Goal: Transaction & Acquisition: Subscribe to service/newsletter

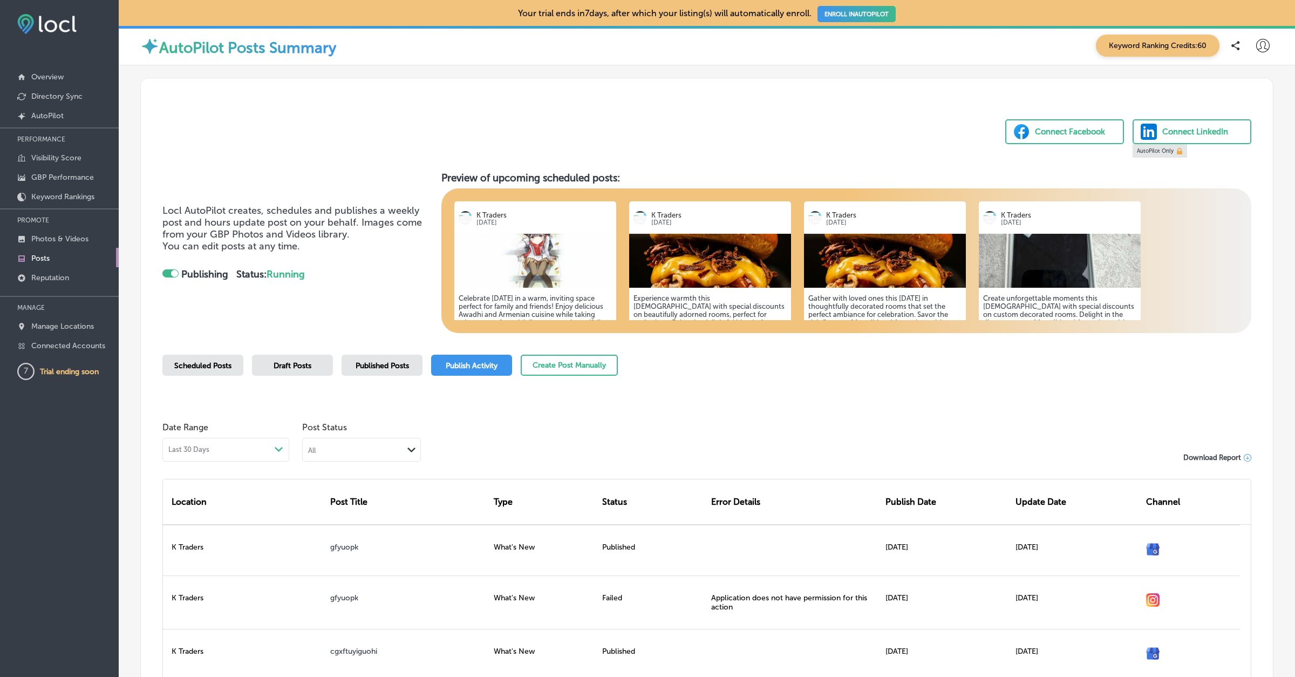
click at [1267, 39] on icon at bounding box center [1262, 45] width 13 height 13
click at [1250, 67] on div "My Account My Teams Log Out" at bounding box center [1243, 111] width 87 height 93
click at [1246, 81] on p "My Account" at bounding box center [1247, 84] width 49 height 13
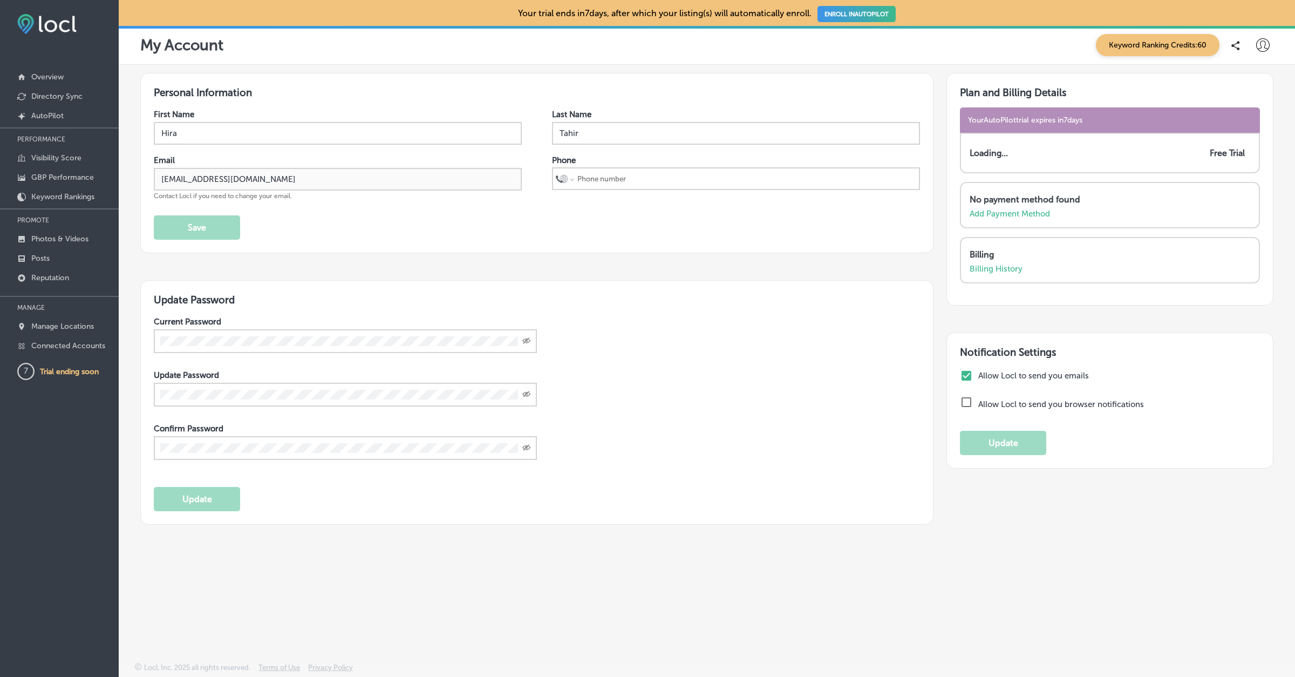
select select "US"
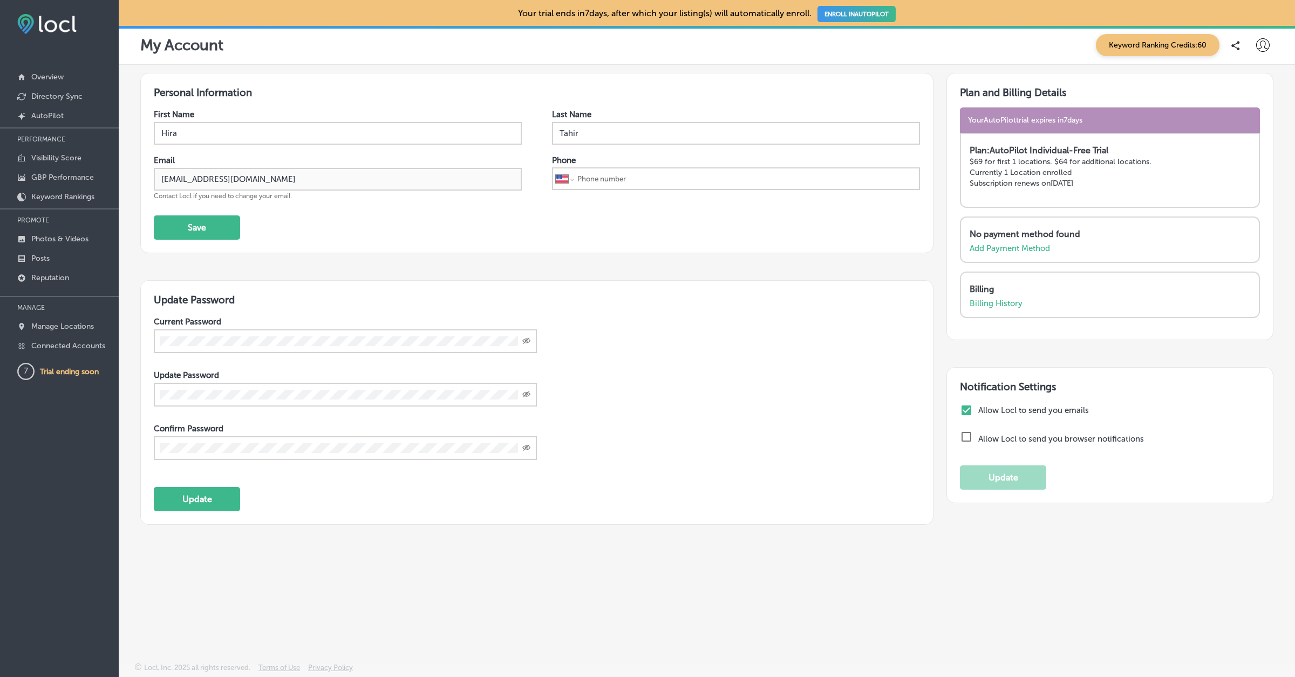
click at [64, 358] on nav "Overview Directory Sync Created by potrace 1.10, written by Peter Selinger 2001…" at bounding box center [59, 210] width 119 height 349
click at [67, 349] on link "Connected Accounts" at bounding box center [59, 344] width 119 height 19
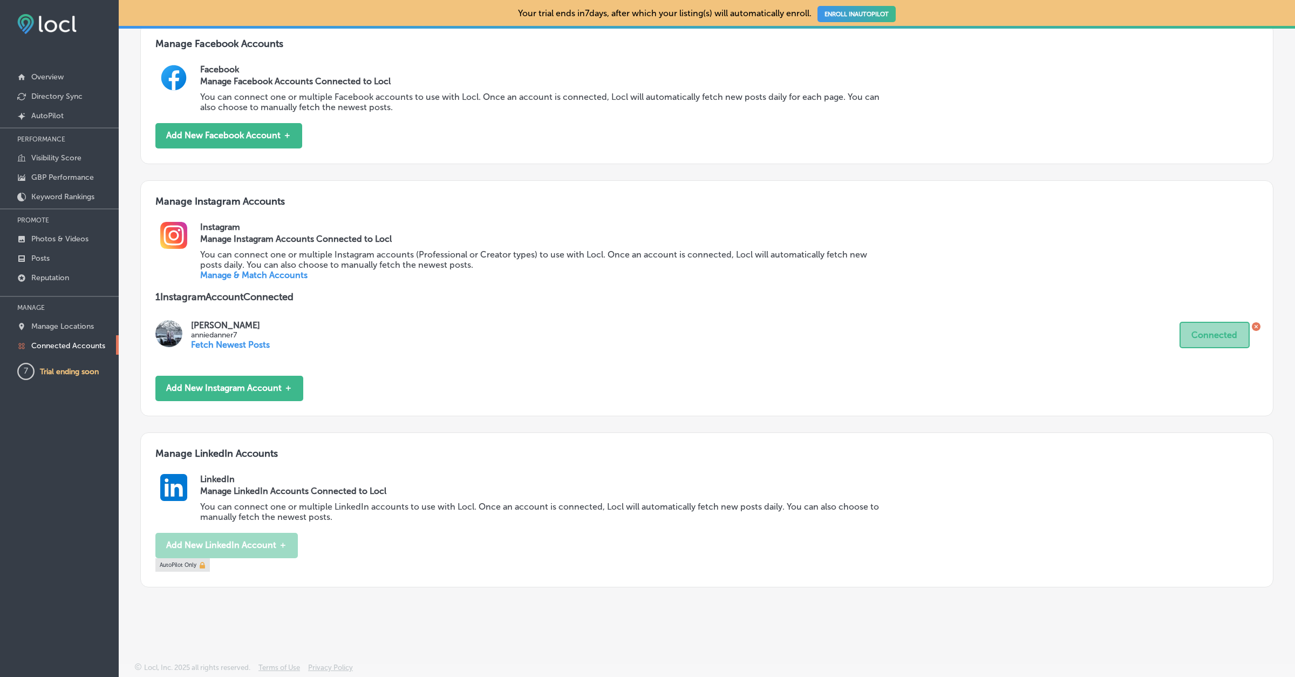
scroll to position [454, 0]
click at [1256, 327] on icon at bounding box center [1256, 326] width 9 height 9
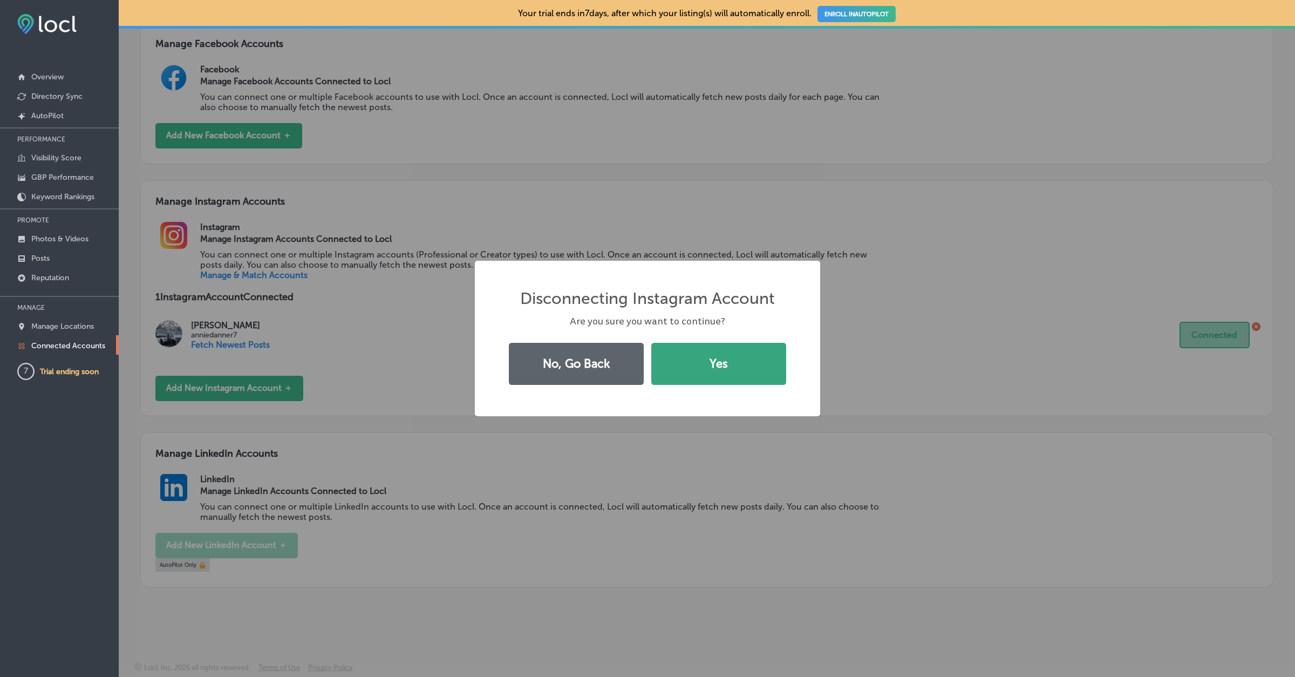
click at [737, 366] on button "Yes" at bounding box center [718, 364] width 135 height 42
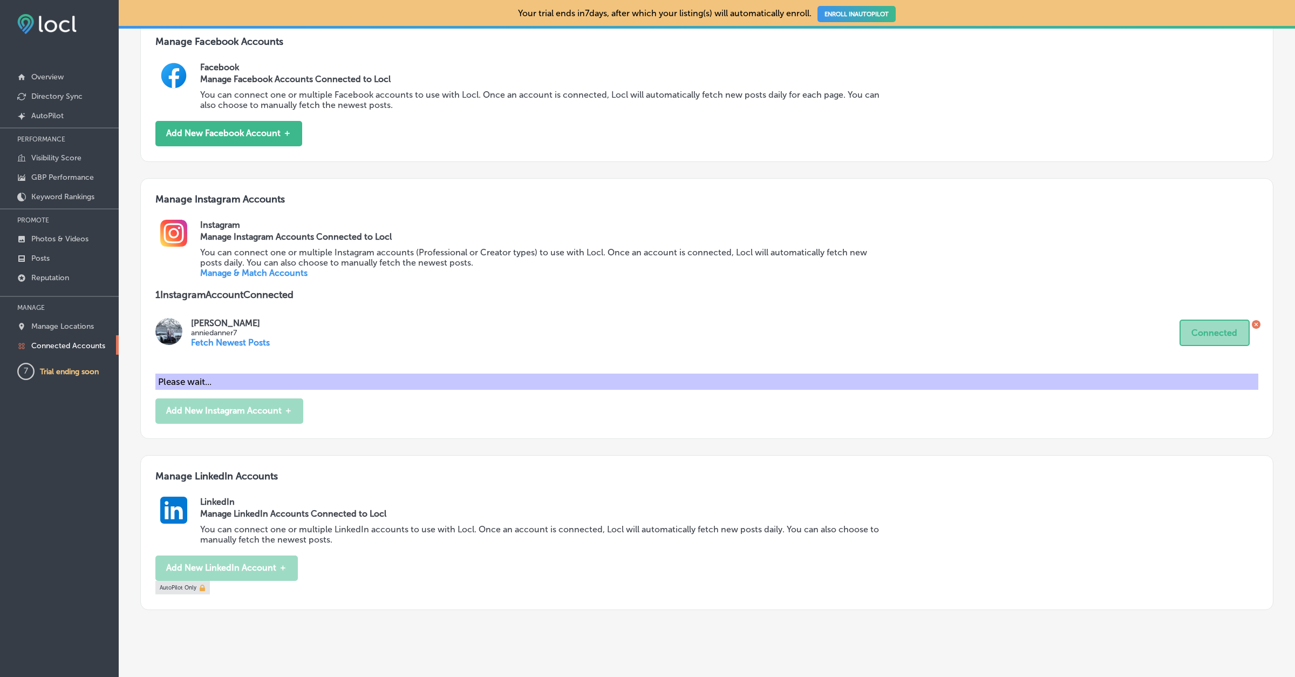
scroll to position [359, 0]
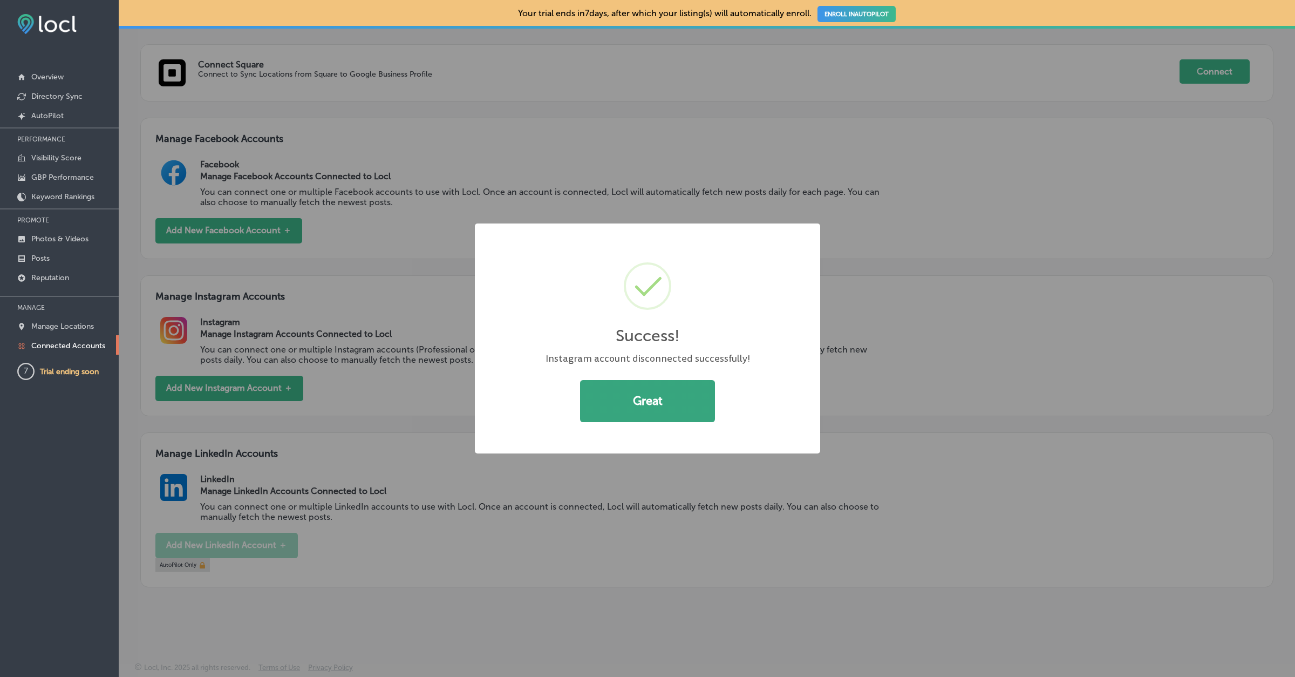
click at [655, 420] on button "Great" at bounding box center [647, 401] width 135 height 42
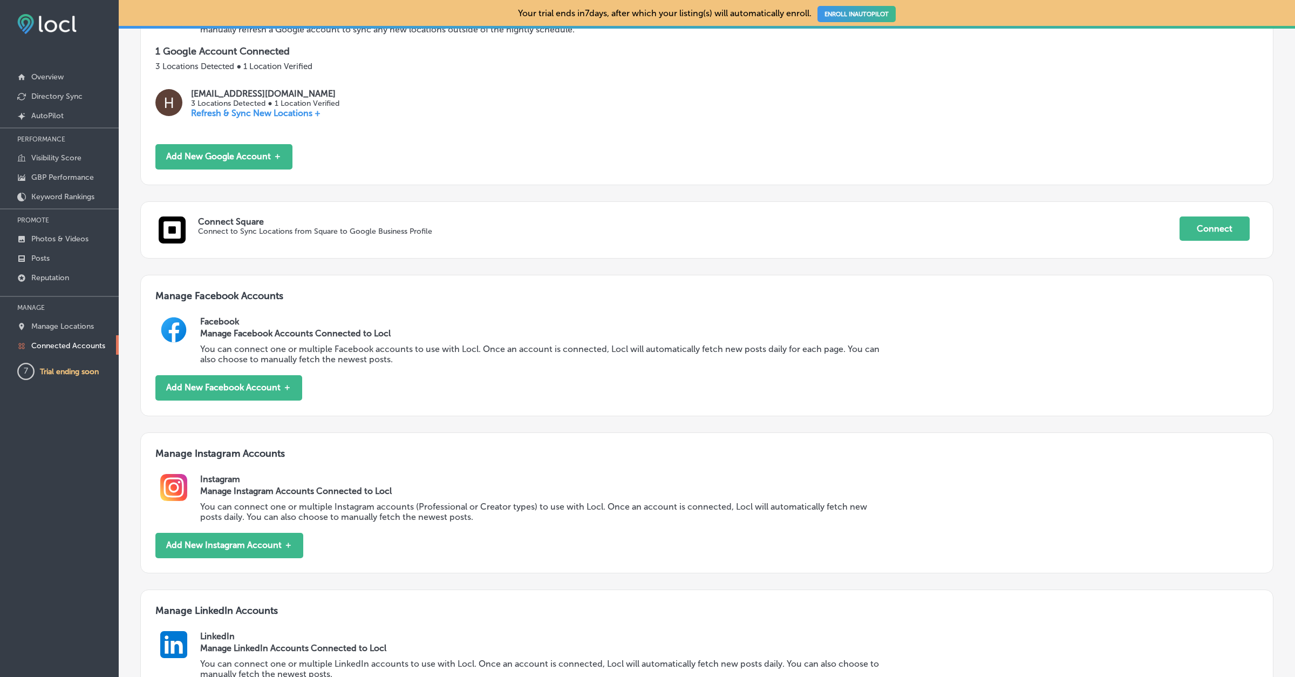
scroll to position [0, 0]
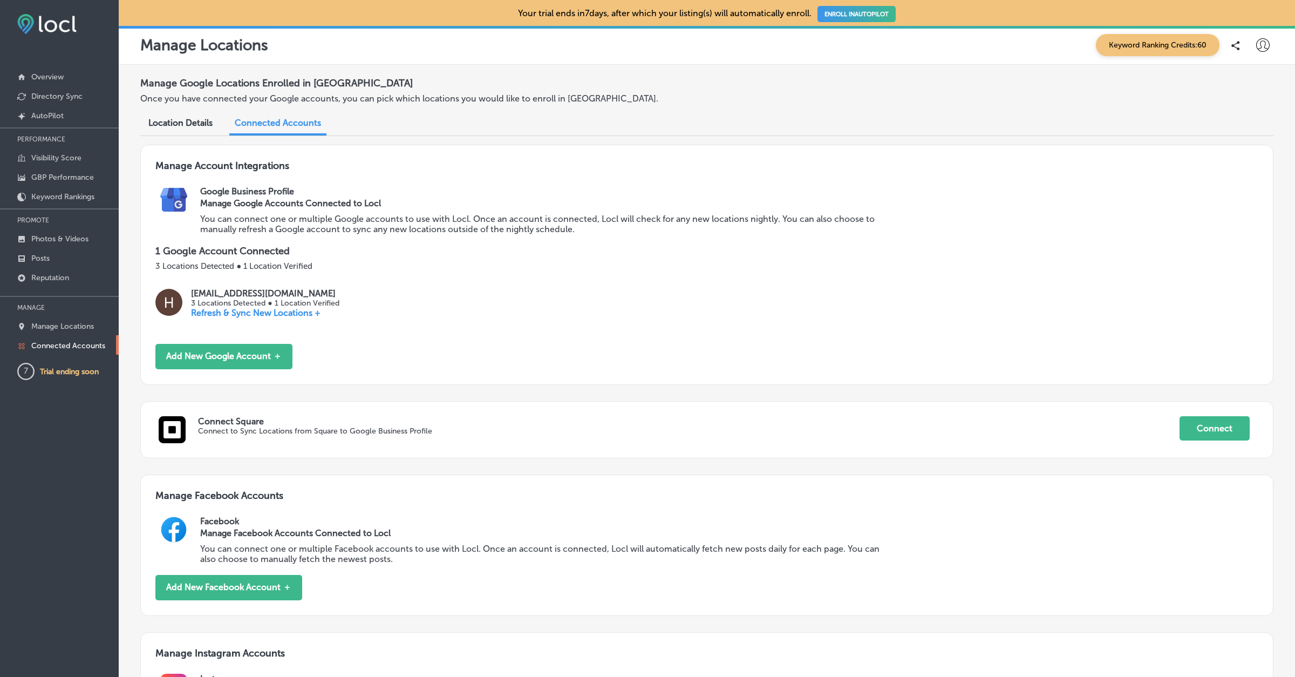
click at [1268, 45] on icon at bounding box center [1262, 44] width 13 height 13
click at [1244, 134] on p "Log Out" at bounding box center [1239, 139] width 32 height 13
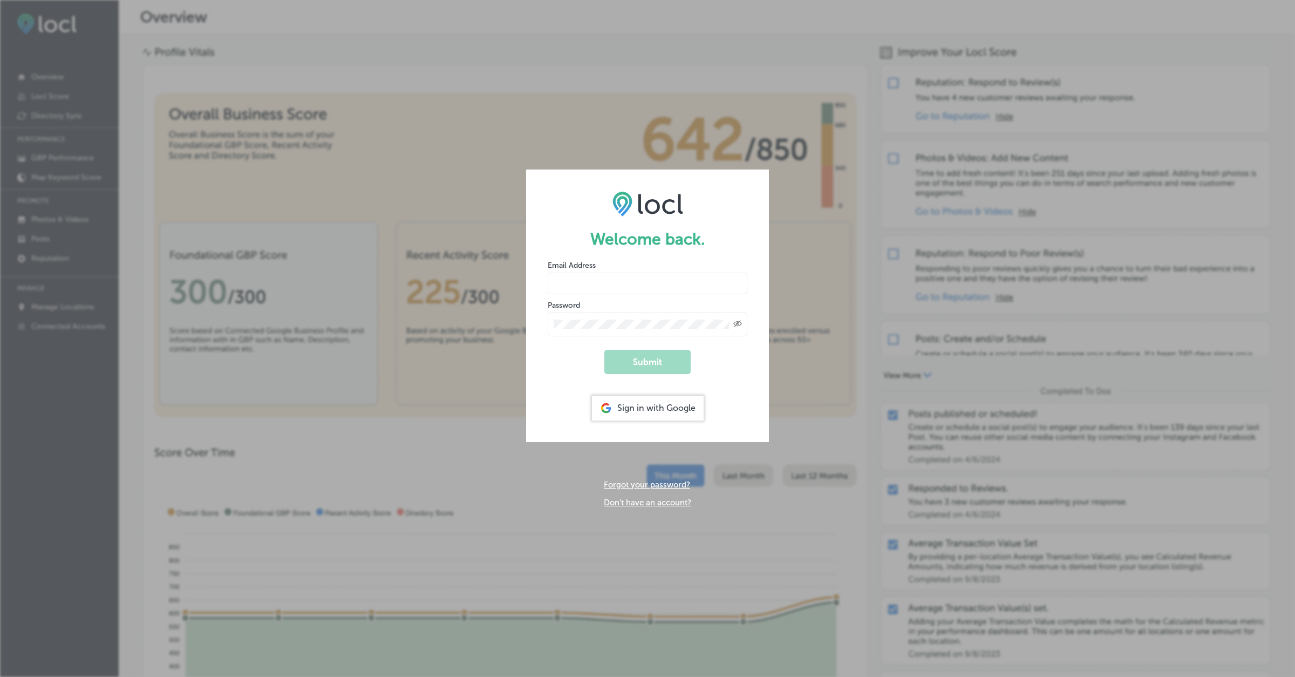
type input "[EMAIL_ADDRESS][DOMAIN_NAME]"
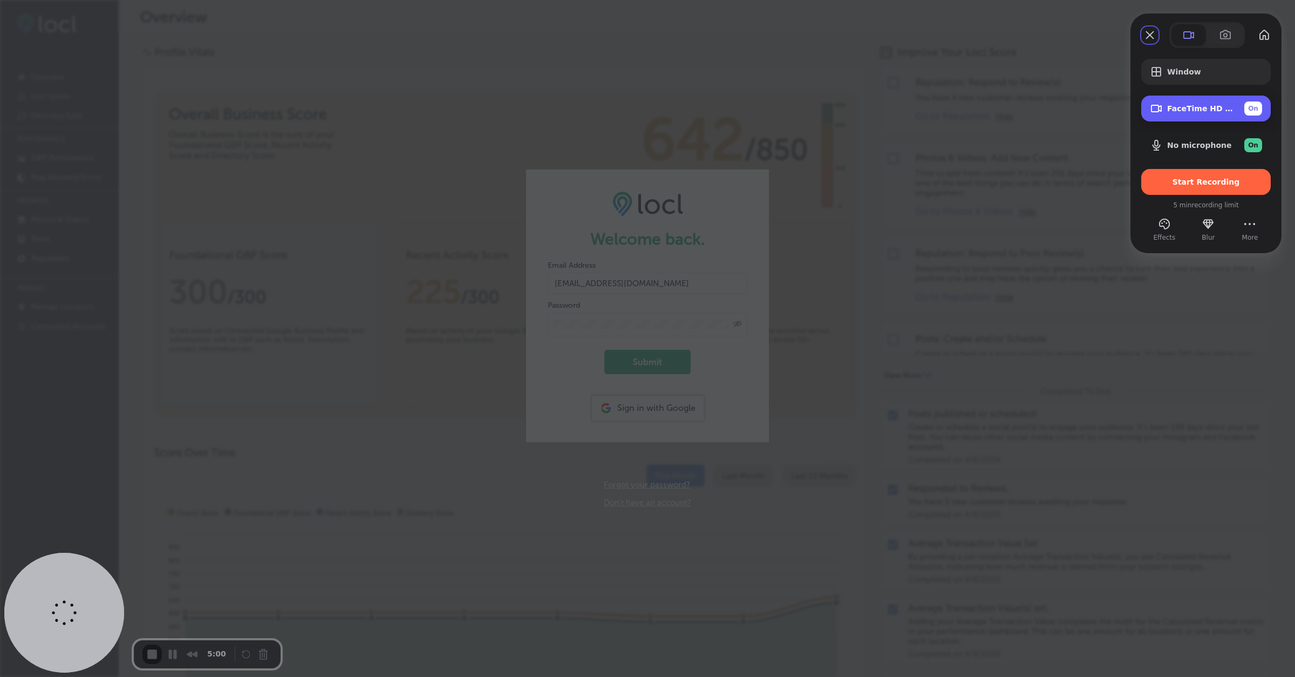
click at [1253, 109] on span "On" at bounding box center [1253, 109] width 10 height 10
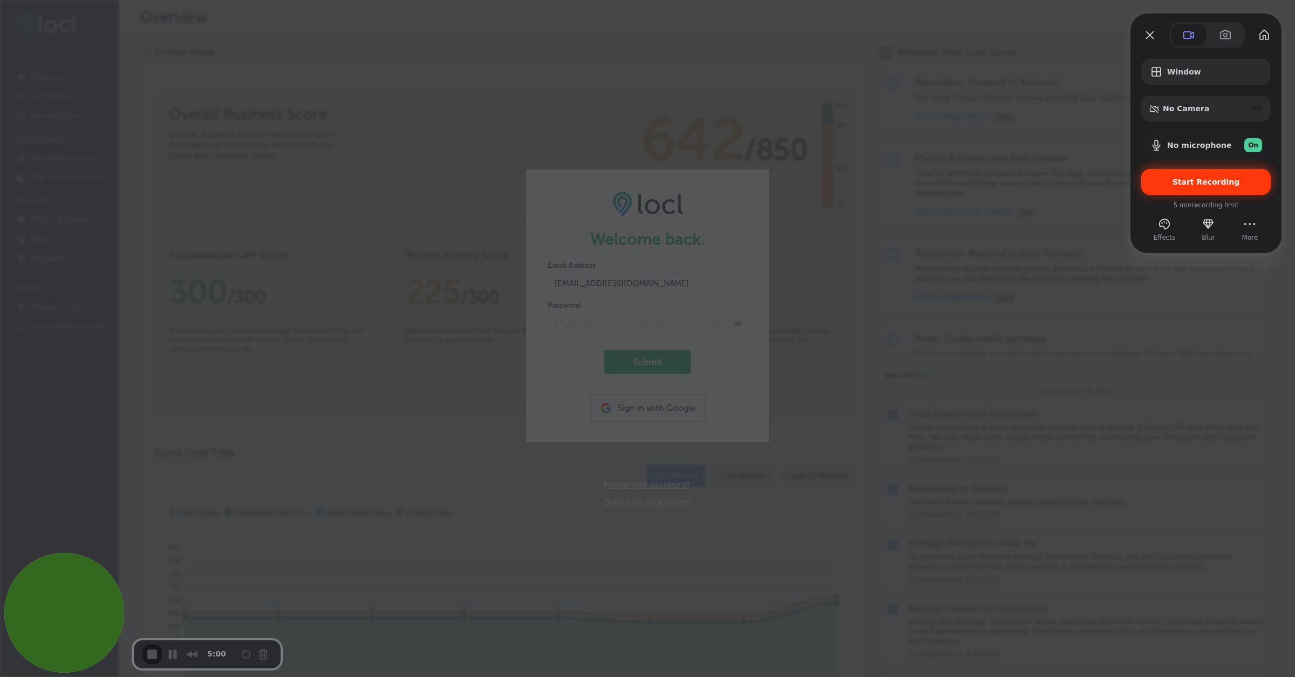
click at [1182, 175] on div "Start Recording" at bounding box center [1206, 182] width 130 height 26
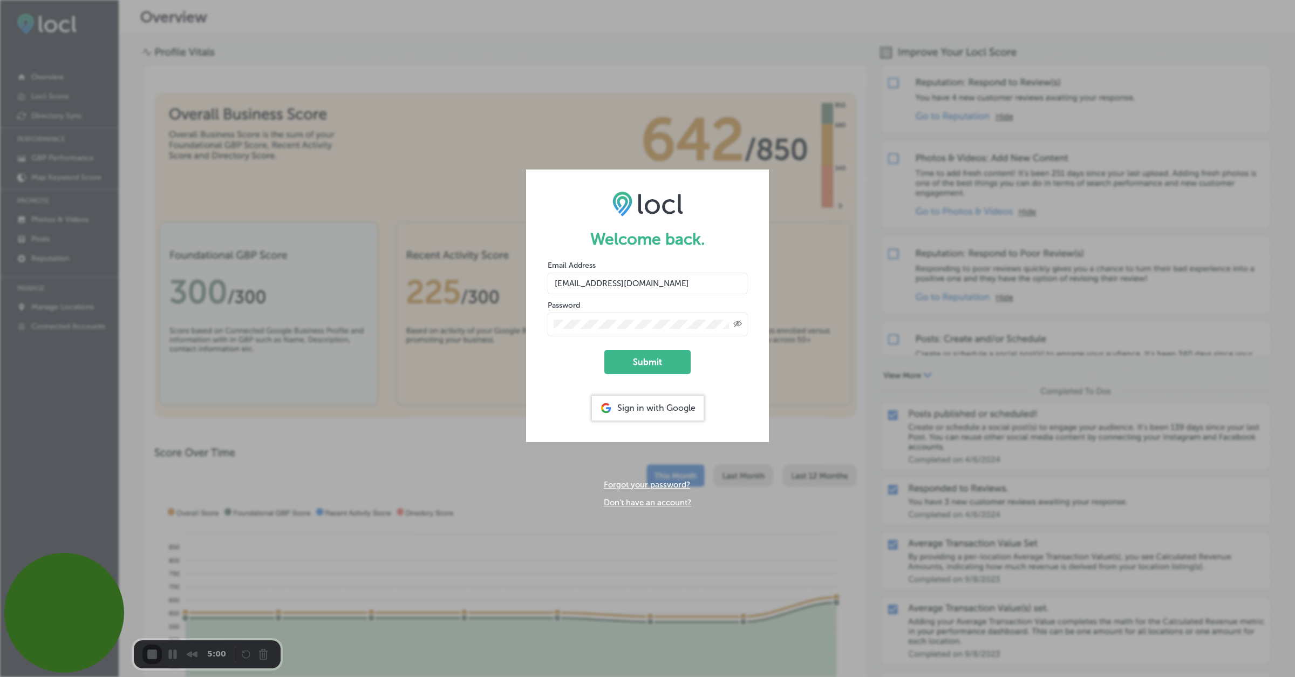
click at [659, 357] on button "Submit" at bounding box center [647, 362] width 86 height 24
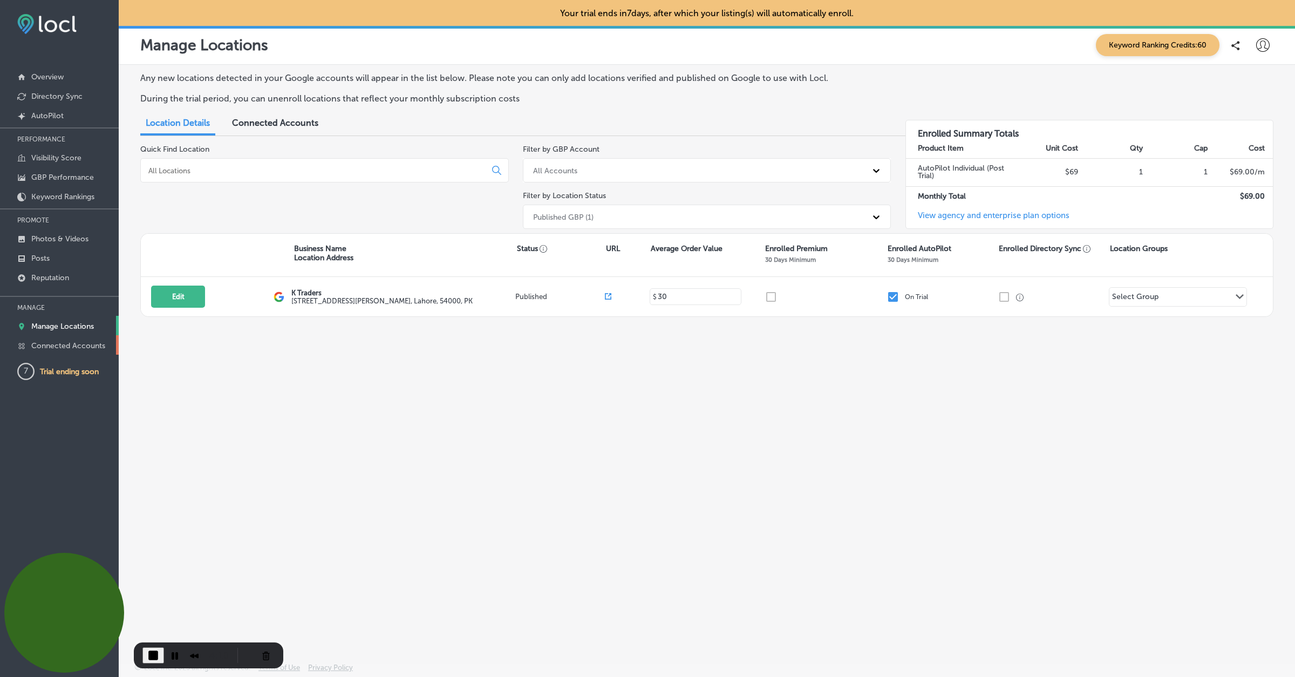
click at [58, 344] on p "Connected Accounts" at bounding box center [68, 345] width 74 height 9
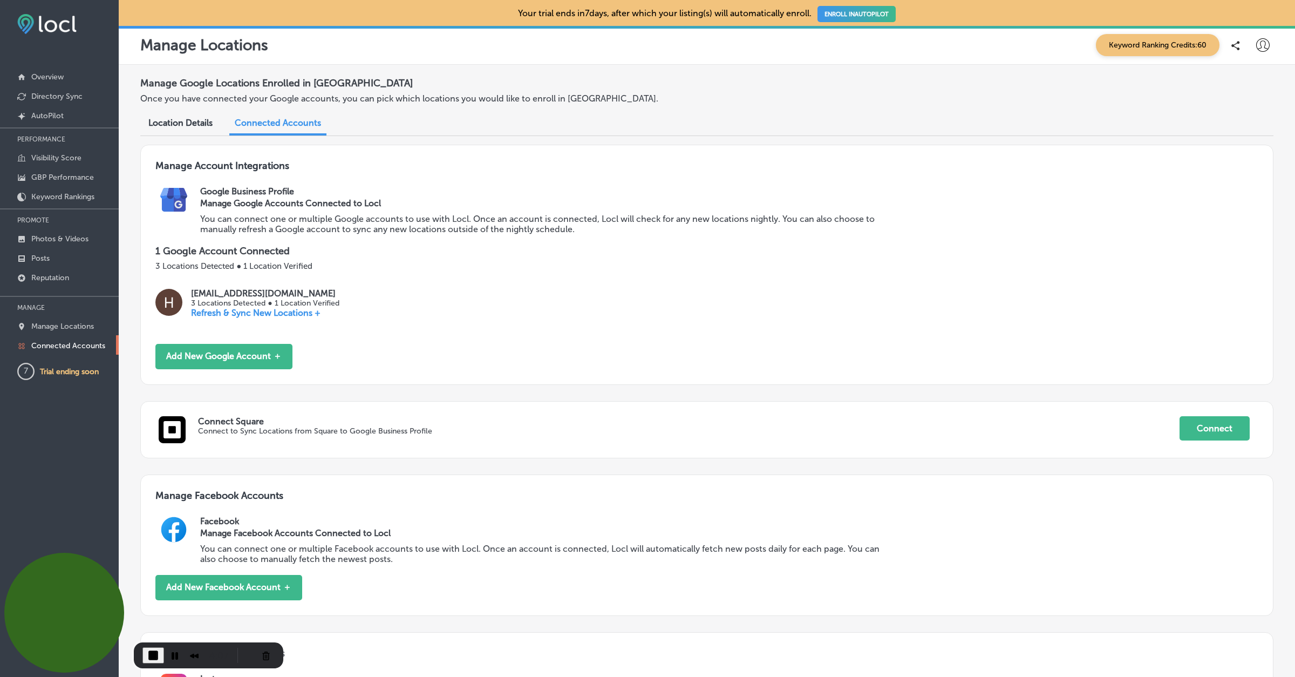
scroll to position [359, 0]
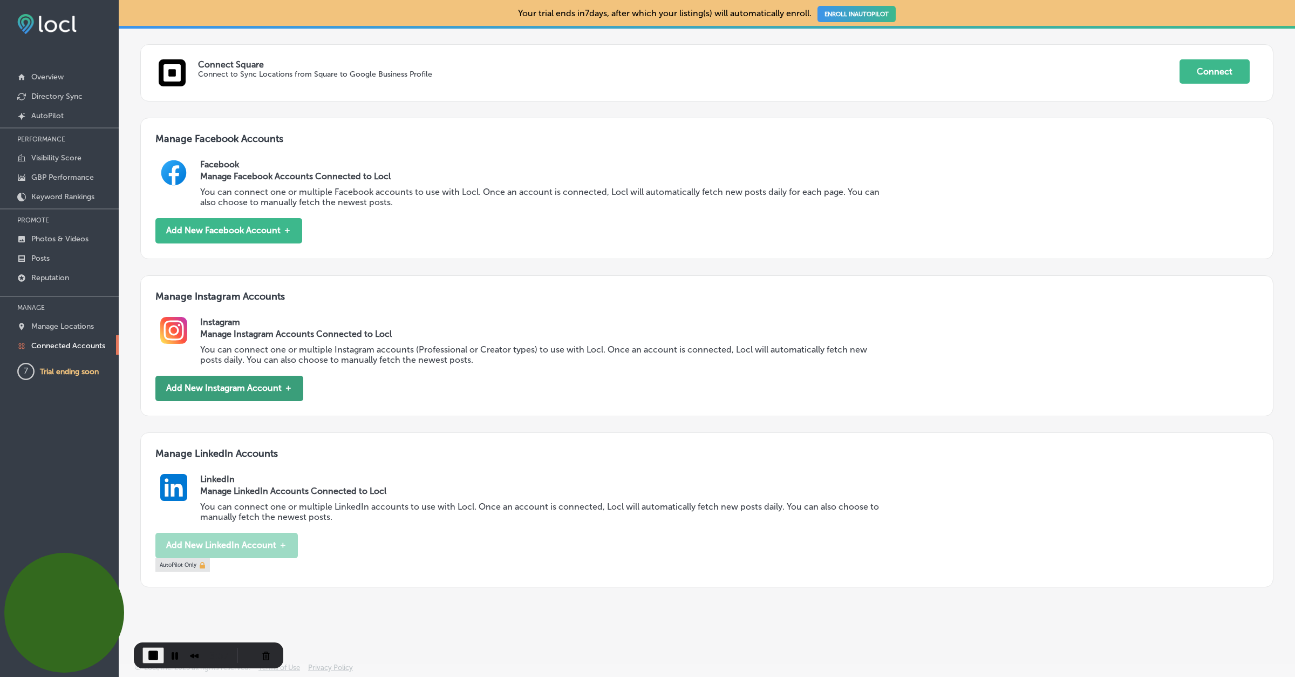
click at [192, 384] on button "Add New Instagram Account ＋" at bounding box center [229, 388] width 148 height 25
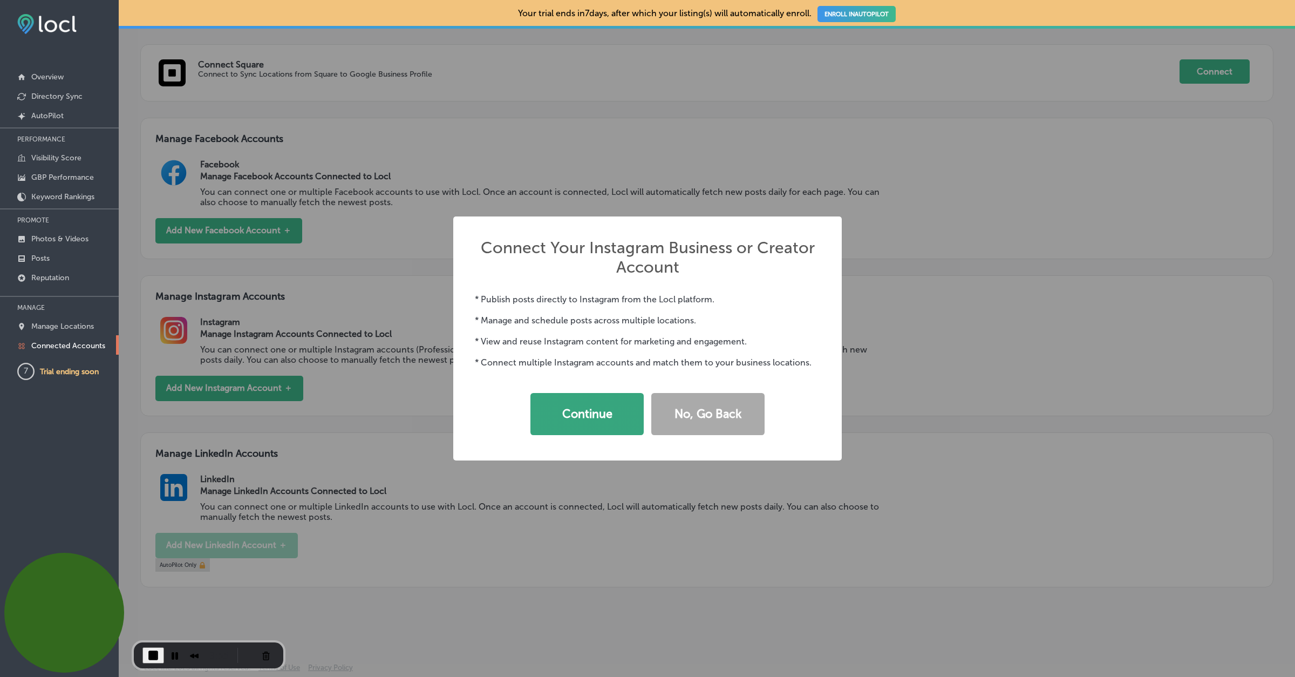
click at [605, 415] on button "Continue" at bounding box center [586, 414] width 113 height 42
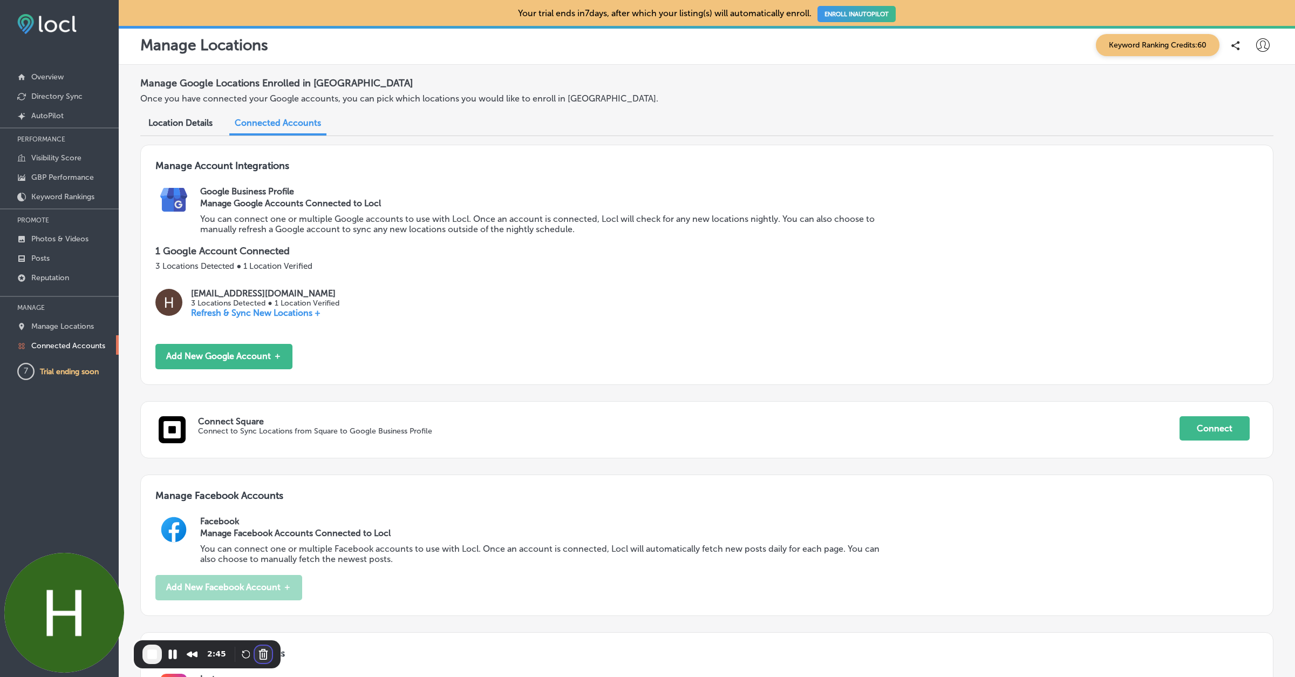
click at [260, 657] on button "Cancel Recording" at bounding box center [263, 653] width 17 height 17
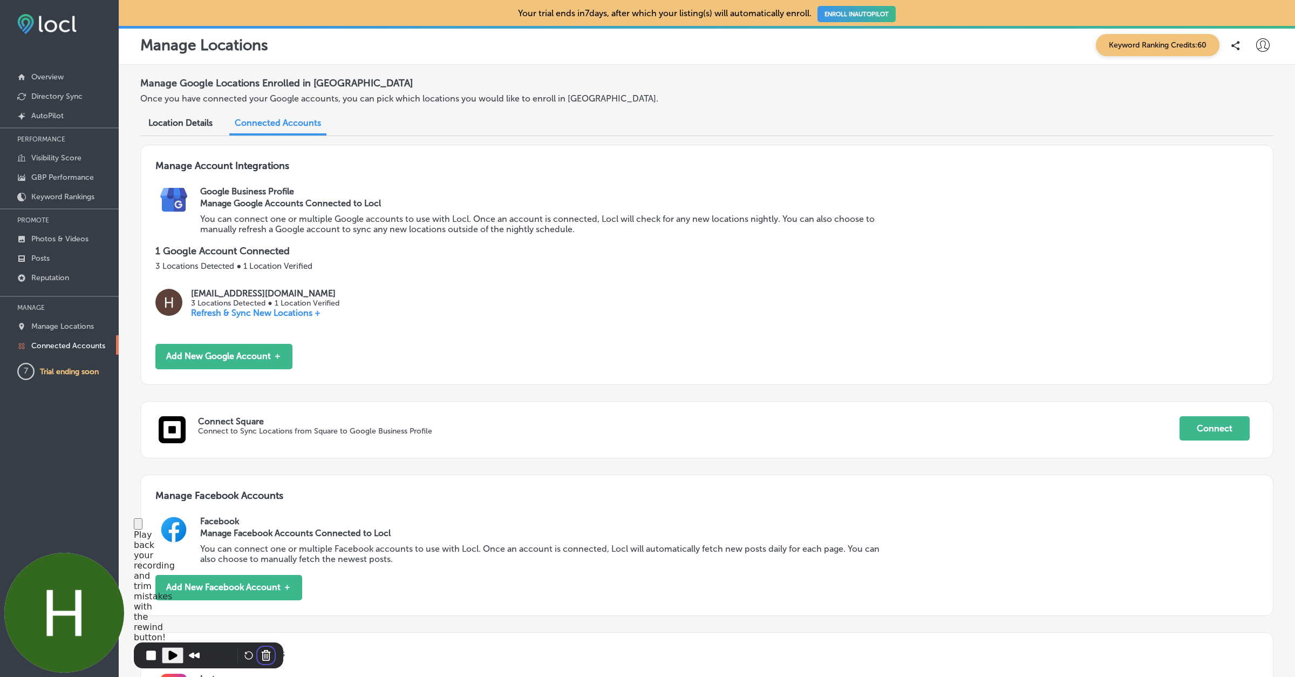
click at [255, 658] on button "Cancel Recording" at bounding box center [263, 653] width 17 height 17
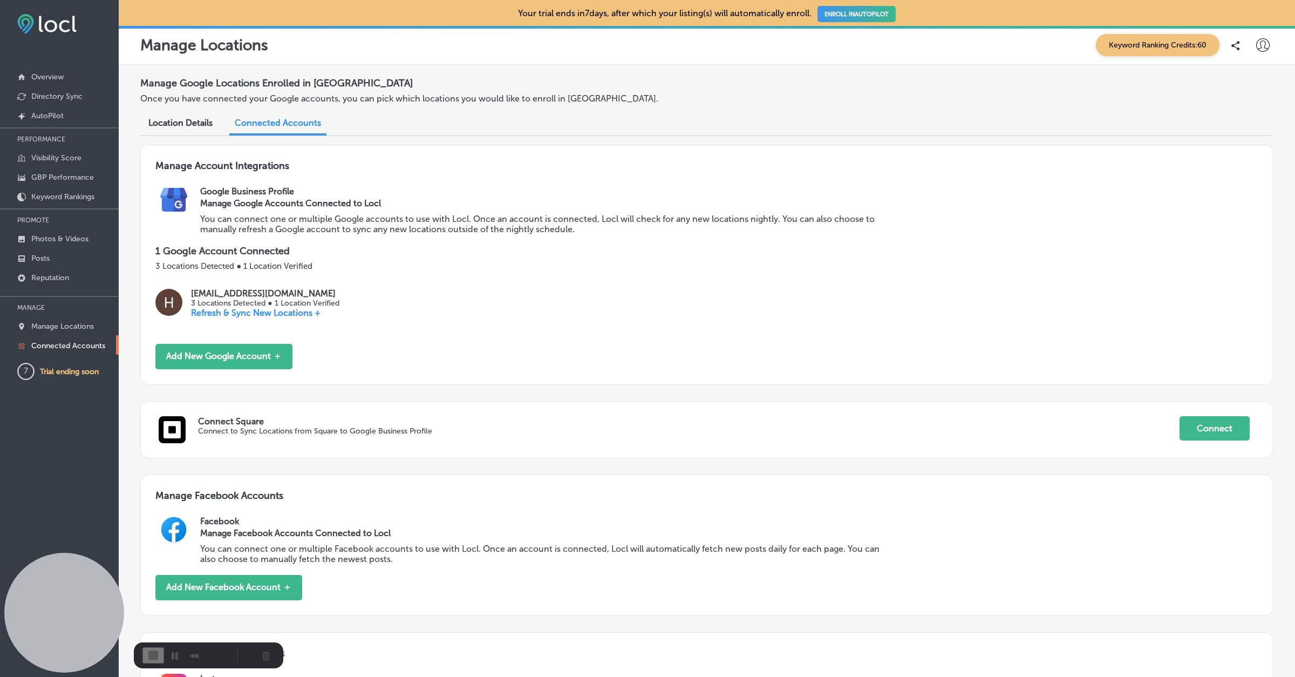
click at [261, 656] on button "Cancel Recording" at bounding box center [263, 653] width 17 height 17
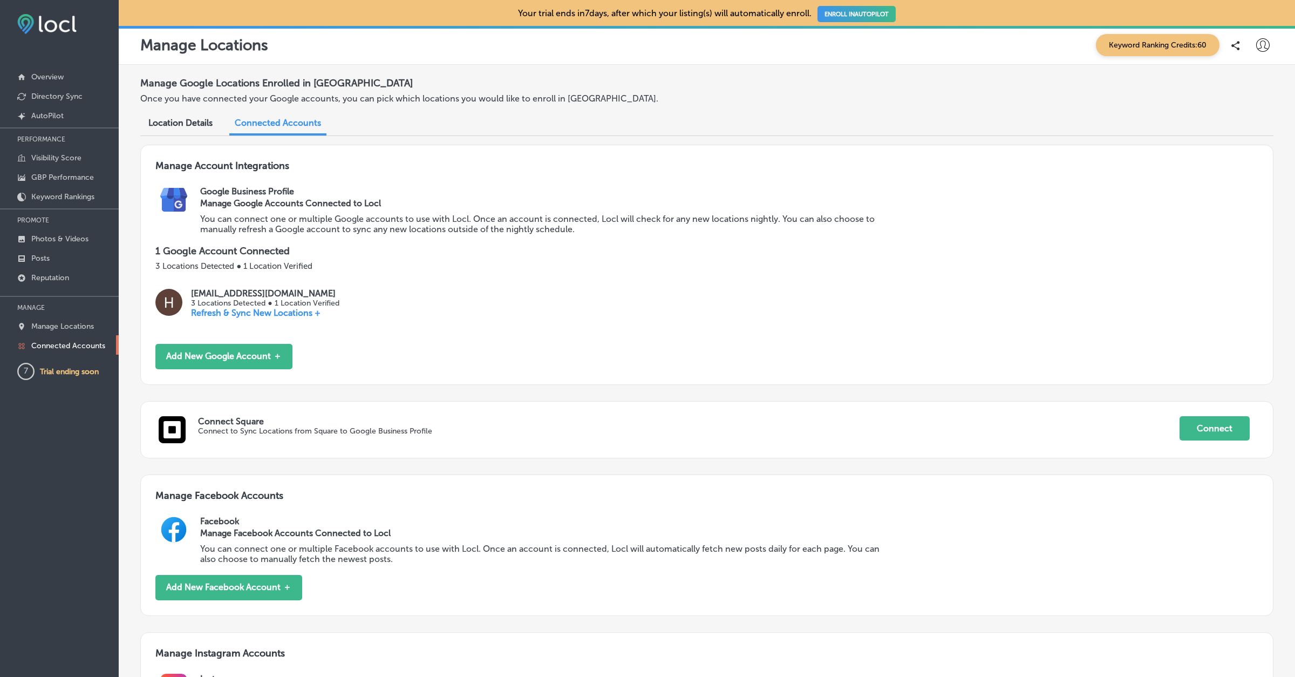
click at [1260, 41] on icon at bounding box center [1262, 44] width 13 height 13
click at [1230, 145] on p "Log Out" at bounding box center [1239, 139] width 32 height 13
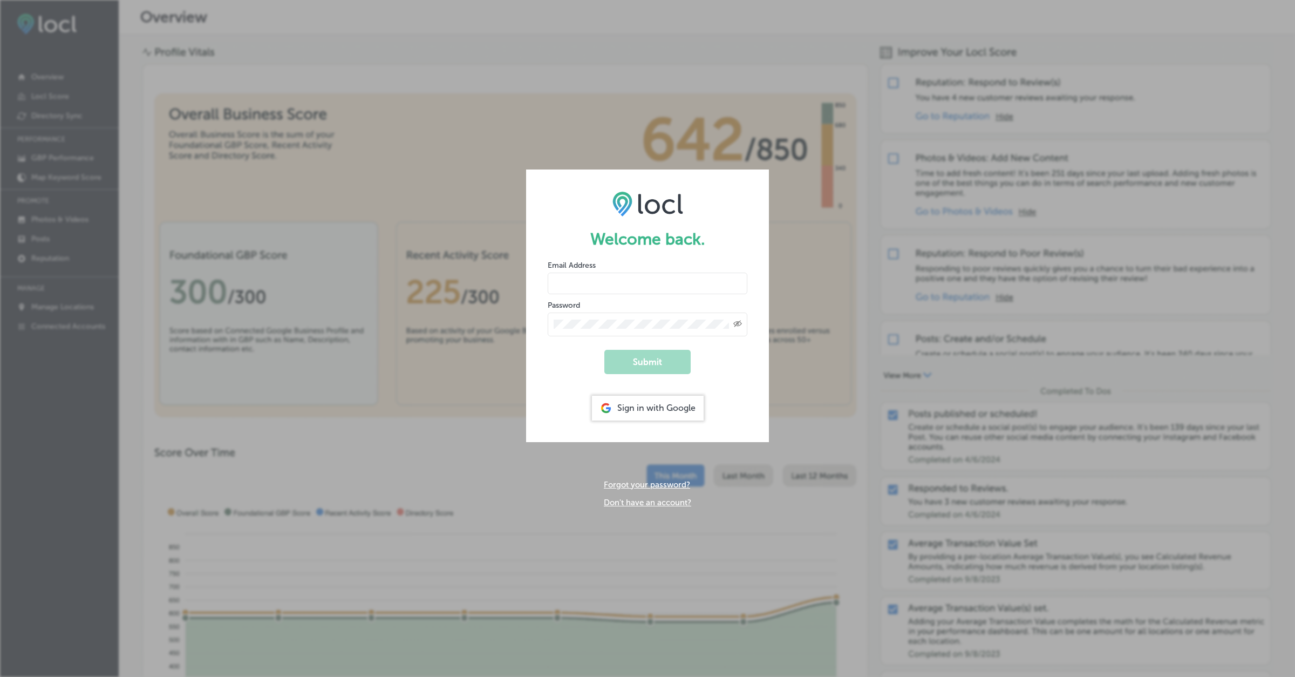
type input "hiratahir.eketchers+test85@gmail.com"
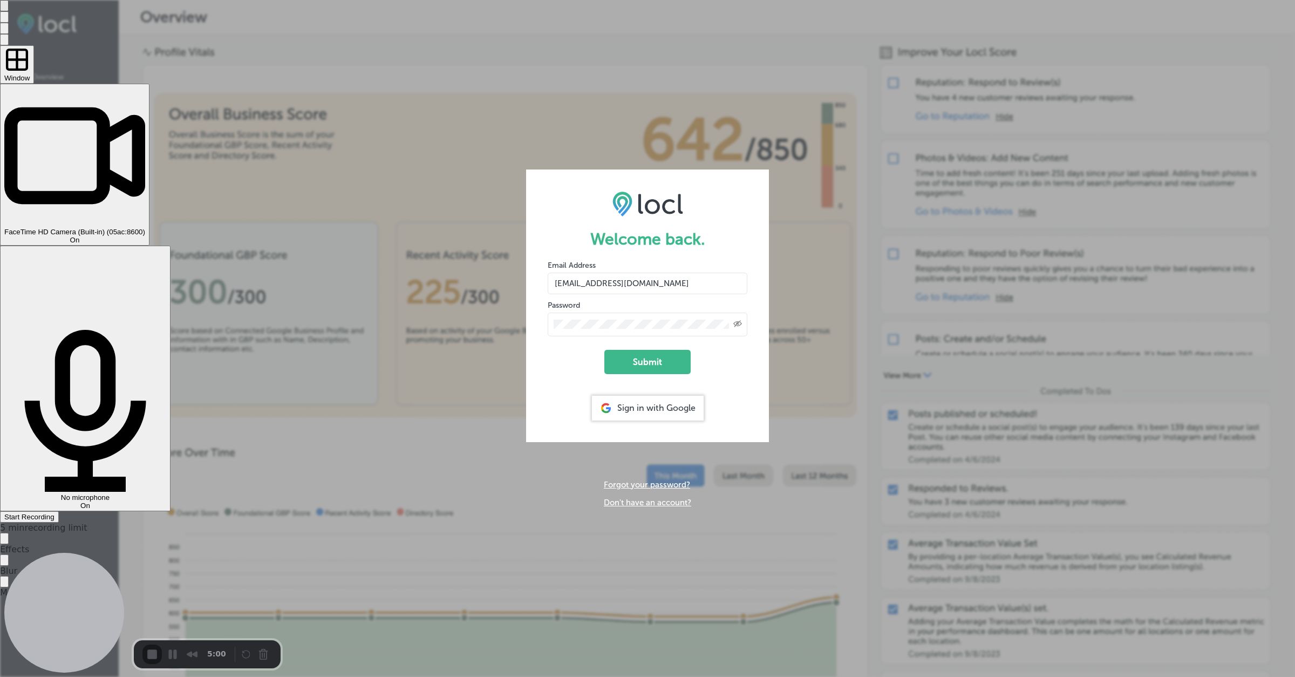
click at [80, 236] on span "On" at bounding box center [75, 240] width 10 height 8
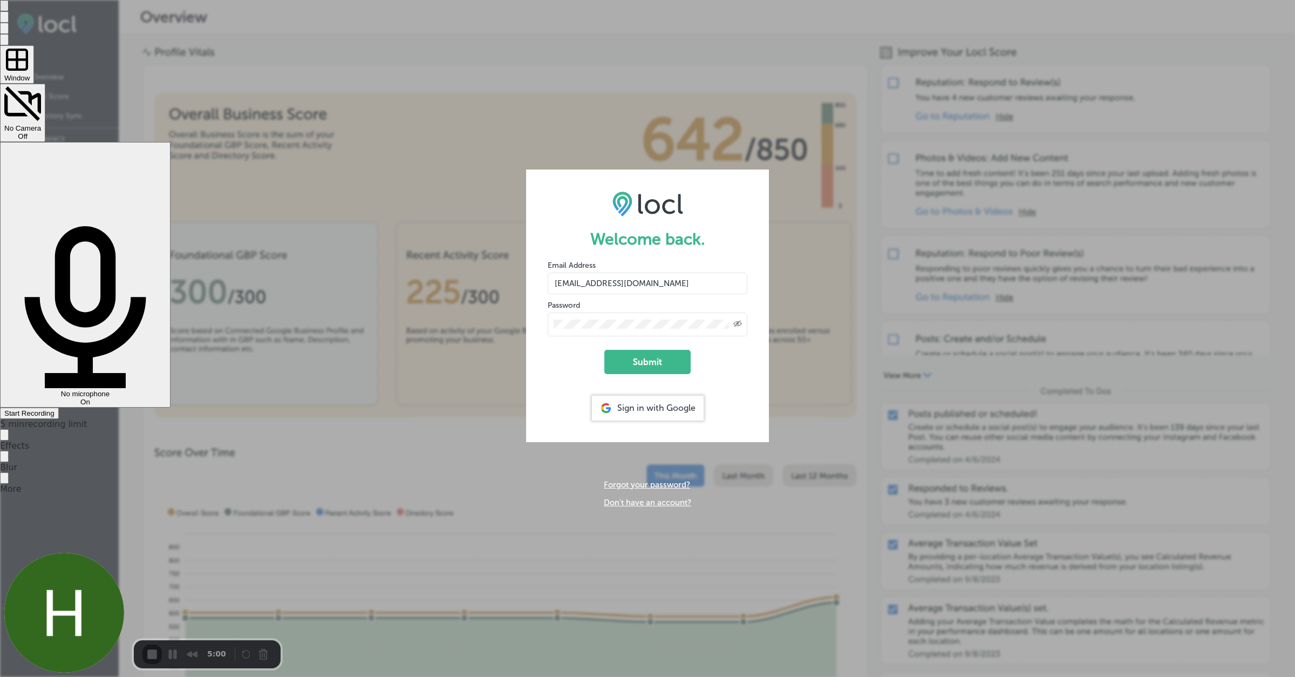
click at [55, 409] on span "Start Recording" at bounding box center [29, 413] width 50 height 8
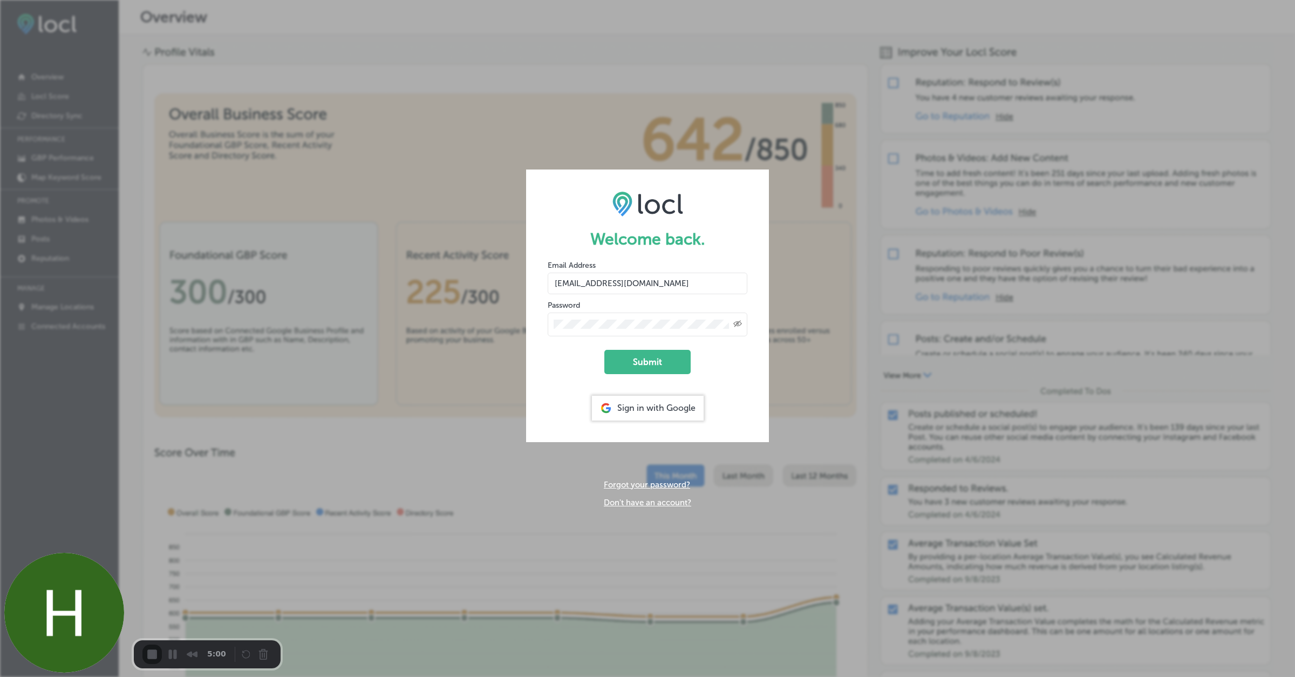
click at [651, 355] on button "Submit" at bounding box center [647, 362] width 86 height 24
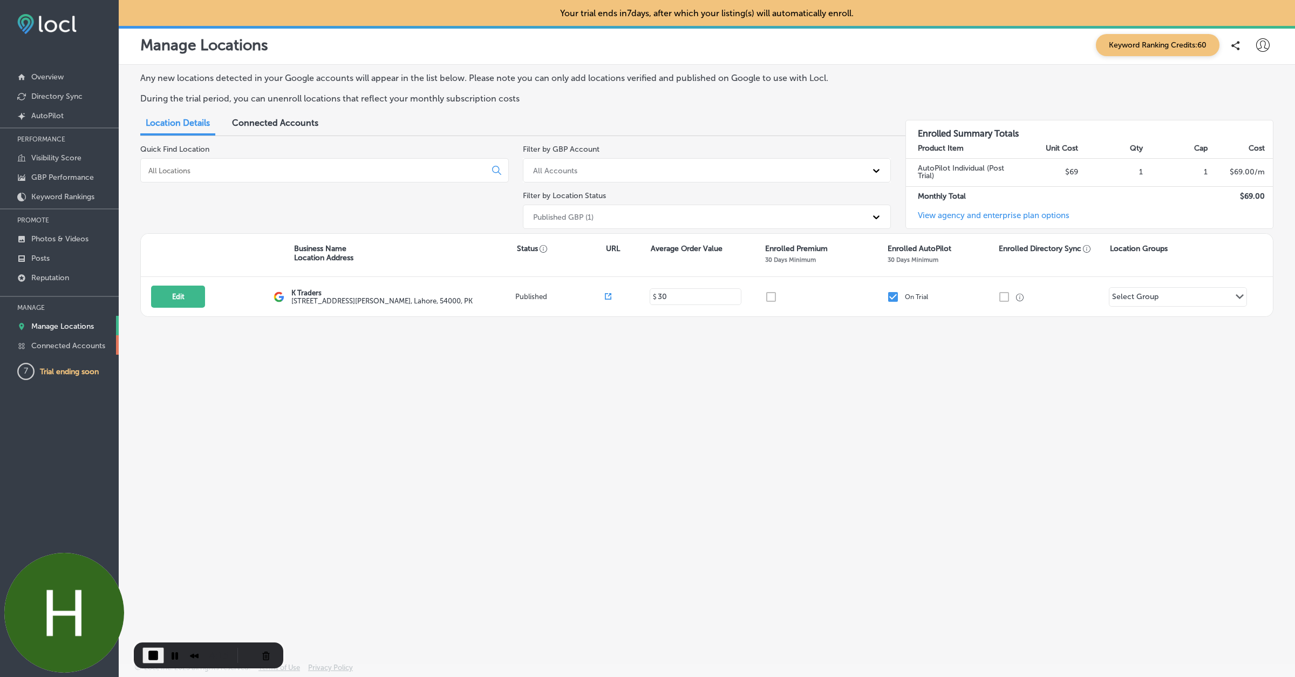
click at [92, 347] on p "Connected Accounts" at bounding box center [68, 345] width 74 height 9
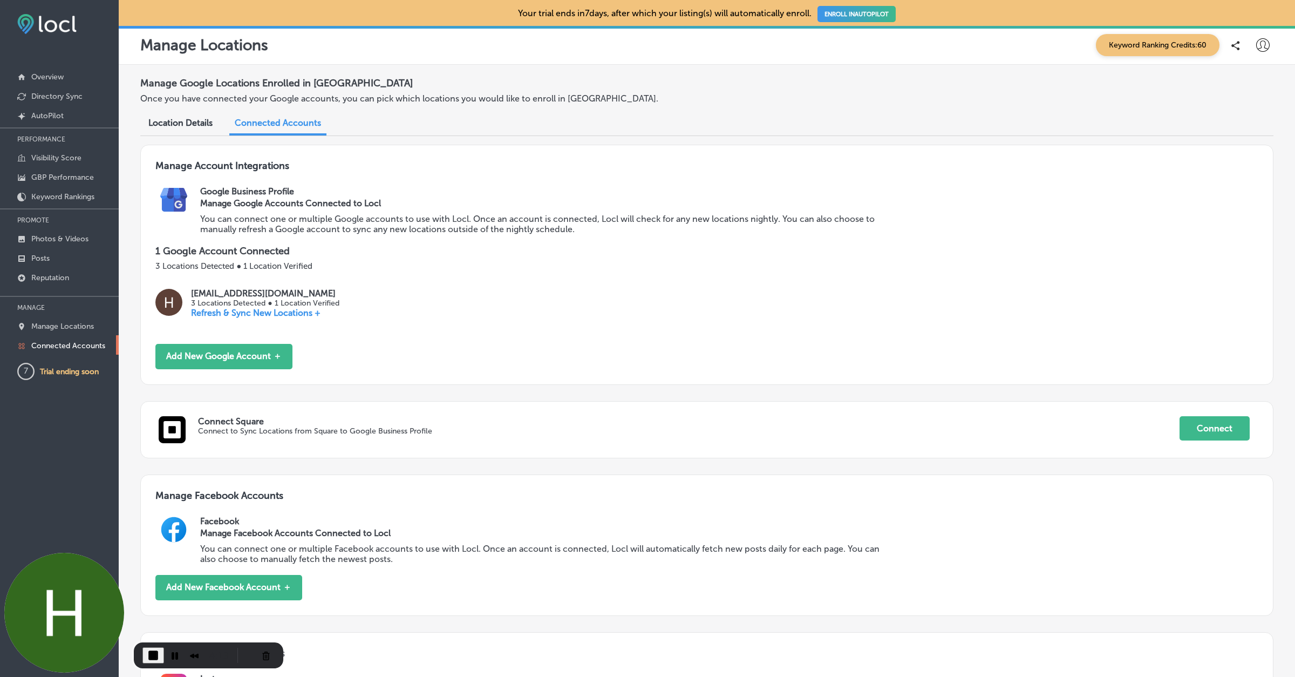
scroll to position [359, 0]
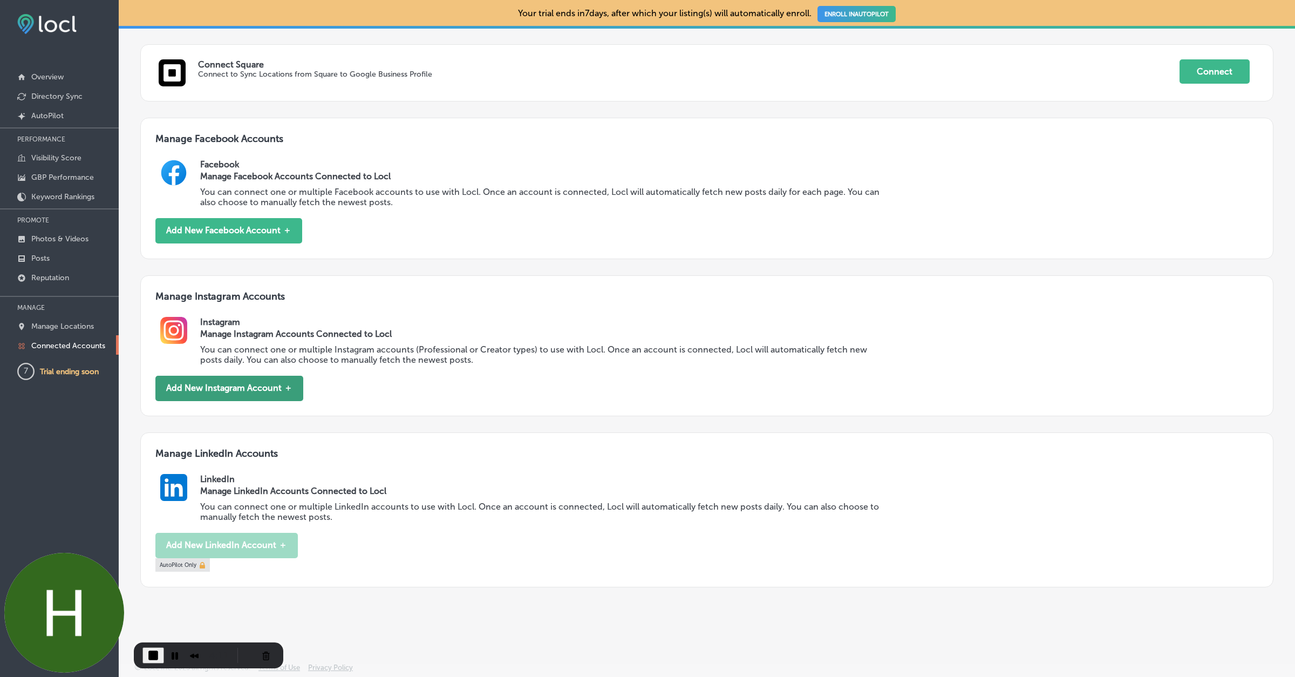
click at [242, 394] on button "Add New Instagram Account ＋" at bounding box center [229, 388] width 148 height 25
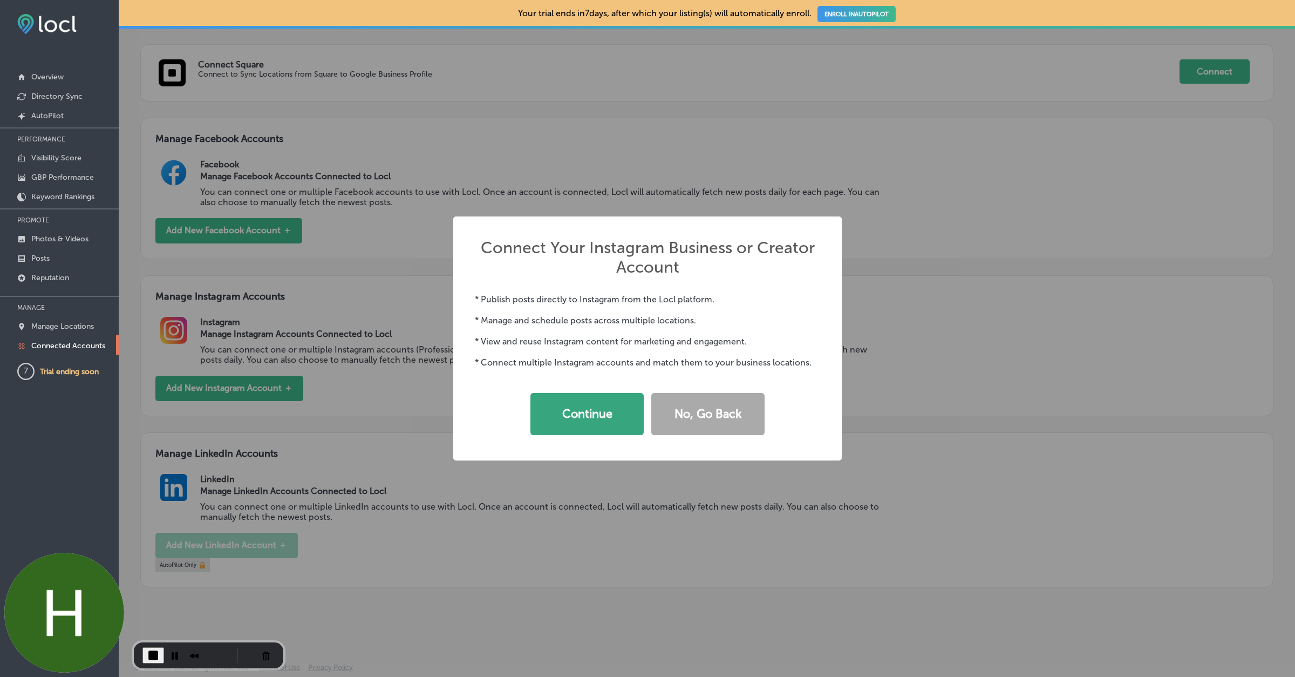
click at [566, 418] on button "Continue" at bounding box center [586, 414] width 113 height 42
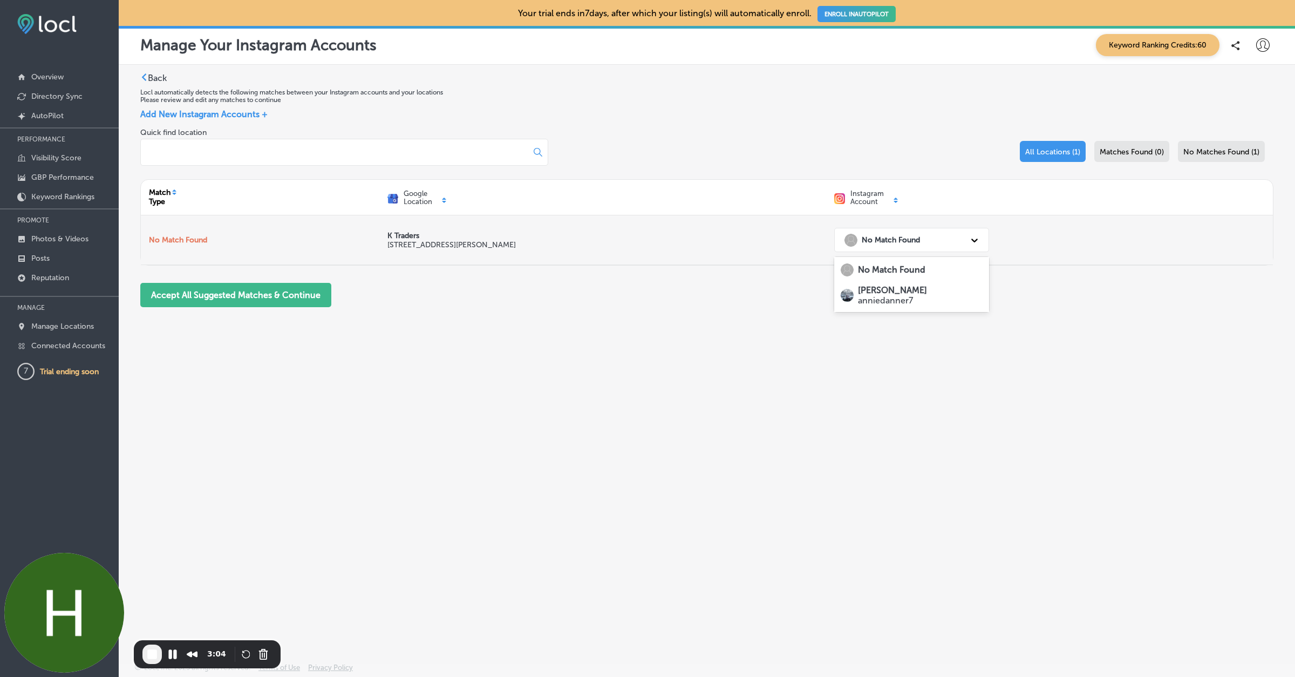
click at [937, 240] on div "No Match Found" at bounding box center [902, 240] width 126 height 22
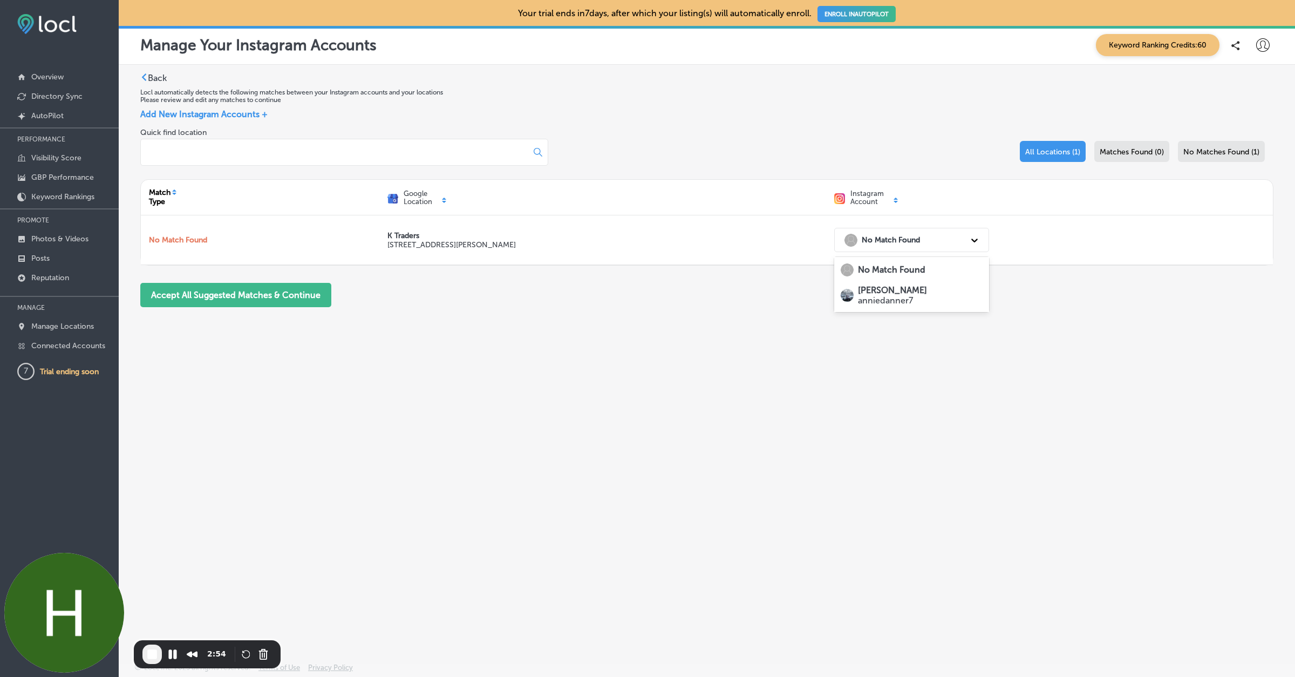
click at [871, 290] on strong "[PERSON_NAME]" at bounding box center [892, 290] width 69 height 10
click at [257, 288] on button "Accept All Suggested Matches & Continue" at bounding box center [235, 295] width 191 height 24
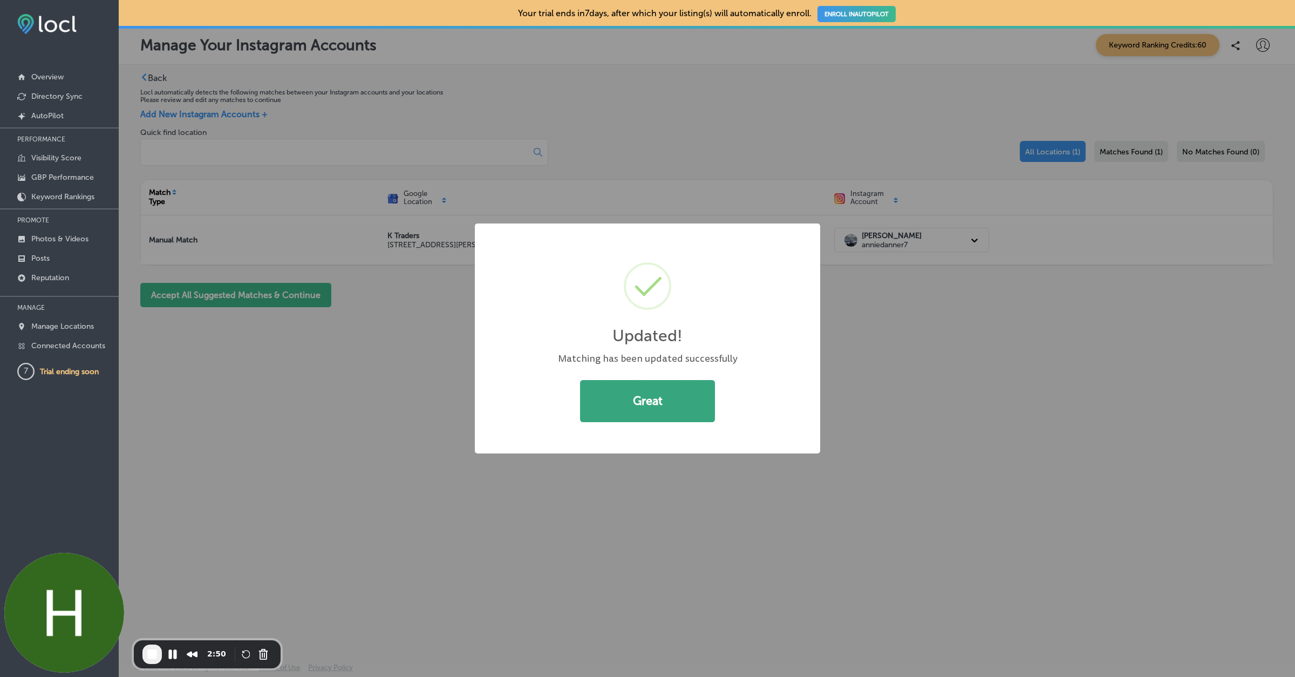
click at [646, 408] on button "Great" at bounding box center [647, 401] width 135 height 42
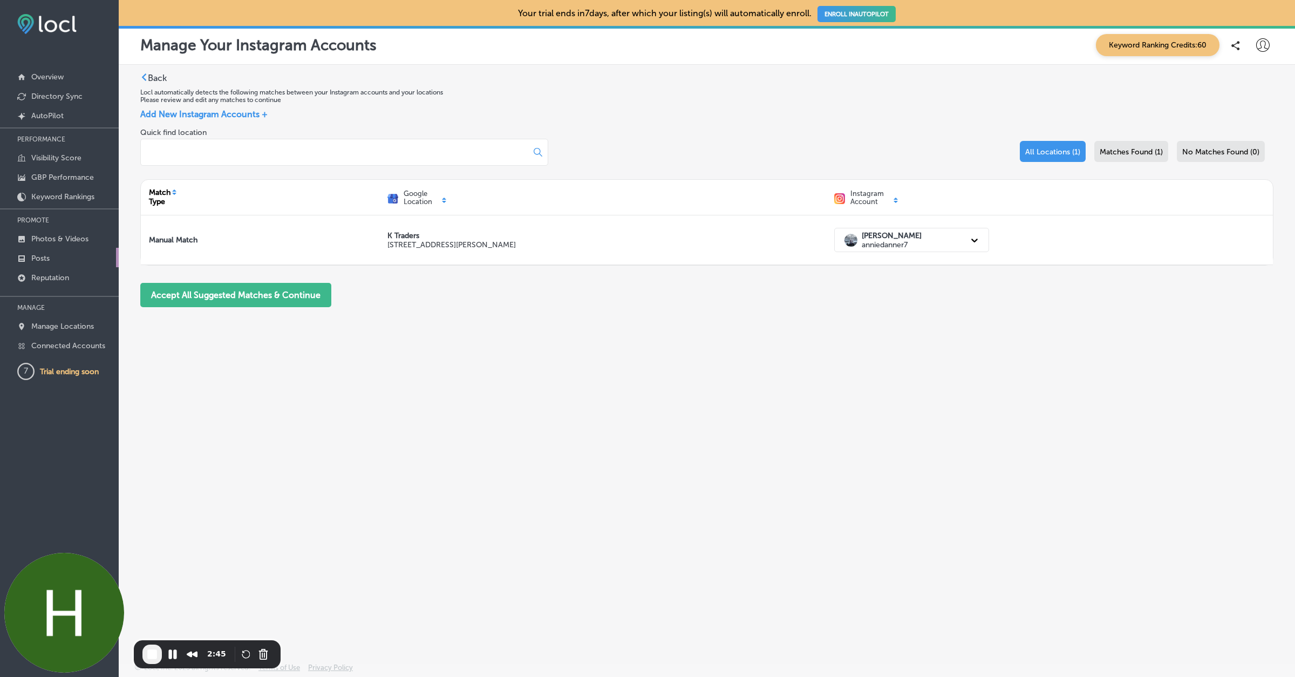
click at [46, 260] on p "Posts" at bounding box center [40, 258] width 18 height 9
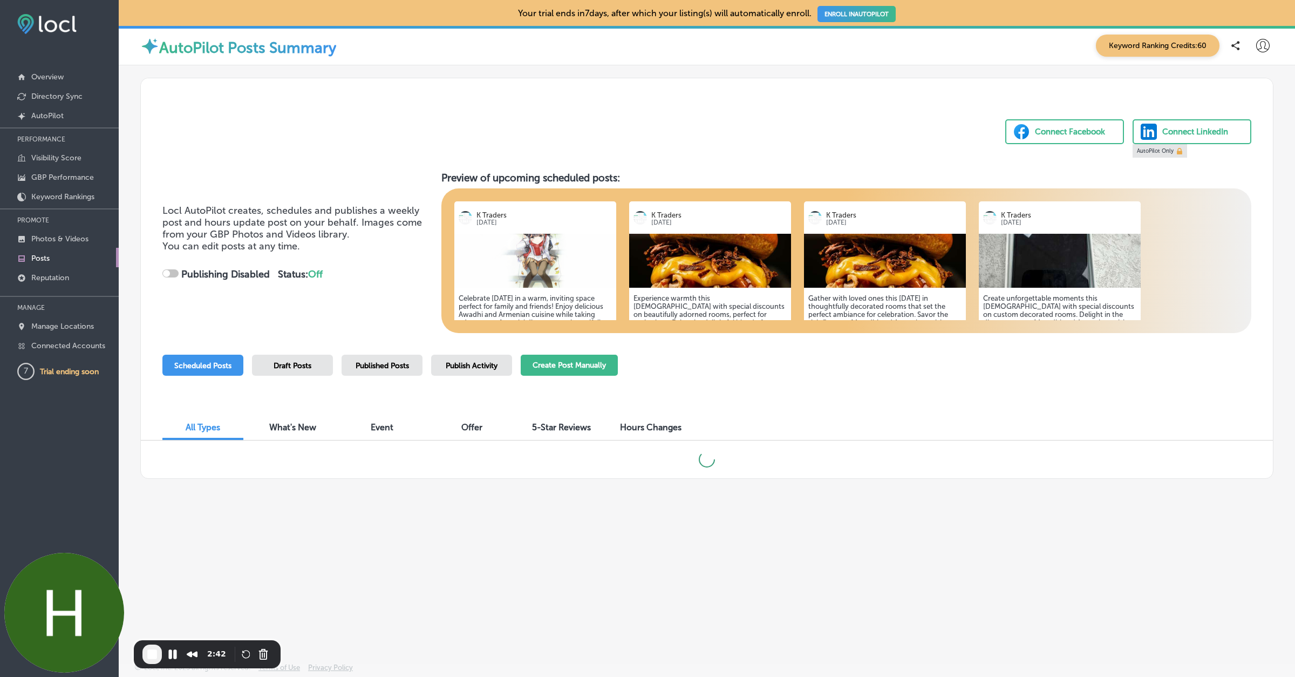
click at [564, 369] on button "Create Post Manually" at bounding box center [569, 365] width 97 height 21
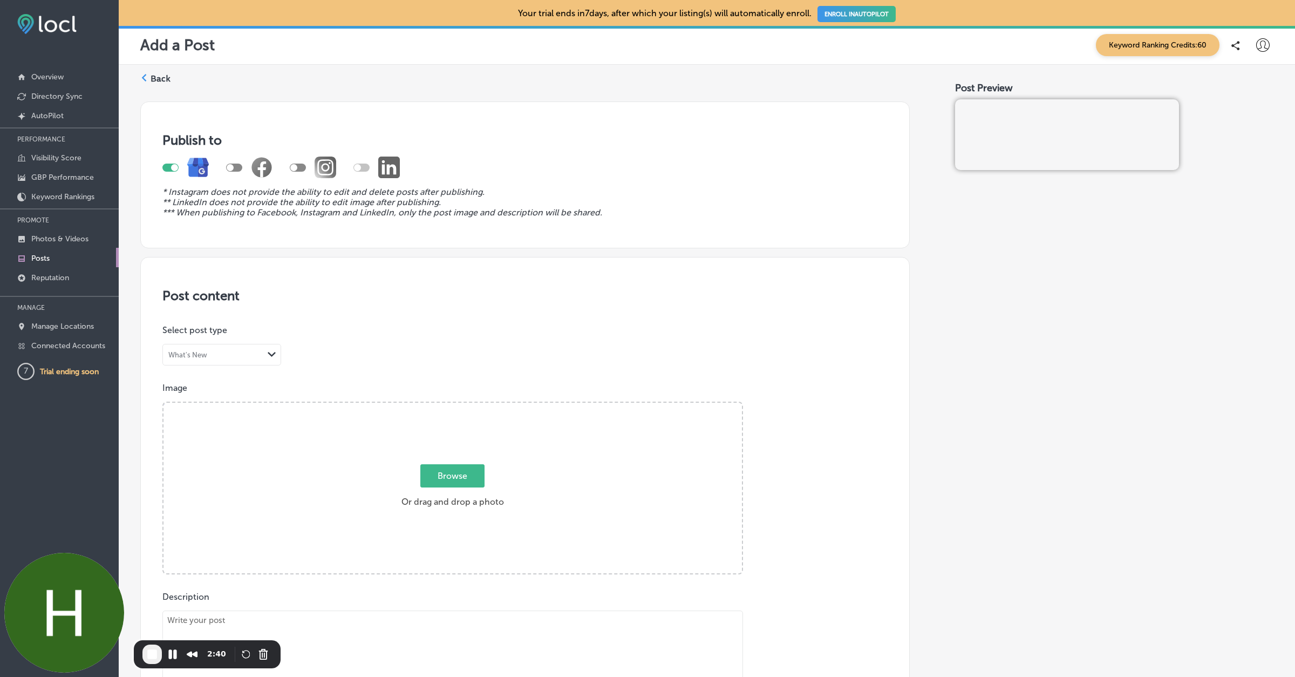
click at [299, 168] on div at bounding box center [298, 168] width 16 height 8
checkbox input "true"
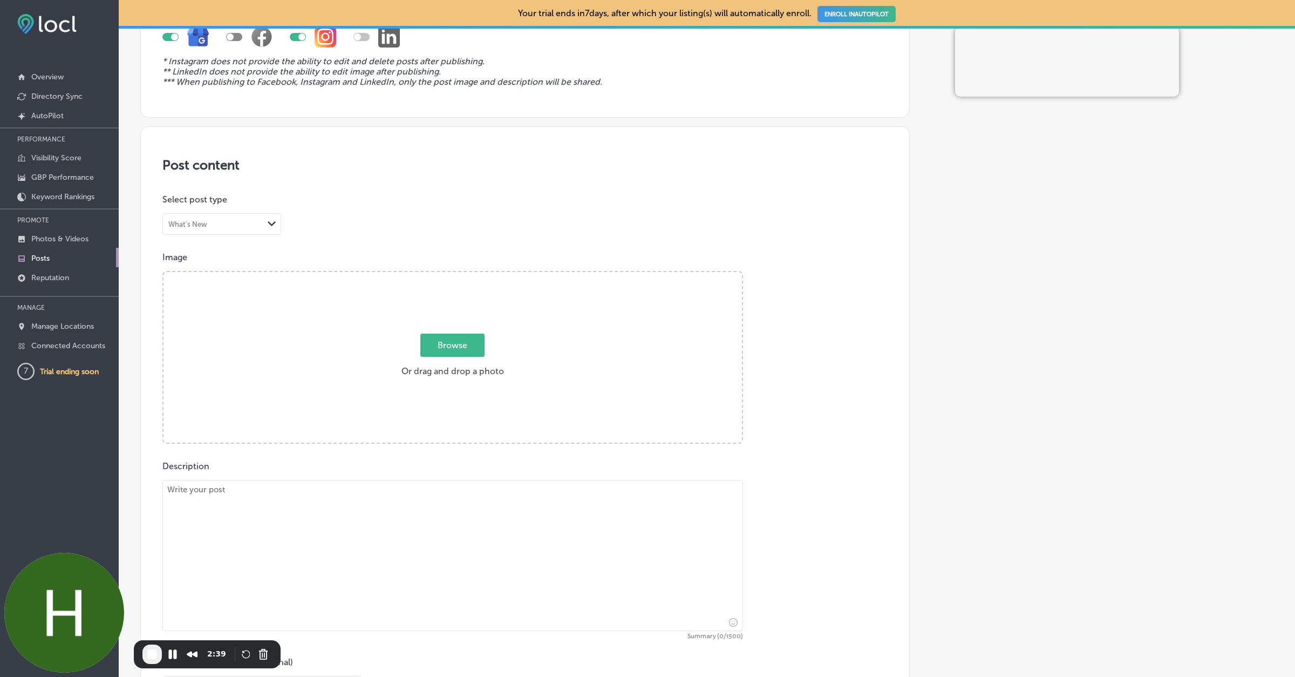
scroll to position [159, 0]
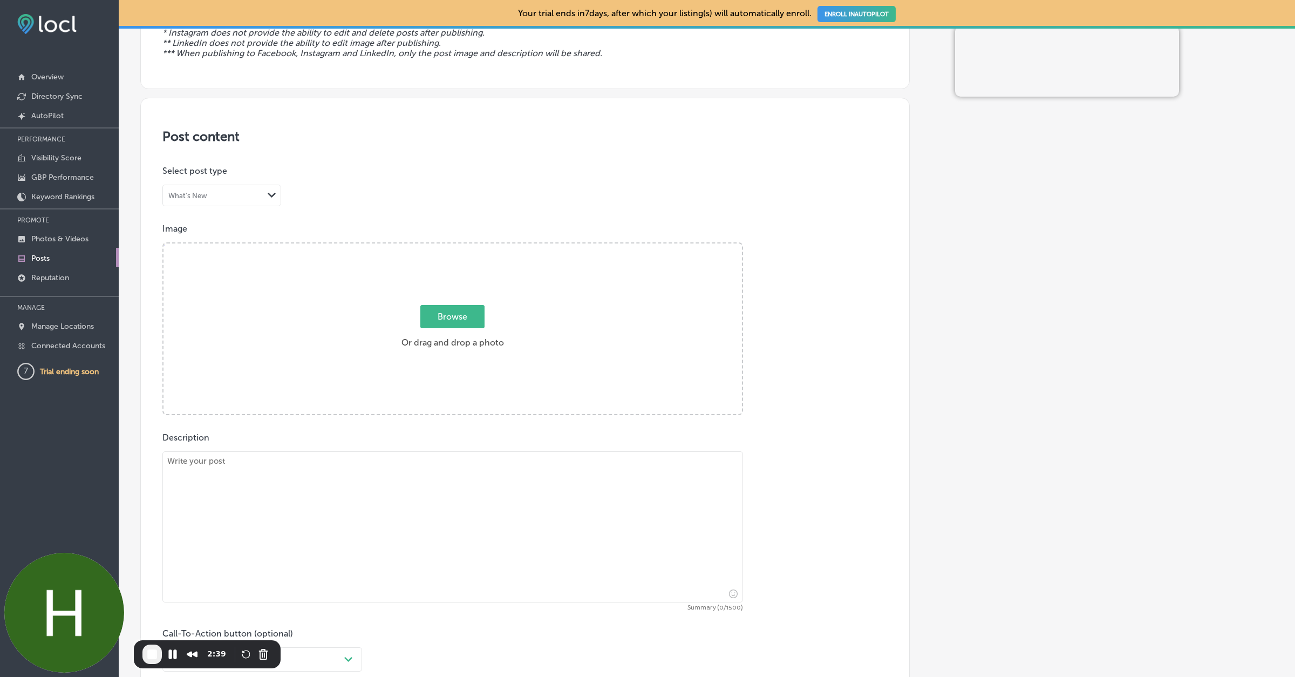
click at [445, 312] on span "Browse" at bounding box center [452, 316] width 64 height 23
click at [445, 247] on input "Browse Or drag and drop a photo" at bounding box center [453, 244] width 578 height 3
type input "C:\fakepath\image (1).png"
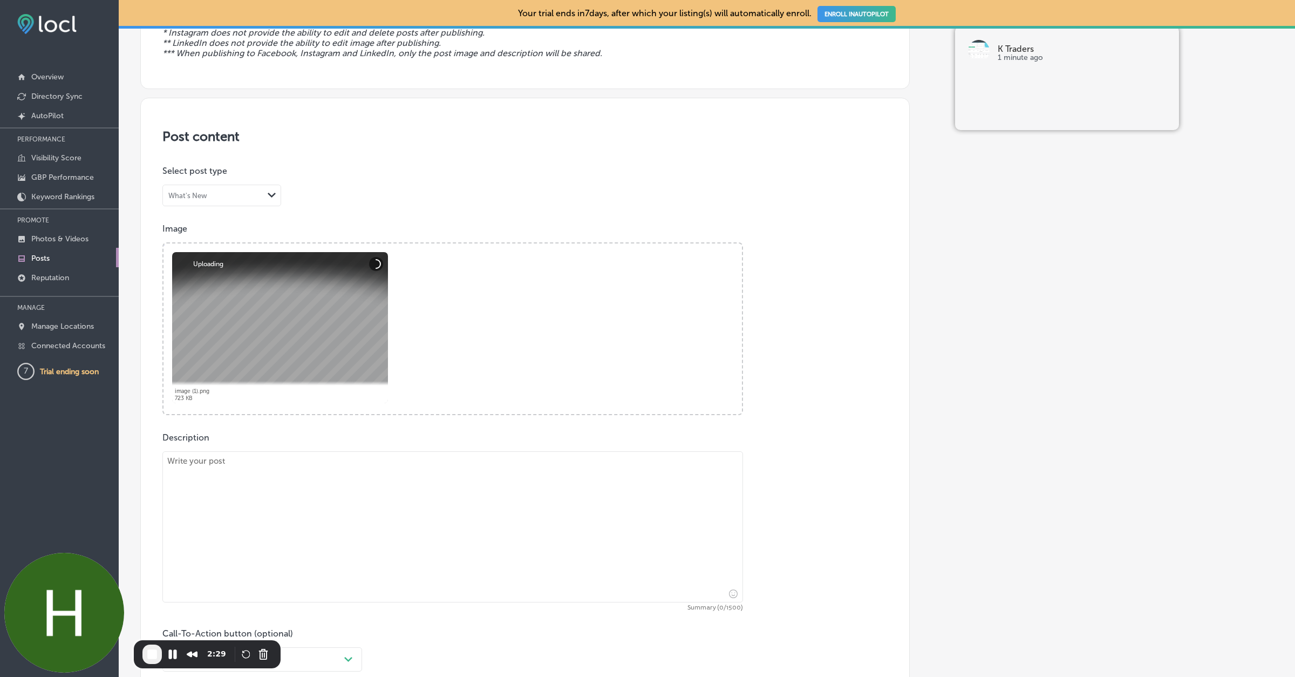
click at [337, 544] on textarea at bounding box center [452, 526] width 581 height 151
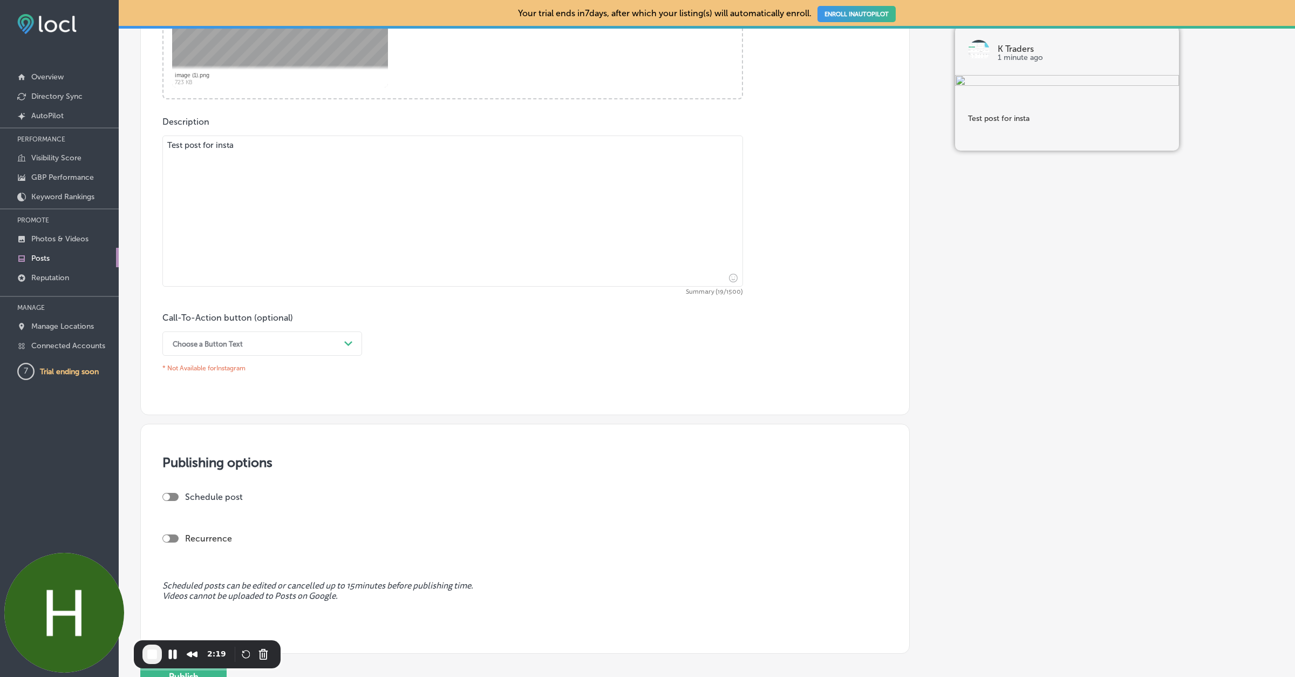
scroll to position [571, 0]
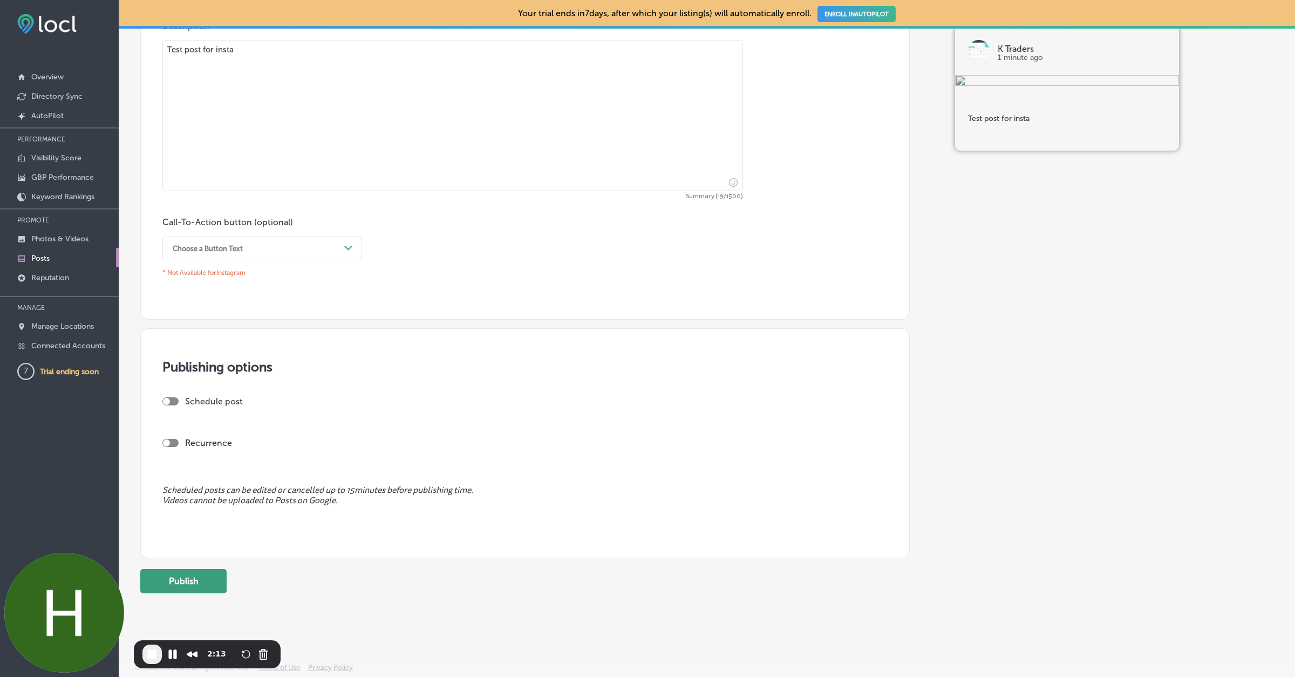
type textarea "Test post for insta"
click at [194, 579] on button "Publish" at bounding box center [183, 581] width 86 height 24
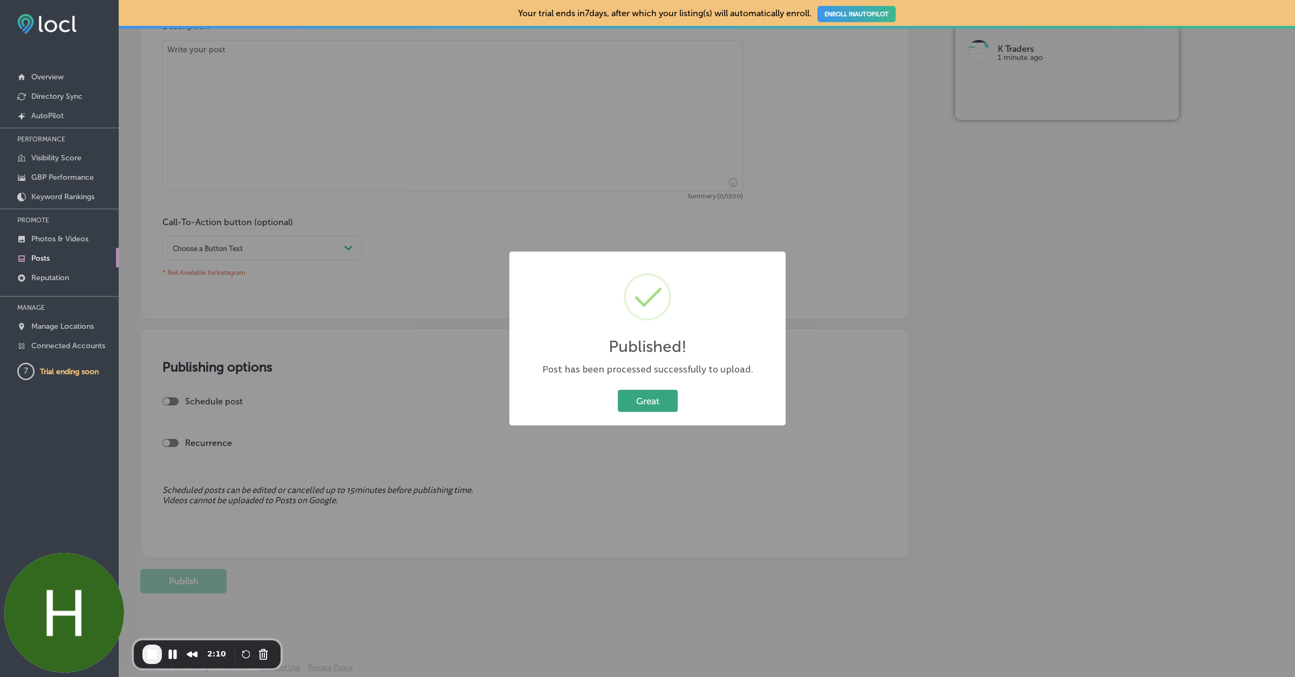
click at [639, 400] on button "Great" at bounding box center [648, 401] width 60 height 22
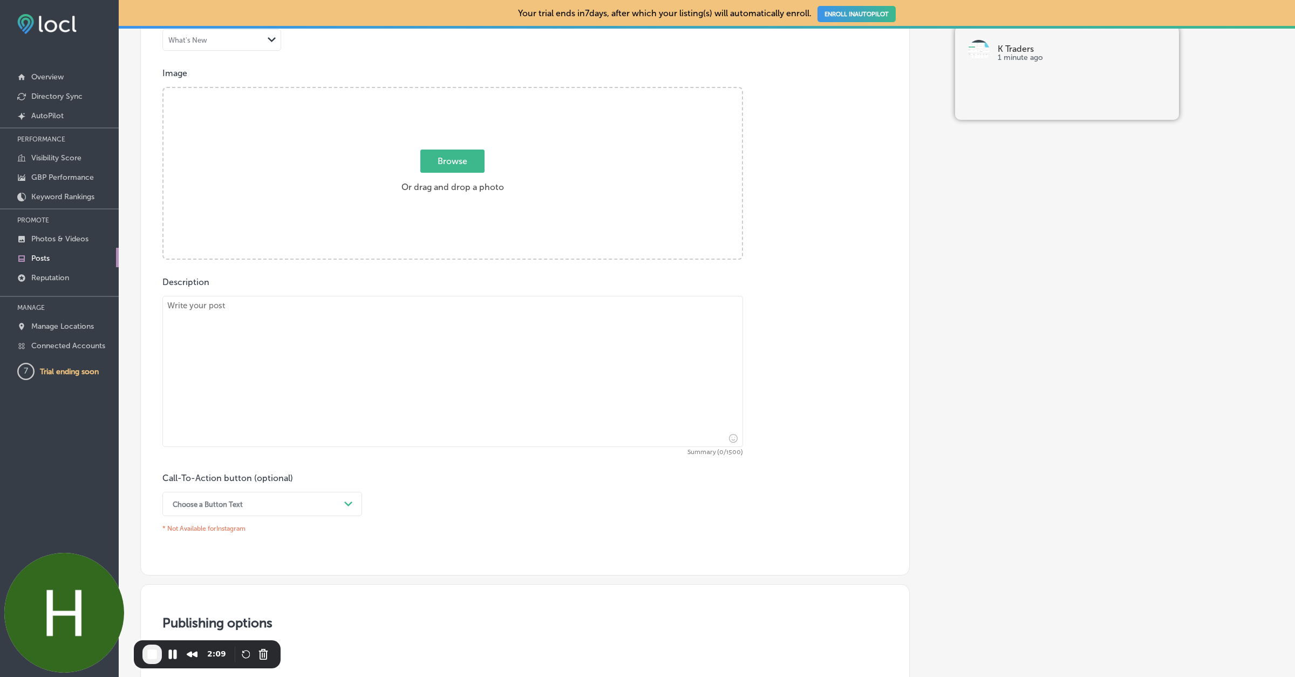
scroll to position [0, 0]
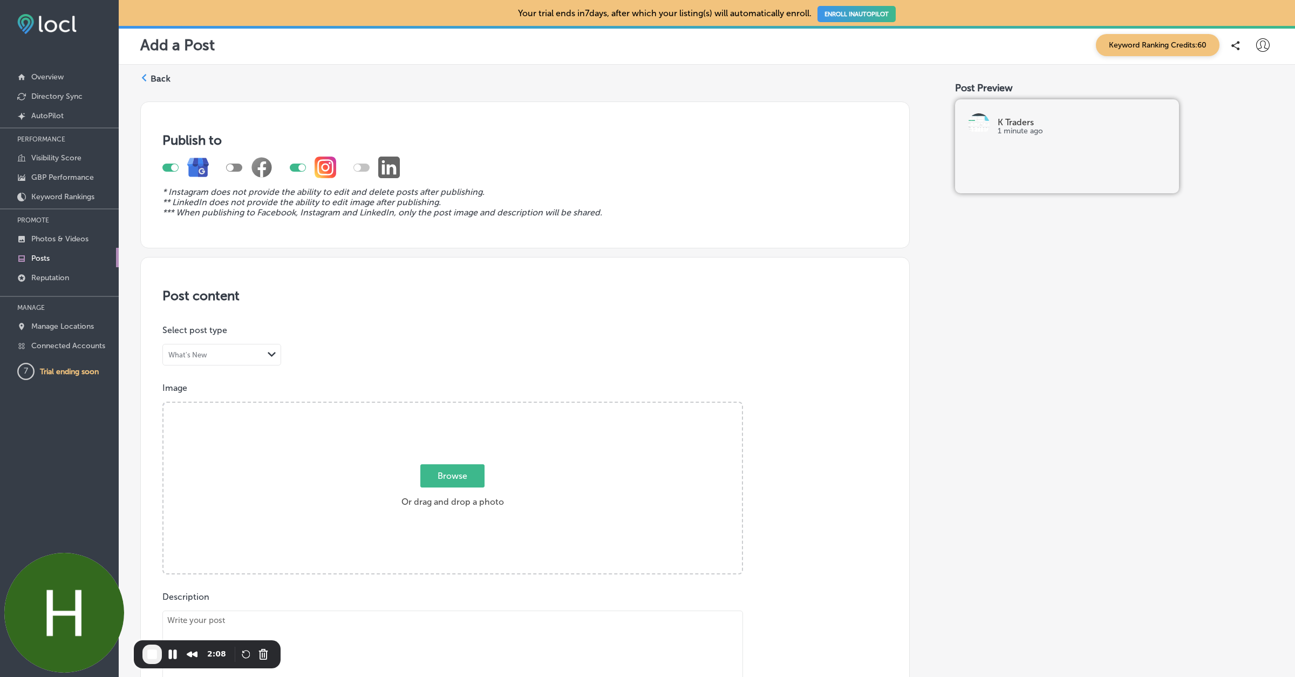
click at [150, 80] on div "Back" at bounding box center [155, 83] width 30 height 20
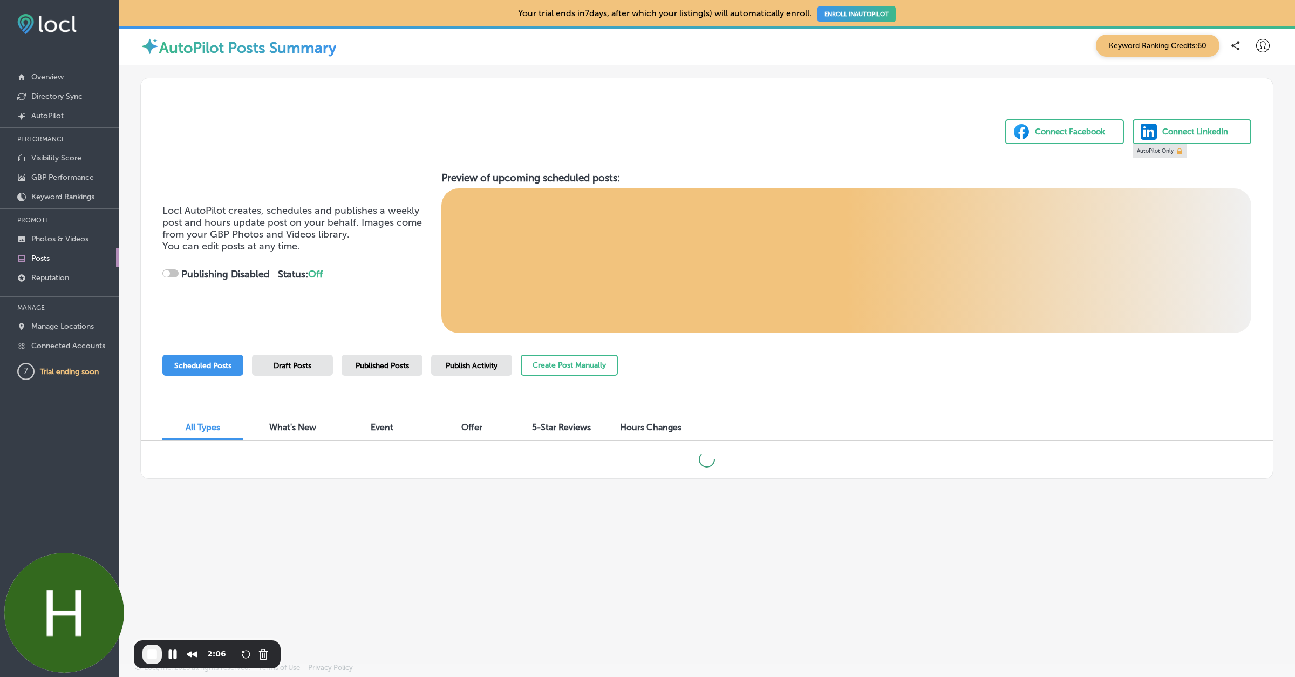
checkbox input "true"
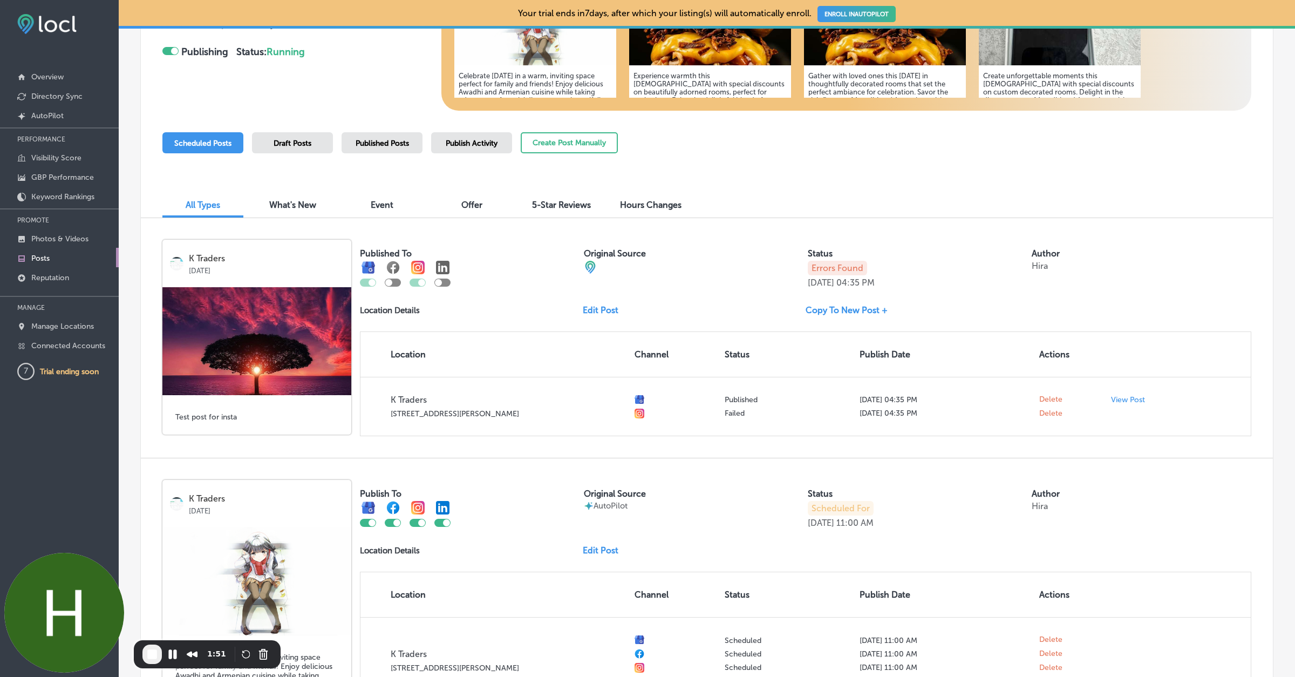
scroll to position [234, 0]
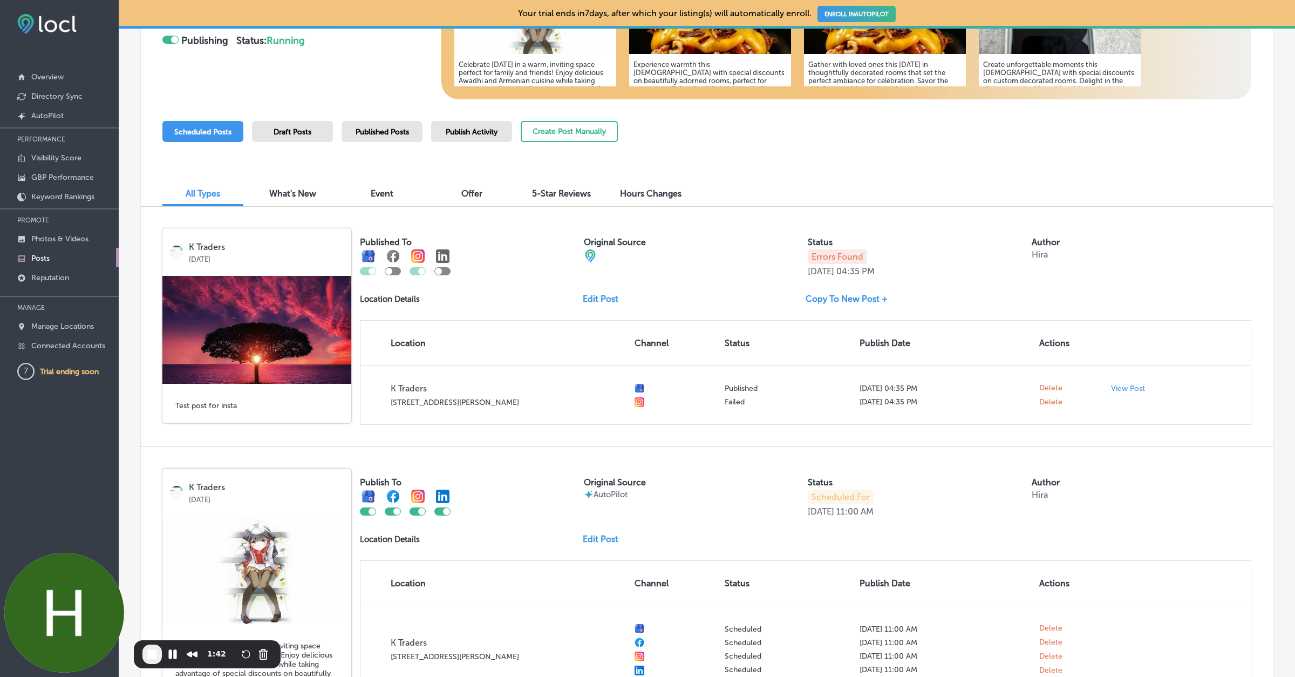
click at [153, 652] on span "End Recording" at bounding box center [152, 654] width 13 height 13
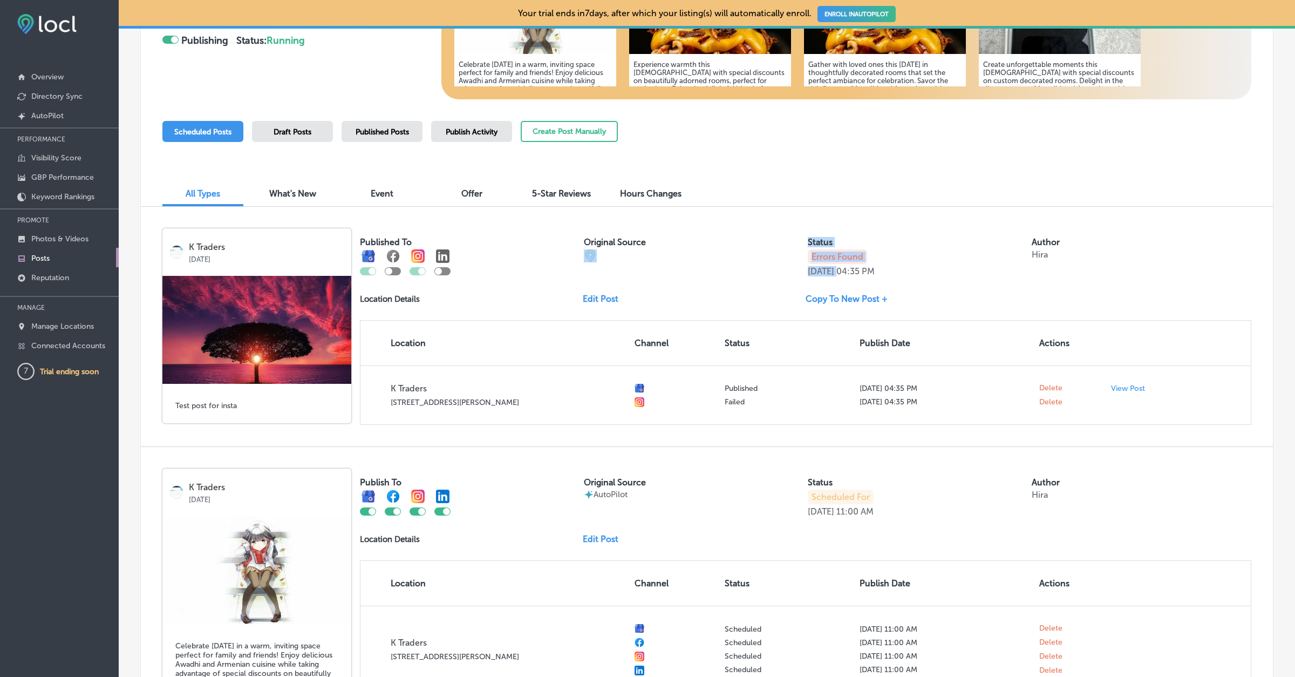
drag, startPoint x: 793, startPoint y: 261, endPoint x: 918, endPoint y: 263, distance: 125.2
click at [918, 263] on div "Published To Original Source Status Errors Found Sep 09, 2025 04:35 PM Author H…" at bounding box center [805, 252] width 891 height 48
click at [918, 263] on div "Errors Found Sep 09, 2025 04:35 PM" at bounding box center [918, 262] width 220 height 27
drag, startPoint x: 783, startPoint y: 261, endPoint x: 930, endPoint y: 278, distance: 147.8
click at [930, 280] on div "Published To Original Source Status Errors Found Sep 09, 2025 04:35 PM Author H…" at bounding box center [805, 326] width 891 height 196
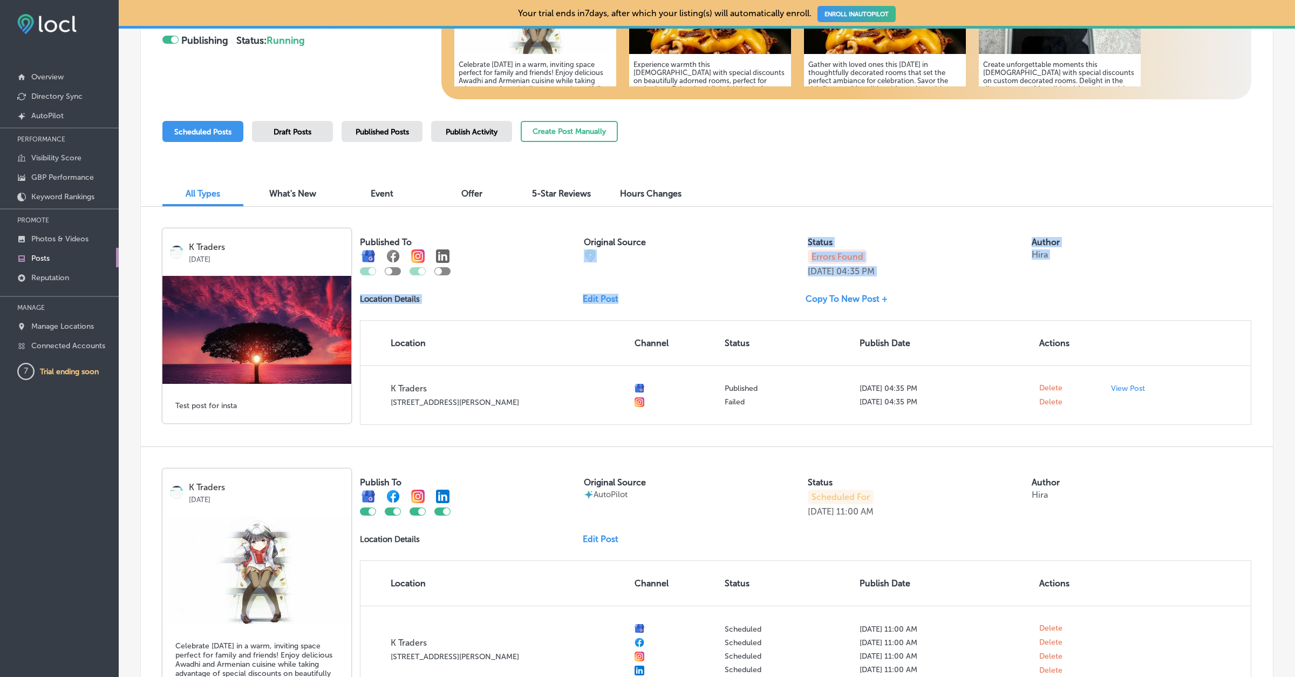
click at [930, 278] on div "Published To Original Source Status Errors Found Sep 09, 2025 04:35 PM Author H…" at bounding box center [805, 326] width 891 height 196
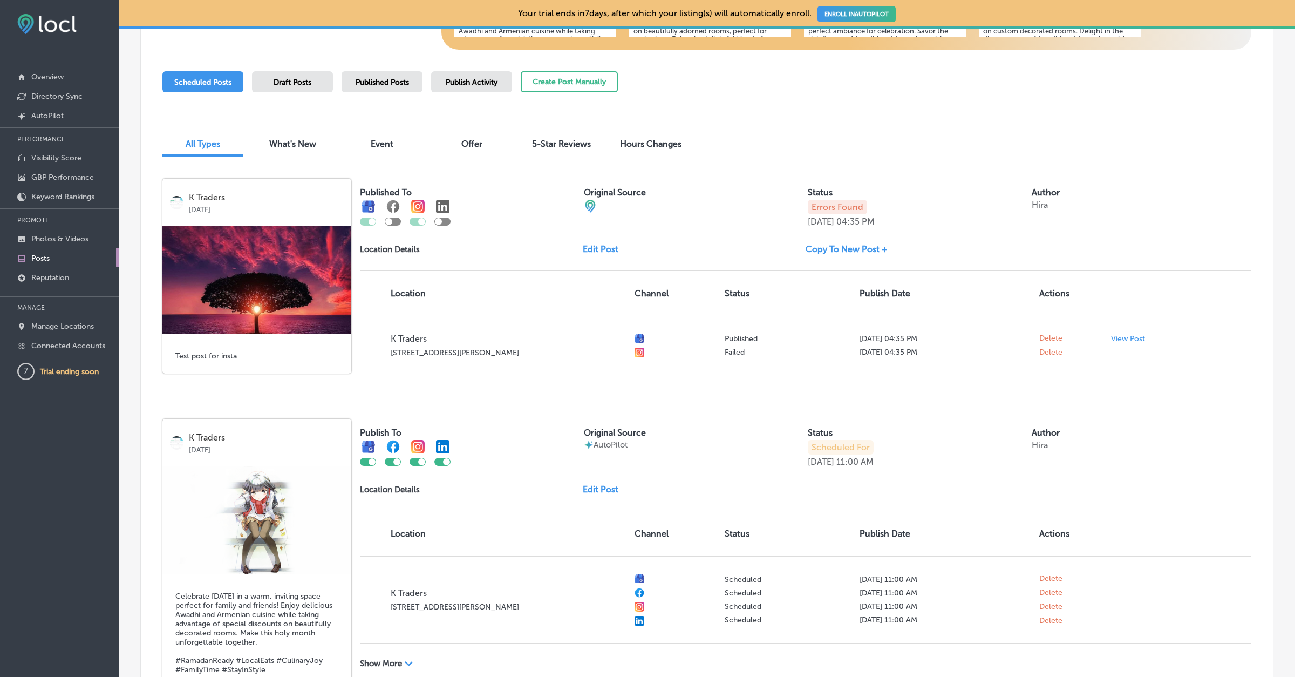
scroll to position [0, 0]
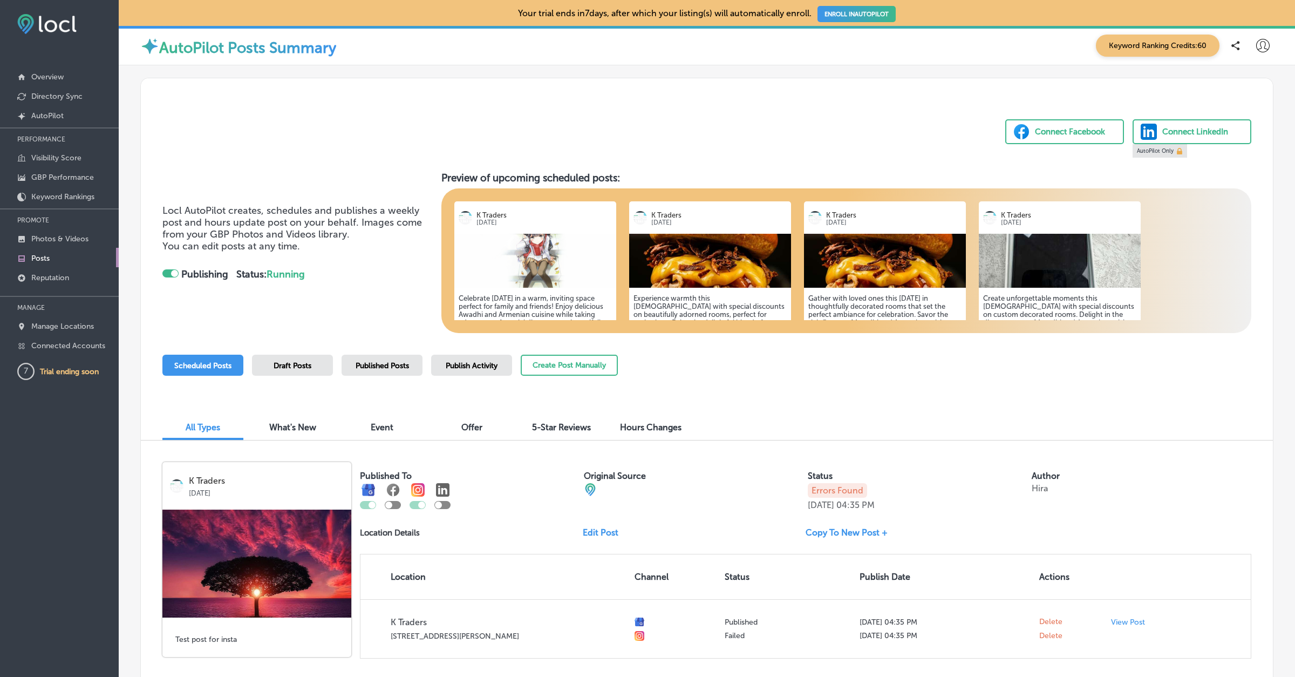
click at [403, 356] on div "Published Posts" at bounding box center [382, 365] width 81 height 21
click at [1263, 50] on icon at bounding box center [1262, 45] width 13 height 13
click at [1228, 85] on p "My Account" at bounding box center [1247, 84] width 49 height 13
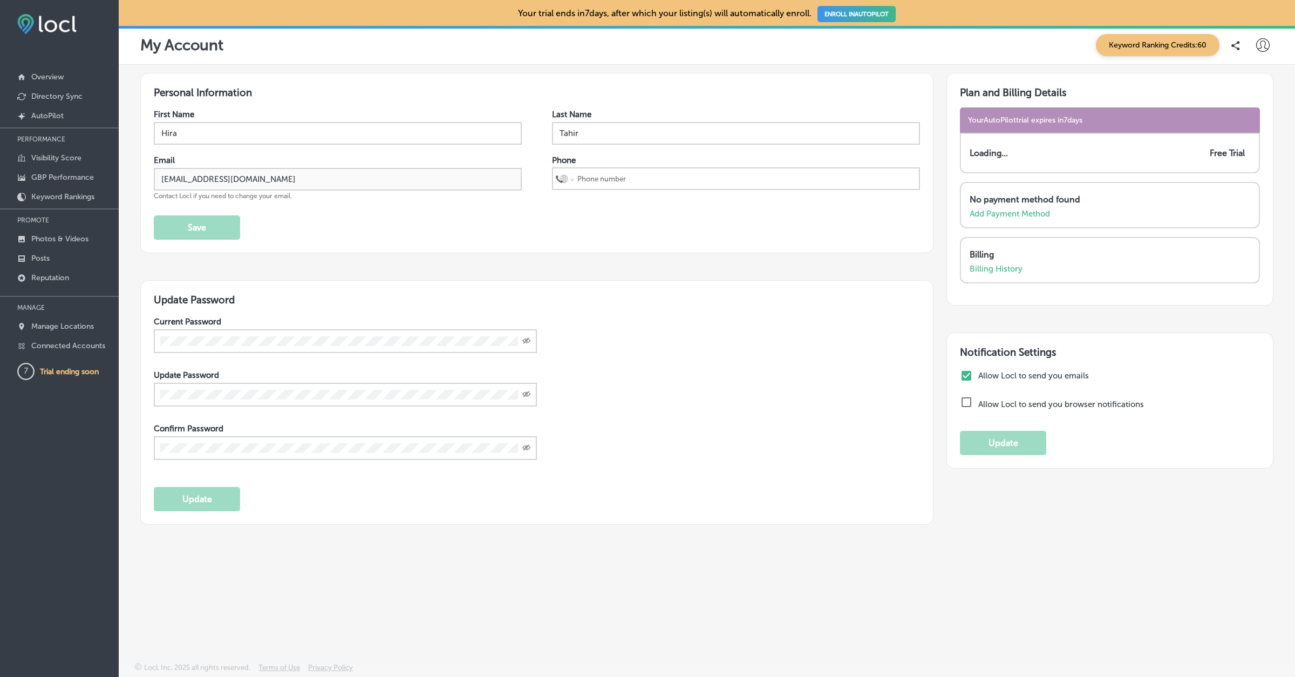
select select "US"
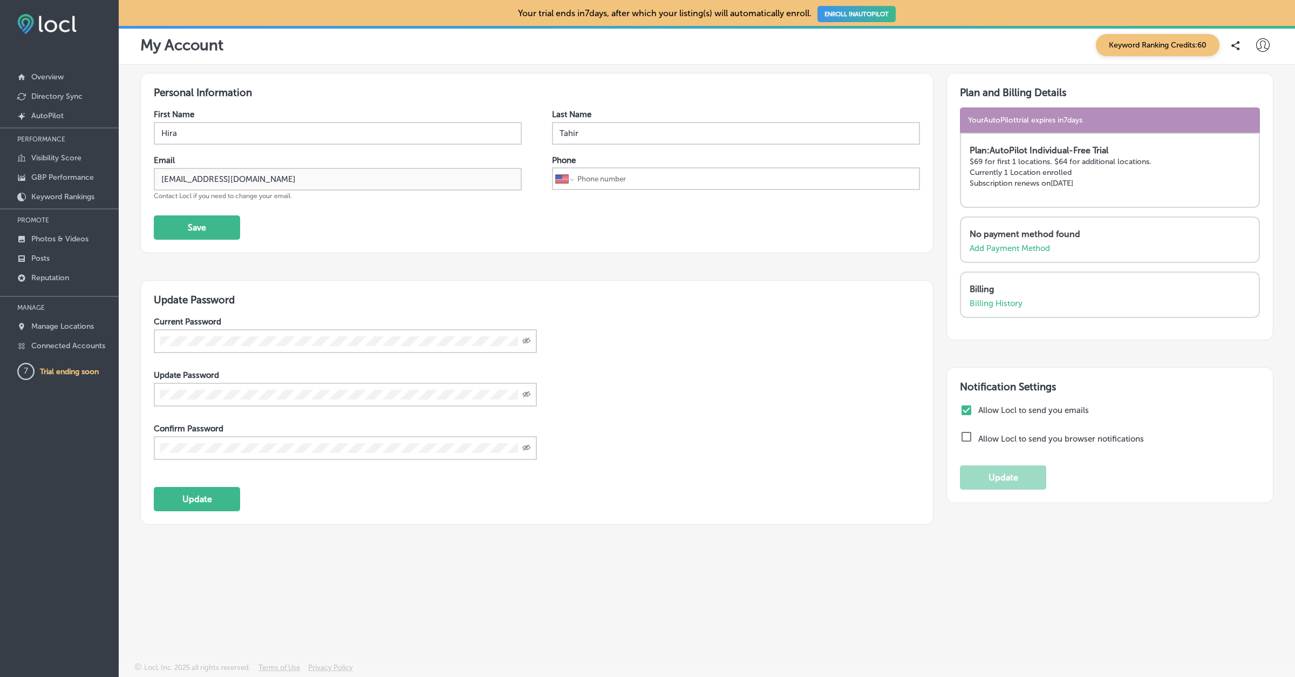
click at [132, 181] on div "Personal Information First Name Hira Last Name Tahir Email hiratahir.eketchers+…" at bounding box center [707, 338] width 1176 height 547
click at [34, 254] on p "Posts" at bounding box center [40, 258] width 18 height 9
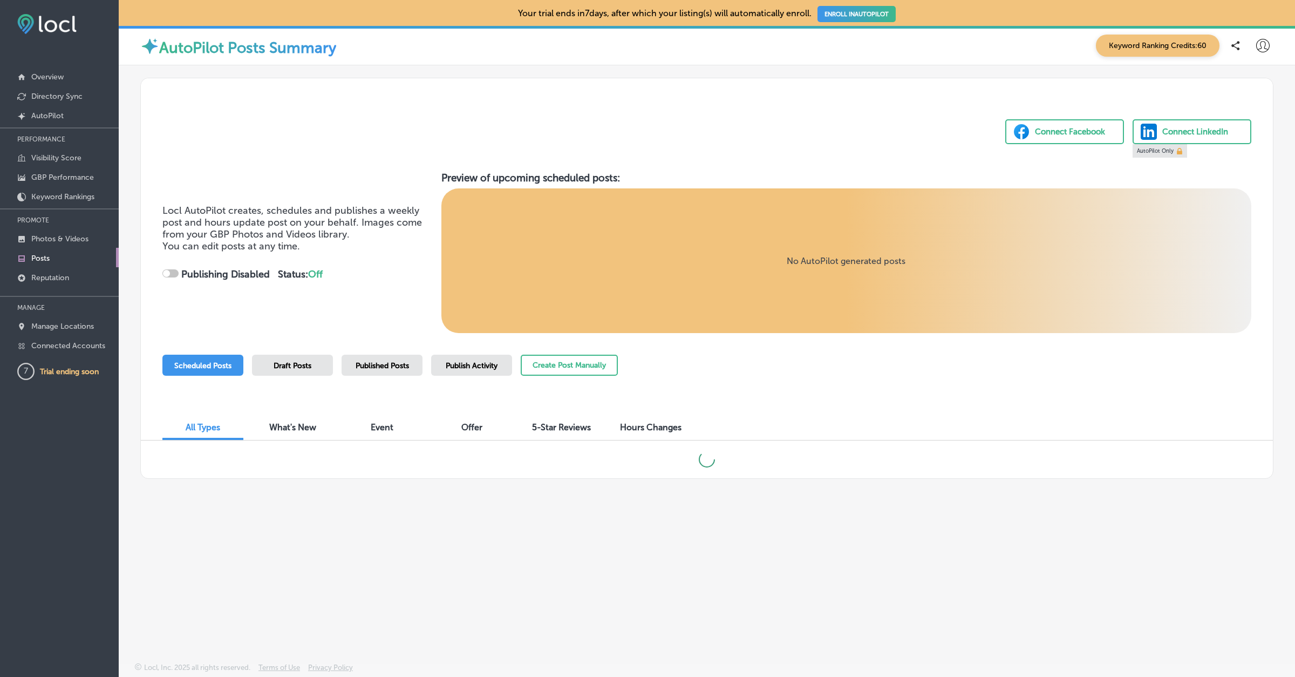
click at [467, 371] on div "Publish Activity" at bounding box center [471, 365] width 81 height 21
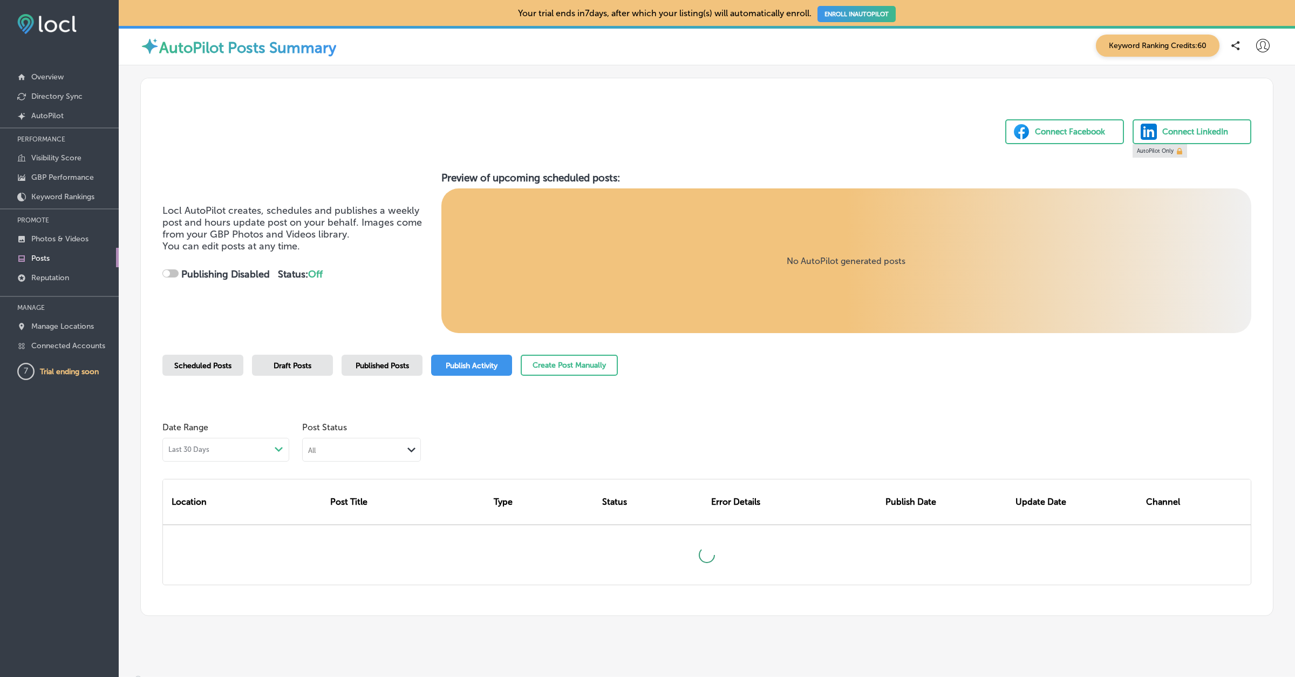
scroll to position [11, 0]
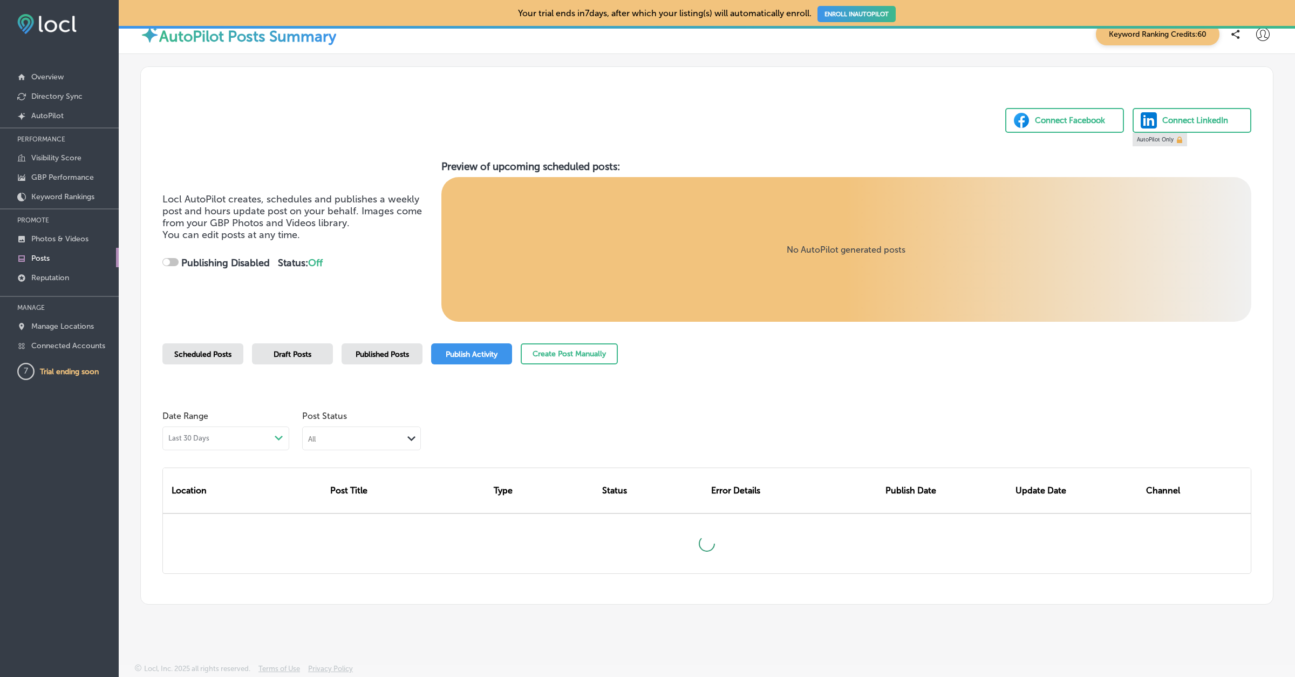
checkbox input "true"
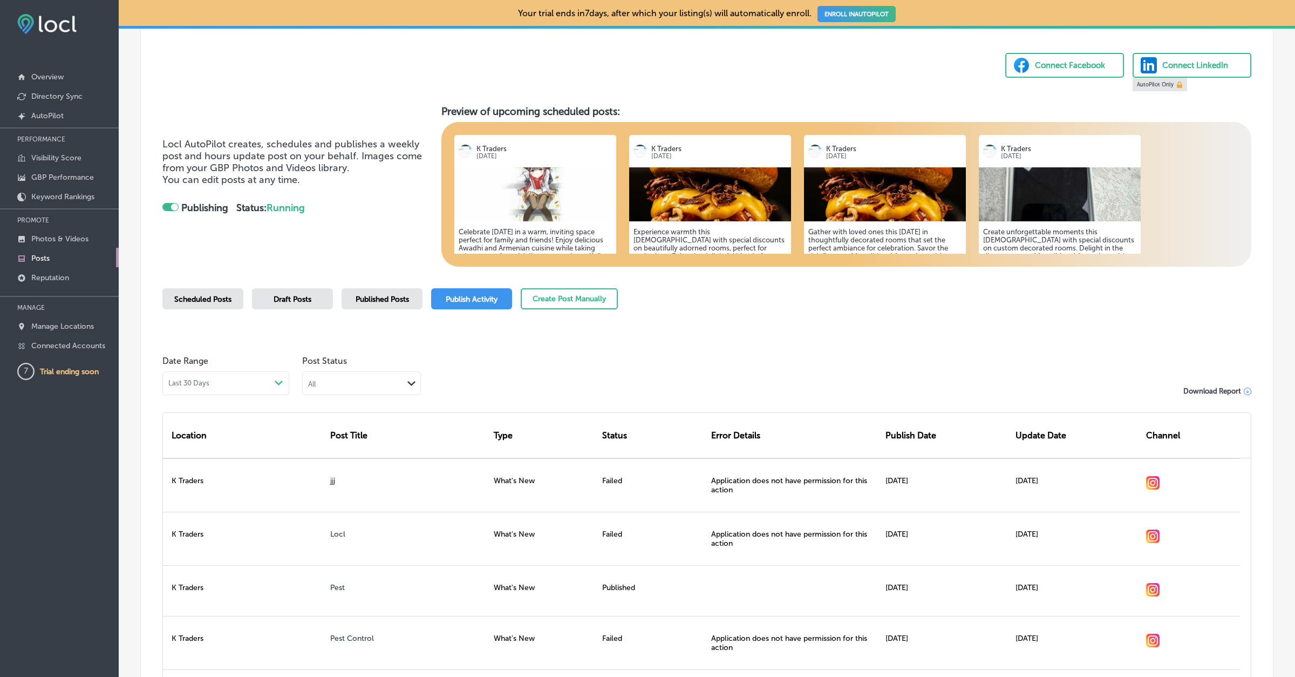
scroll to position [0, 0]
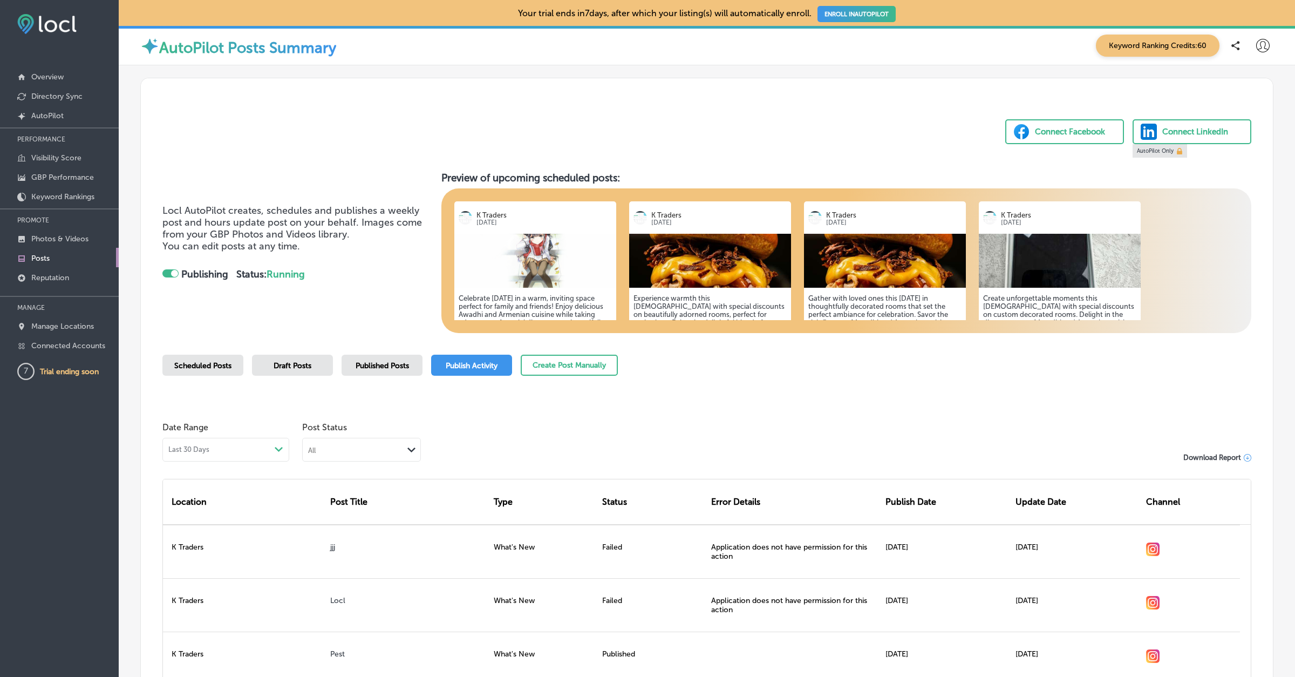
click at [1262, 50] on icon at bounding box center [1262, 45] width 13 height 13
click at [1239, 135] on p "Log Out" at bounding box center [1239, 139] width 32 height 13
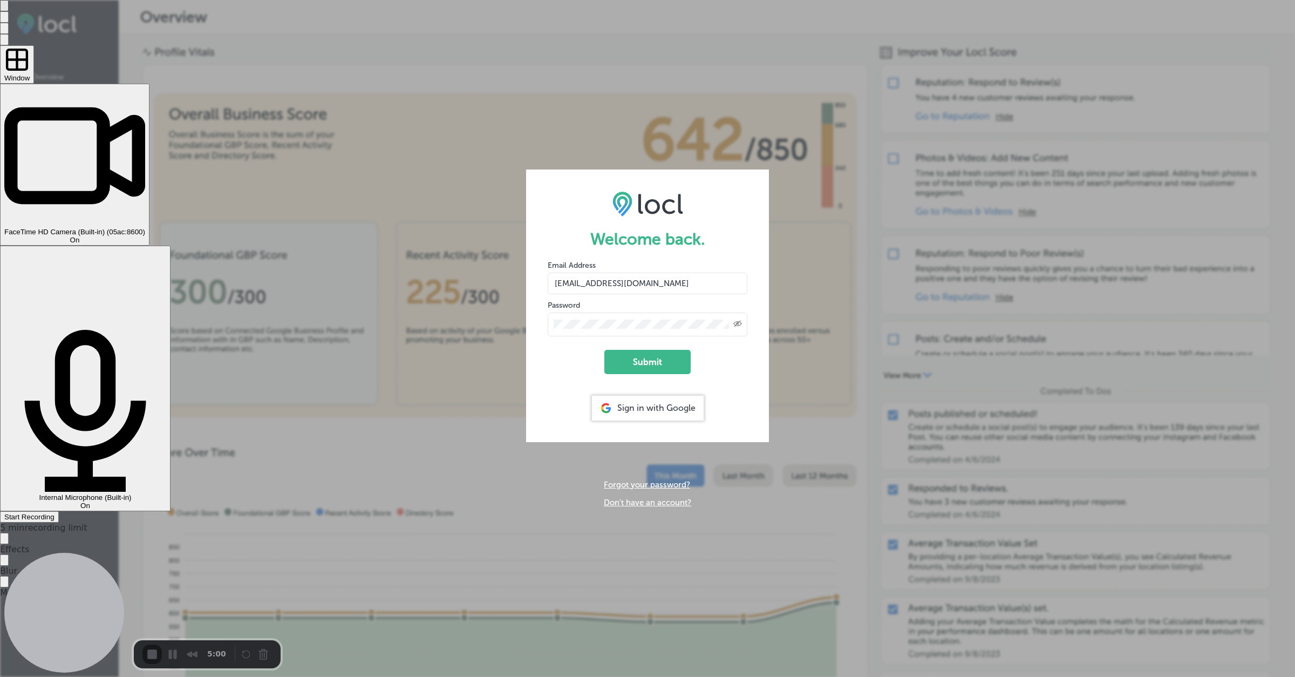
click at [80, 236] on span "On" at bounding box center [75, 240] width 10 height 8
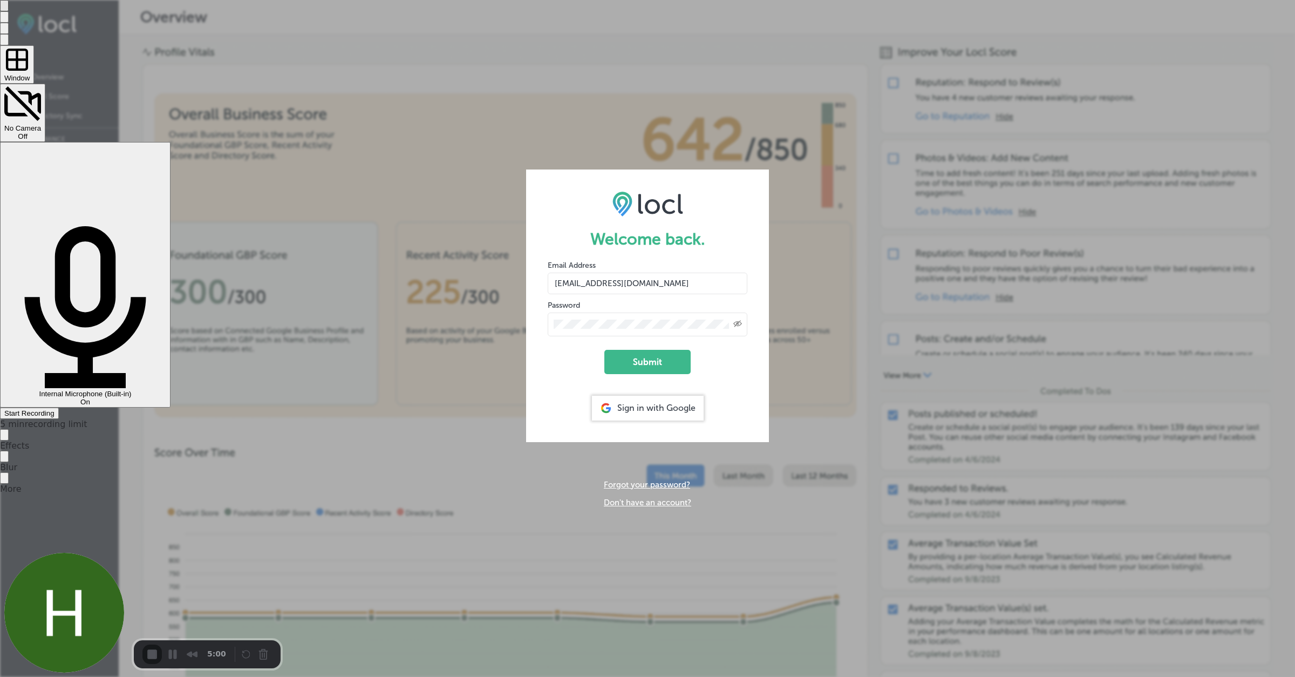
click at [28, 132] on span "Off" at bounding box center [23, 136] width 10 height 8
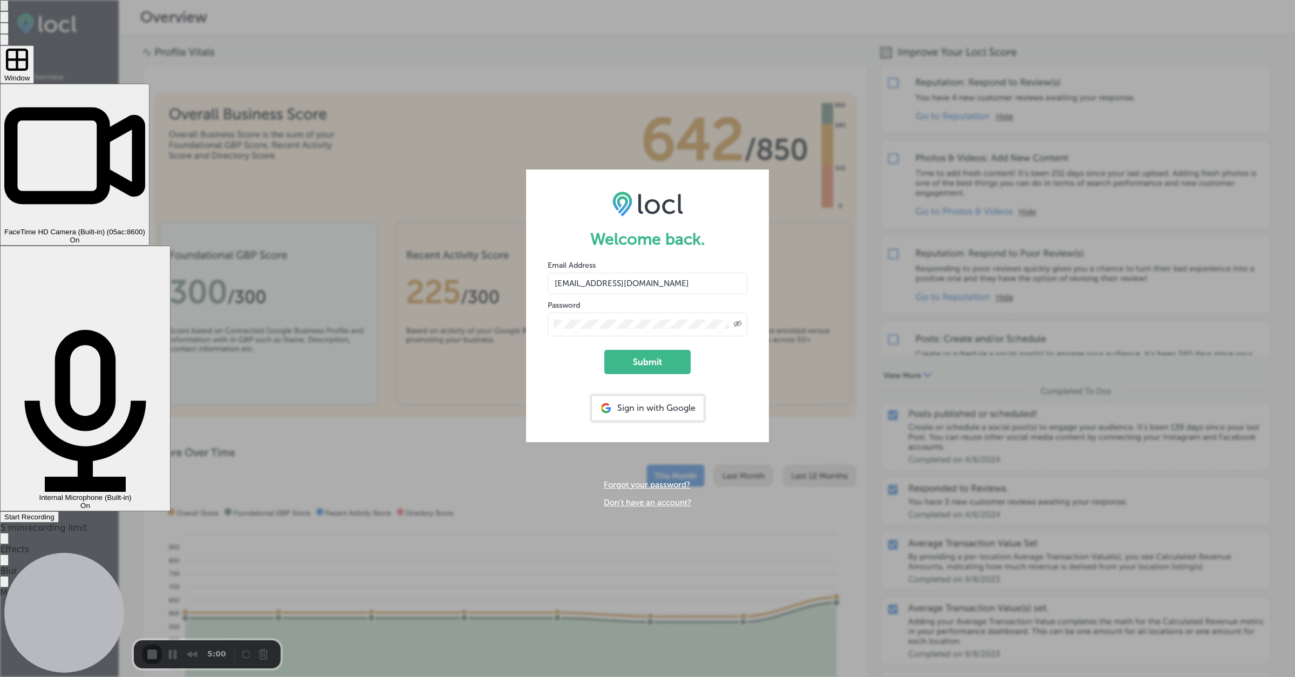
click at [80, 236] on span "On" at bounding box center [75, 240] width 10 height 8
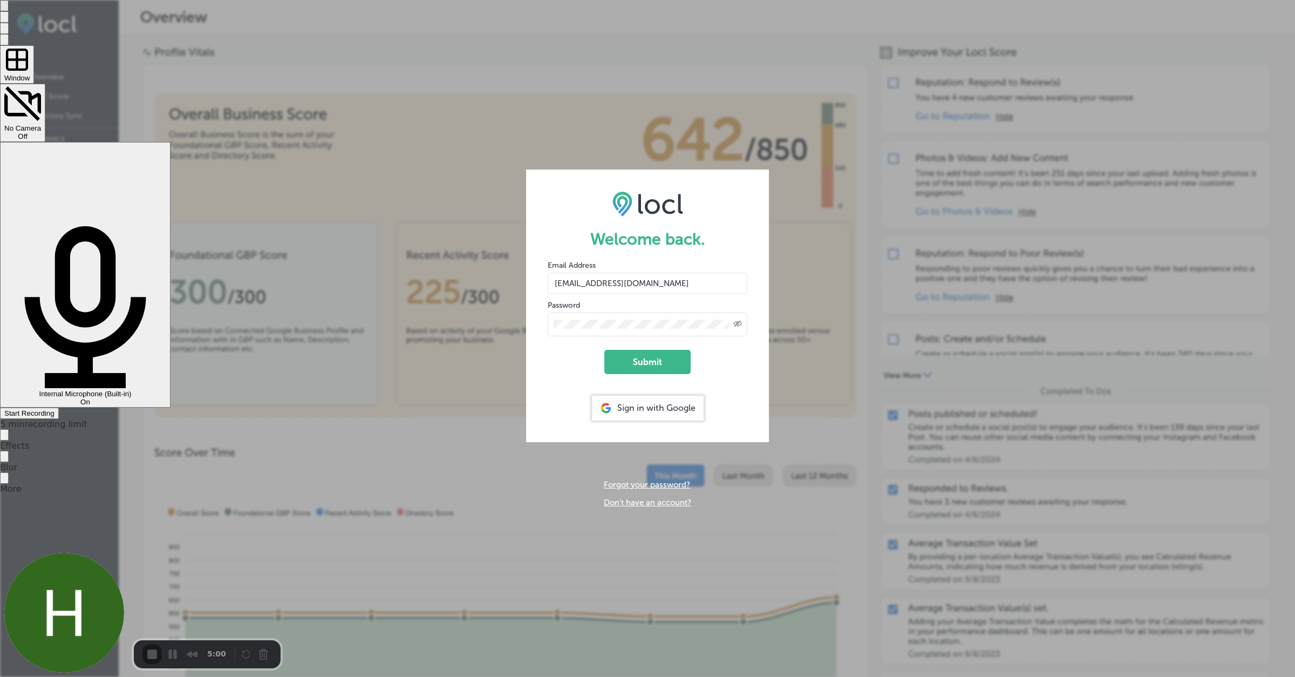
click at [55, 409] on span "Start Recording" at bounding box center [29, 413] width 50 height 8
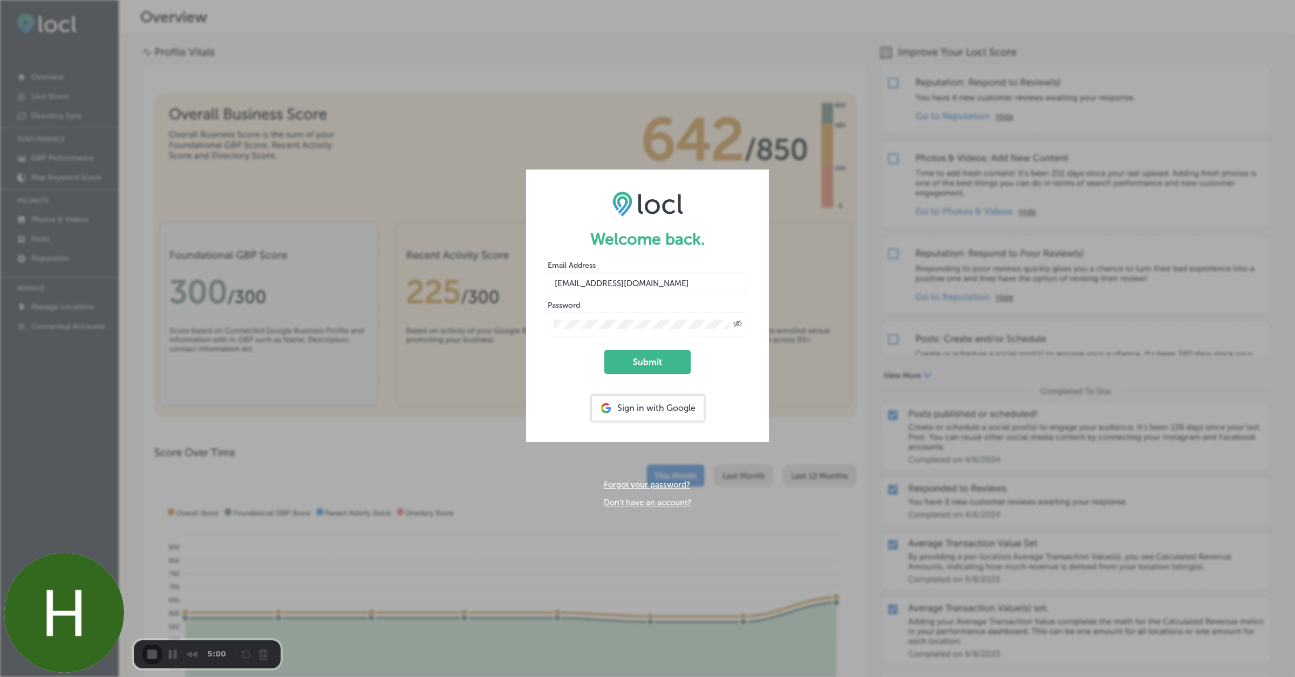
click at [649, 360] on button "Submit" at bounding box center [647, 362] width 86 height 24
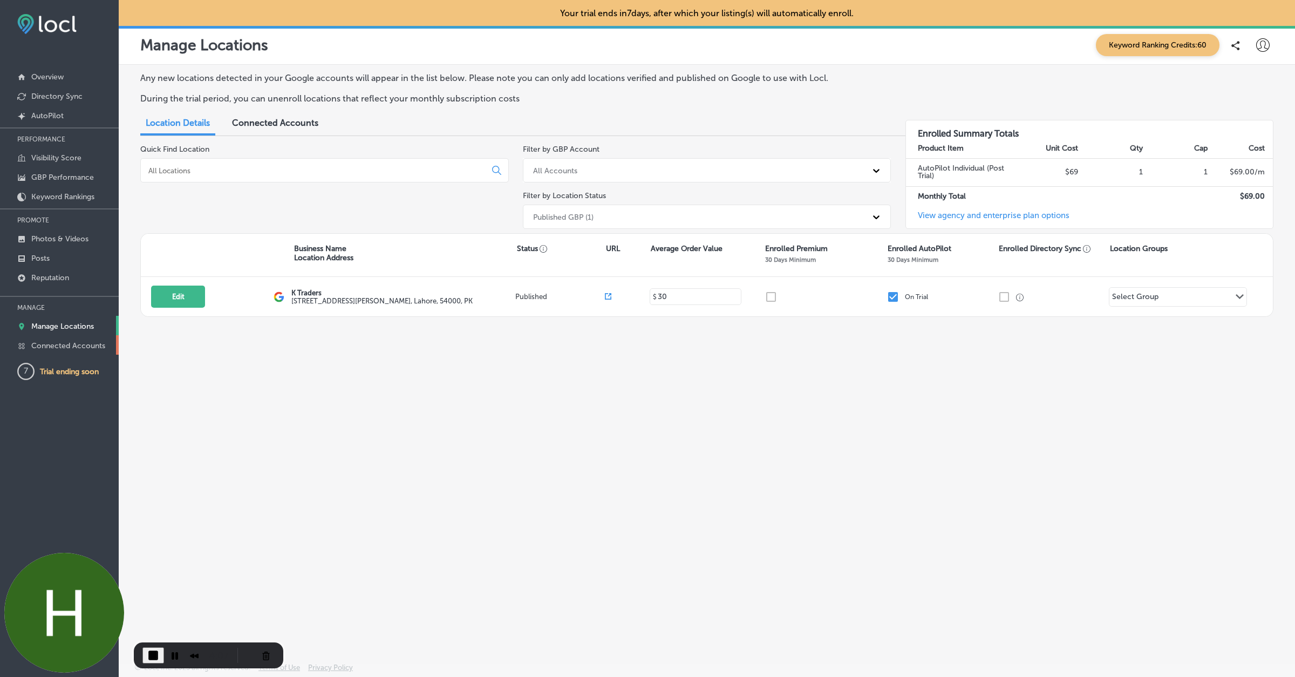
click at [51, 344] on p "Connected Accounts" at bounding box center [68, 345] width 74 height 9
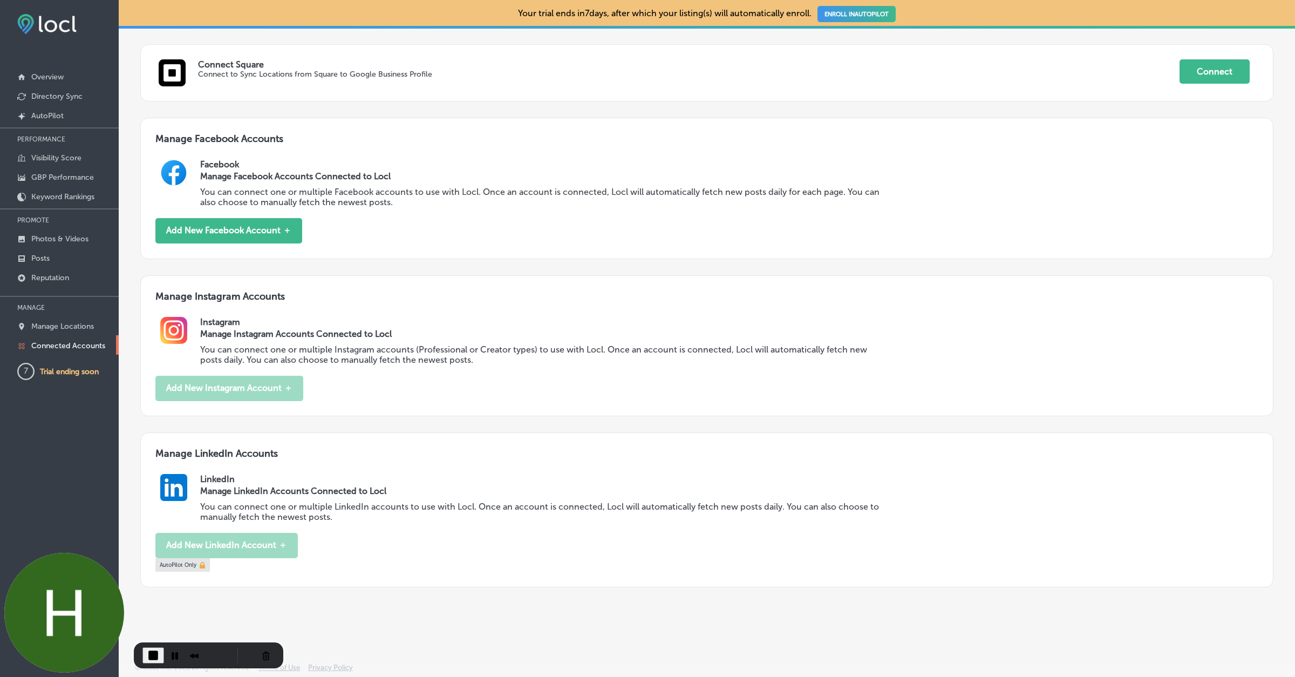
scroll to position [532, 0]
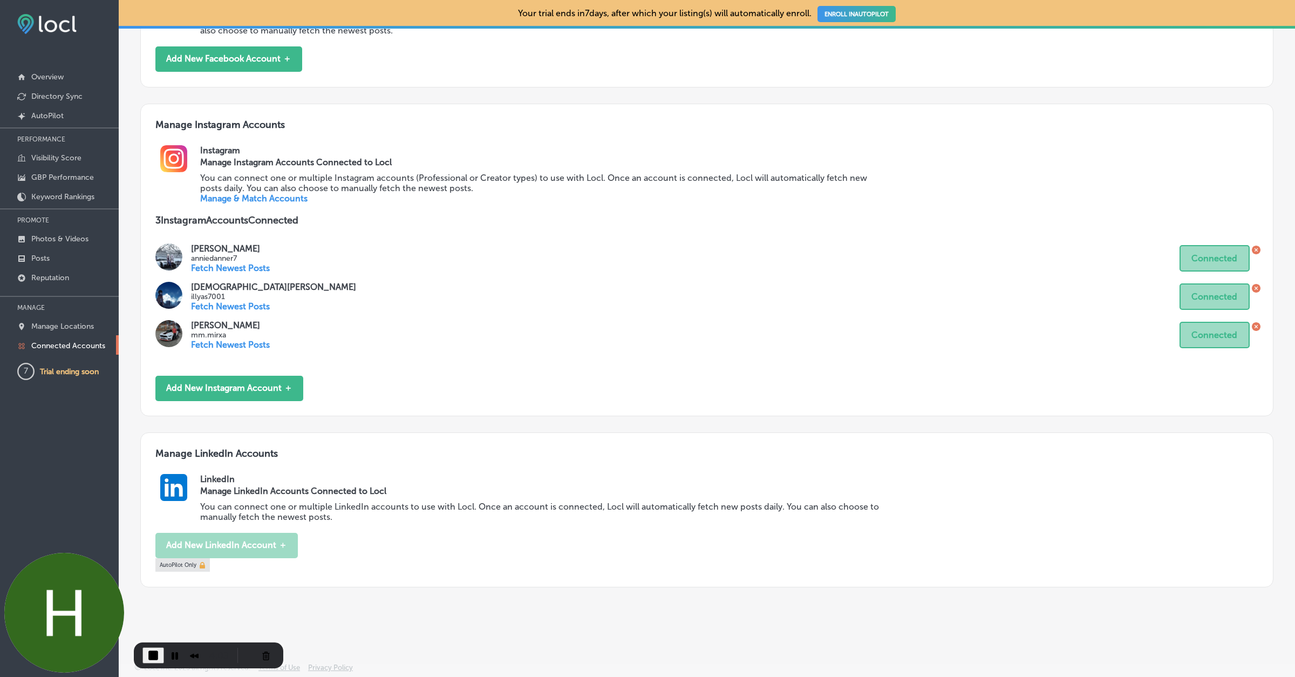
click at [1253, 248] on icon at bounding box center [1256, 250] width 9 height 9
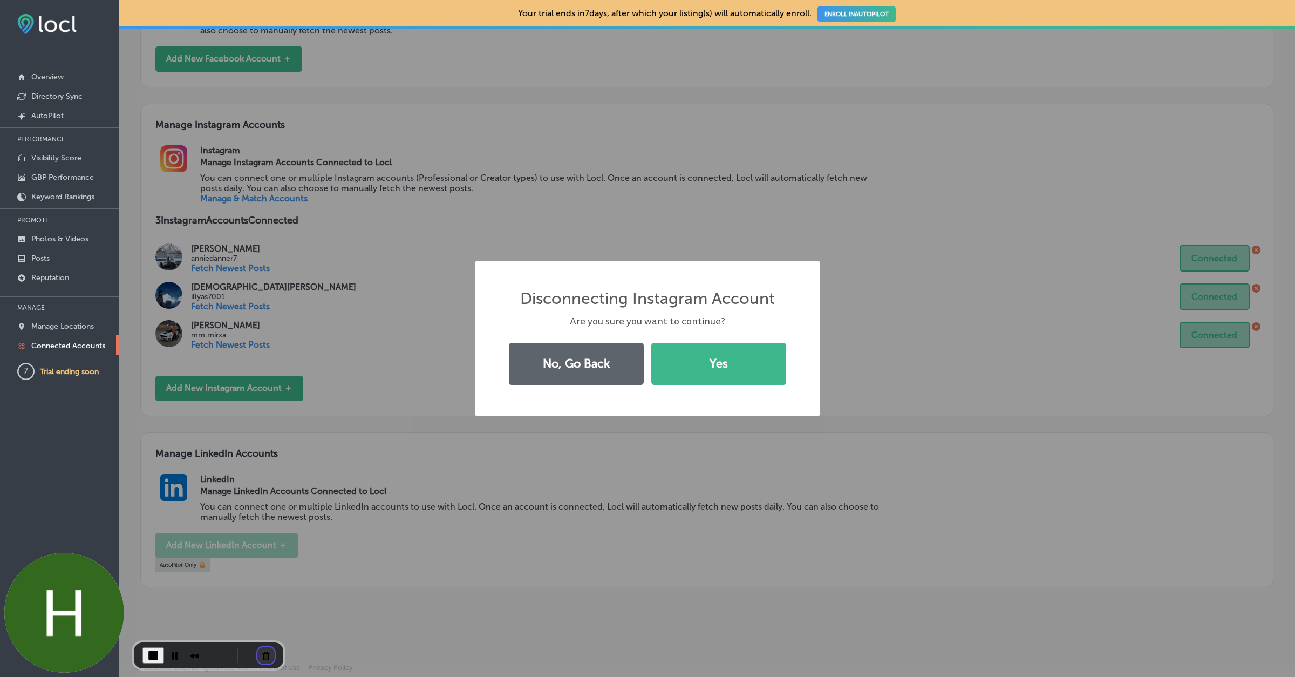
click at [262, 648] on button "Cancel Recording" at bounding box center [265, 654] width 17 height 17
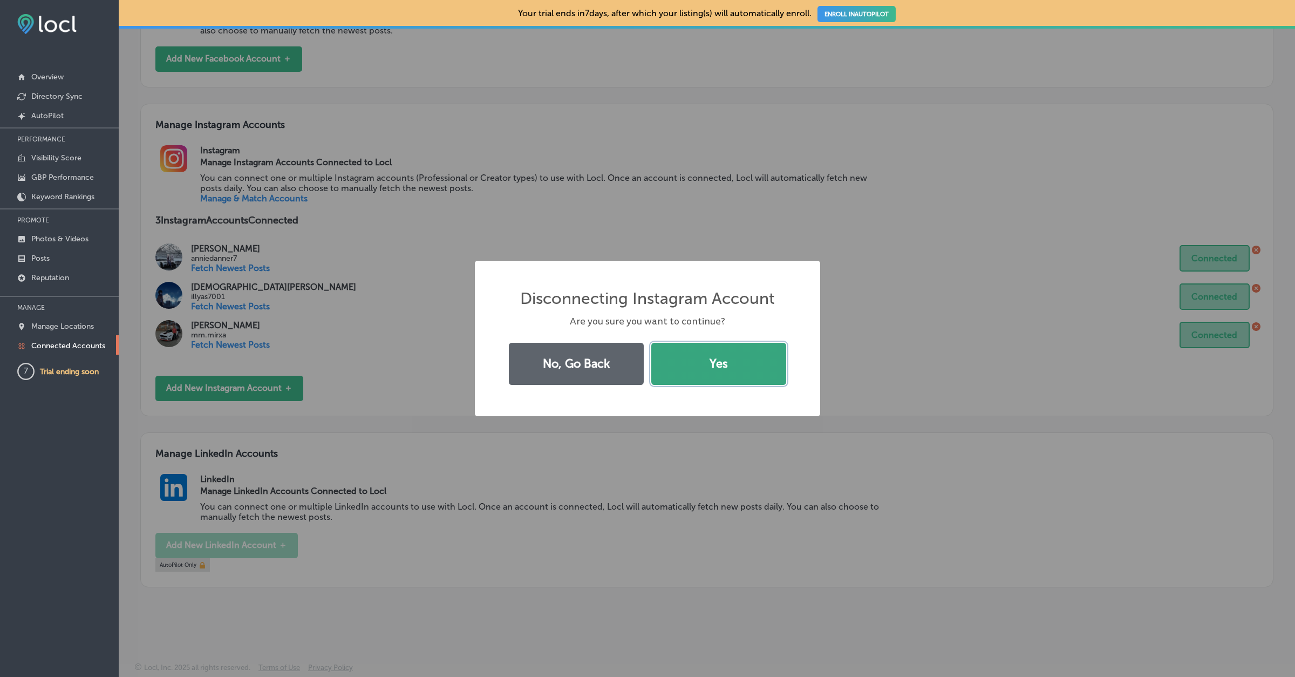
click at [699, 353] on button "Yes" at bounding box center [718, 364] width 135 height 42
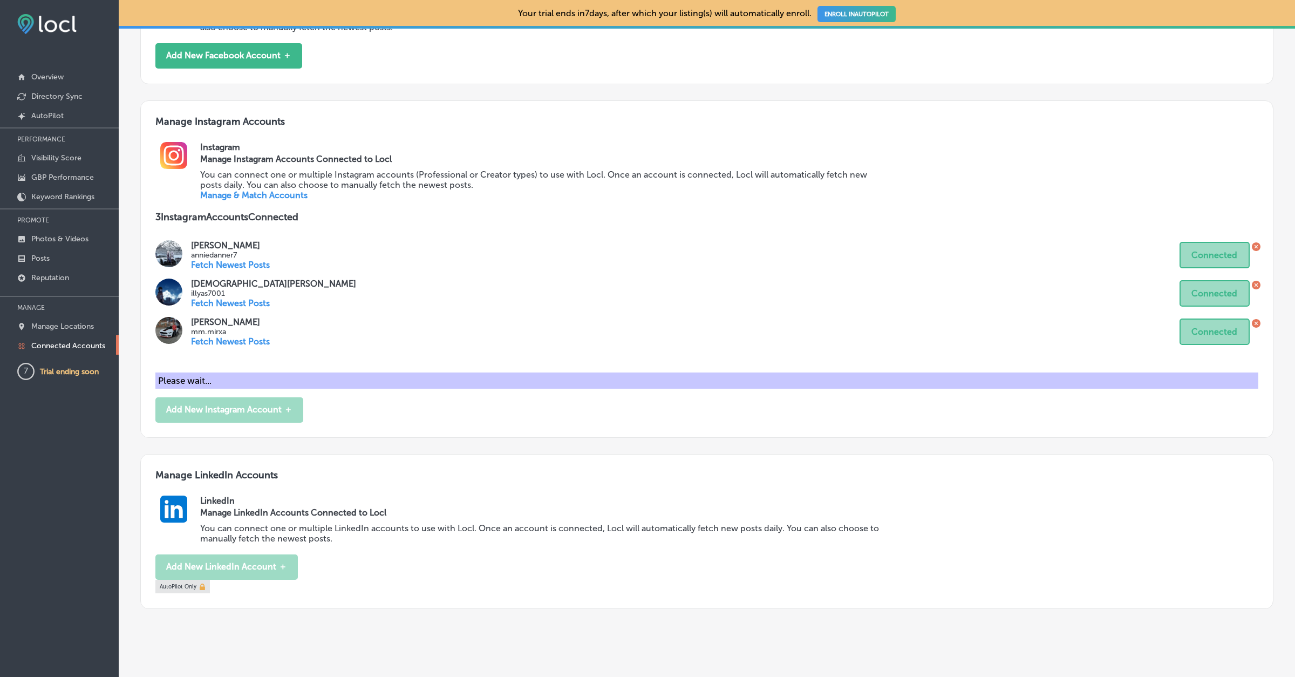
scroll to position [493, 0]
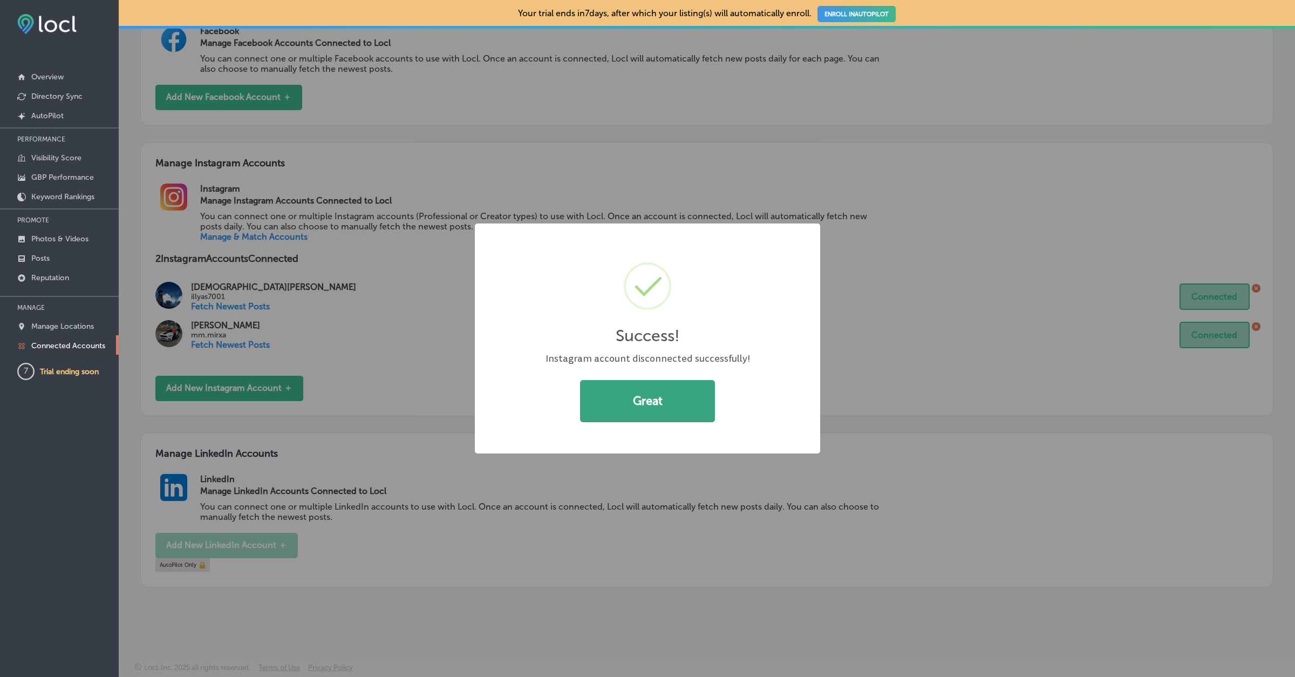
click at [691, 403] on button "Great" at bounding box center [647, 401] width 135 height 42
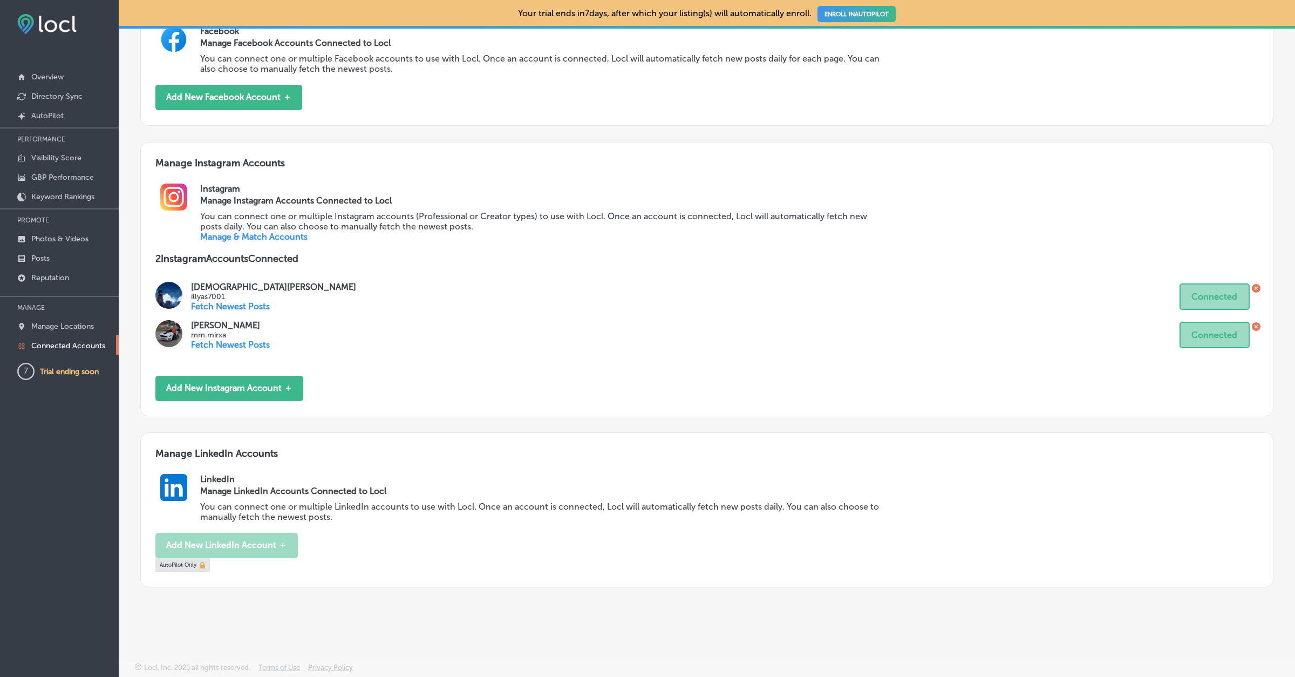
click at [1256, 286] on icon at bounding box center [1256, 288] width 9 height 9
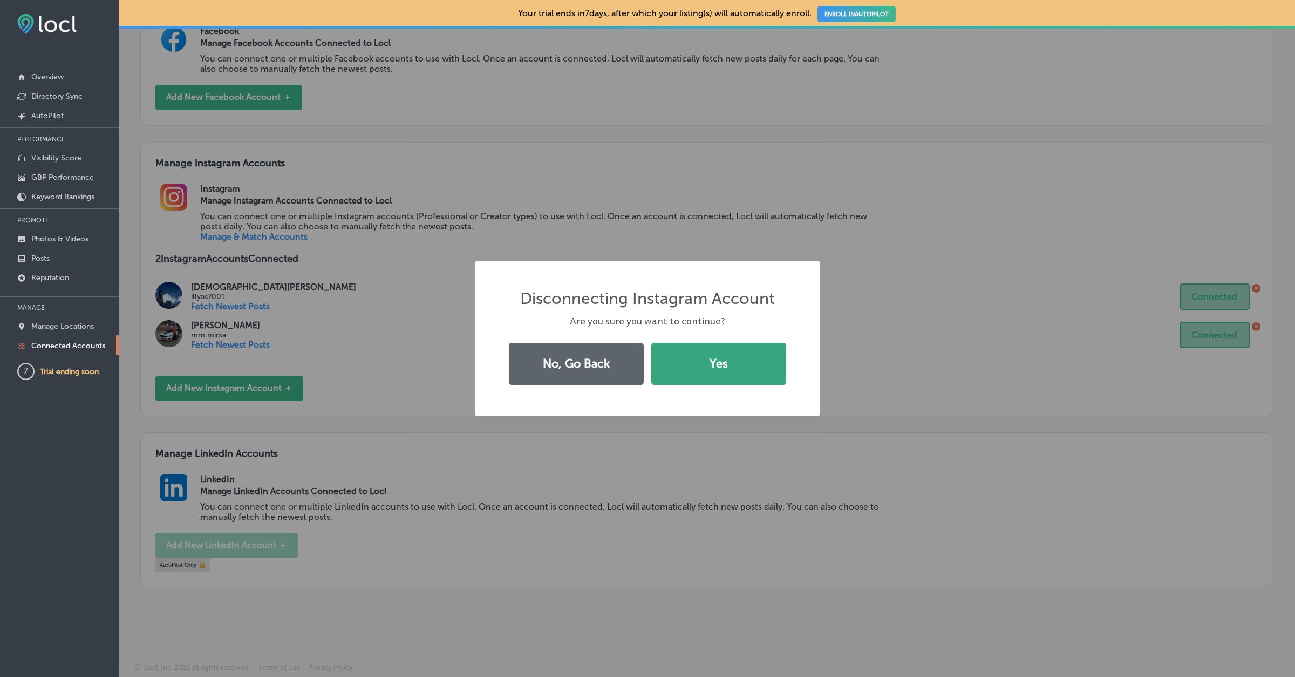
click at [746, 367] on button "Yes" at bounding box center [718, 364] width 135 height 42
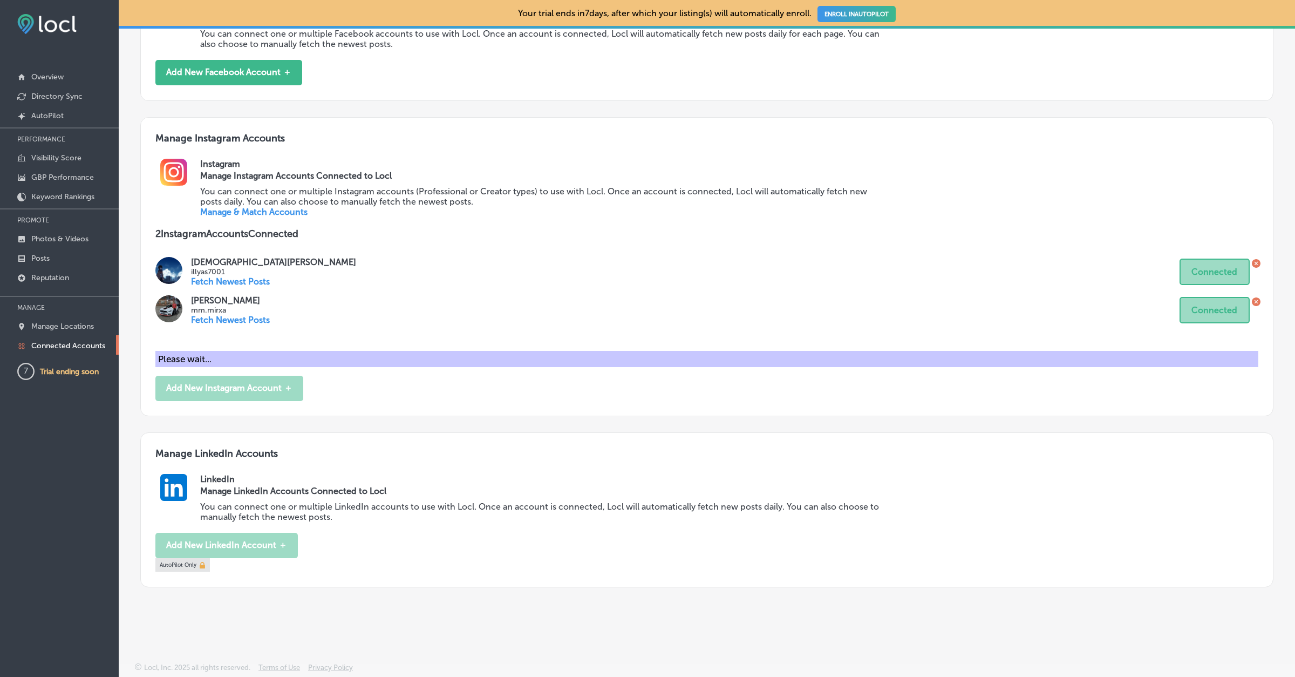
scroll to position [454, 0]
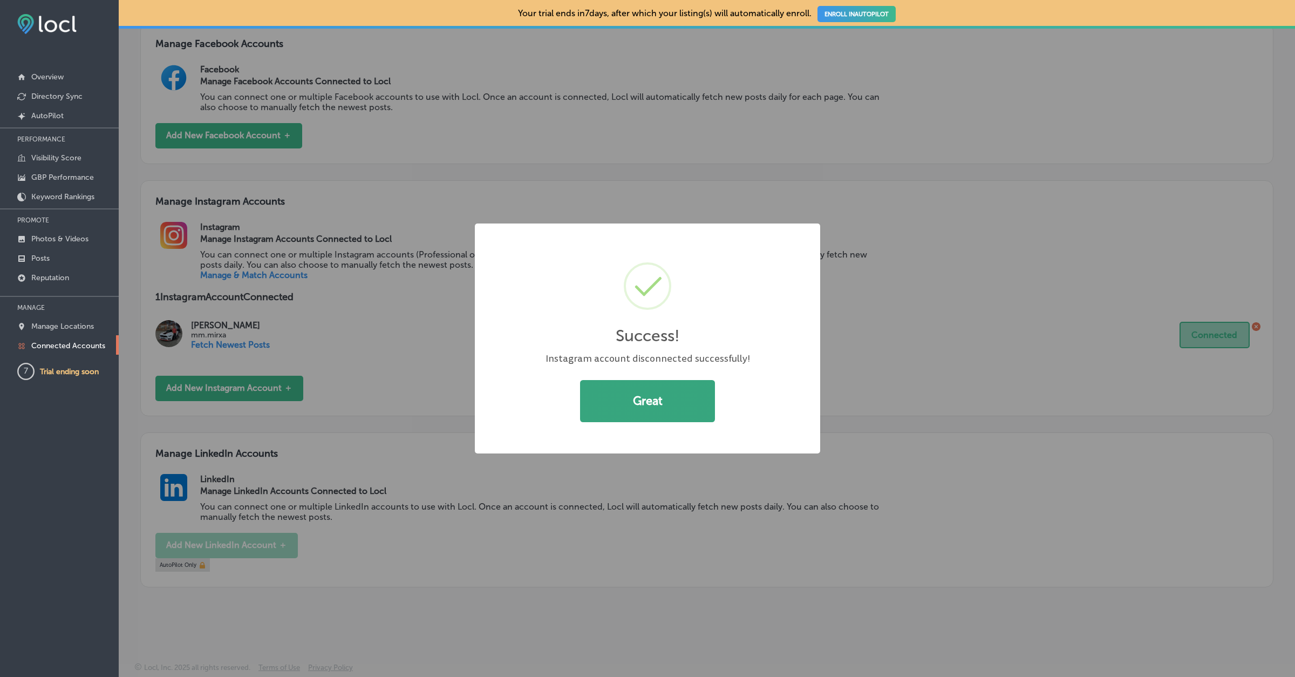
click at [645, 397] on button "Great" at bounding box center [647, 401] width 135 height 42
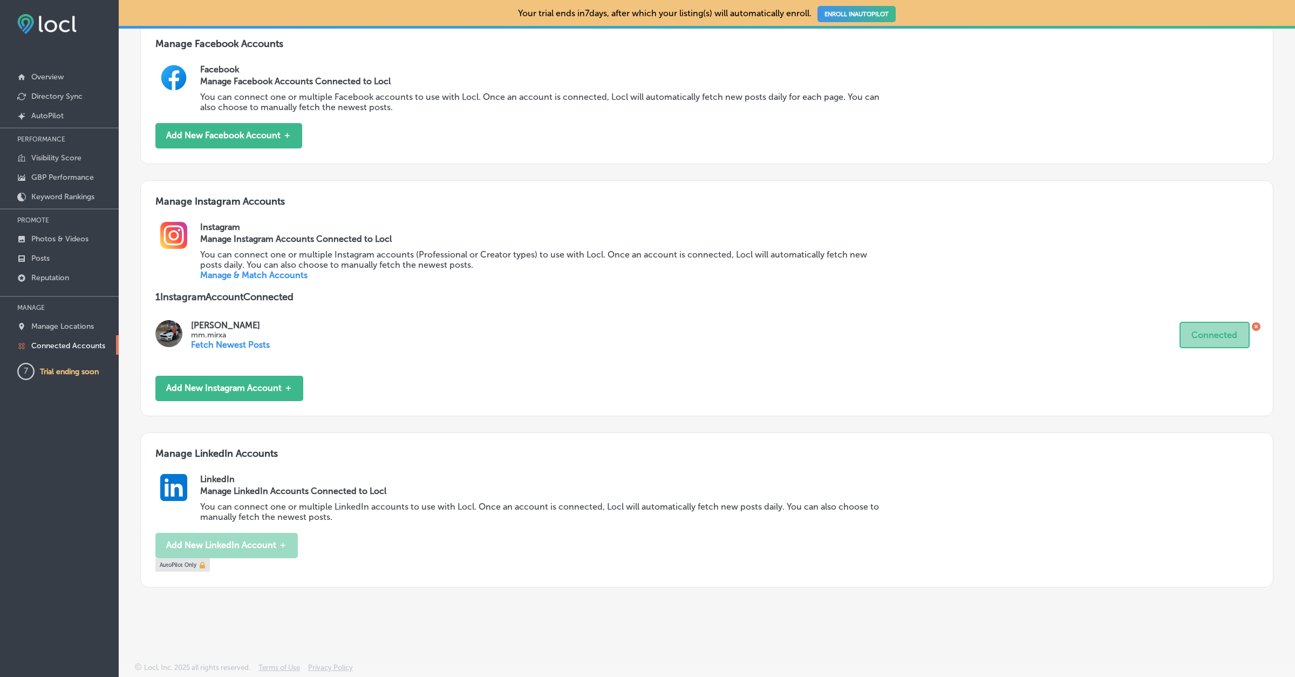
click at [1259, 326] on icon at bounding box center [1256, 326] width 9 height 9
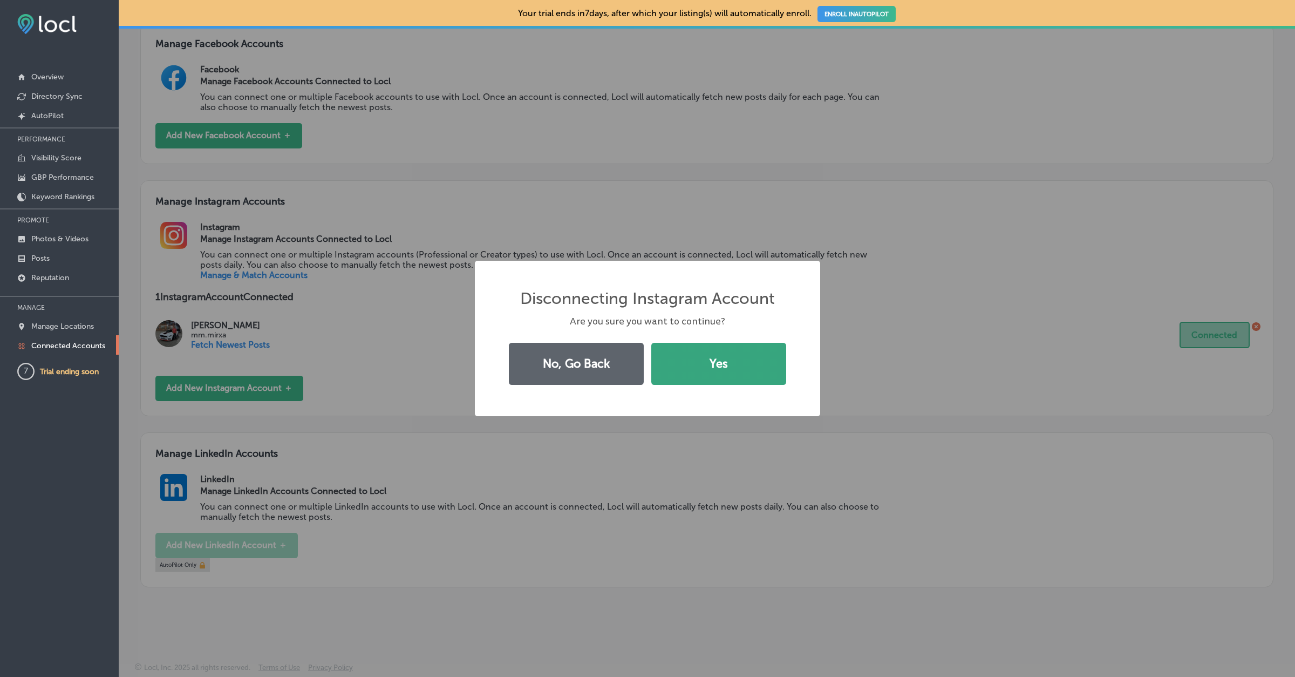
click at [713, 351] on button "Yes" at bounding box center [718, 364] width 135 height 42
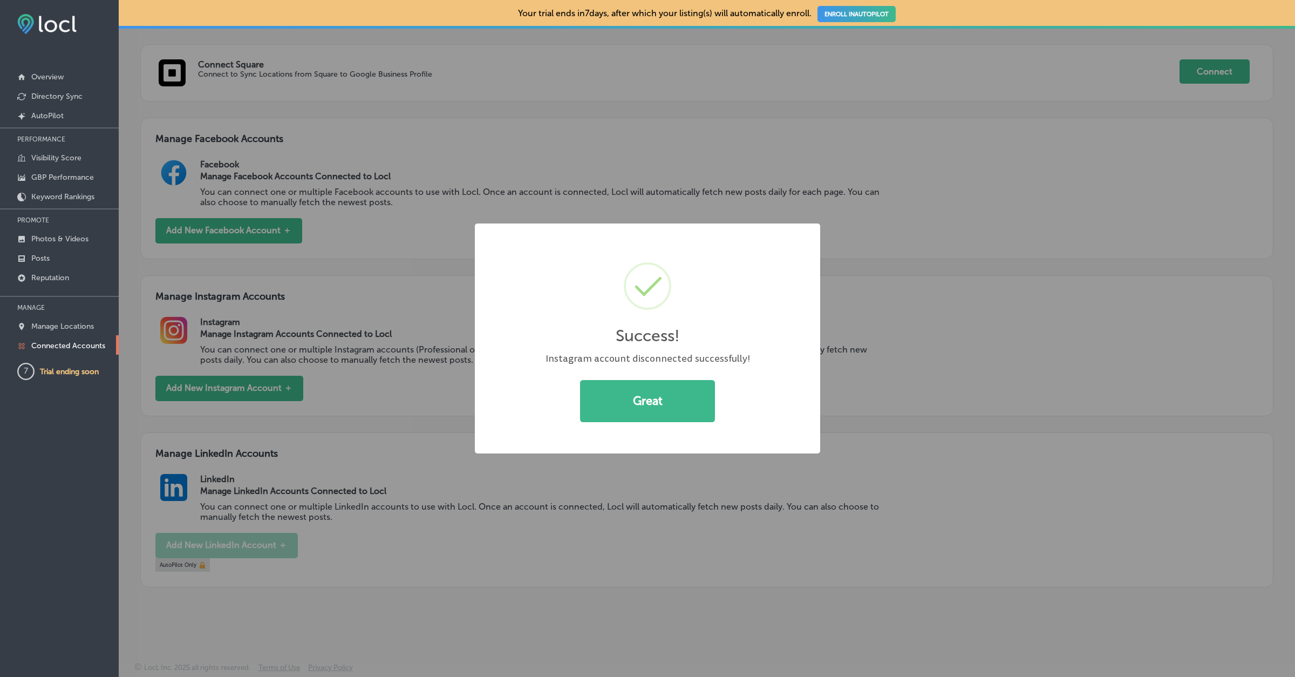
scroll to position [359, 0]
click at [658, 410] on button "Great" at bounding box center [647, 401] width 135 height 42
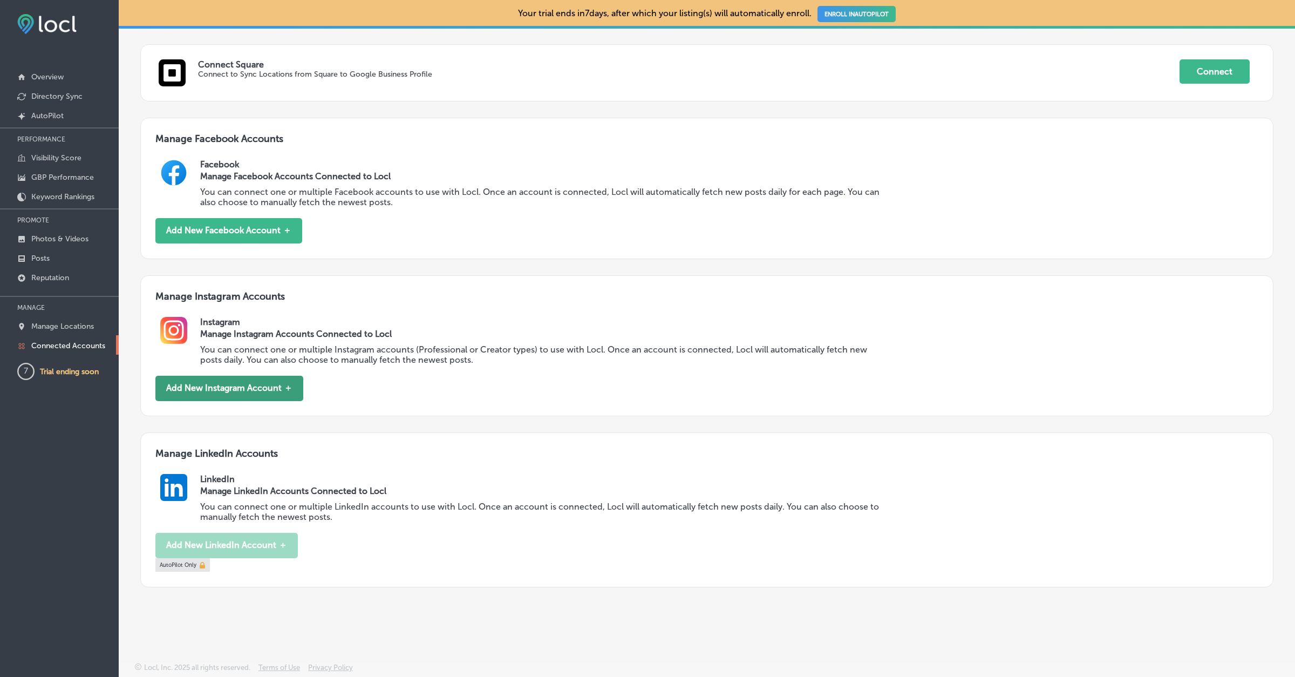
click at [205, 385] on button "Add New Instagram Account ＋" at bounding box center [229, 388] width 148 height 25
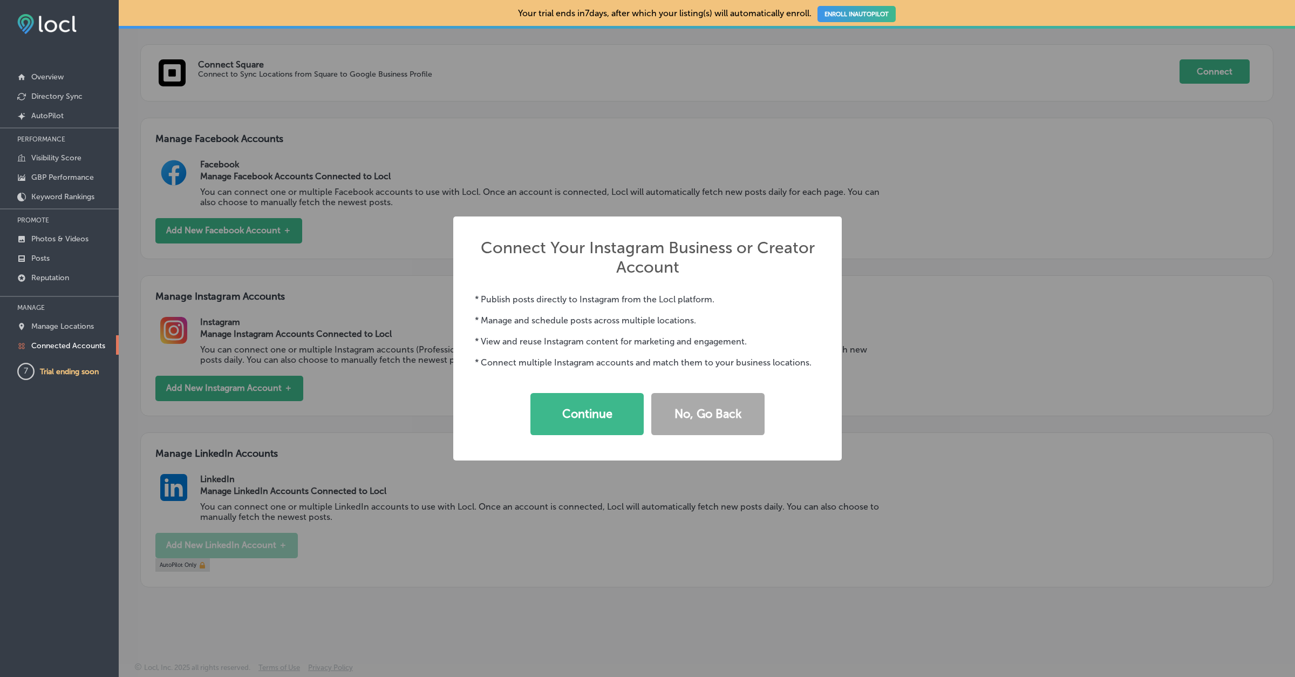
click at [1088, 193] on div "Connect Your Instagram Business or Creator Account × * Publish posts directly t…" at bounding box center [647, 338] width 1295 height 677
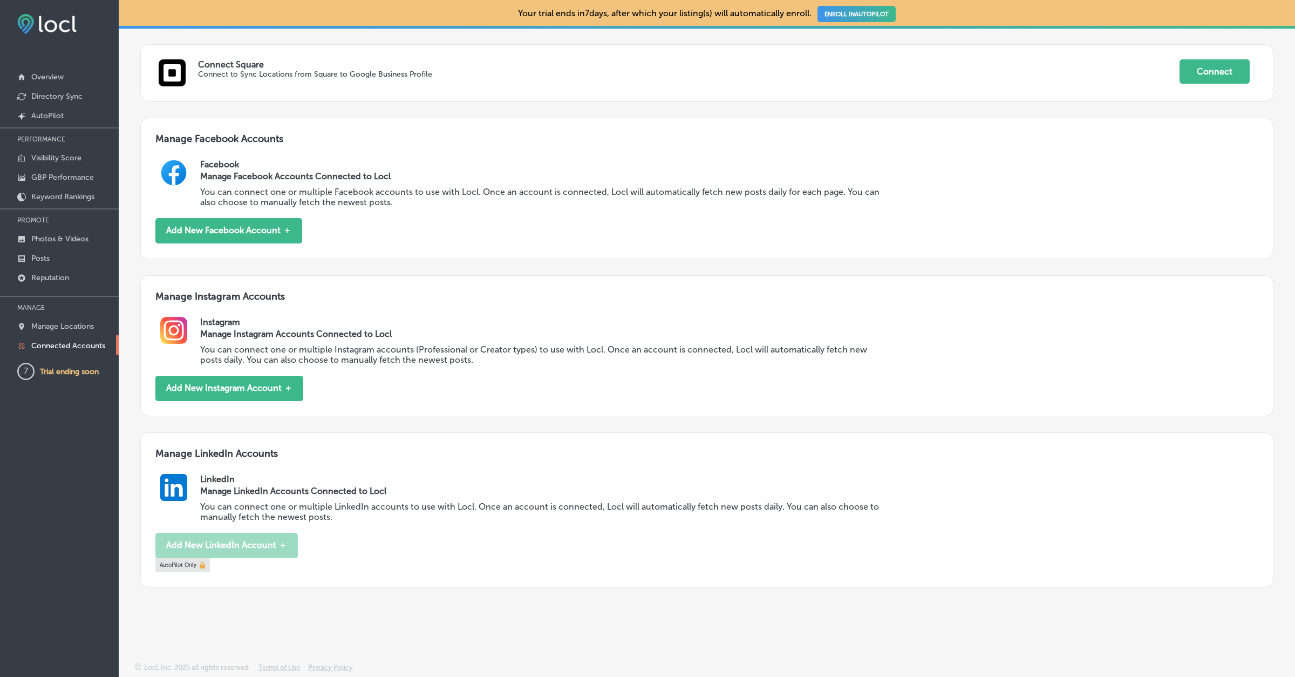
scroll to position [0, 0]
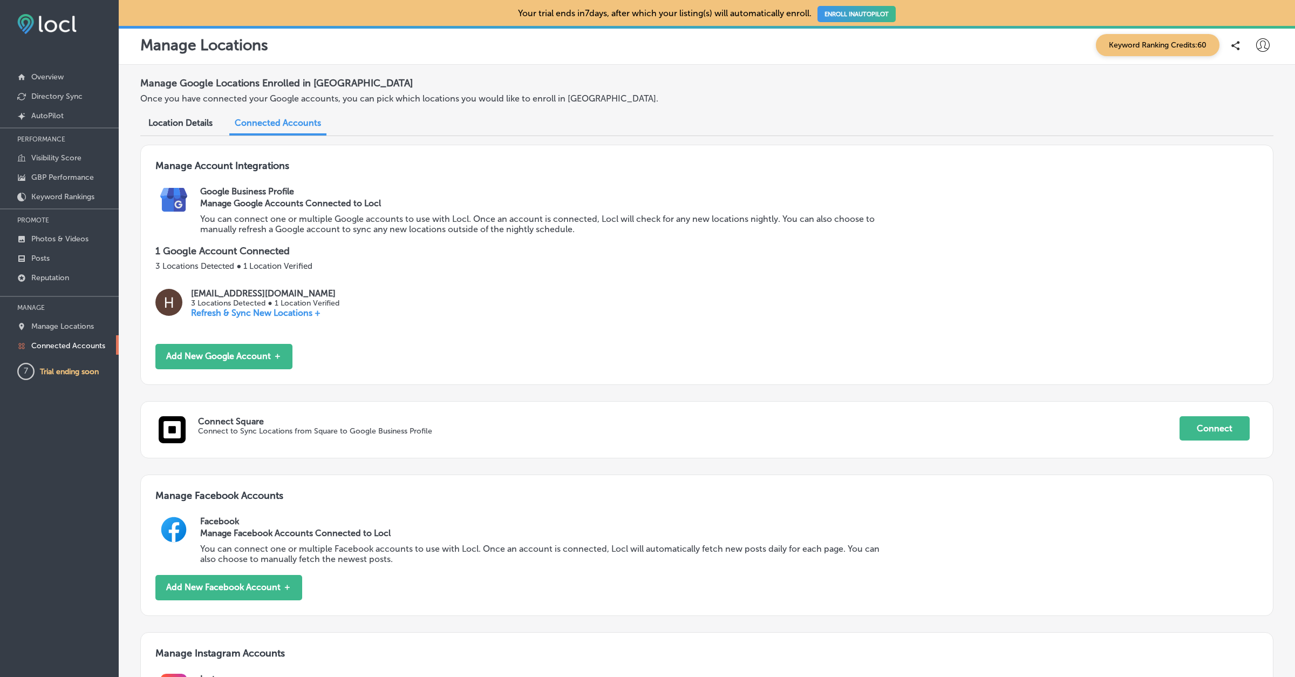
click at [1272, 38] on div "Keyword Ranking Credits: 60" at bounding box center [1182, 45] width 183 height 22
click at [1255, 45] on div at bounding box center [1263, 46] width 22 height 22
click at [1225, 147] on li "Log Out" at bounding box center [1243, 139] width 74 height 25
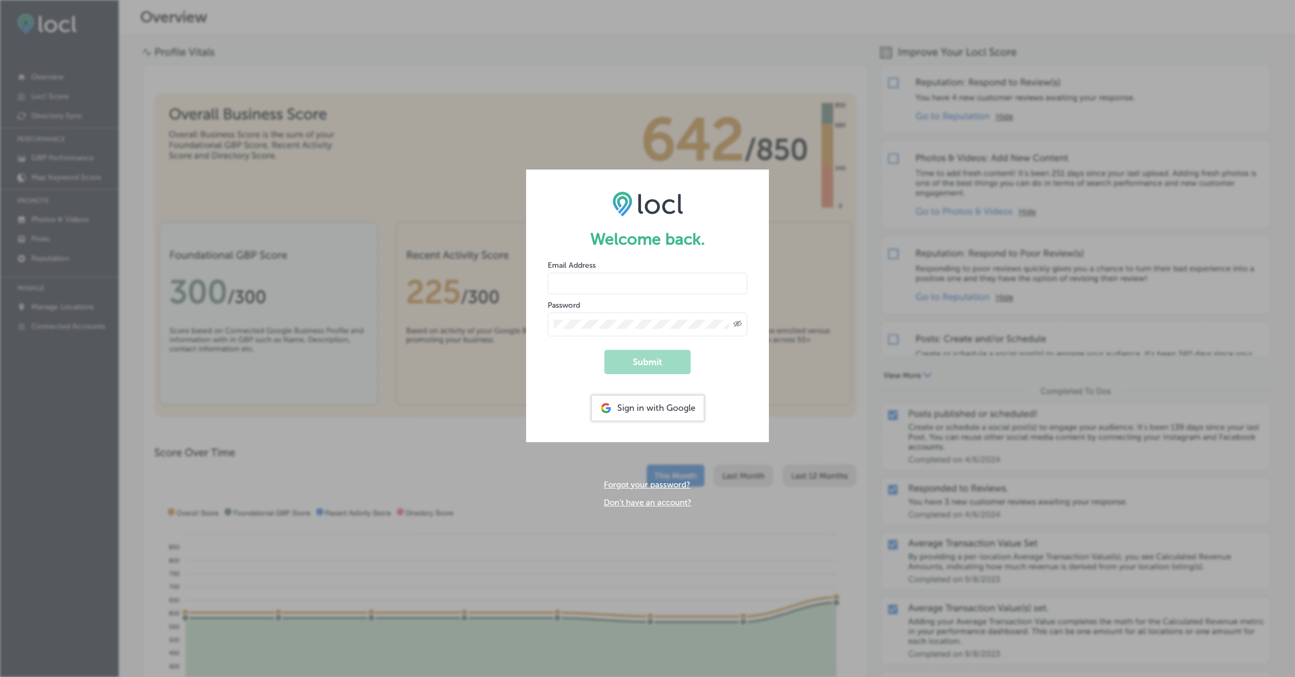
type input "hiratahir.eketchers+test85@gmail.com"
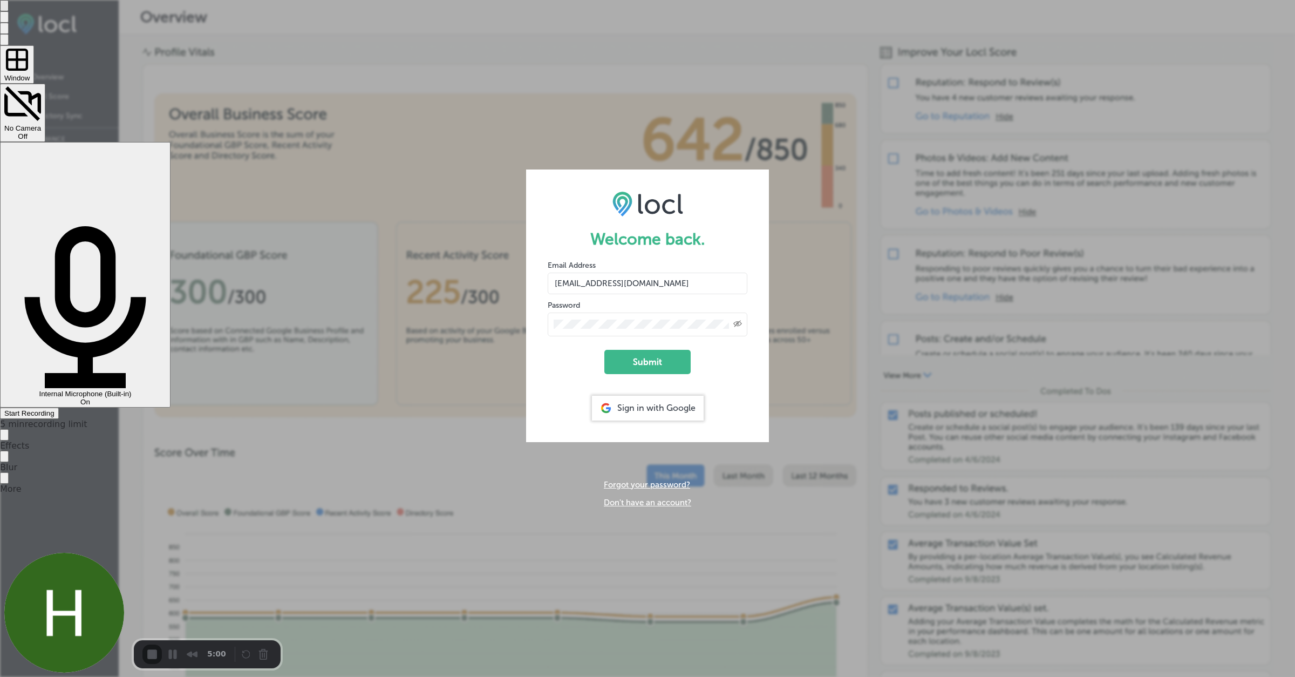
click at [1095, 0] on div at bounding box center [647, 0] width 1295 height 0
click at [55, 409] on div "Start Recording" at bounding box center [29, 413] width 50 height 8
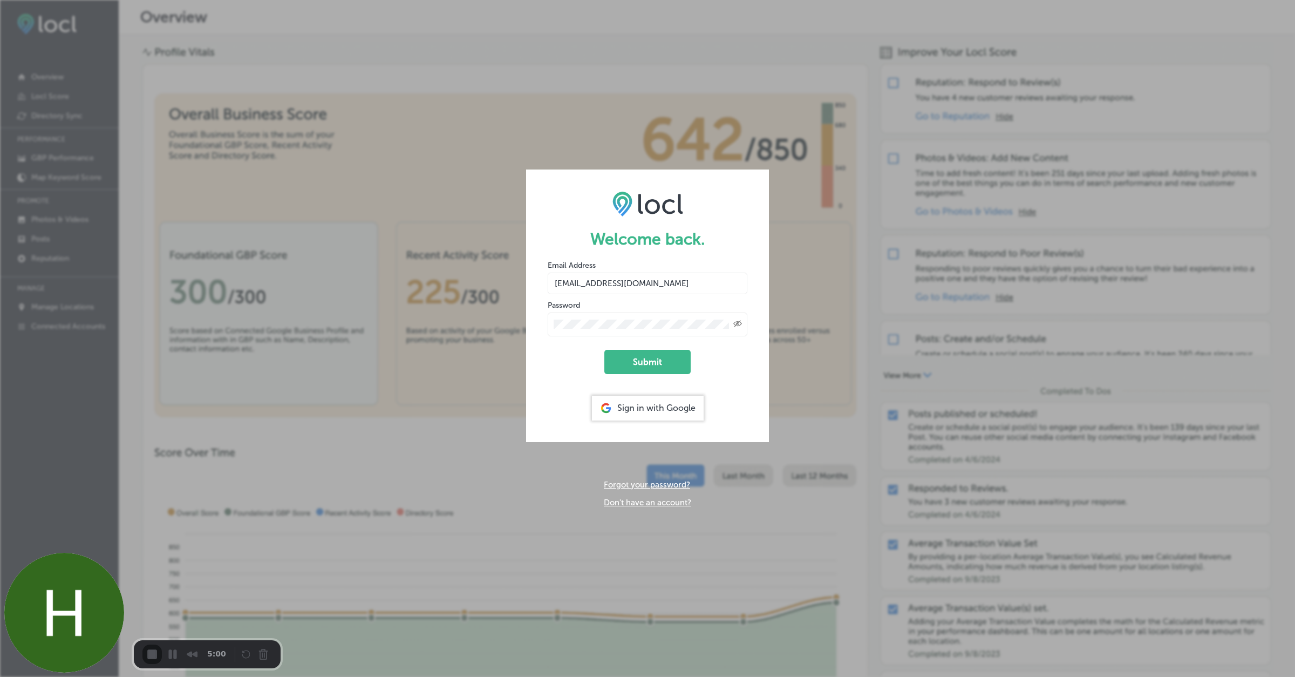
click at [633, 358] on button "Submit" at bounding box center [647, 362] width 86 height 24
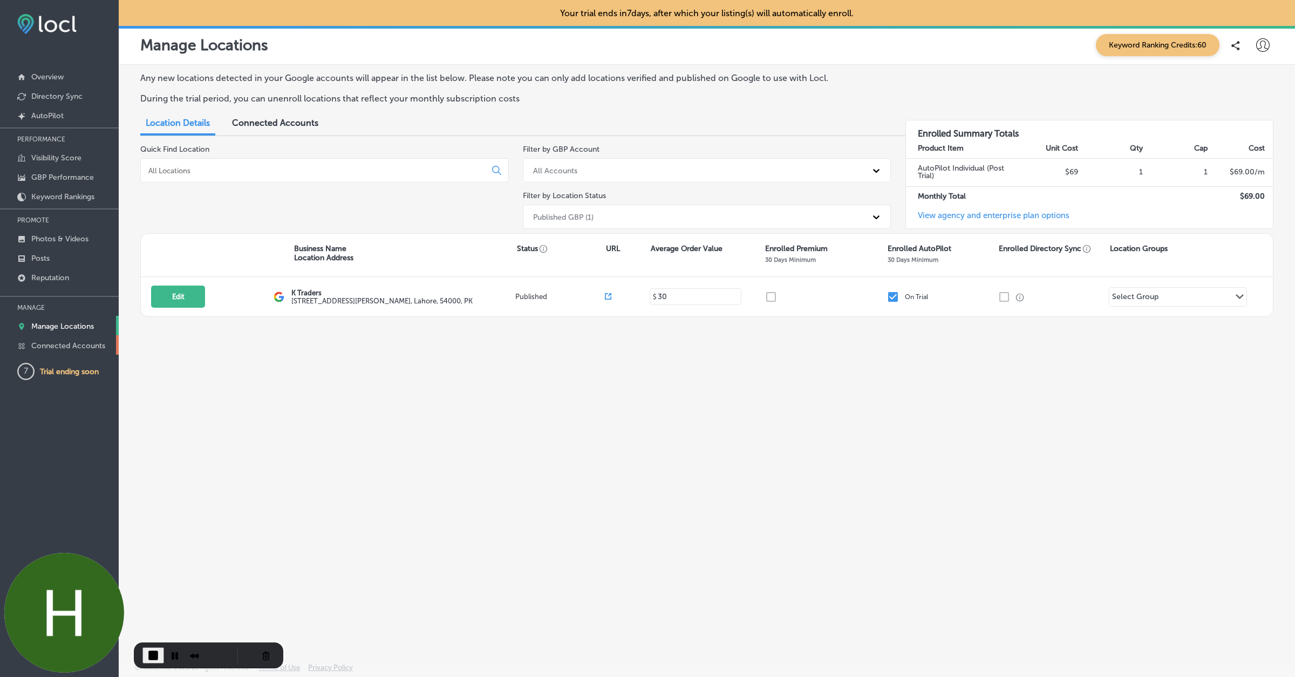
click at [78, 347] on p "Connected Accounts" at bounding box center [68, 345] width 74 height 9
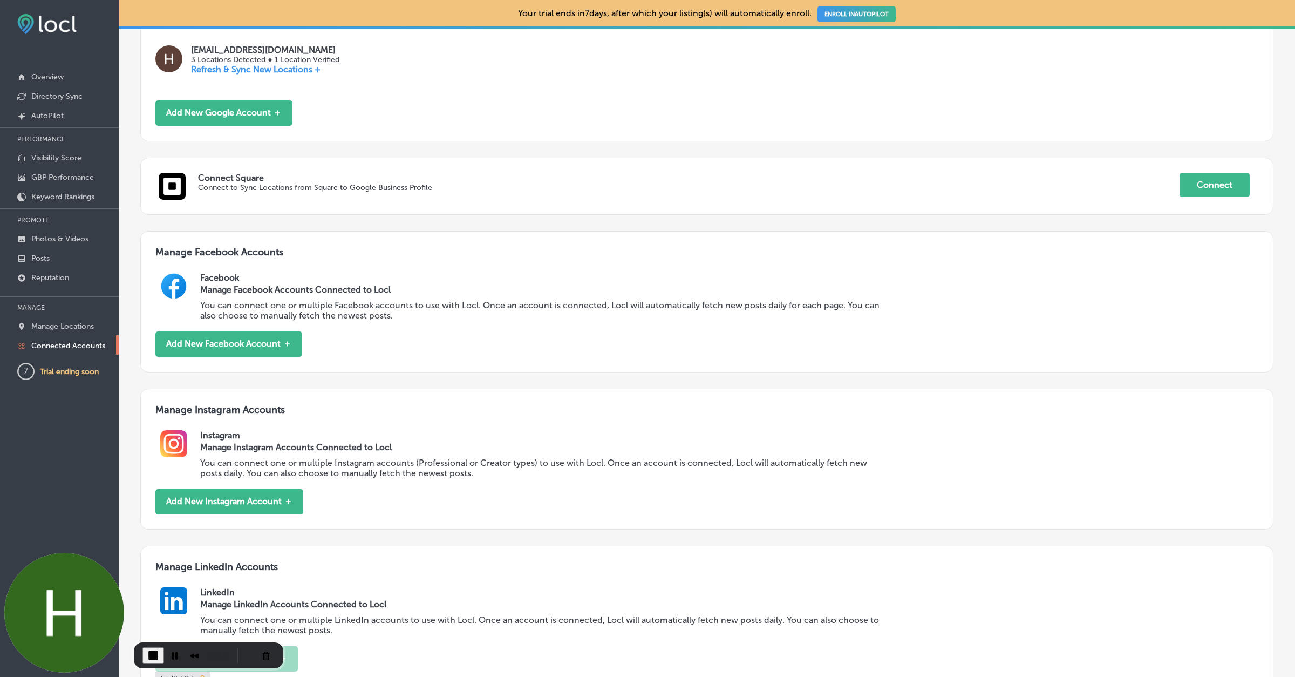
scroll to position [359, 0]
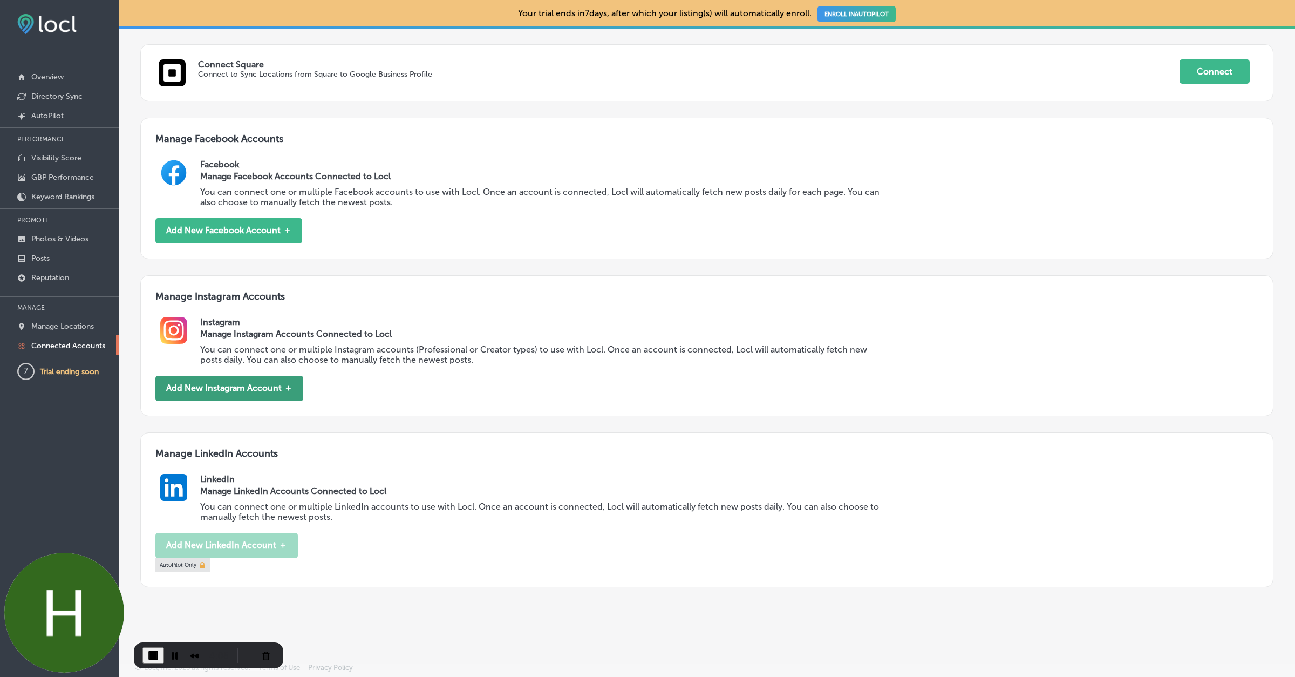
click at [263, 390] on button "Add New Instagram Account ＋" at bounding box center [229, 388] width 148 height 25
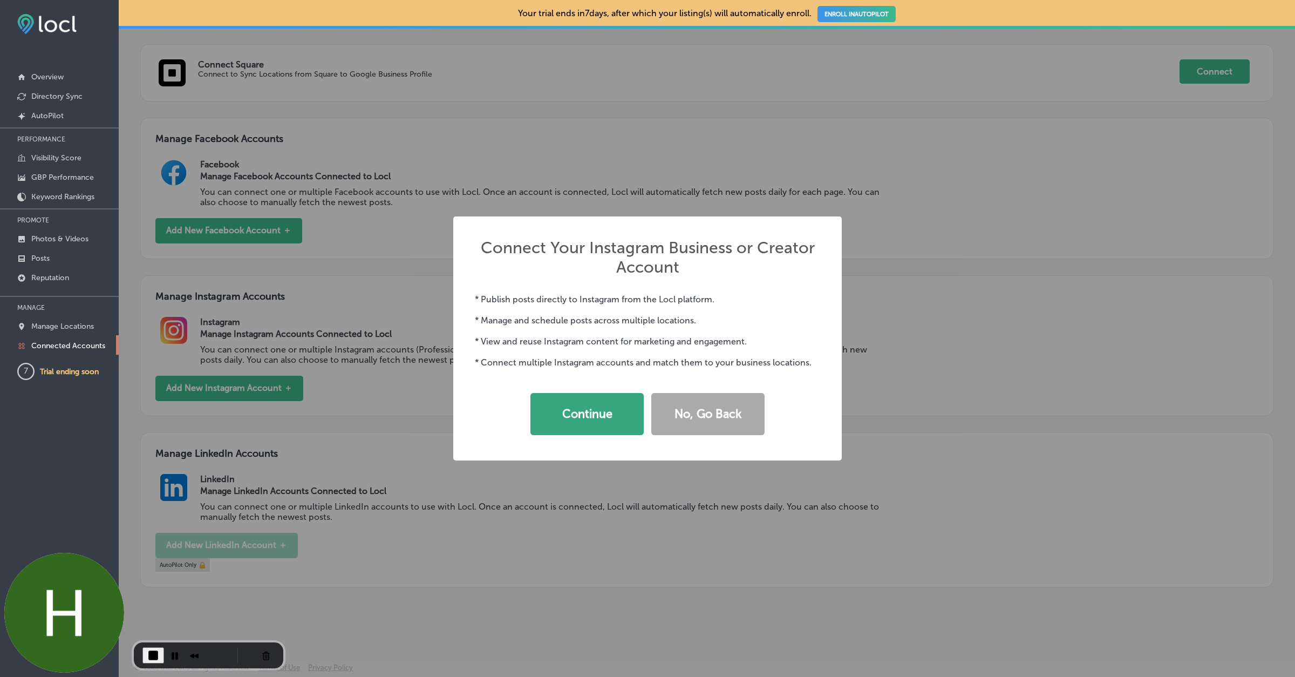
click at [592, 433] on button "Continue" at bounding box center [586, 414] width 113 height 42
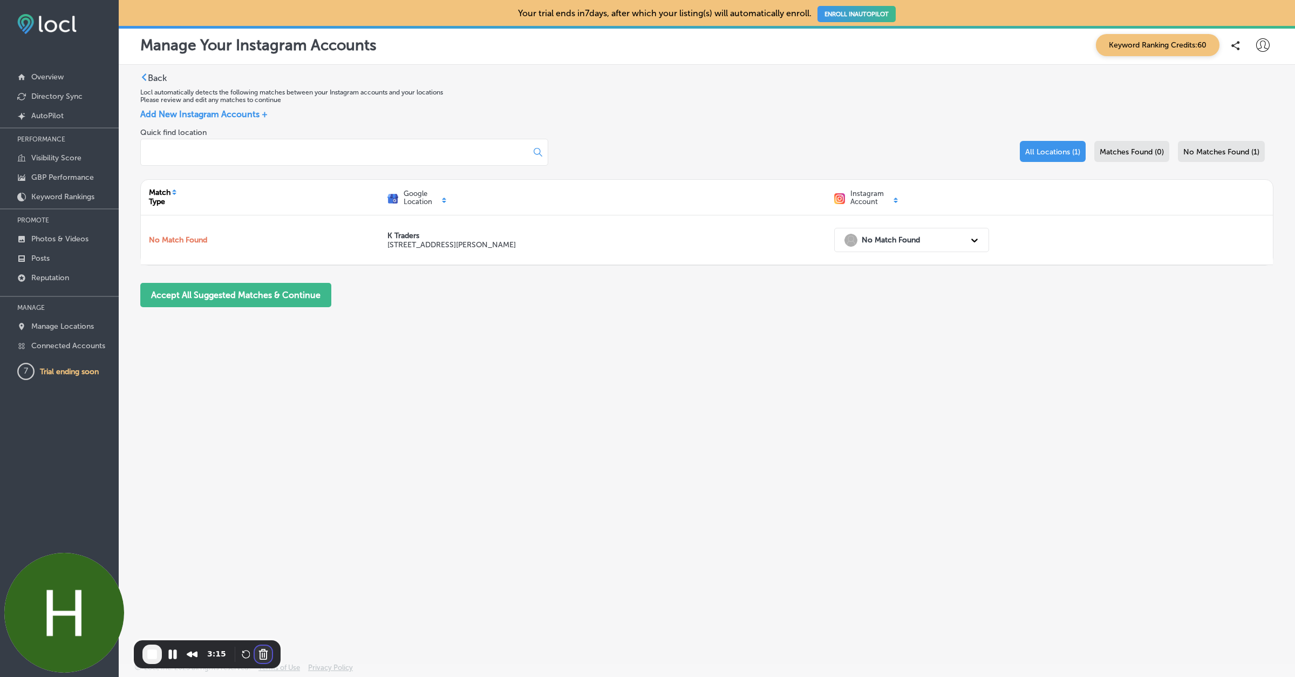
click at [262, 655] on button "Cancel Recording" at bounding box center [263, 653] width 17 height 17
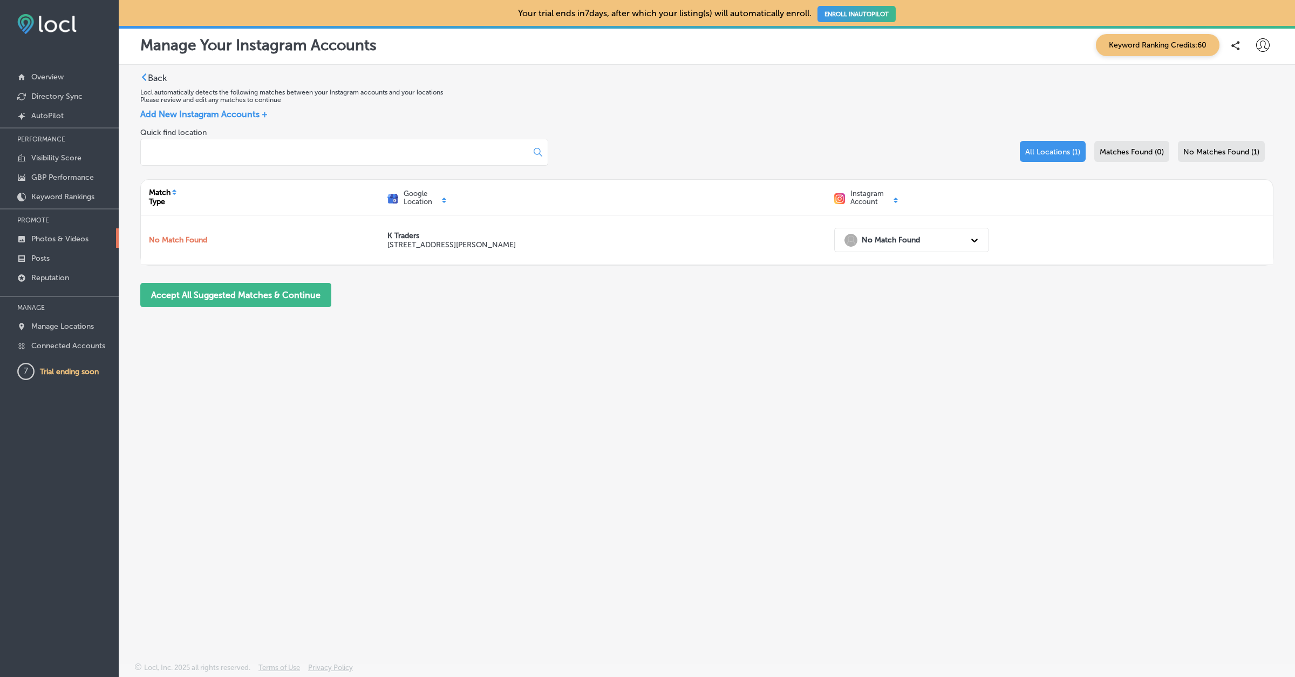
click at [39, 247] on link "Photos & Videos" at bounding box center [59, 237] width 119 height 19
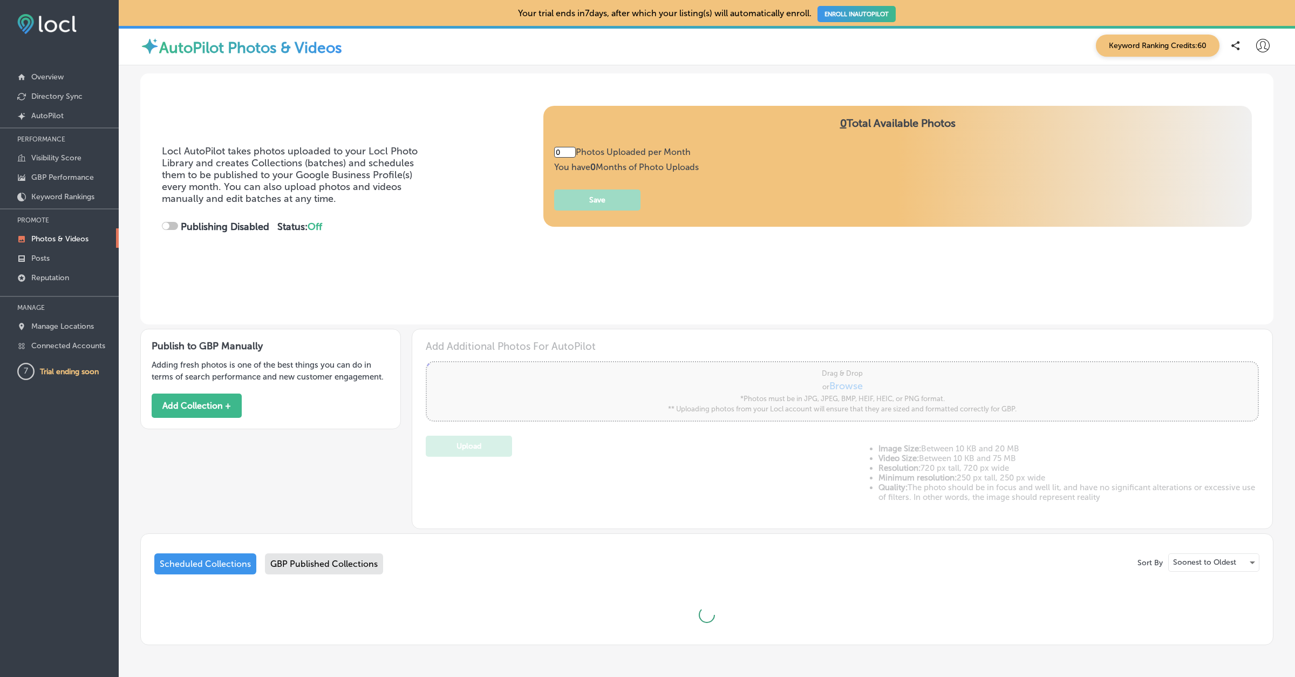
type input "5"
checkbox input "true"
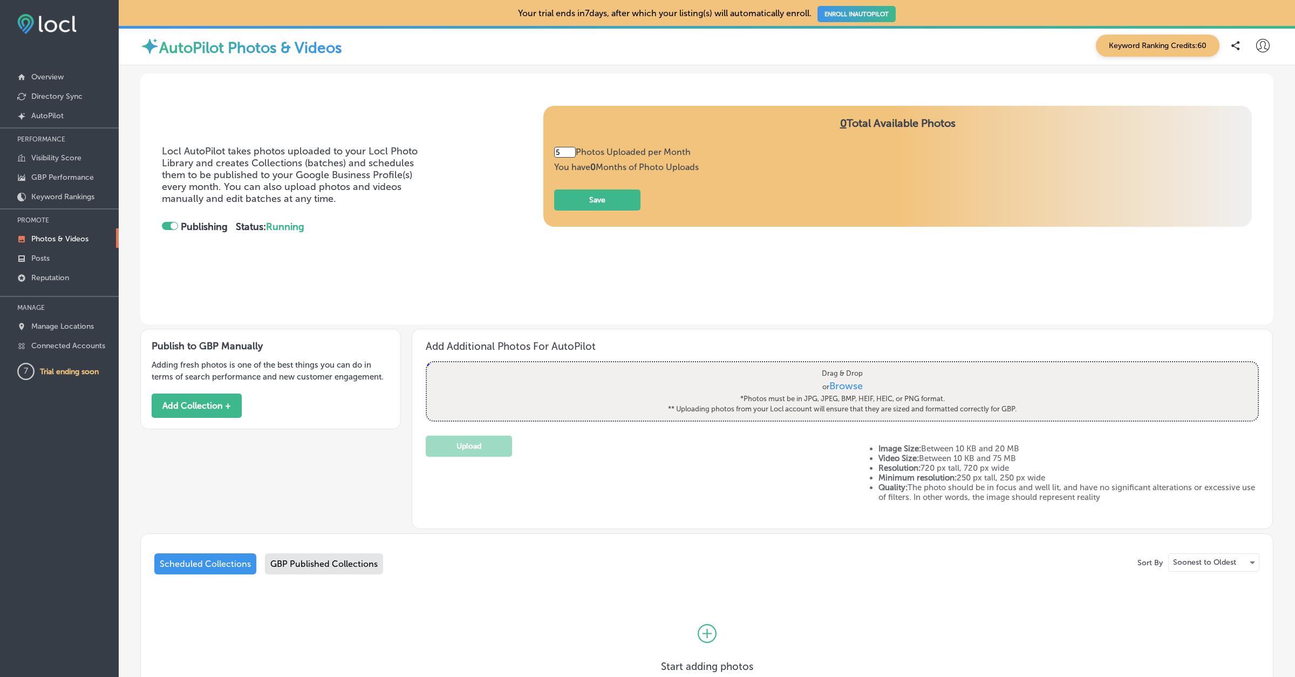
click at [1259, 48] on icon at bounding box center [1262, 45] width 13 height 13
click at [1101, 81] on div at bounding box center [647, 338] width 1295 height 677
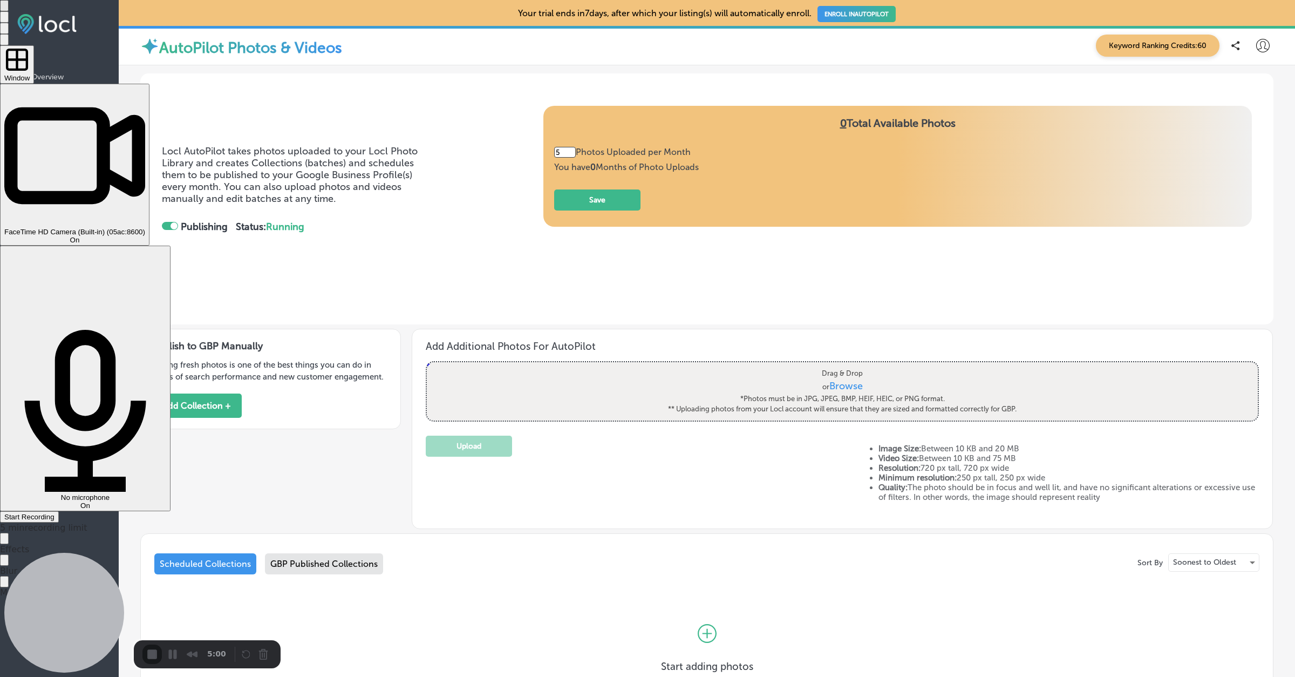
click at [145, 228] on div "FaceTime HD Camera (Built-in) (05ac:8600) On" at bounding box center [74, 236] width 141 height 16
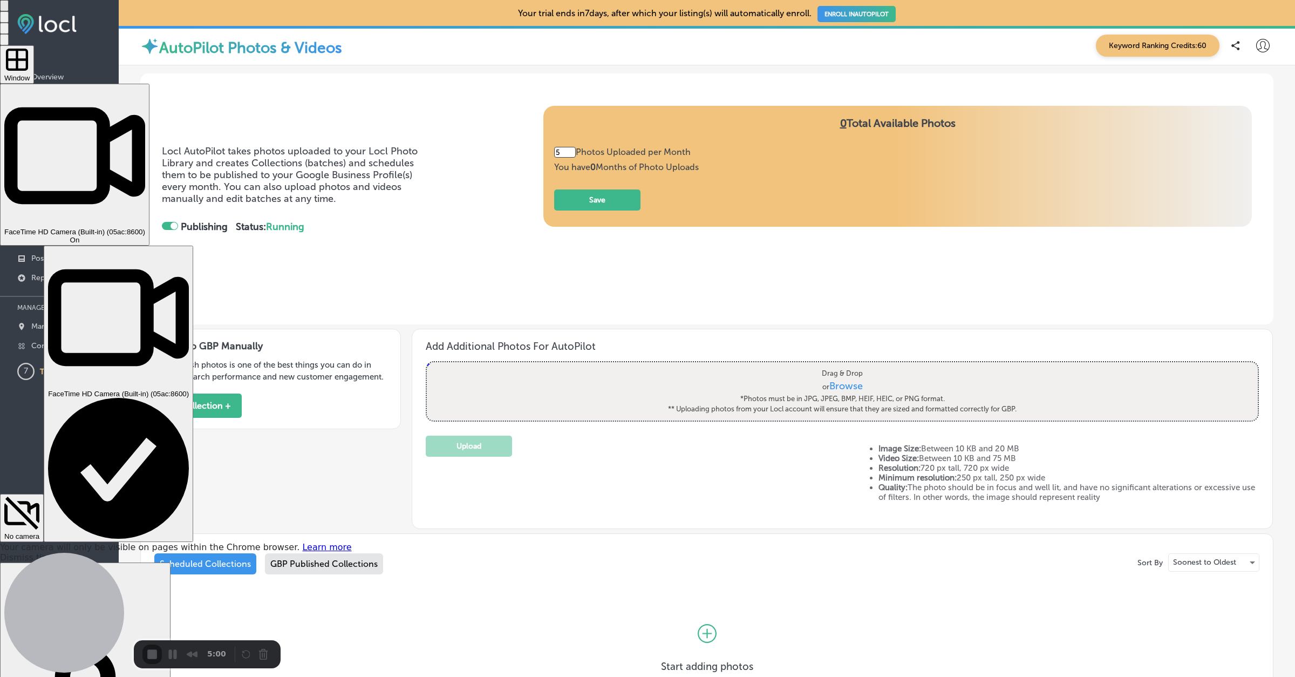
click at [80, 236] on span "On" at bounding box center [75, 240] width 10 height 8
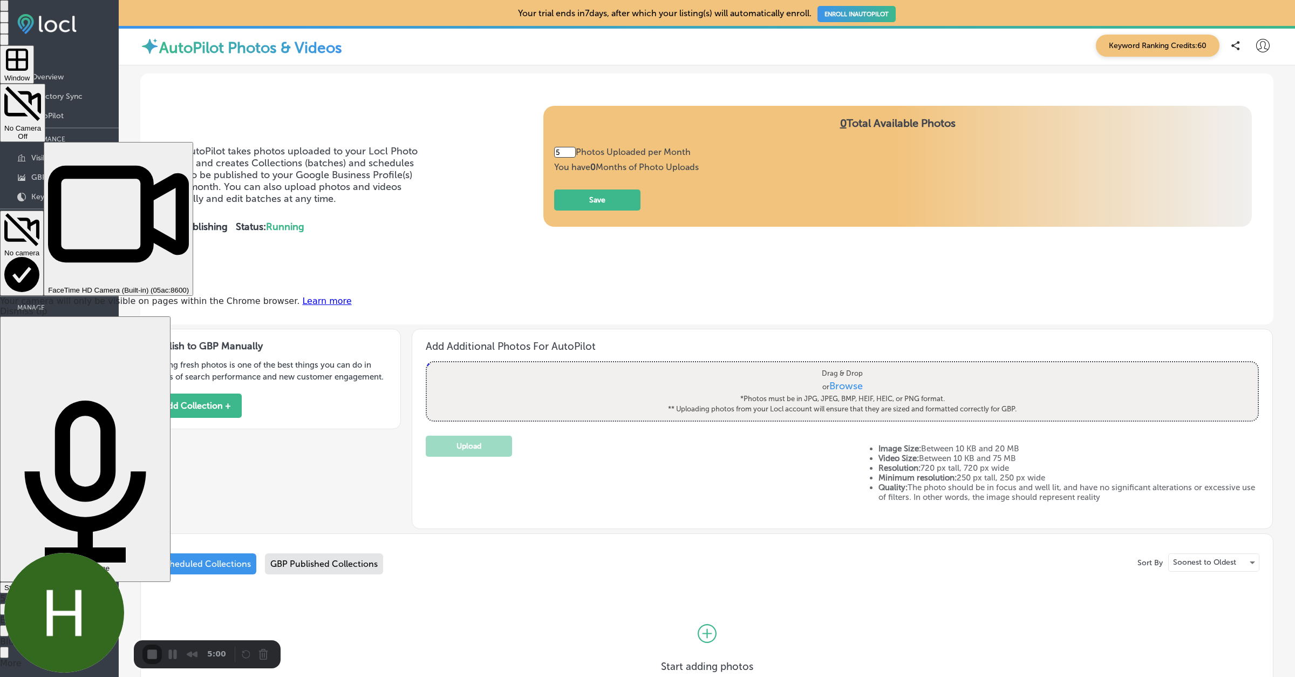
click at [55, 583] on span "Start Recording" at bounding box center [29, 587] width 50 height 8
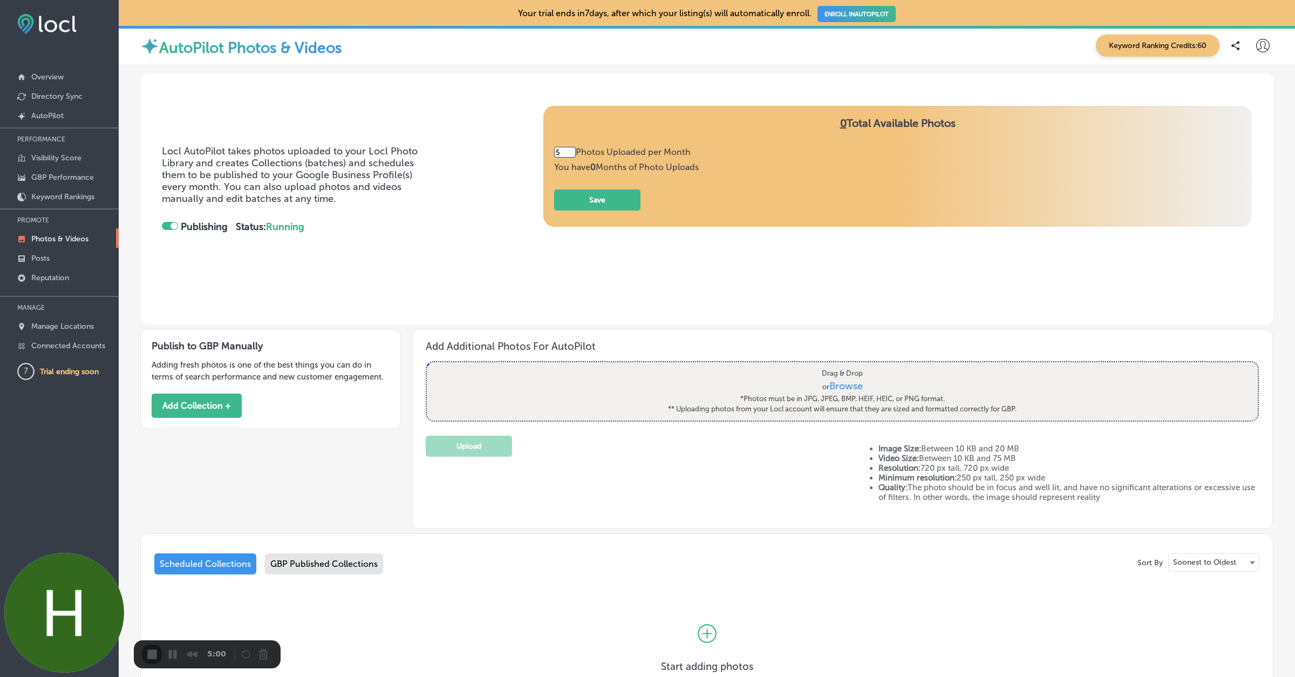
click at [42, 257] on p "Posts" at bounding box center [40, 258] width 18 height 9
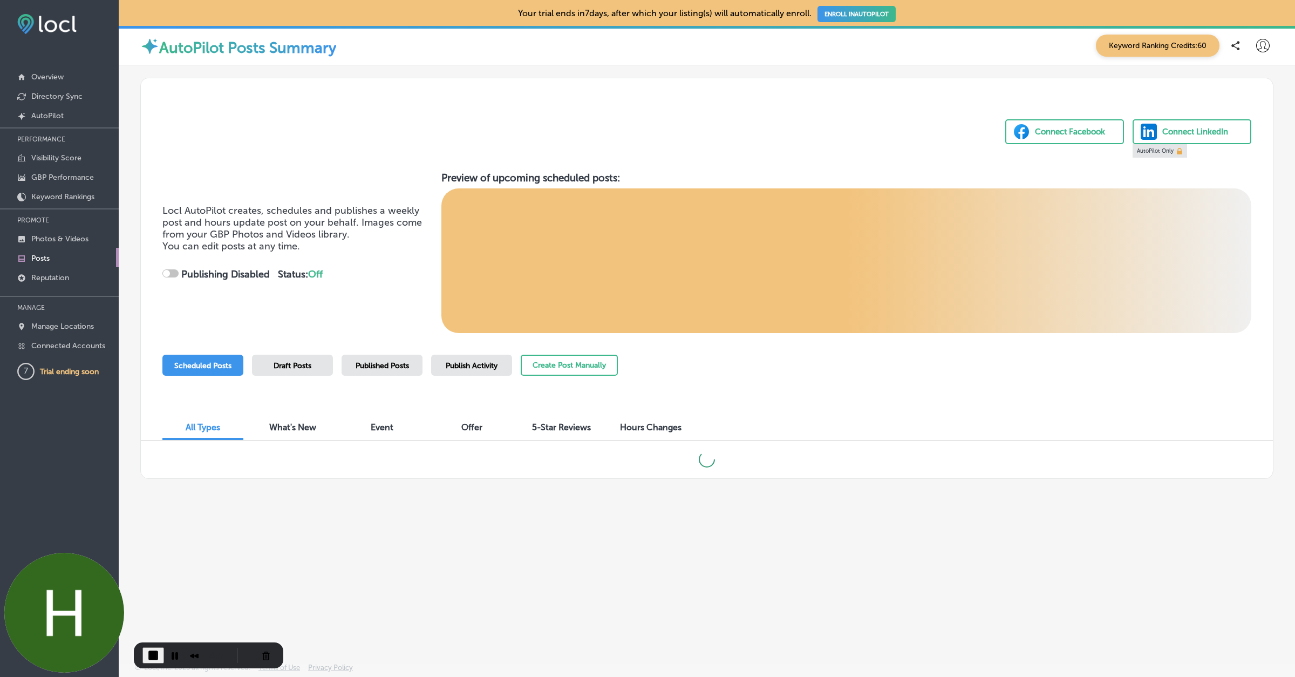
checkbox input "true"
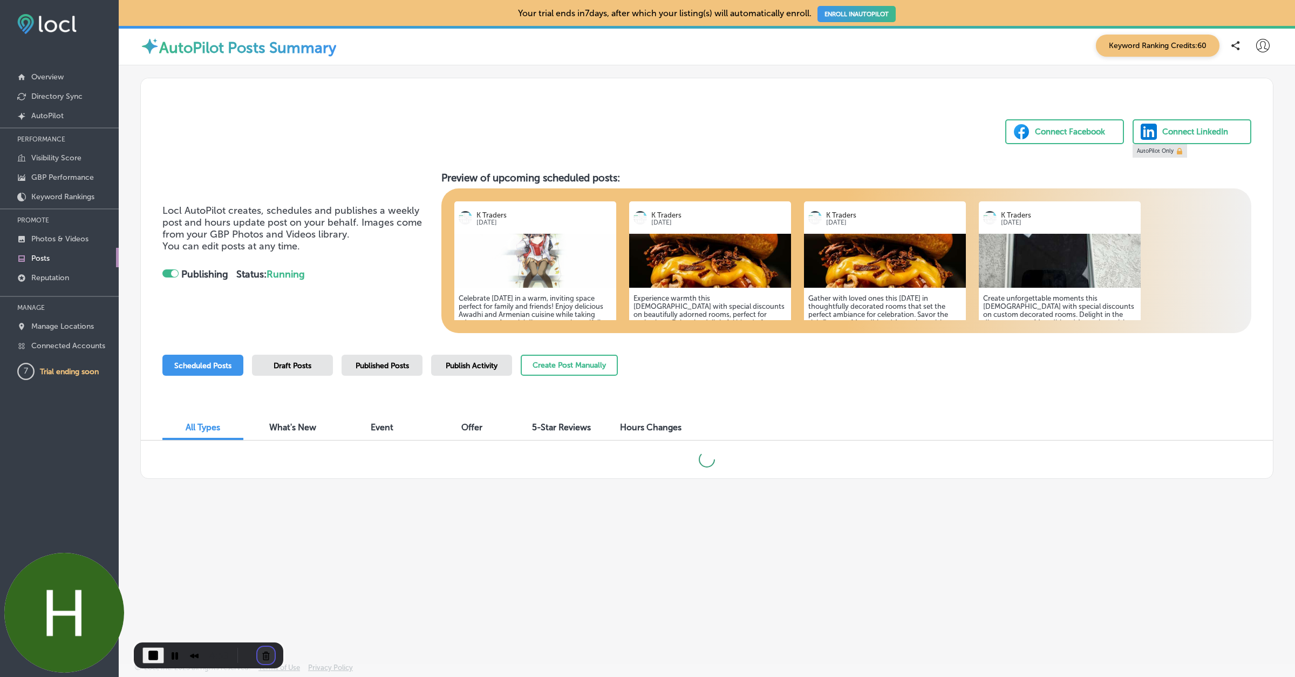
click at [261, 652] on button "Cancel Recording" at bounding box center [265, 654] width 17 height 17
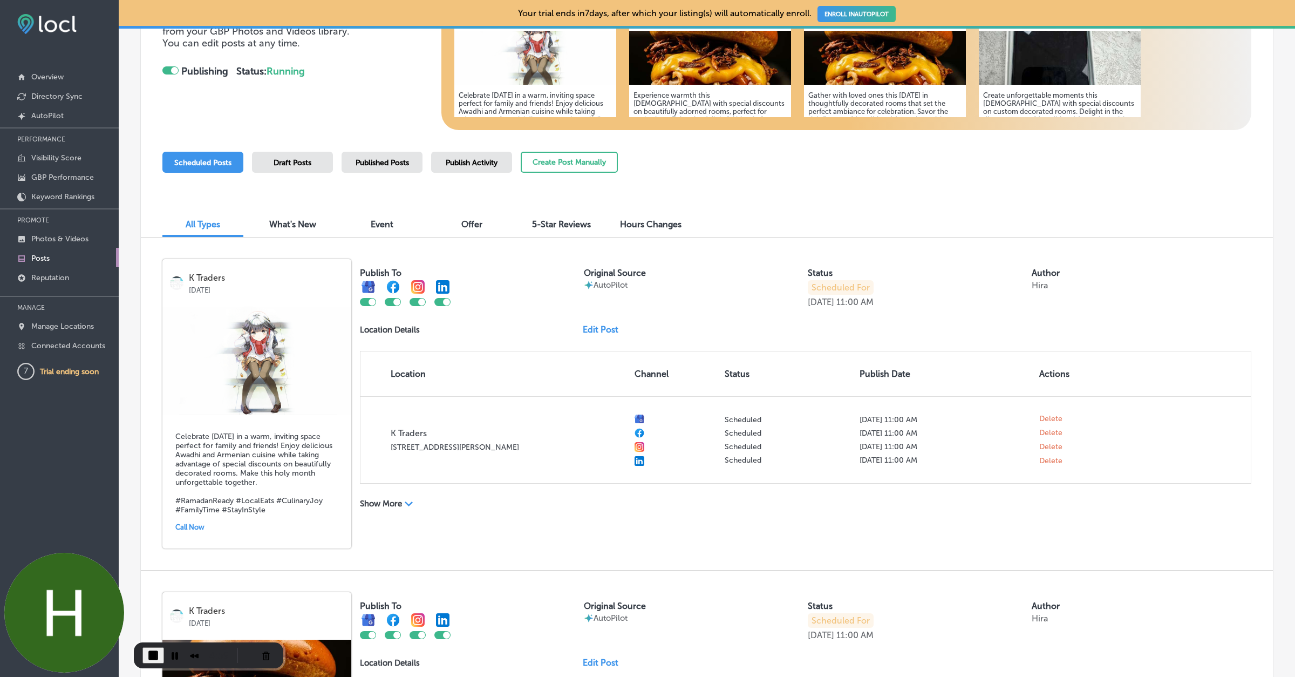
scroll to position [206, 0]
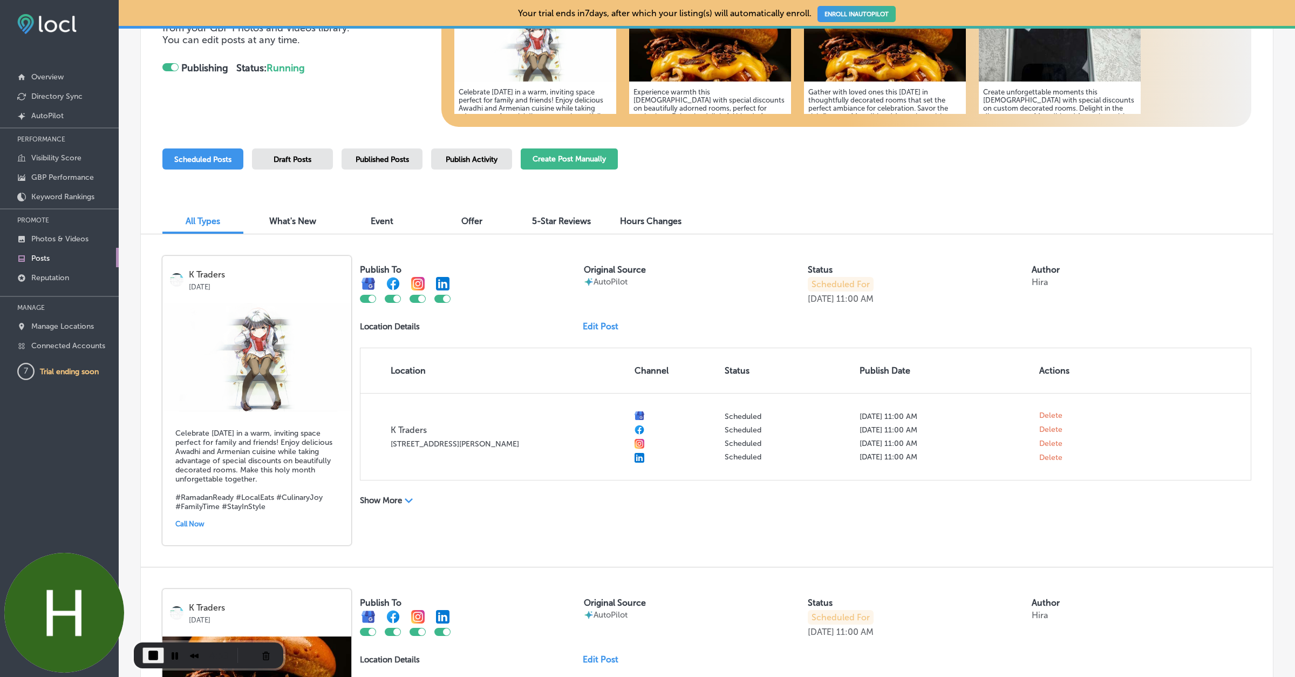
click at [584, 155] on button "Create Post Manually" at bounding box center [569, 158] width 97 height 21
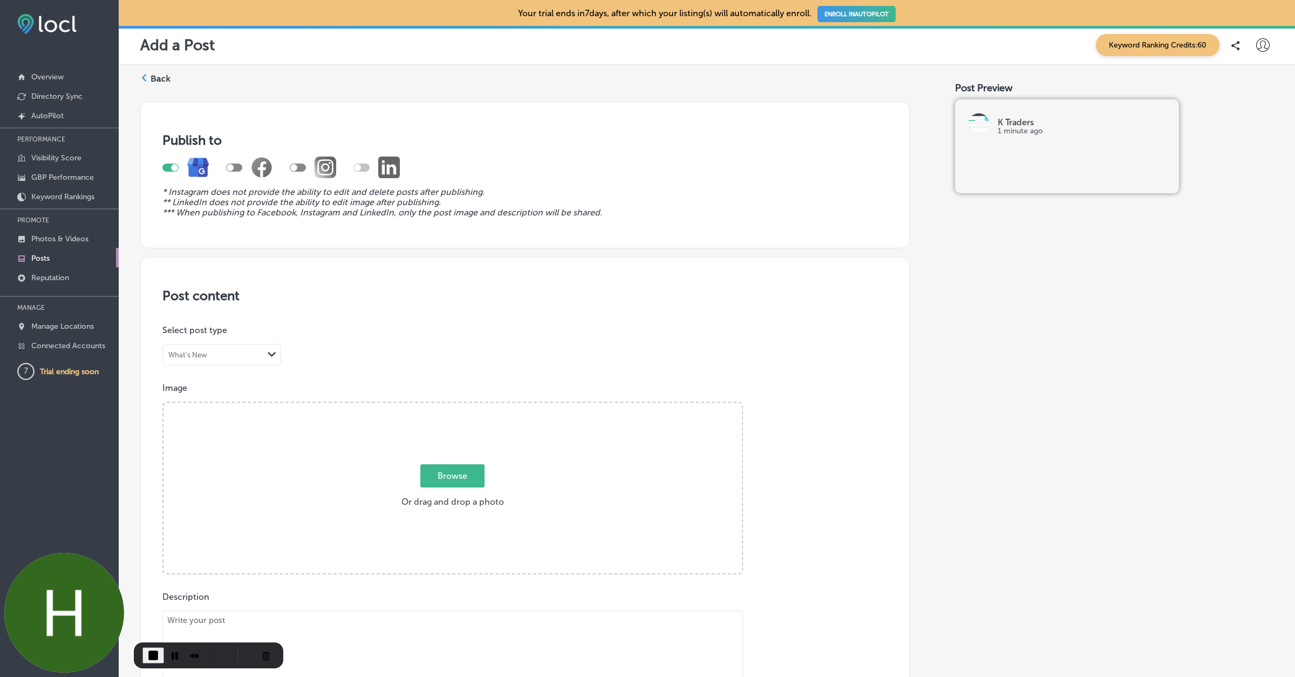
click at [302, 165] on div at bounding box center [298, 168] width 16 height 8
checkbox input "true"
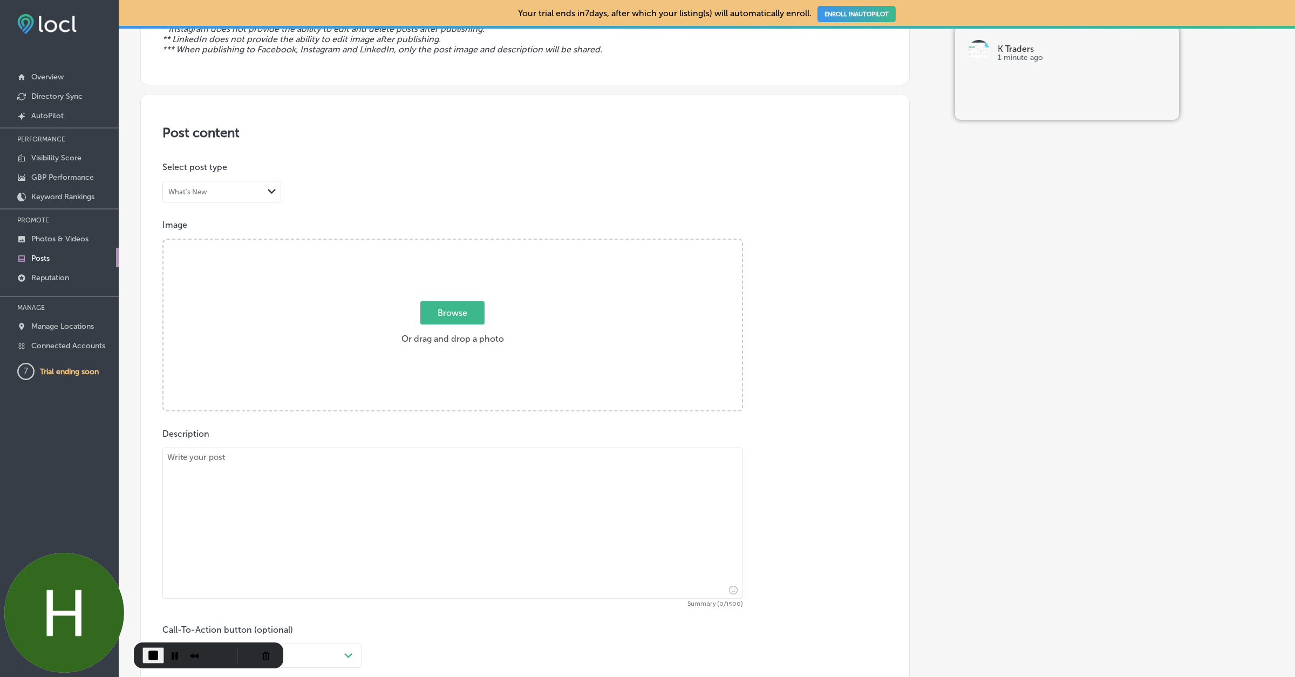
scroll to position [165, 0]
click at [458, 317] on span "Browse" at bounding box center [452, 310] width 64 height 23
click at [458, 241] on input "Browse Or drag and drop a photo" at bounding box center [453, 239] width 578 height 3
type input "C:\fakepath\image (1).png"
click at [440, 471] on textarea at bounding box center [452, 521] width 581 height 151
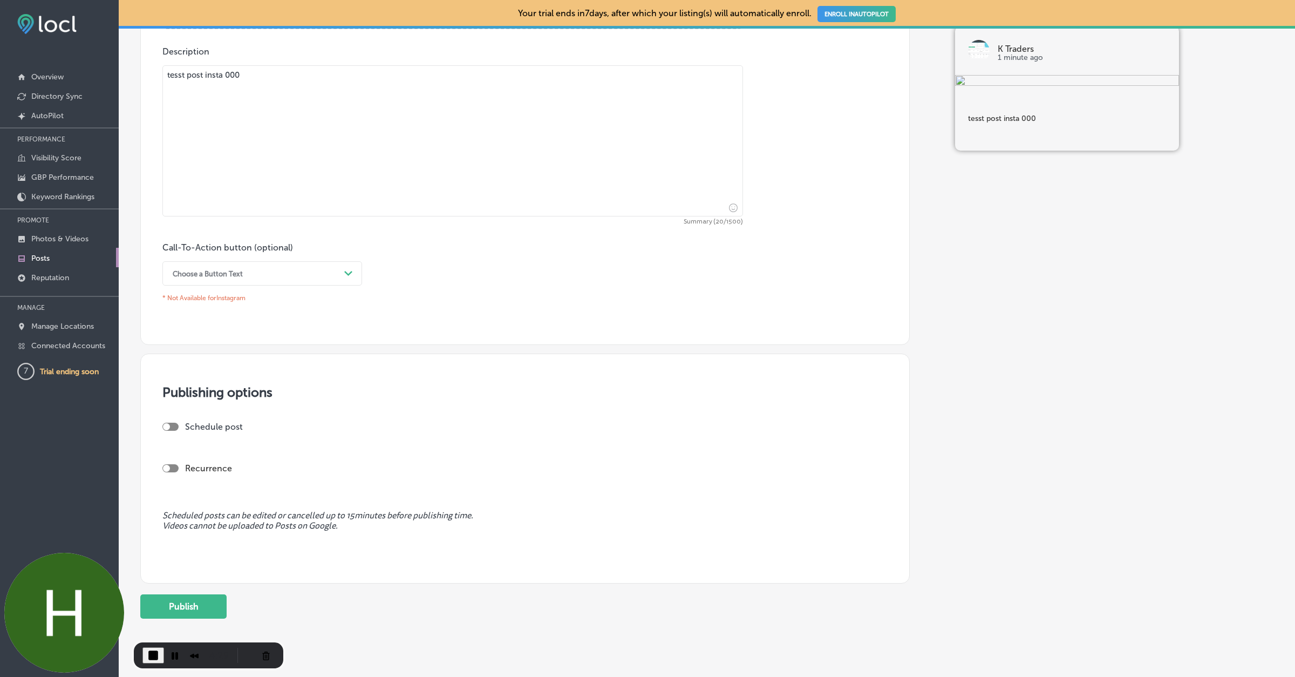
scroll to position [571, 0]
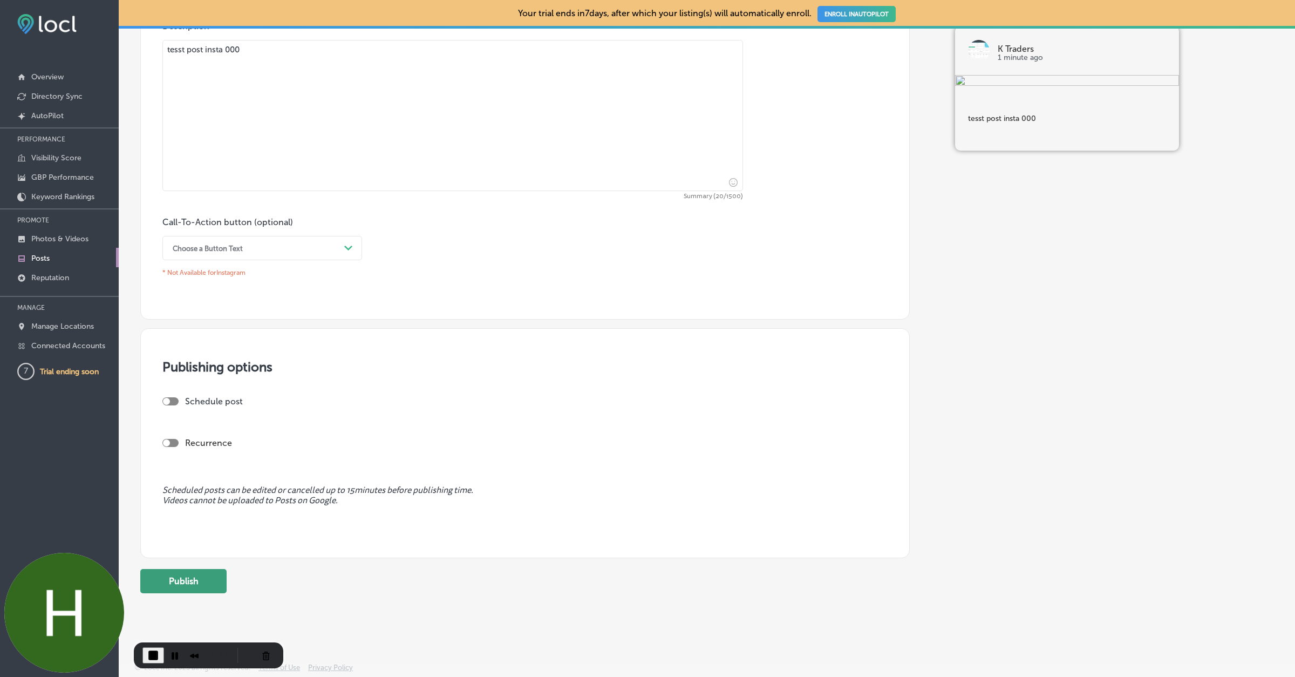
type textarea "tesst post insta 000"
click at [180, 584] on button "Publish" at bounding box center [183, 581] width 86 height 24
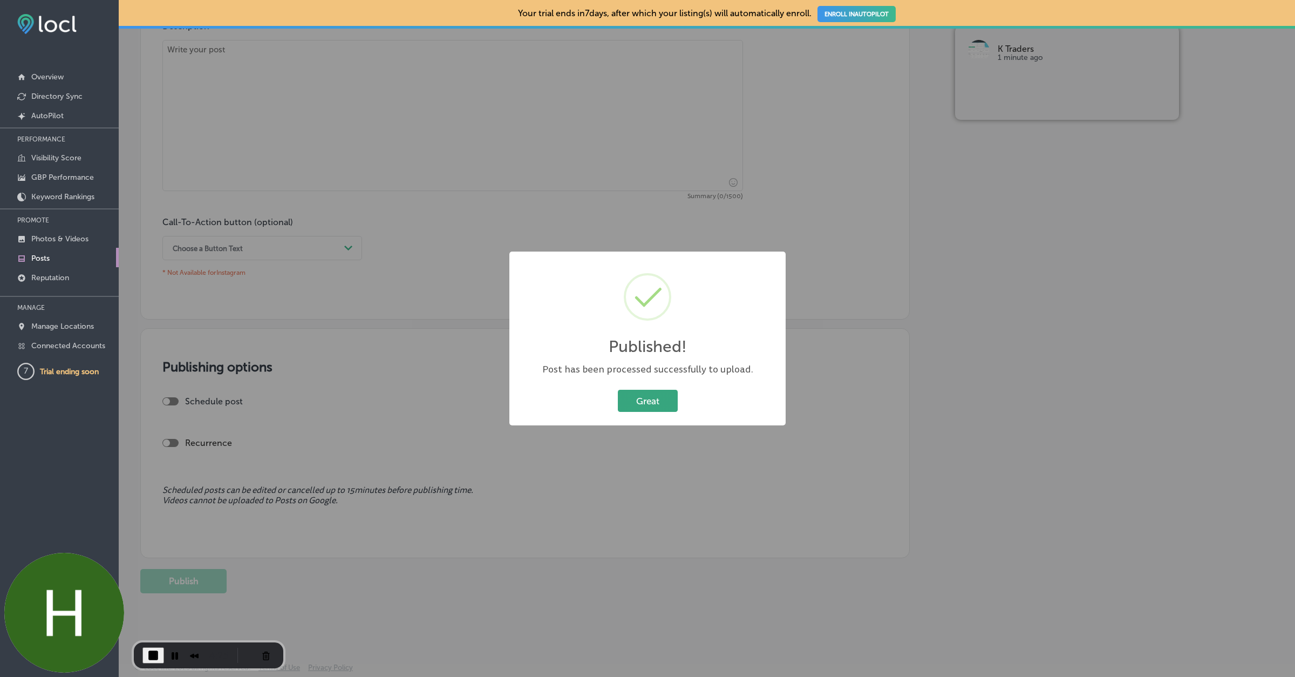
click at [653, 399] on button "Great" at bounding box center [648, 401] width 60 height 22
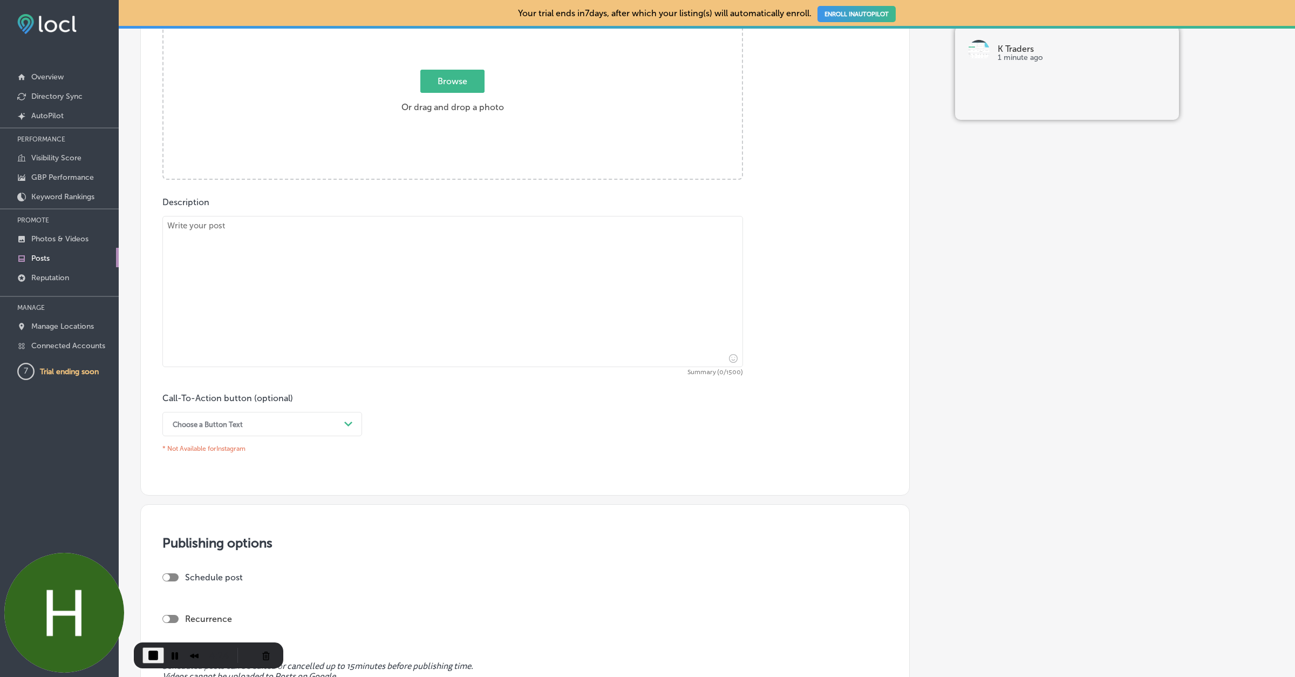
scroll to position [0, 0]
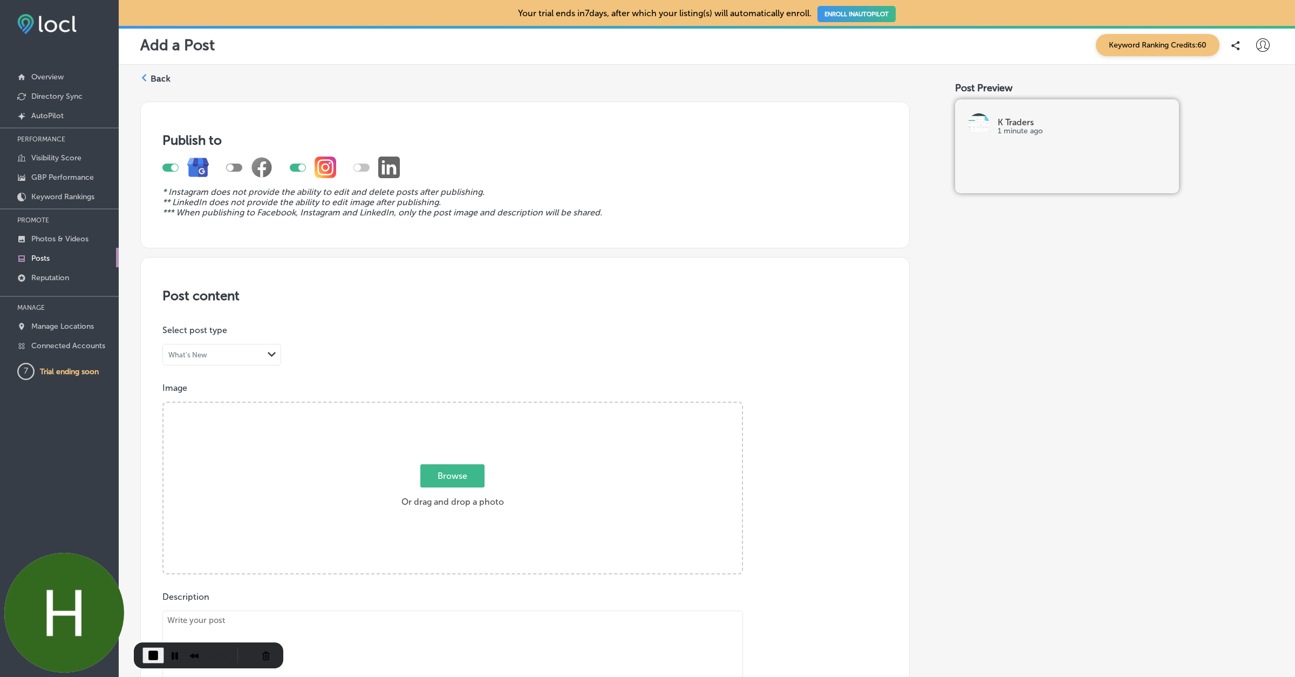
click at [156, 76] on label "Back" at bounding box center [161, 79] width 20 height 12
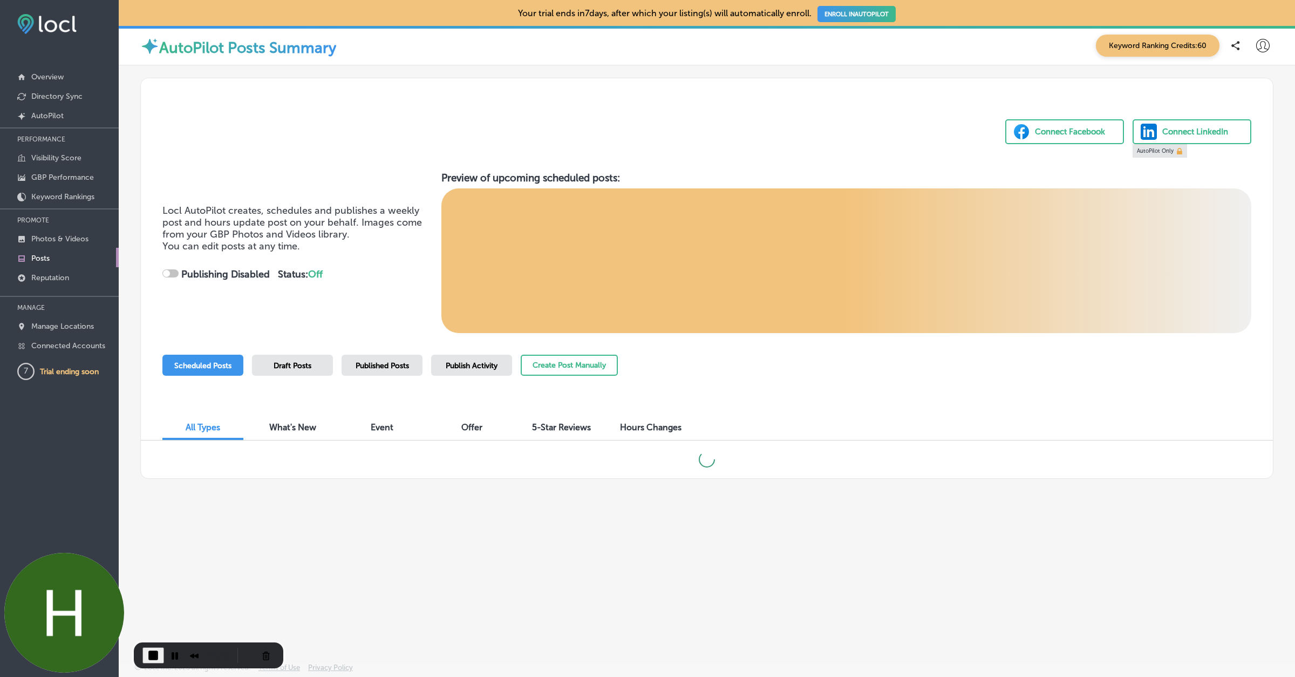
checkbox input "true"
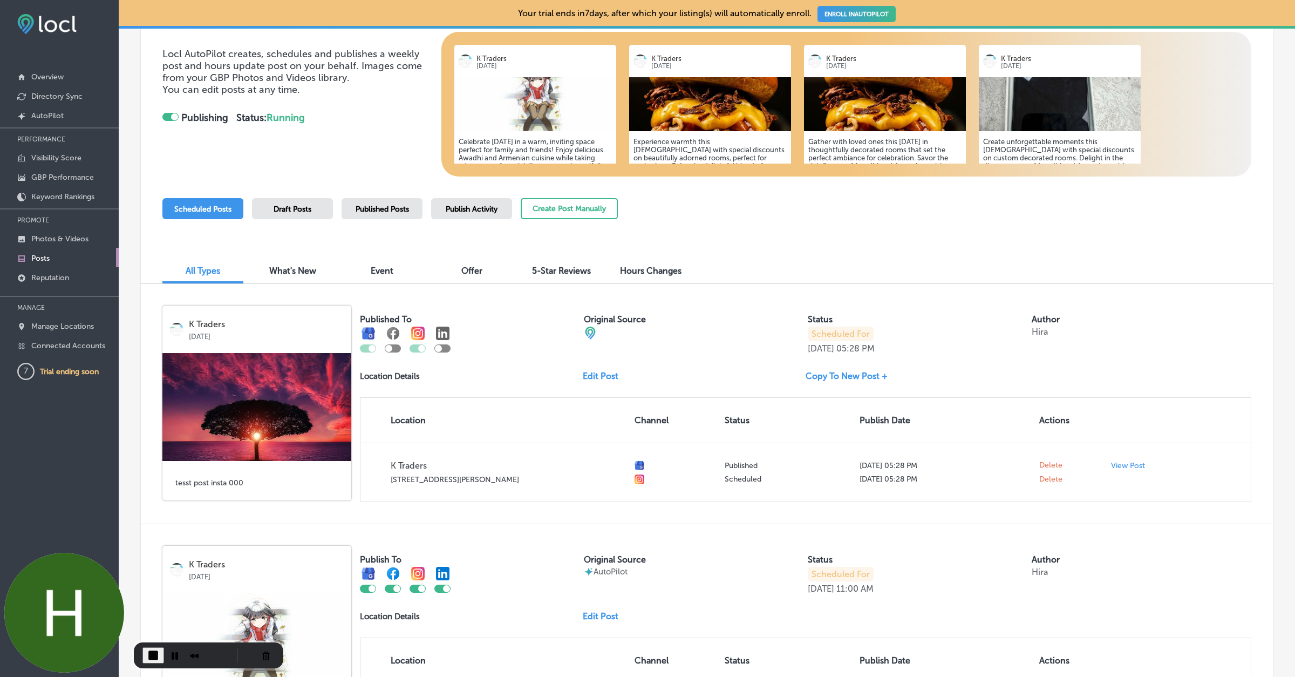
scroll to position [160, 0]
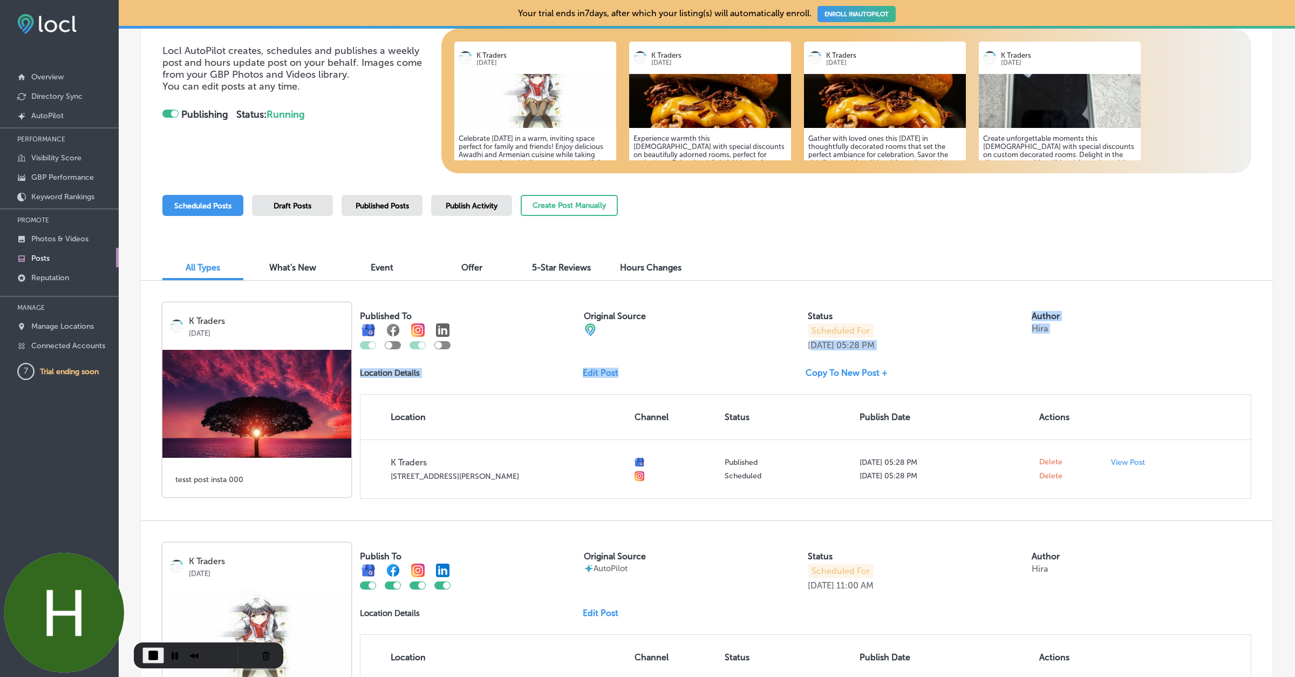
drag, startPoint x: 814, startPoint y: 348, endPoint x: 908, endPoint y: 351, distance: 93.9
click at [908, 351] on div "Published To Original Source Status Scheduled For Sep 09, 2025 05:28 PM Author …" at bounding box center [805, 400] width 891 height 196
click at [799, 341] on div "Published To Original Source Status Scheduled For Sep 09, 2025 05:28 PM Author …" at bounding box center [805, 326] width 891 height 48
click at [393, 208] on span "Published Posts" at bounding box center [382, 205] width 53 height 9
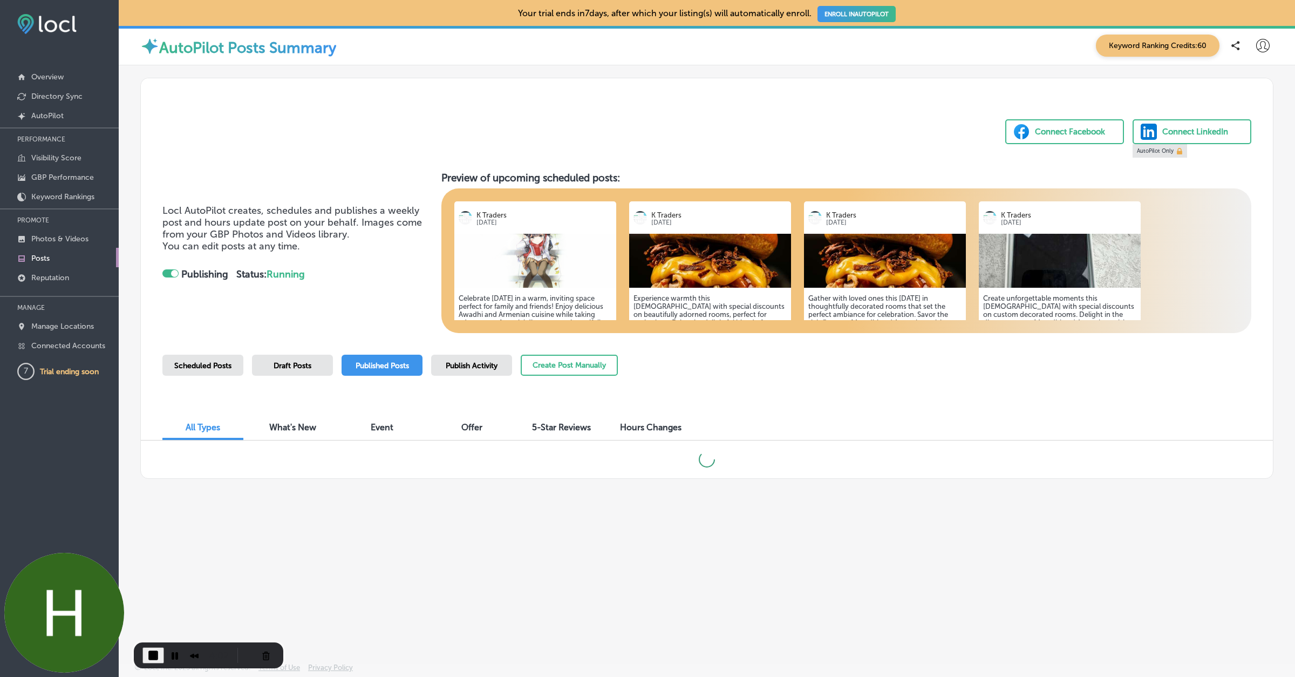
scroll to position [0, 0]
click at [225, 369] on span "Scheduled Posts" at bounding box center [202, 365] width 57 height 9
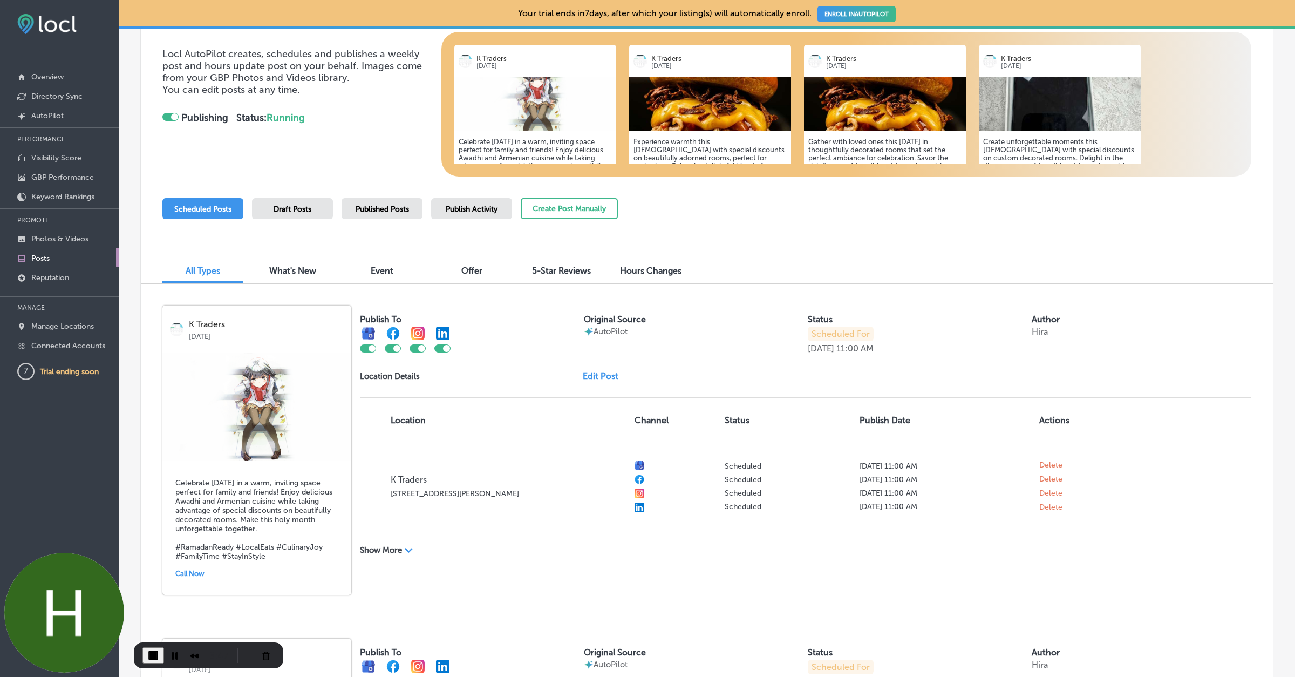
scroll to position [160, 0]
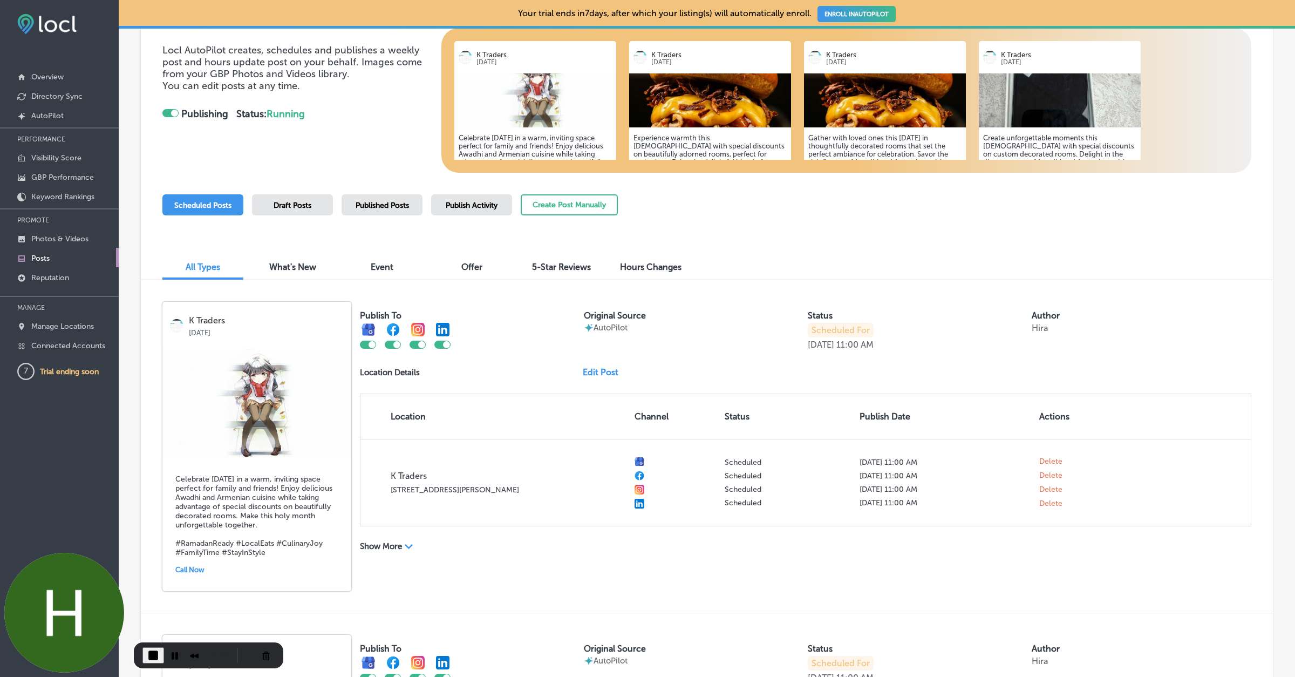
click at [378, 209] on div "Published Posts" at bounding box center [382, 204] width 81 height 21
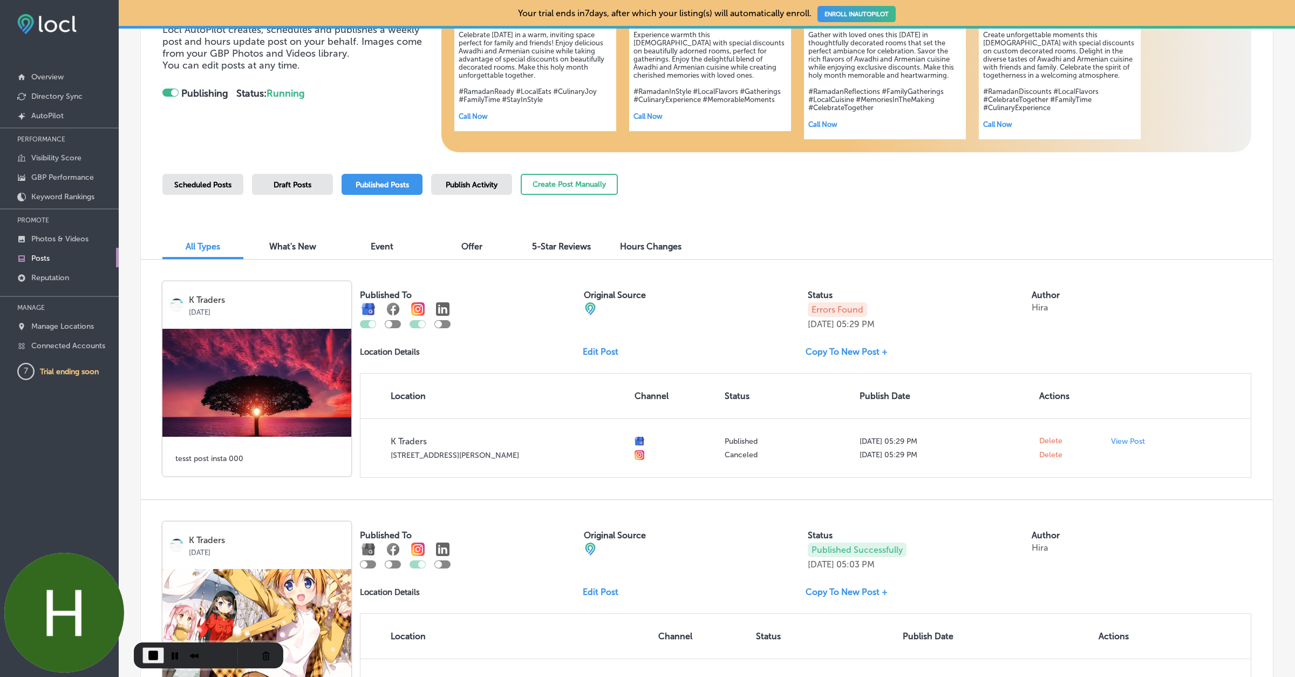
scroll to position [182, 0]
click at [258, 657] on button "Cancel Recording" at bounding box center [265, 654] width 17 height 17
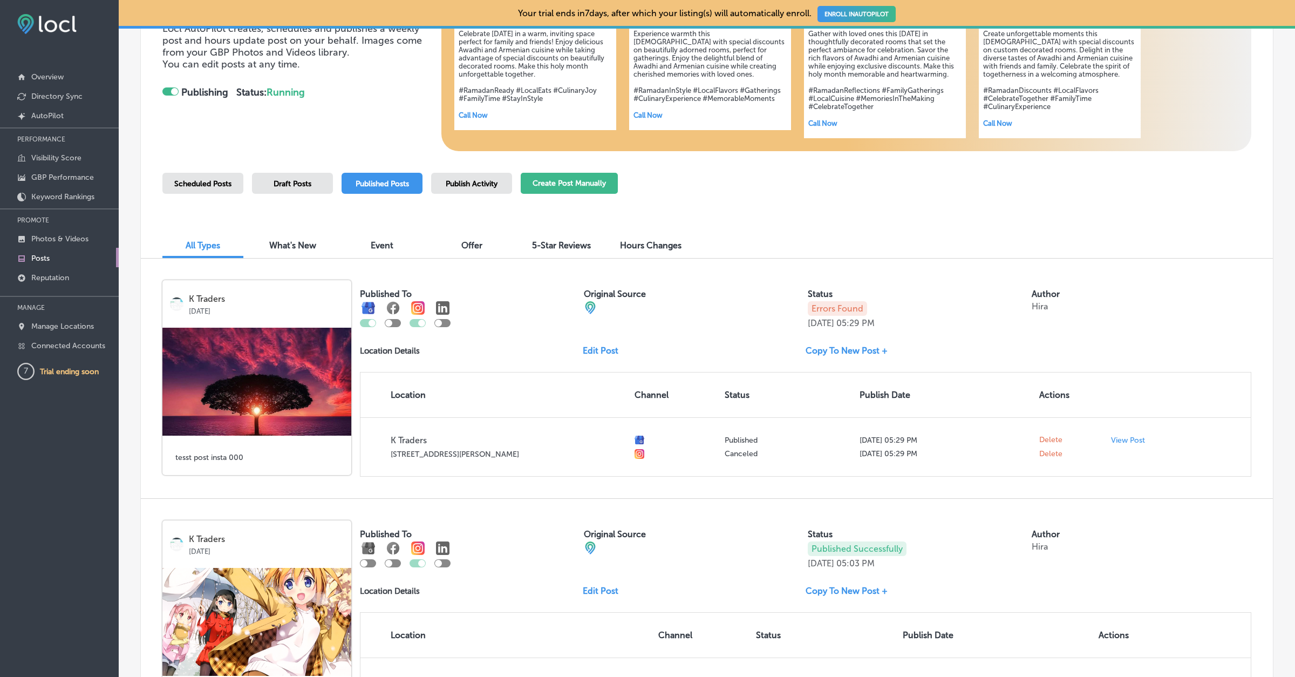
click at [587, 178] on button "Create Post Manually" at bounding box center [569, 183] width 97 height 21
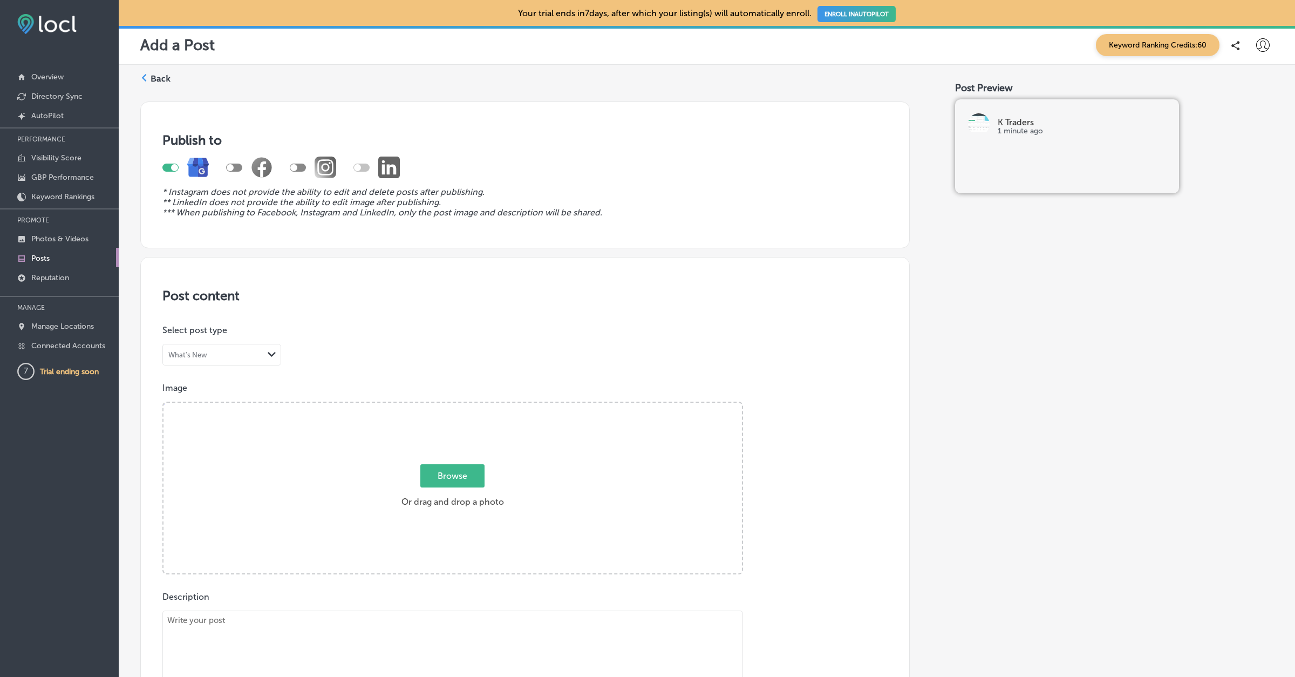
click at [303, 167] on div at bounding box center [298, 168] width 16 height 8
checkbox input "true"
click at [431, 471] on span "Browse" at bounding box center [452, 475] width 64 height 23
click at [431, 406] on input "Browse Or drag and drop a photo" at bounding box center [453, 404] width 578 height 3
click at [459, 470] on span "Browse" at bounding box center [452, 475] width 64 height 23
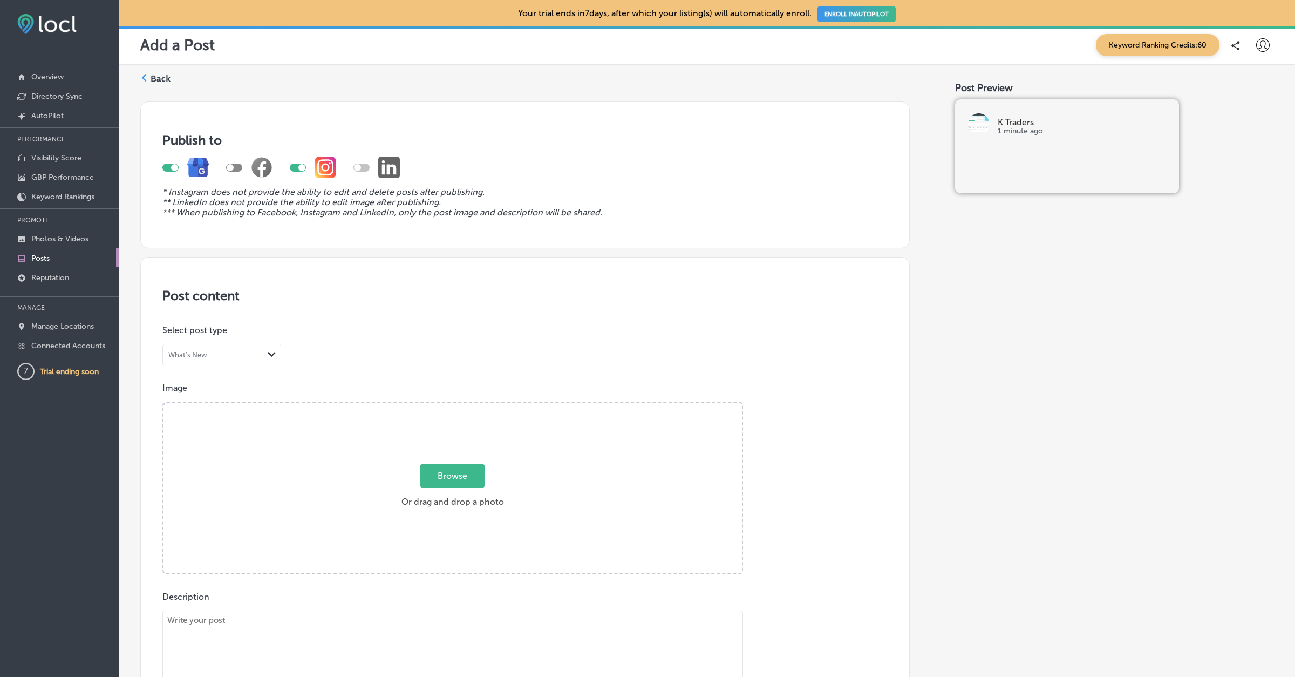
click at [459, 406] on input "Browse Or drag and drop a photo" at bounding box center [453, 404] width 578 height 3
type input "C:\fakepath\Wallpaper - 004.jpg"
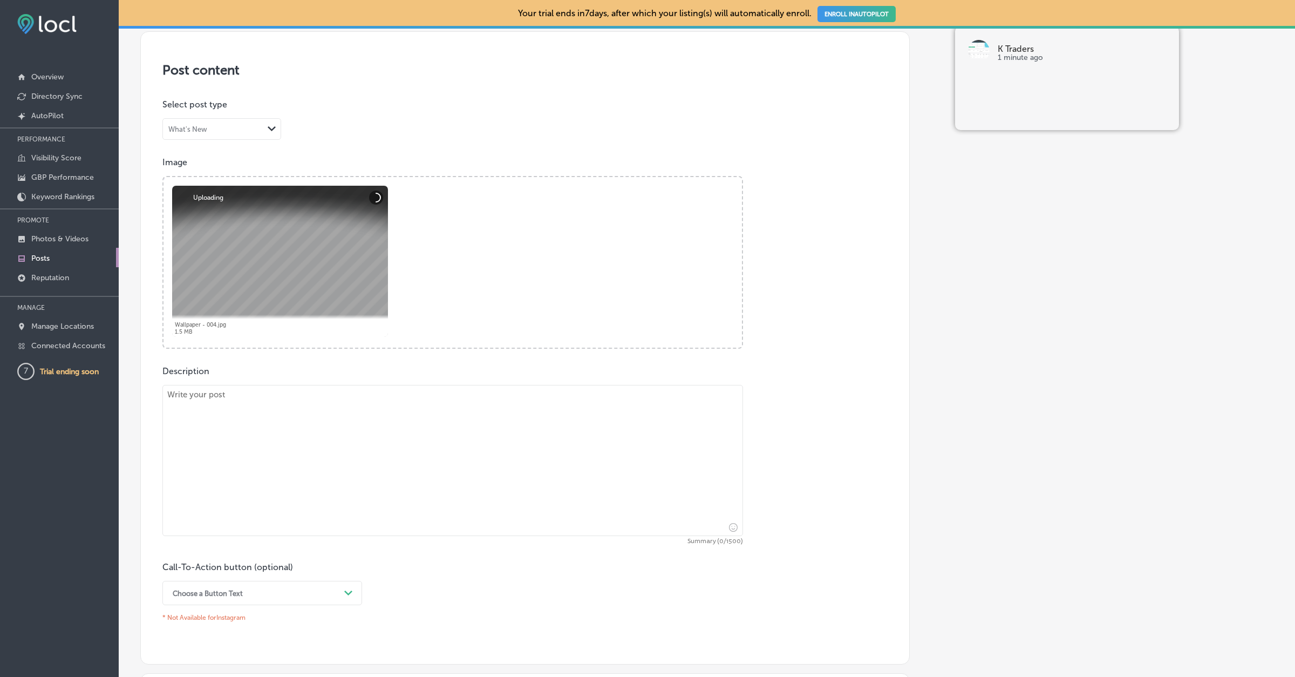
scroll to position [246, 0]
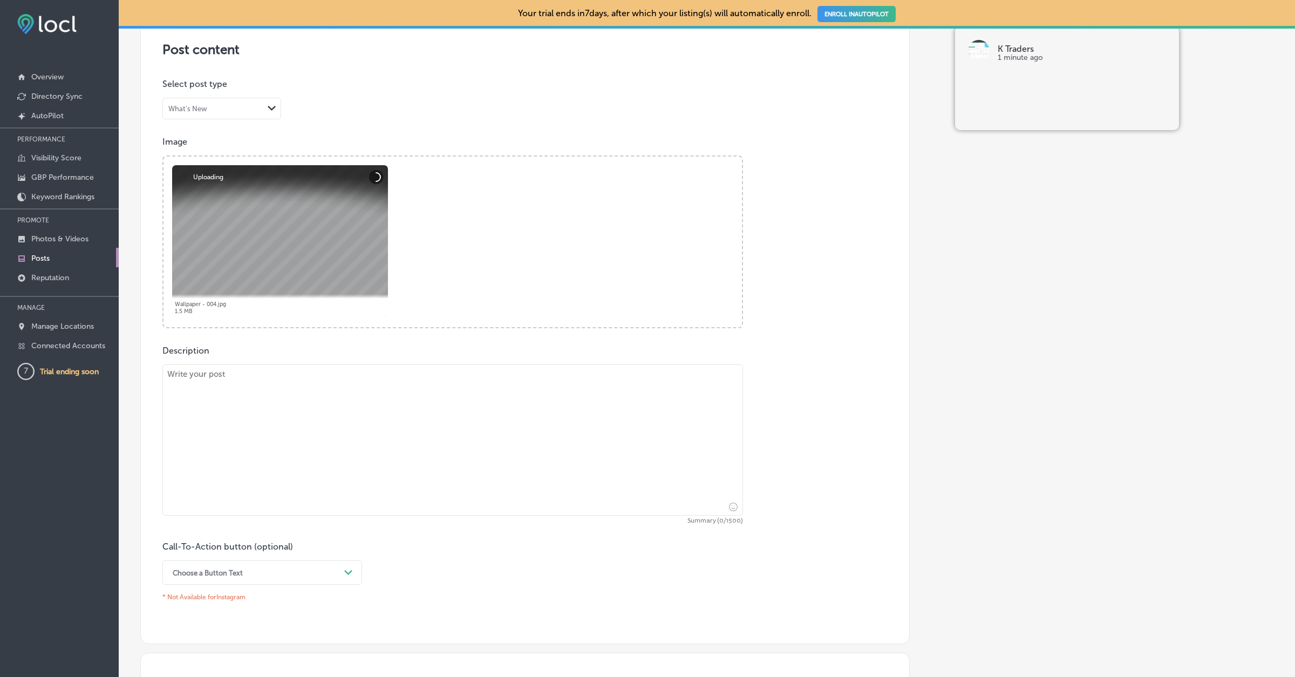
click at [403, 411] on textarea at bounding box center [452, 439] width 581 height 151
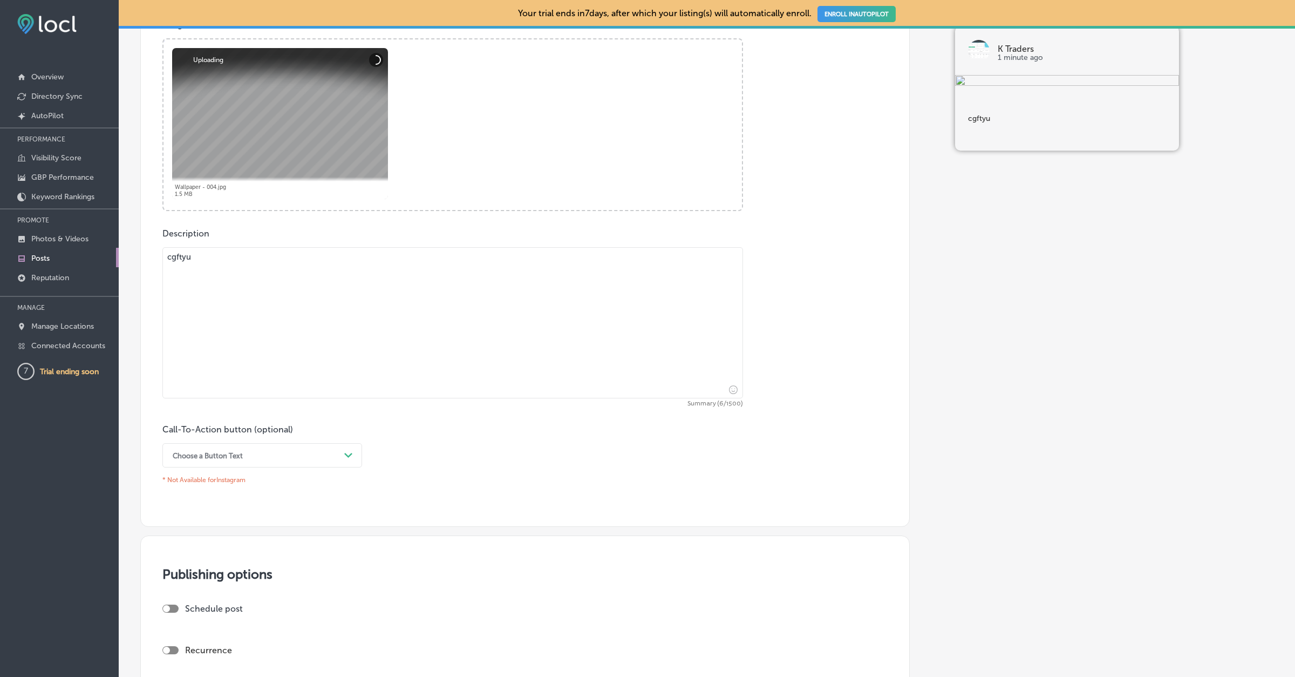
scroll to position [571, 0]
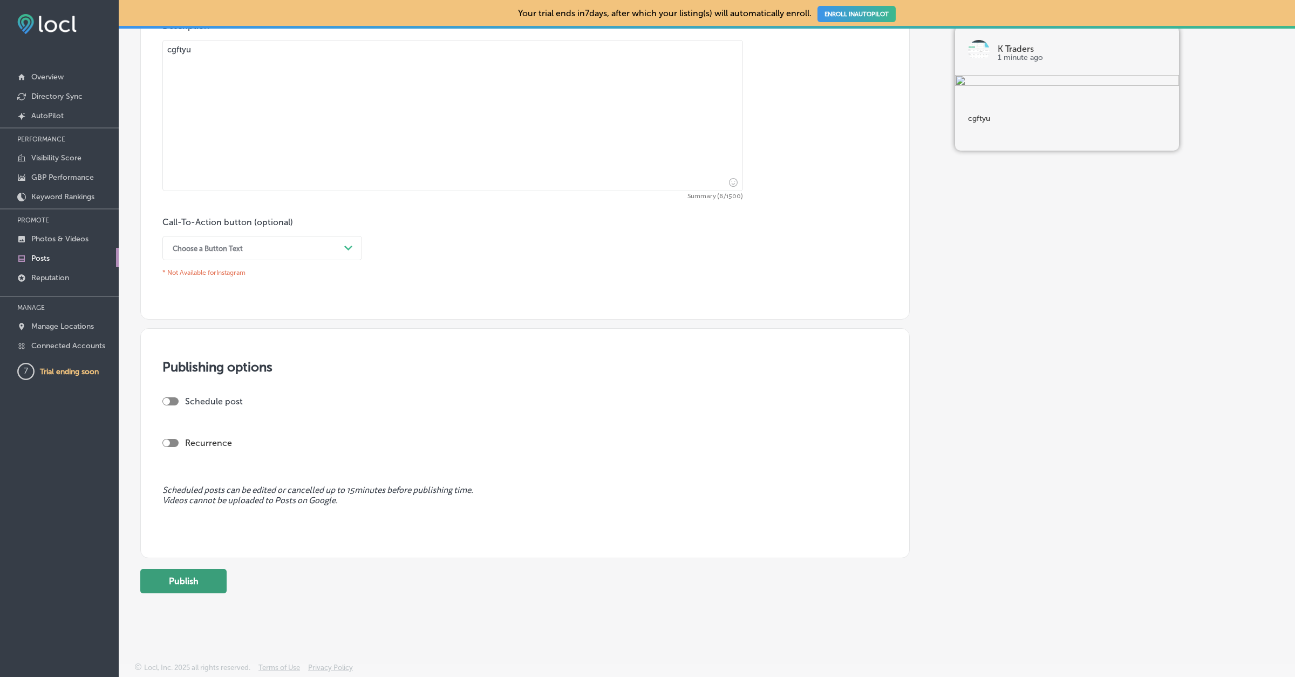
type textarea "cgftyu"
click at [193, 571] on button "Publish" at bounding box center [183, 581] width 86 height 24
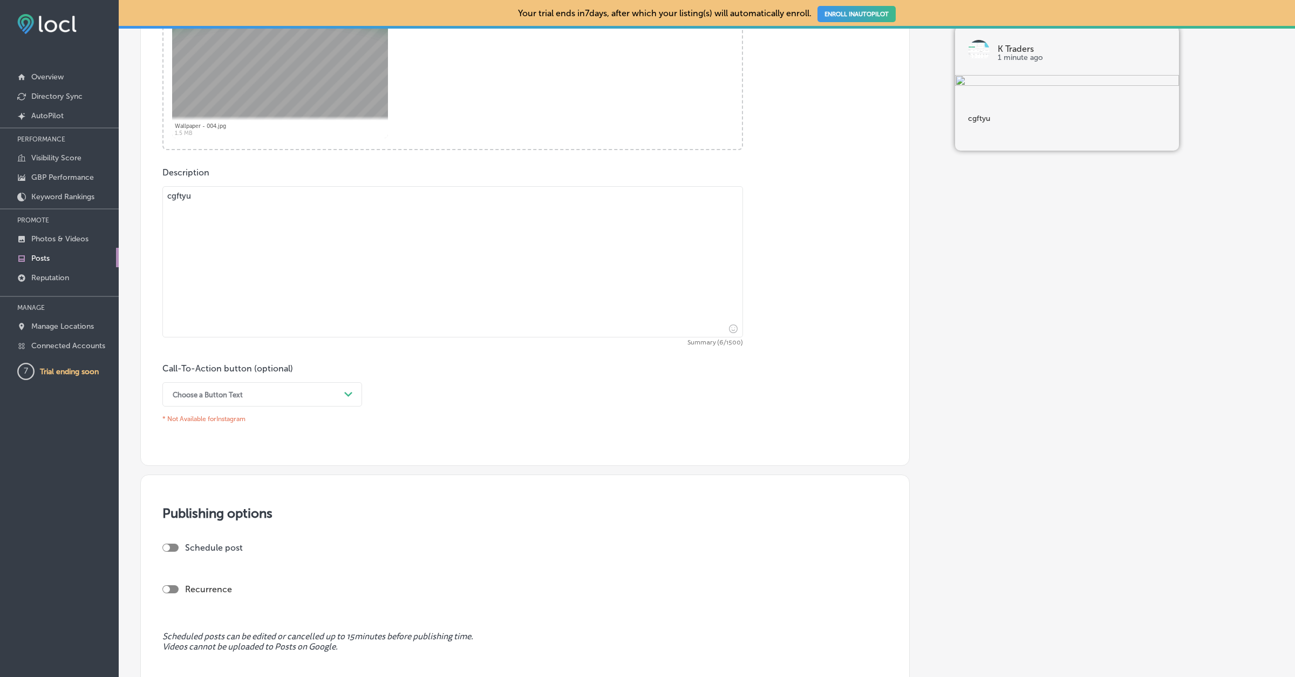
scroll to position [588, 0]
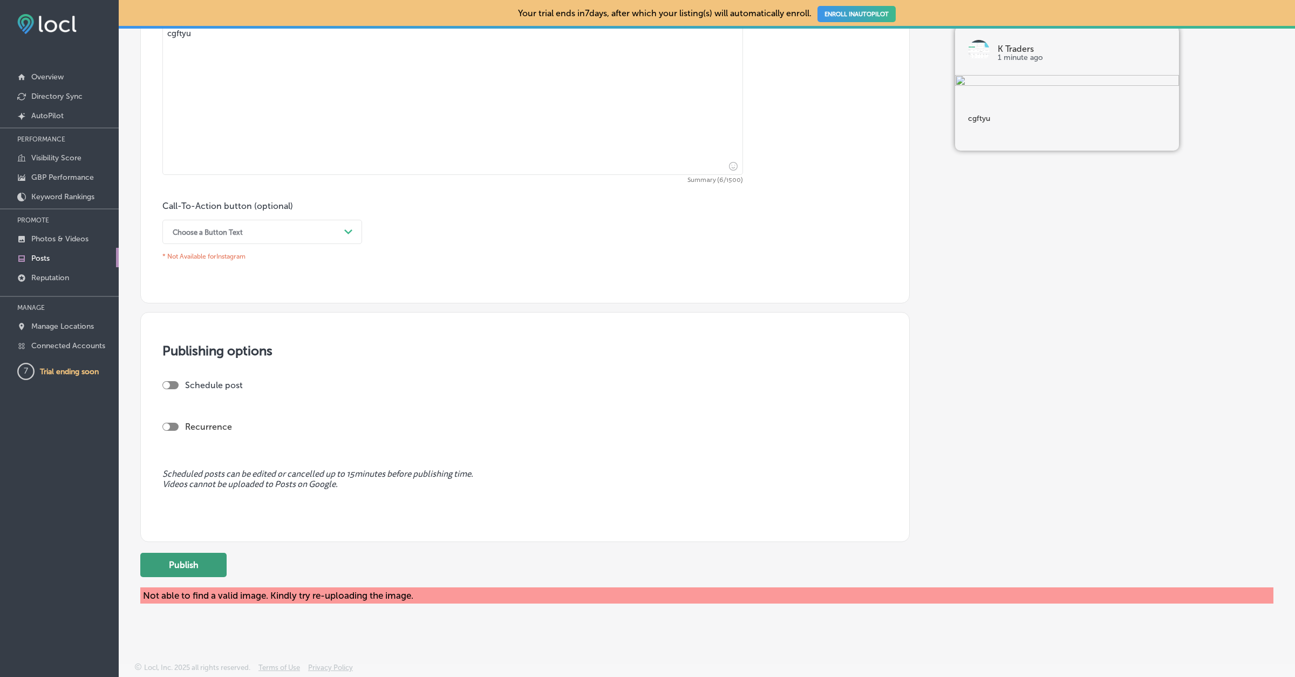
click at [192, 558] on button "Publish" at bounding box center [183, 565] width 86 height 24
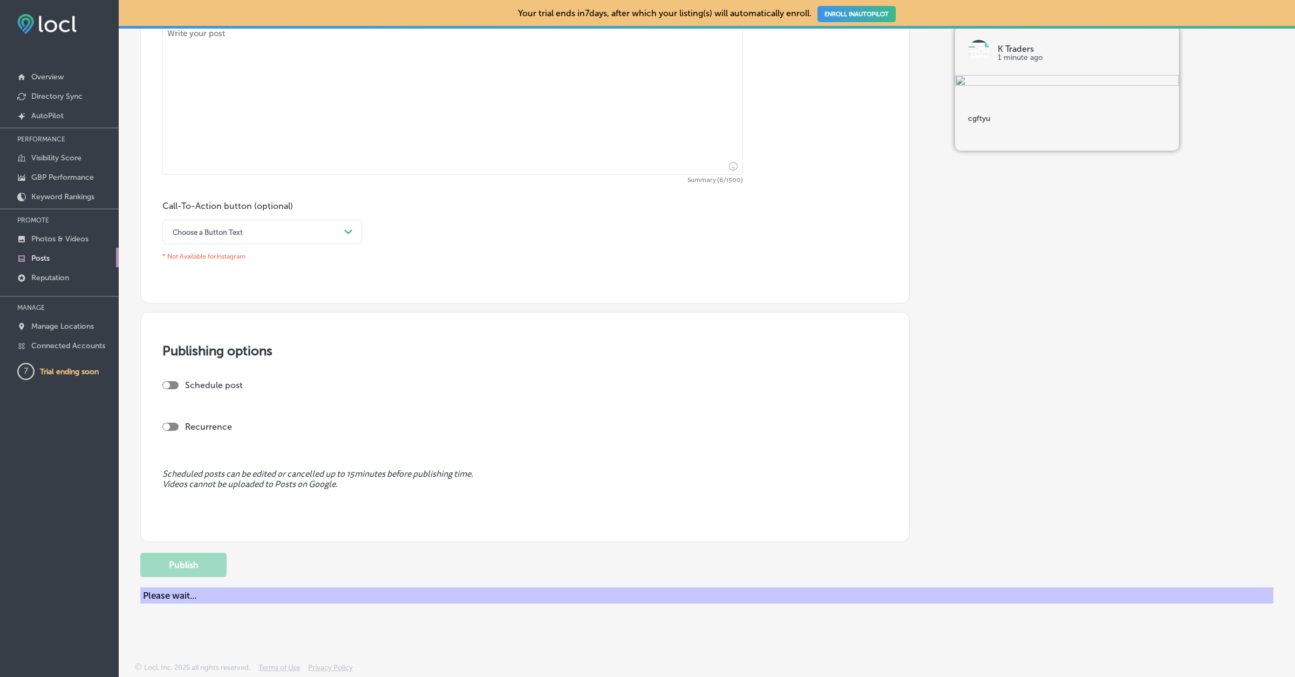
scroll to position [571, 0]
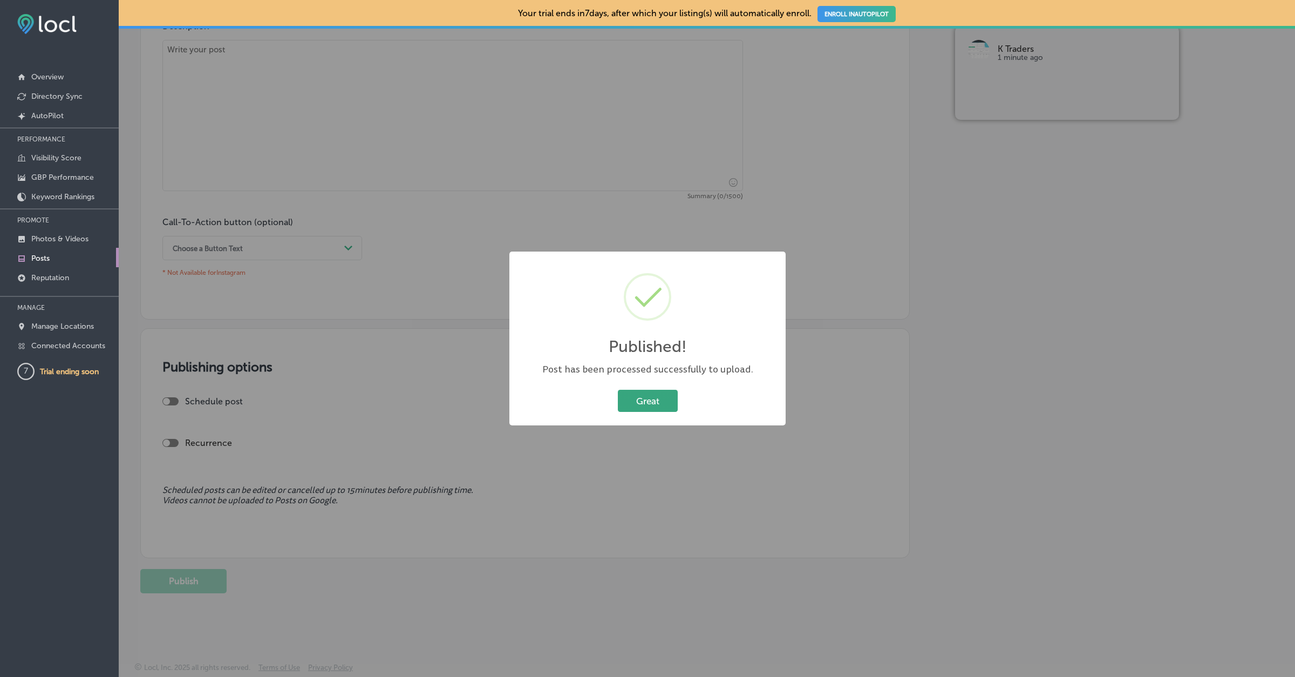
click at [645, 397] on button "Great" at bounding box center [648, 401] width 60 height 22
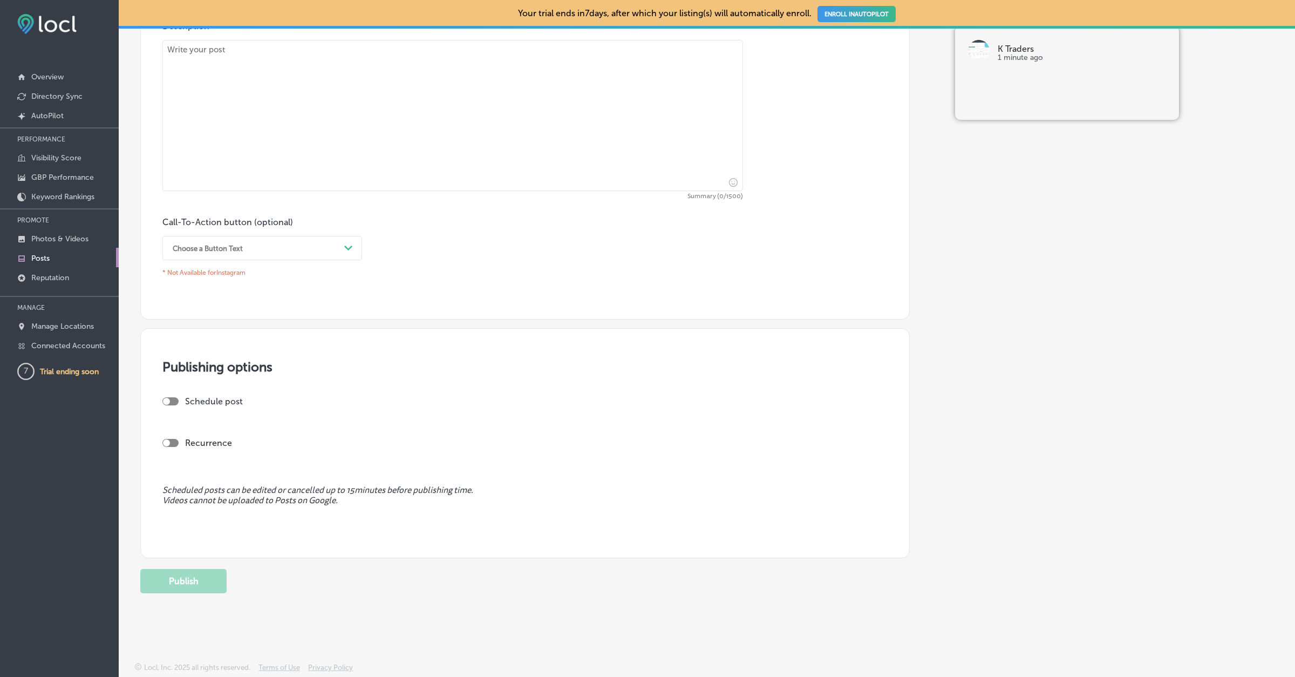
scroll to position [0, 0]
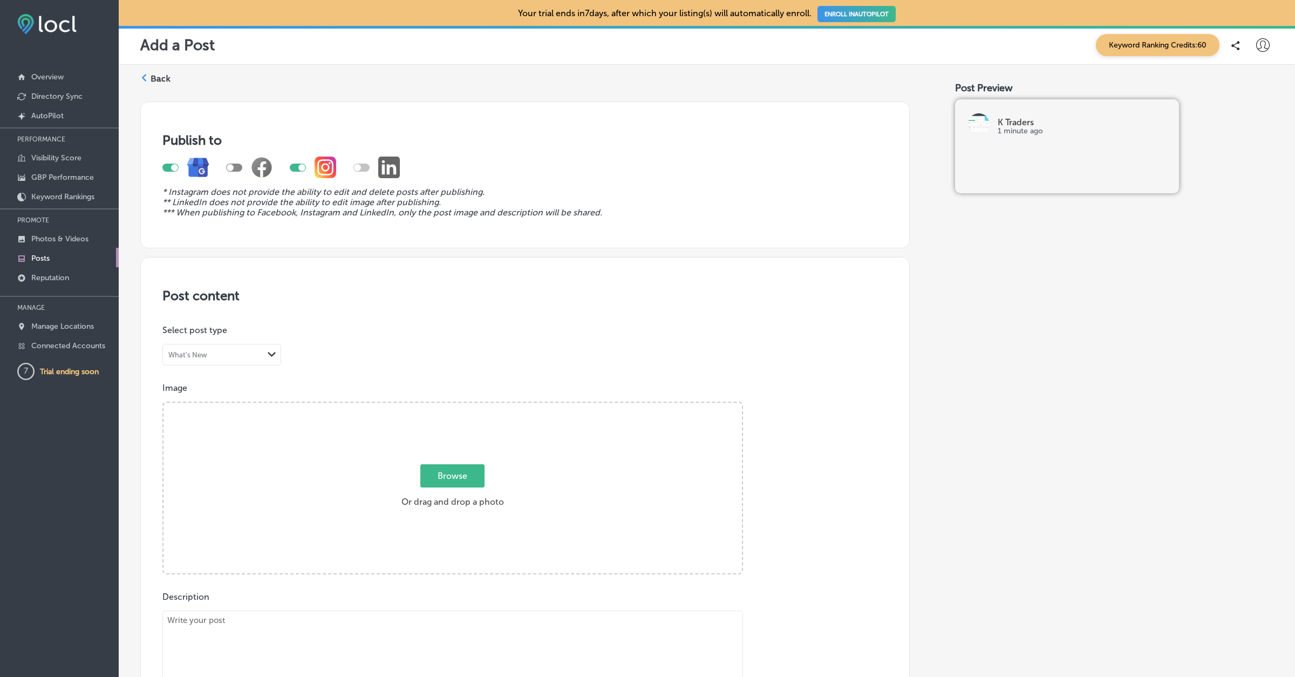
click at [154, 79] on label "Back" at bounding box center [161, 79] width 20 height 12
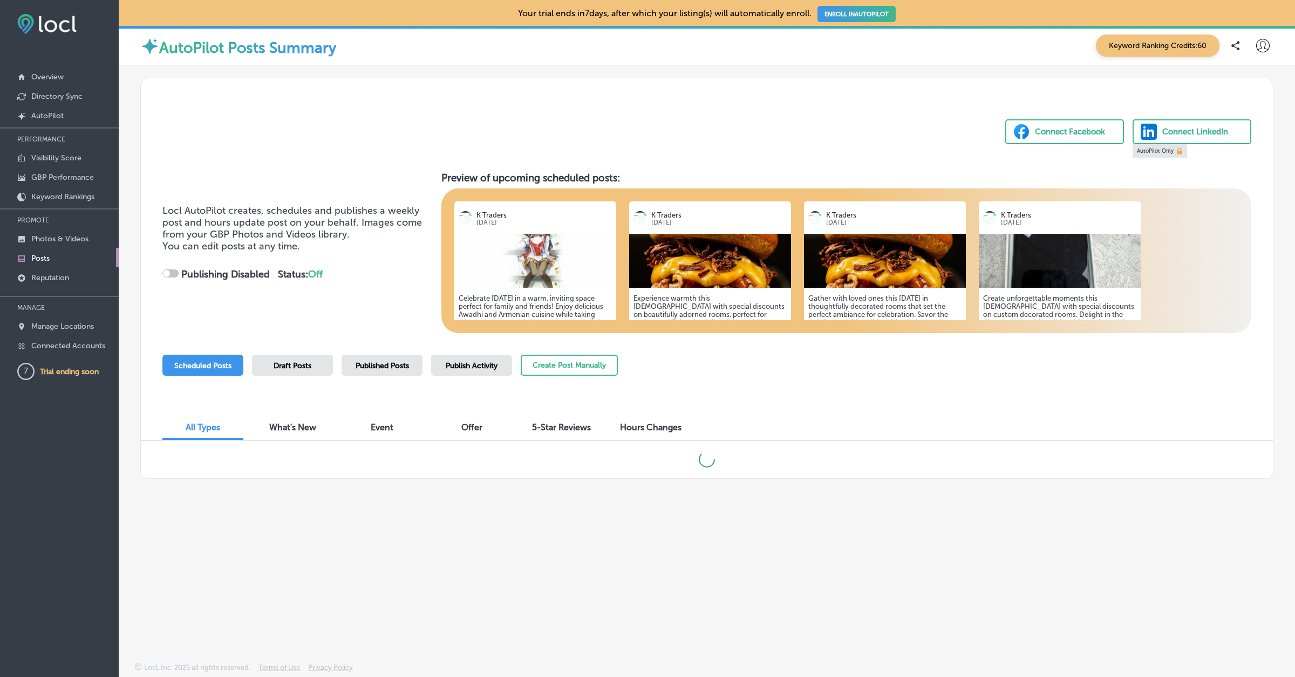
click at [403, 366] on span "Published Posts" at bounding box center [382, 365] width 53 height 9
checkbox input "true"
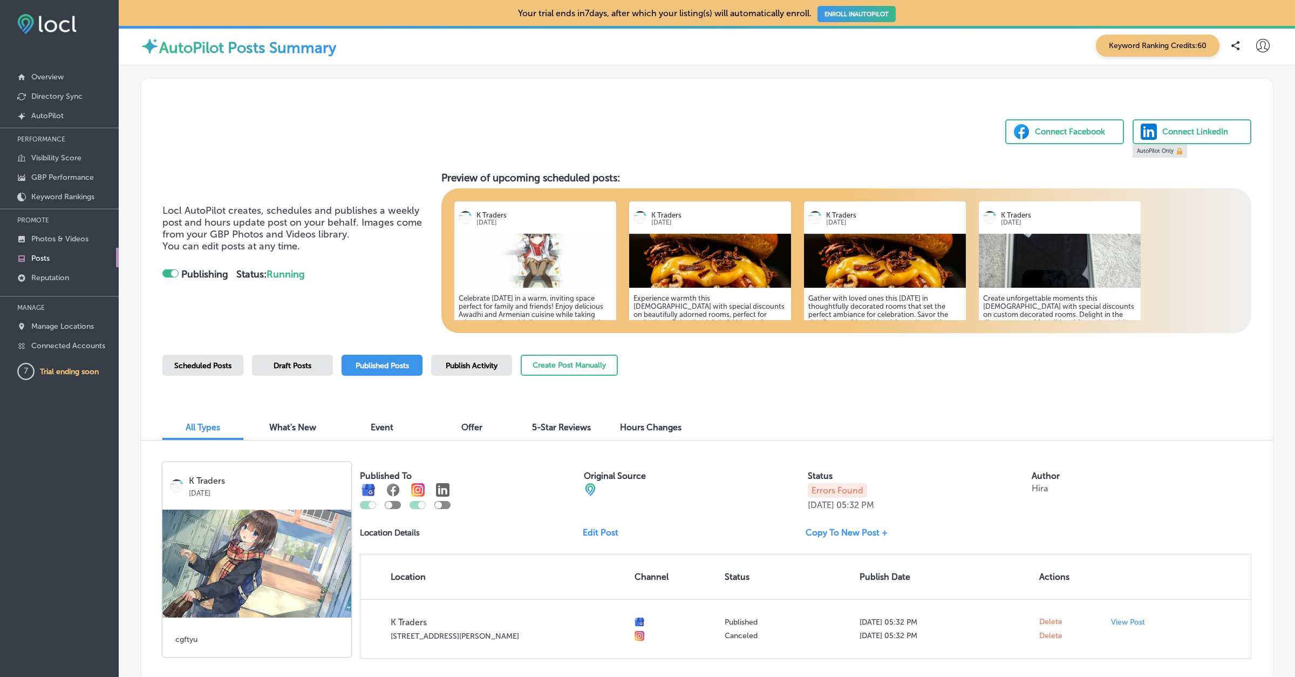
click at [1265, 45] on icon at bounding box center [1262, 45] width 13 height 13
click at [49, 344] on p "Connected Accounts" at bounding box center [68, 345] width 74 height 9
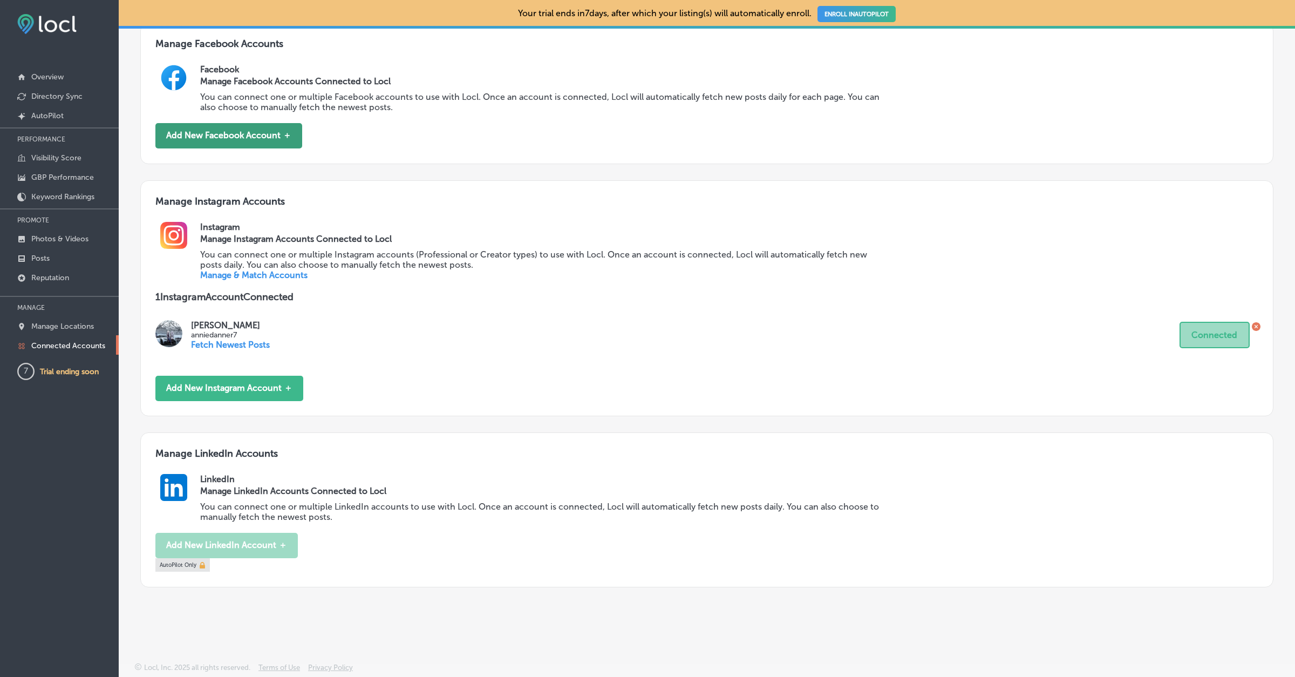
scroll to position [454, 0]
click at [1257, 322] on icon at bounding box center [1256, 326] width 9 height 9
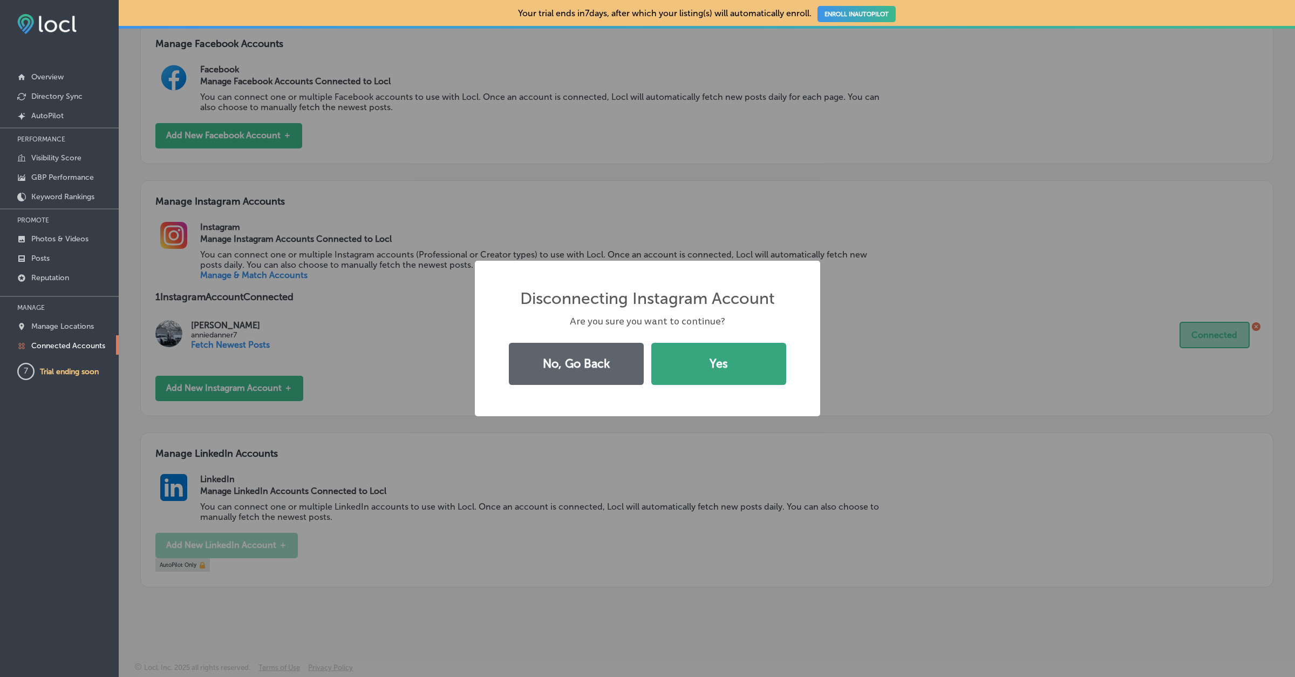
click at [692, 360] on button "Yes" at bounding box center [718, 364] width 135 height 42
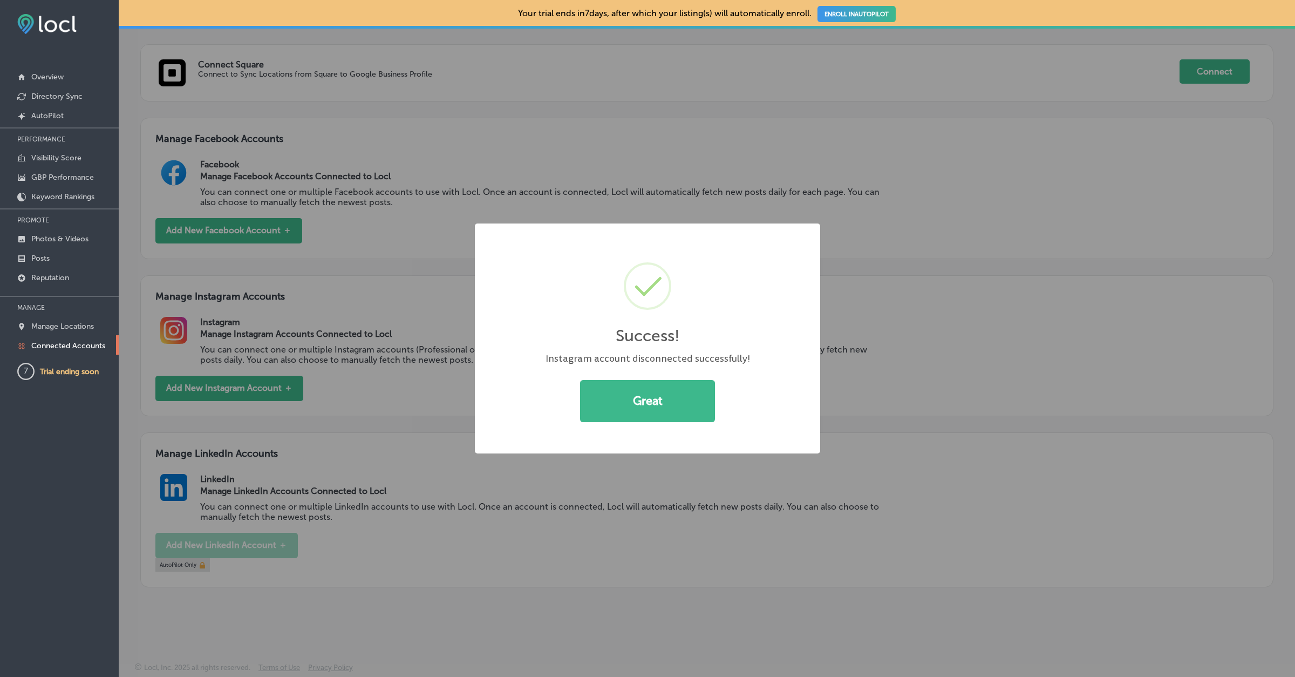
scroll to position [359, 0]
click at [652, 410] on button "Great" at bounding box center [647, 401] width 135 height 42
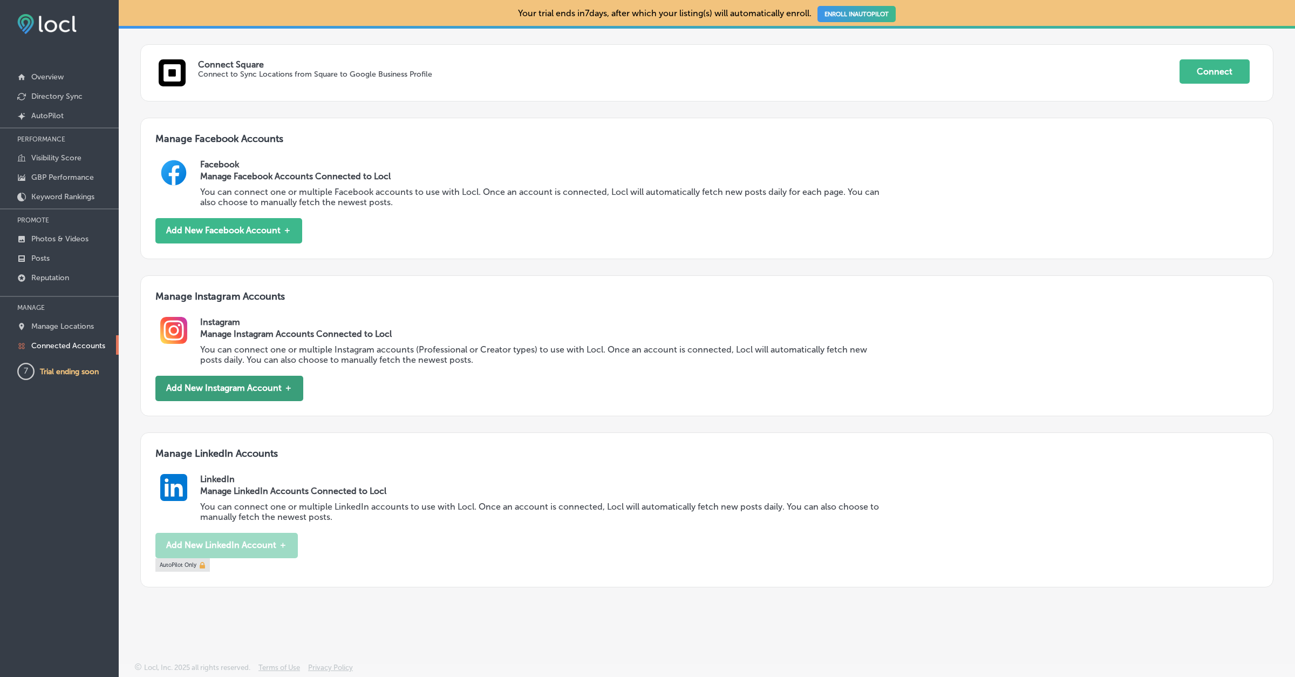
click at [233, 378] on button "Add New Instagram Account ＋" at bounding box center [229, 388] width 148 height 25
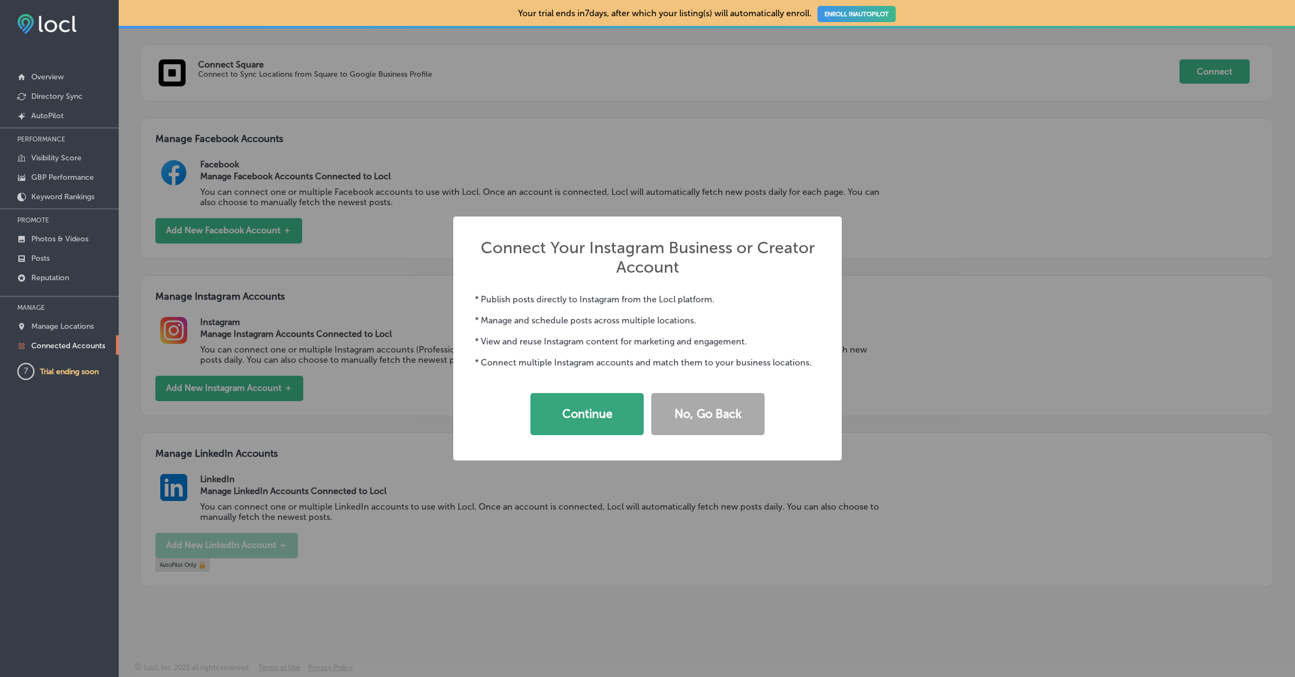
click at [595, 419] on button "Continue" at bounding box center [586, 414] width 113 height 42
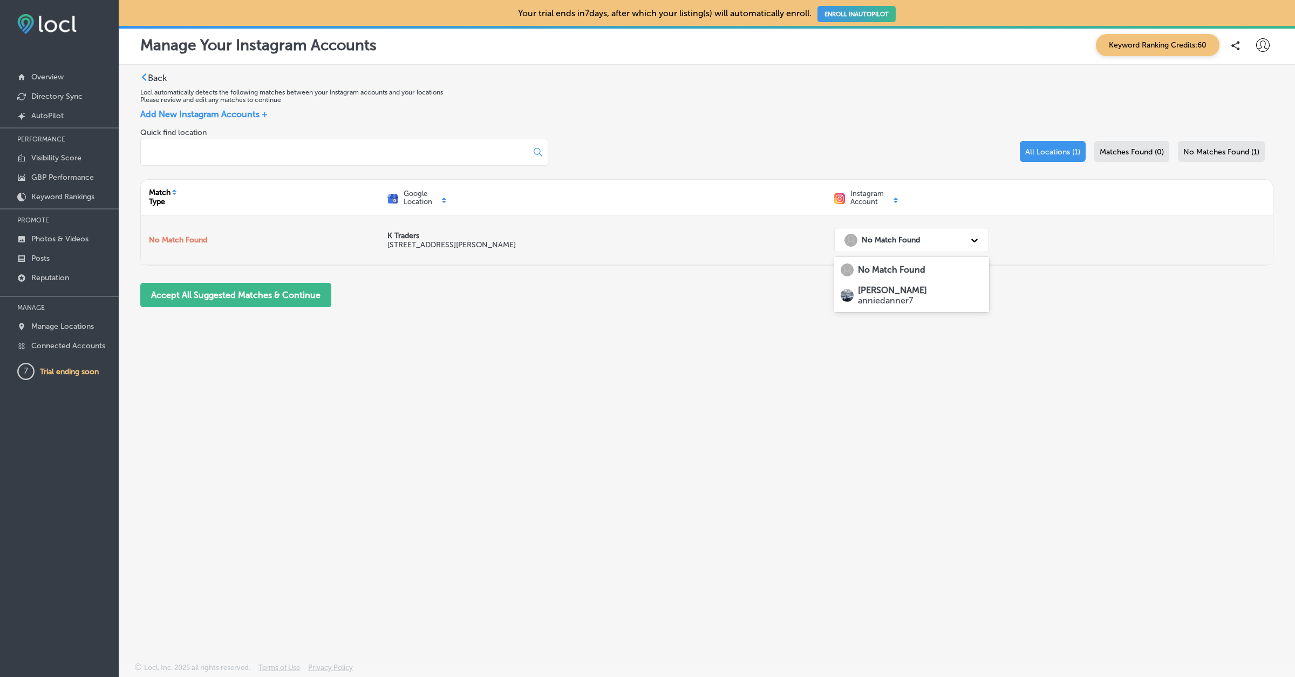
click at [950, 247] on div "No Match Found" at bounding box center [902, 240] width 126 height 22
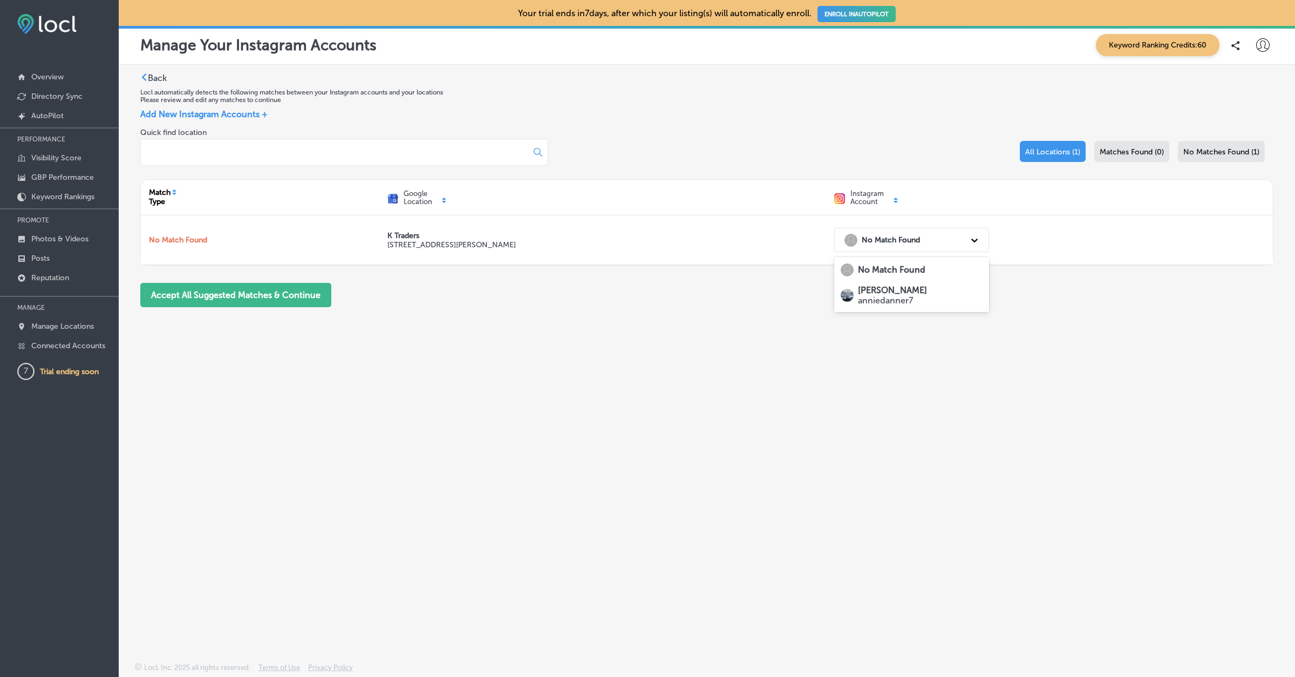
click at [903, 288] on strong "[PERSON_NAME]" at bounding box center [892, 290] width 69 height 10
click at [224, 298] on button "Accept All Suggested Matches & Continue" at bounding box center [235, 295] width 191 height 24
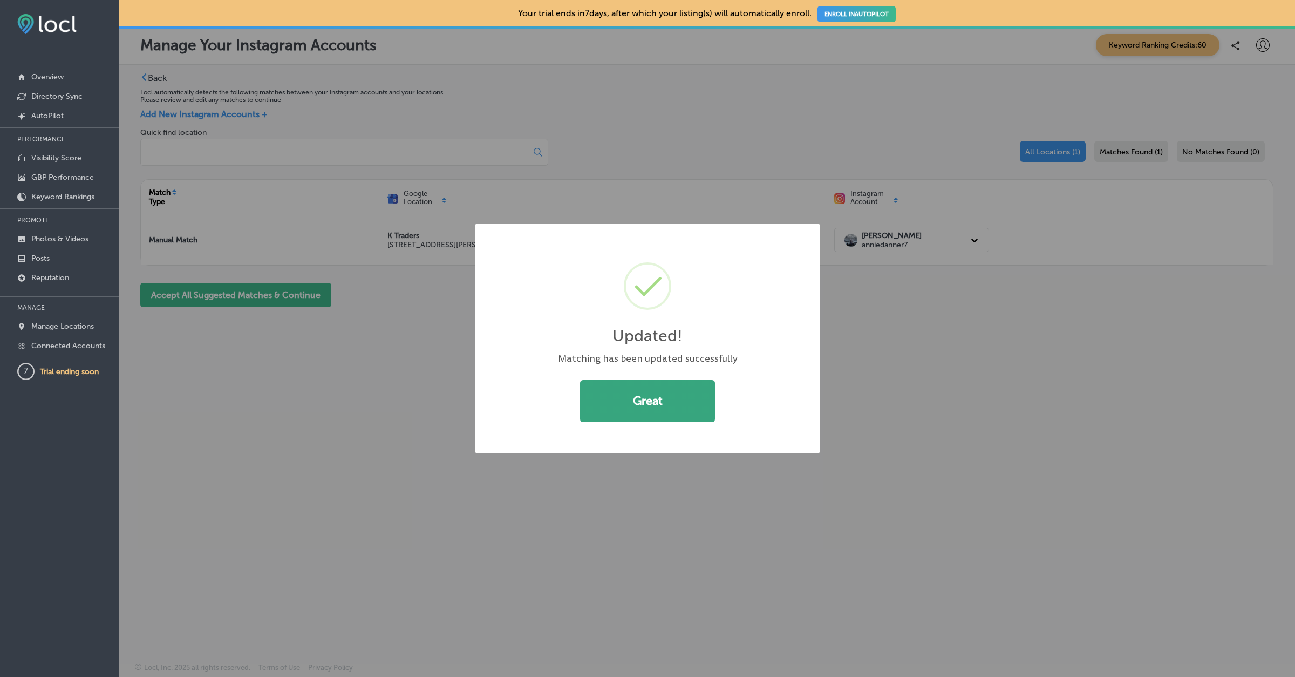
click at [692, 388] on button "Great" at bounding box center [647, 401] width 135 height 42
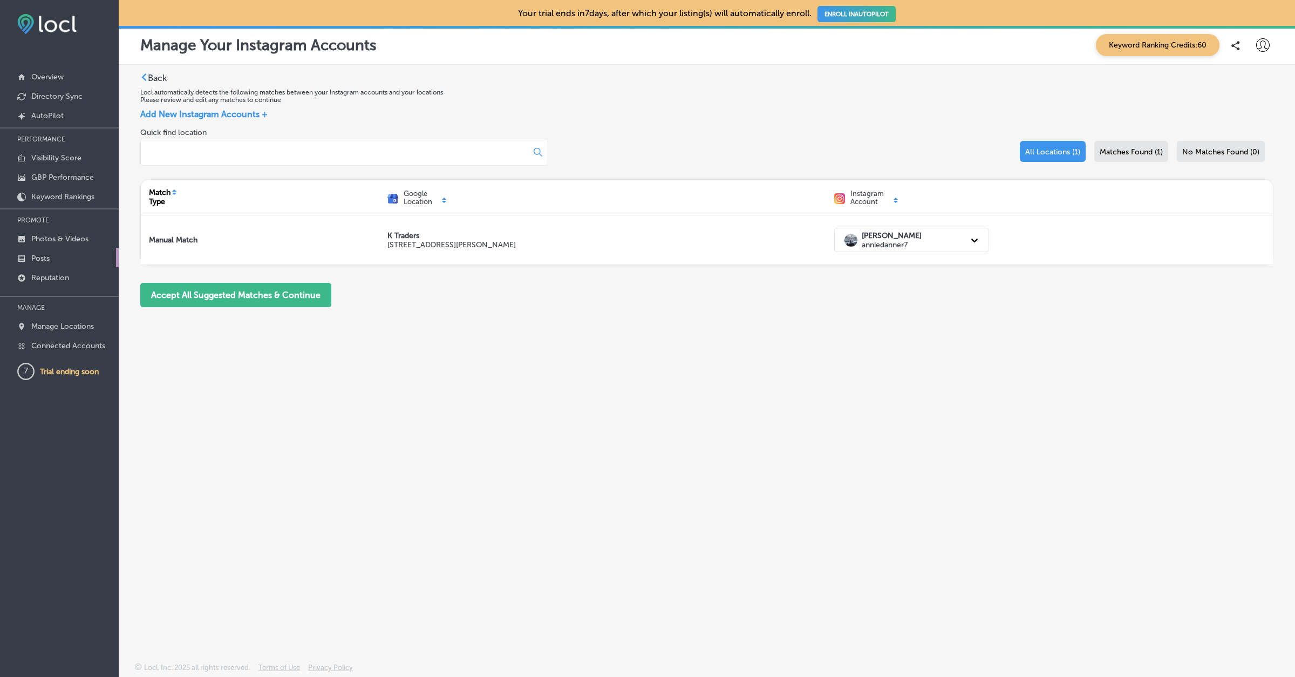
click at [43, 255] on p "Posts" at bounding box center [40, 258] width 18 height 9
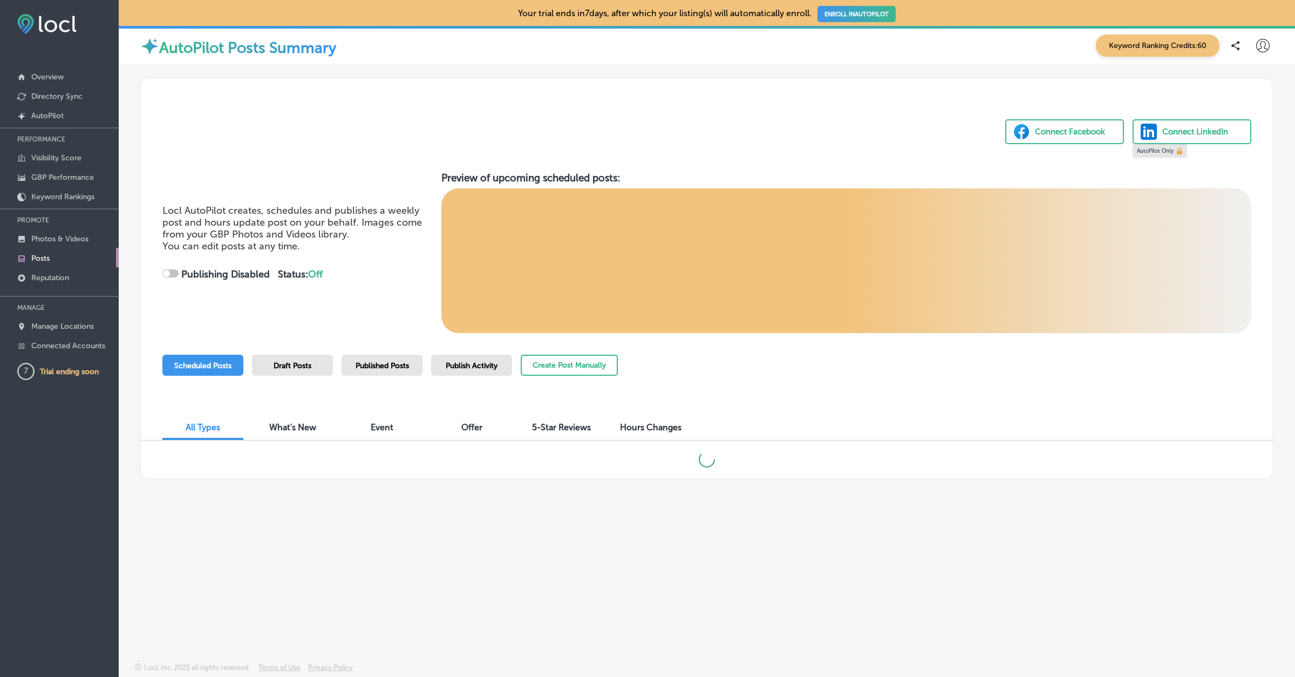
checkbox input "true"
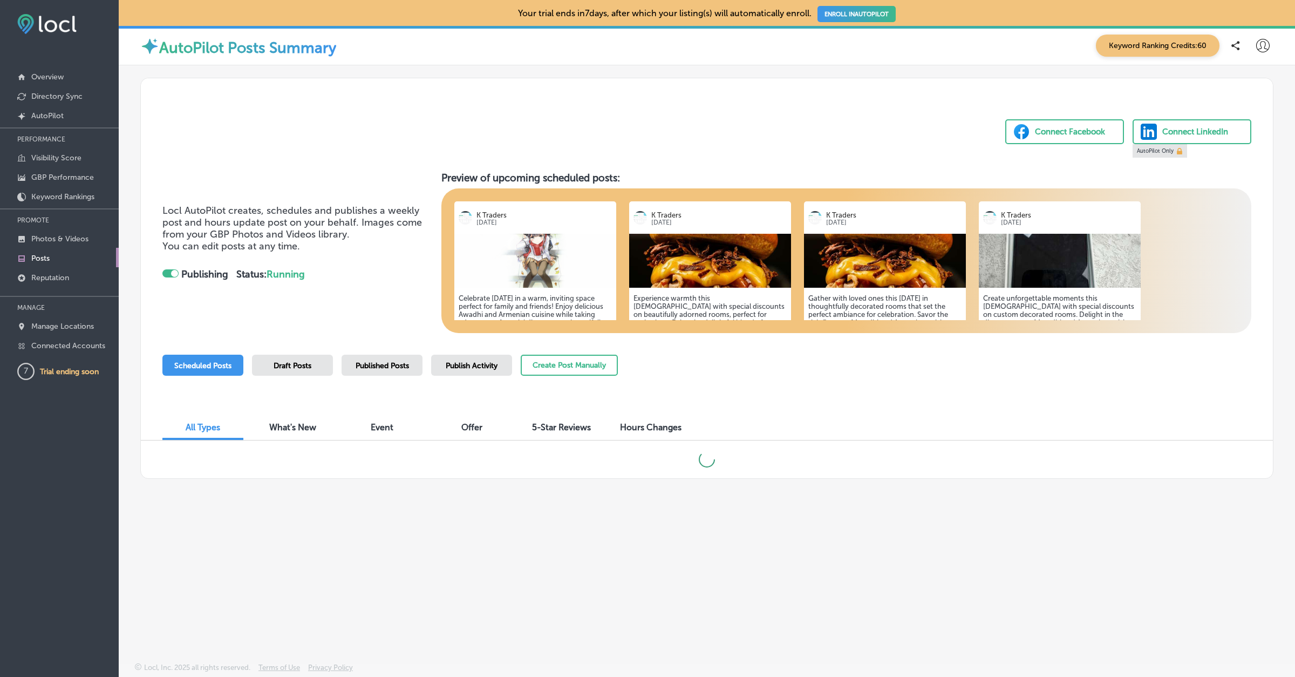
click at [397, 371] on div "Published Posts" at bounding box center [382, 365] width 81 height 21
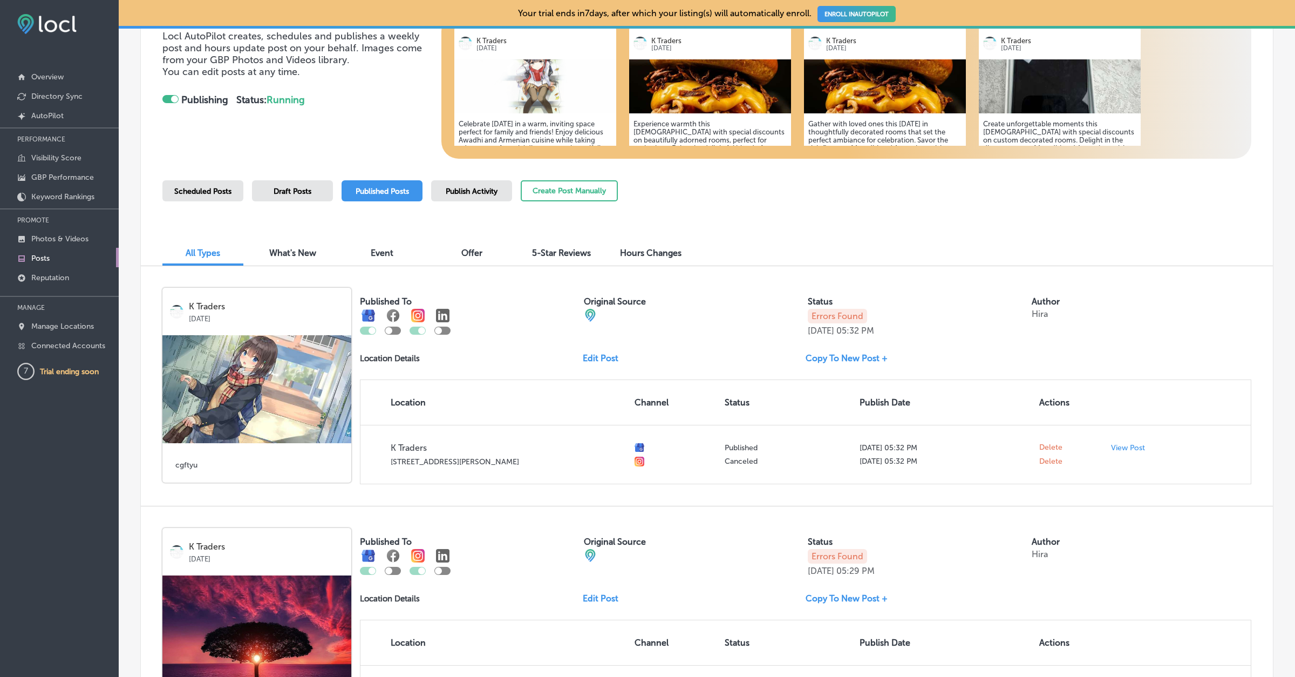
scroll to position [176, 0]
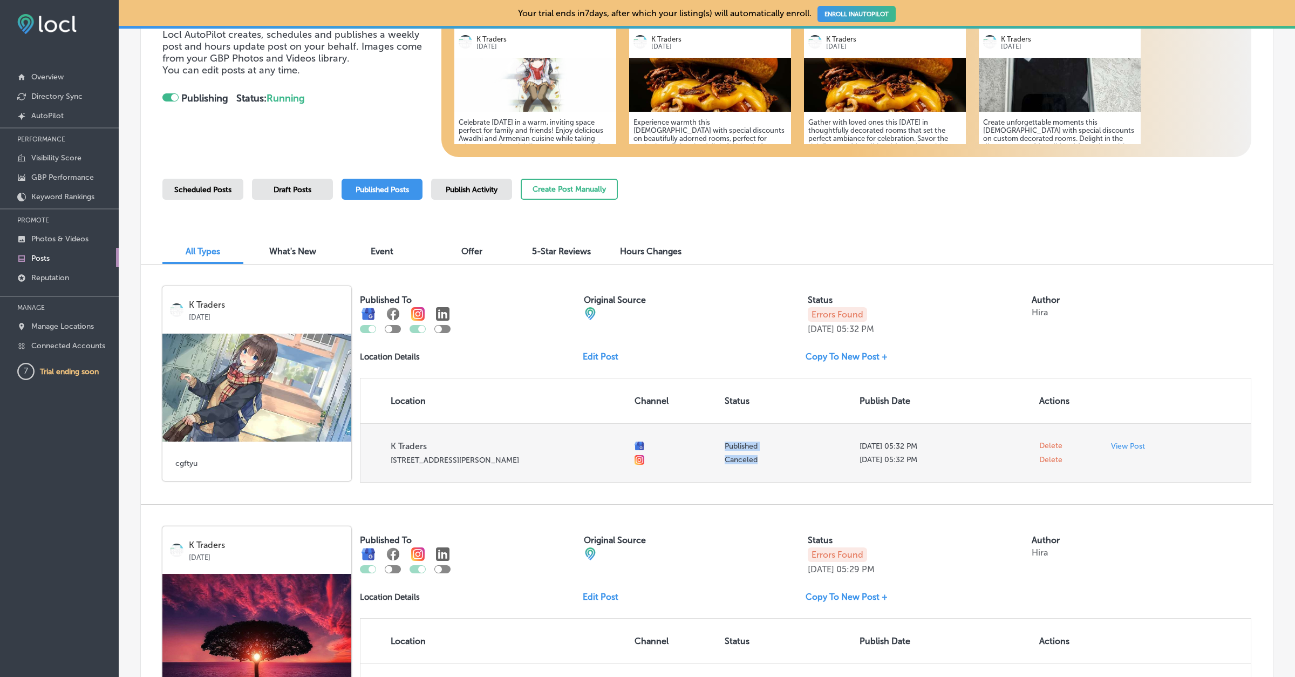
drag, startPoint x: 711, startPoint y: 464, endPoint x: 755, endPoint y: 464, distance: 44.2
click at [755, 464] on tr "K Traders [GEOGRAPHIC_DATA][PERSON_NAME] Published Canceled [DATE] 05:32 PM [DA…" at bounding box center [805, 452] width 890 height 59
click at [755, 464] on td "Published Canceled" at bounding box center [787, 452] width 135 height 59
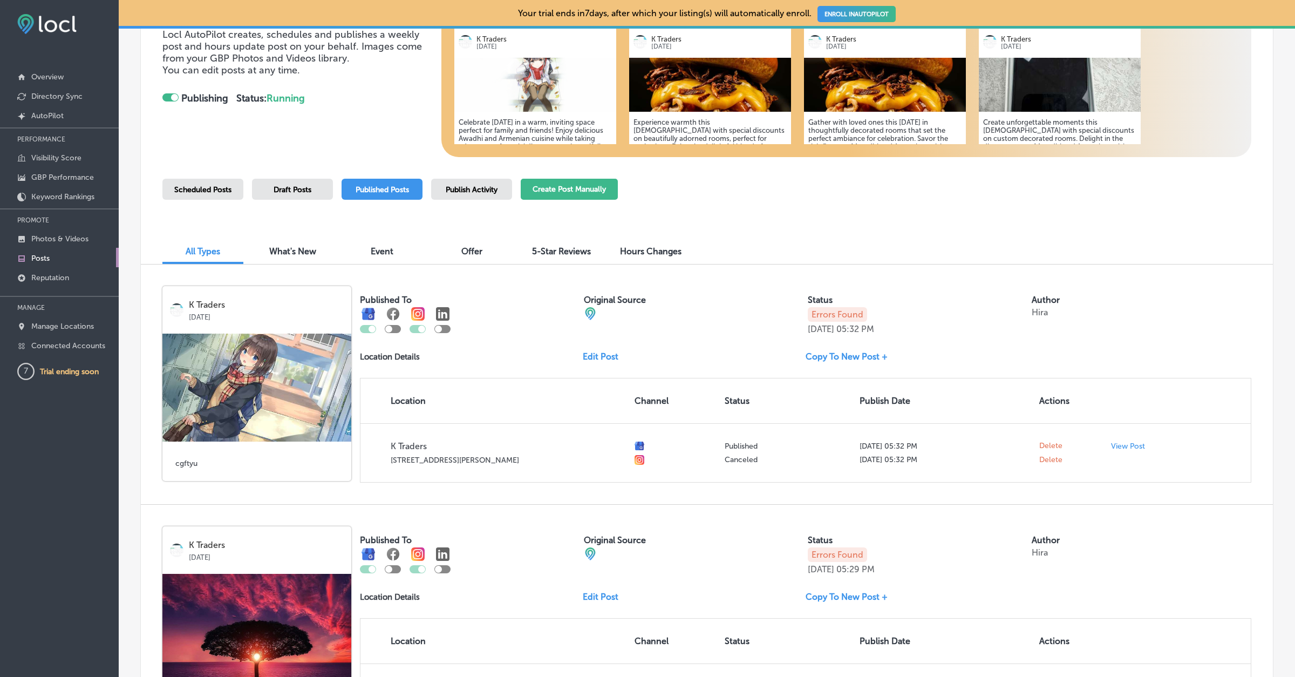
click at [553, 194] on button "Create Post Manually" at bounding box center [569, 189] width 97 height 21
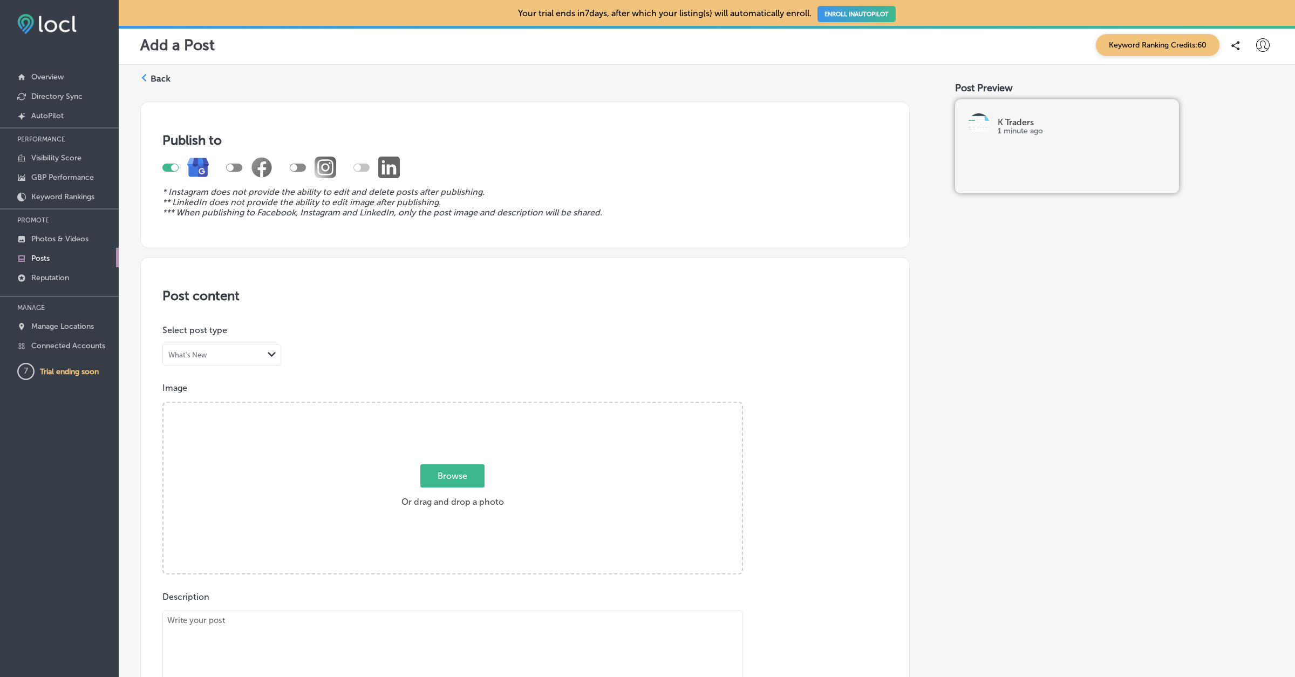
click at [317, 173] on icon at bounding box center [326, 167] width 22 height 22
click at [286, 163] on div at bounding box center [524, 167] width 725 height 39
click at [296, 167] on div at bounding box center [293, 167] width 7 height 7
checkbox input "true"
click at [469, 482] on span "Browse" at bounding box center [452, 475] width 64 height 23
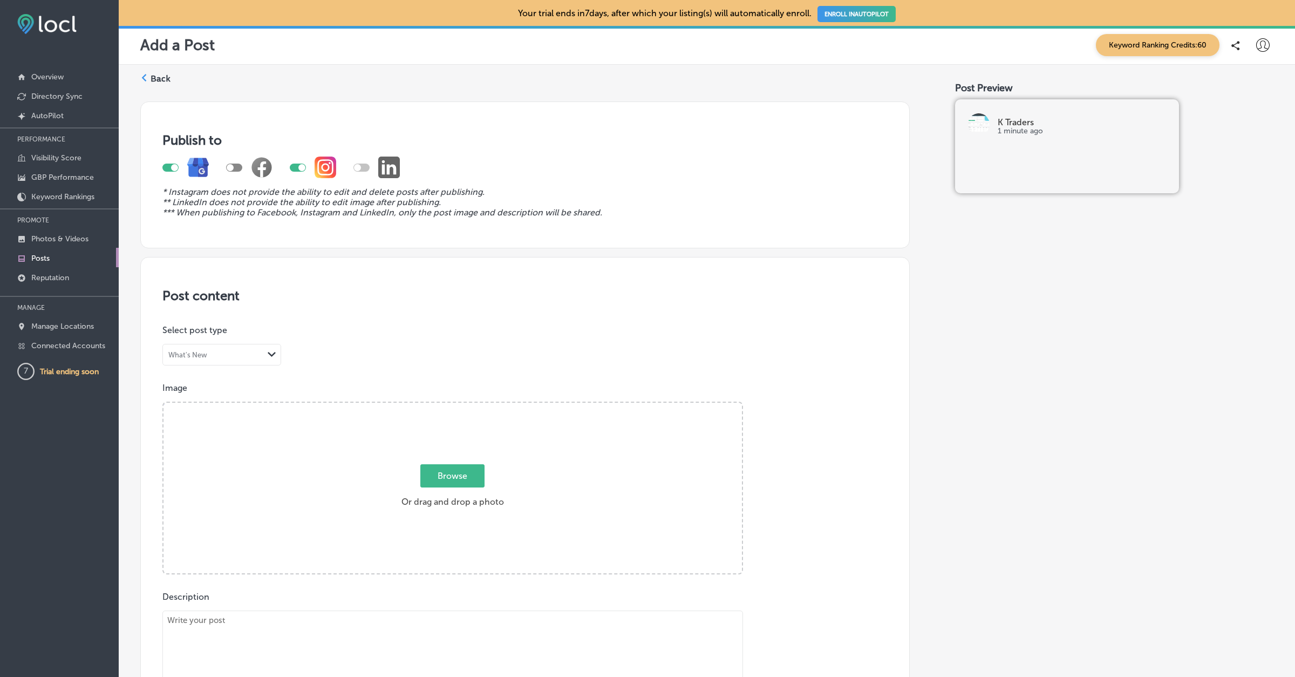
click at [469, 406] on input "Browse Or drag and drop a photo" at bounding box center [453, 404] width 578 height 3
type input "C:\fakepath\Wallpaper - 005.png"
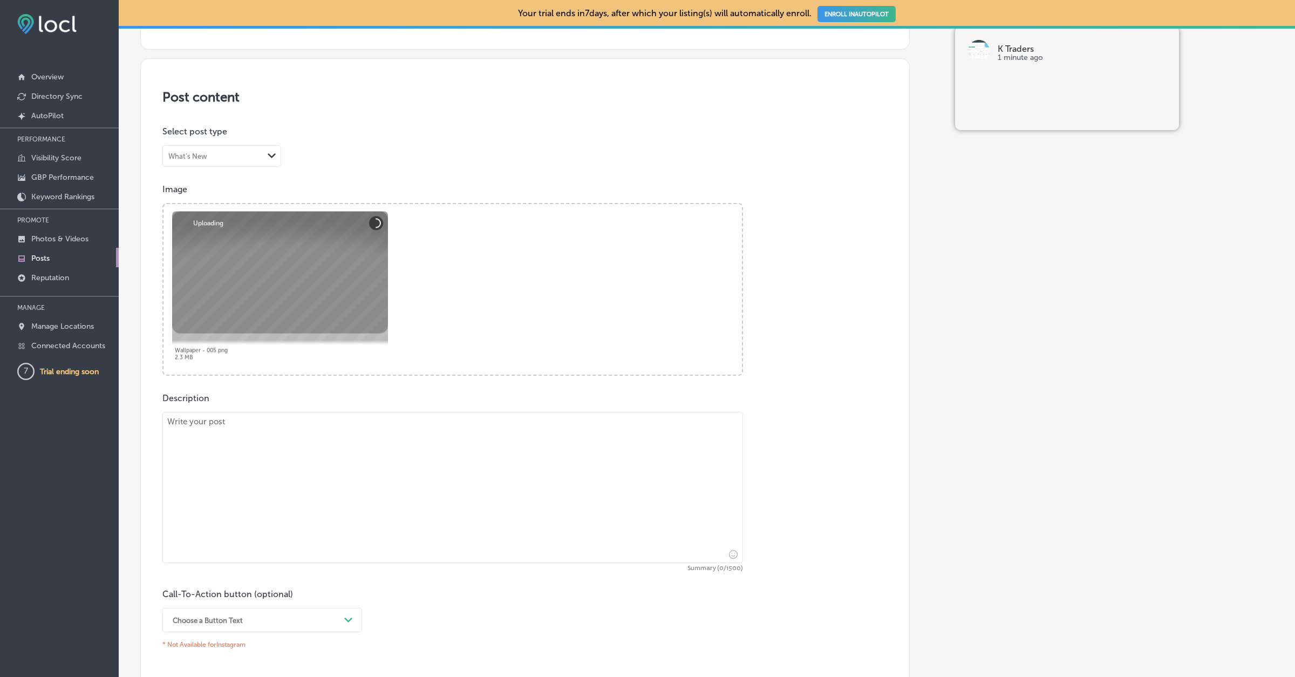
scroll to position [205, 0]
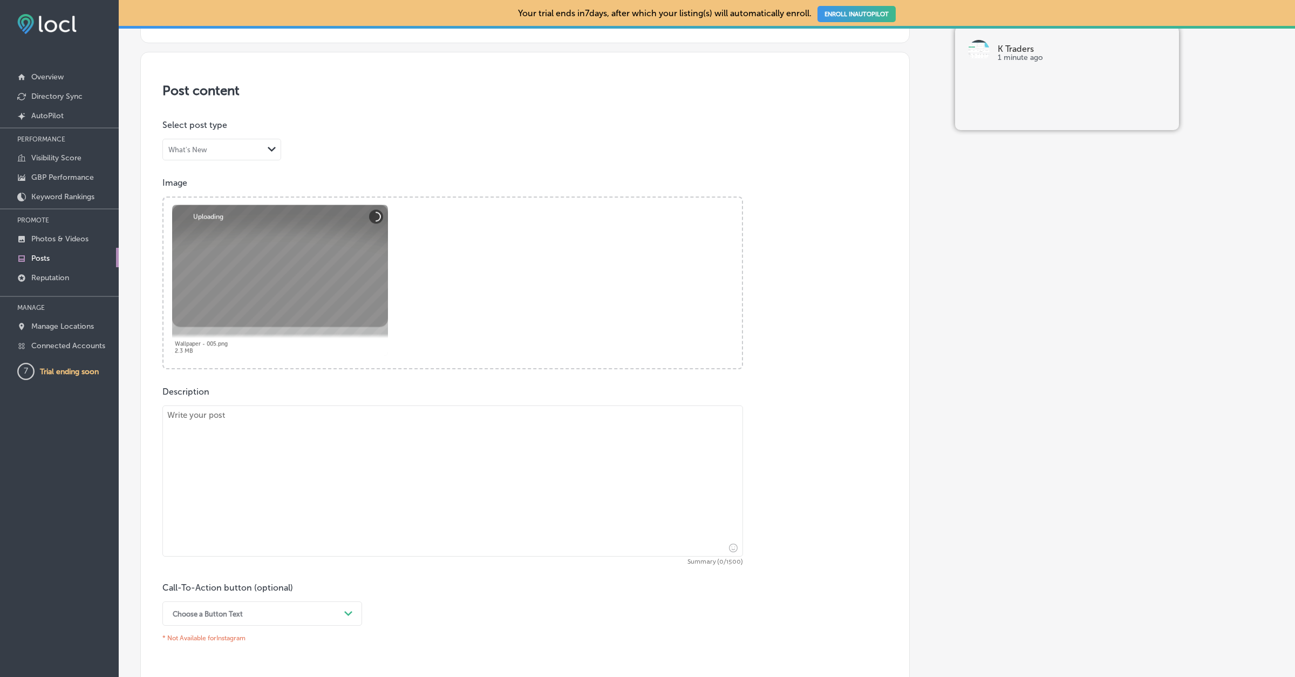
click at [364, 488] on textarea at bounding box center [452, 480] width 581 height 151
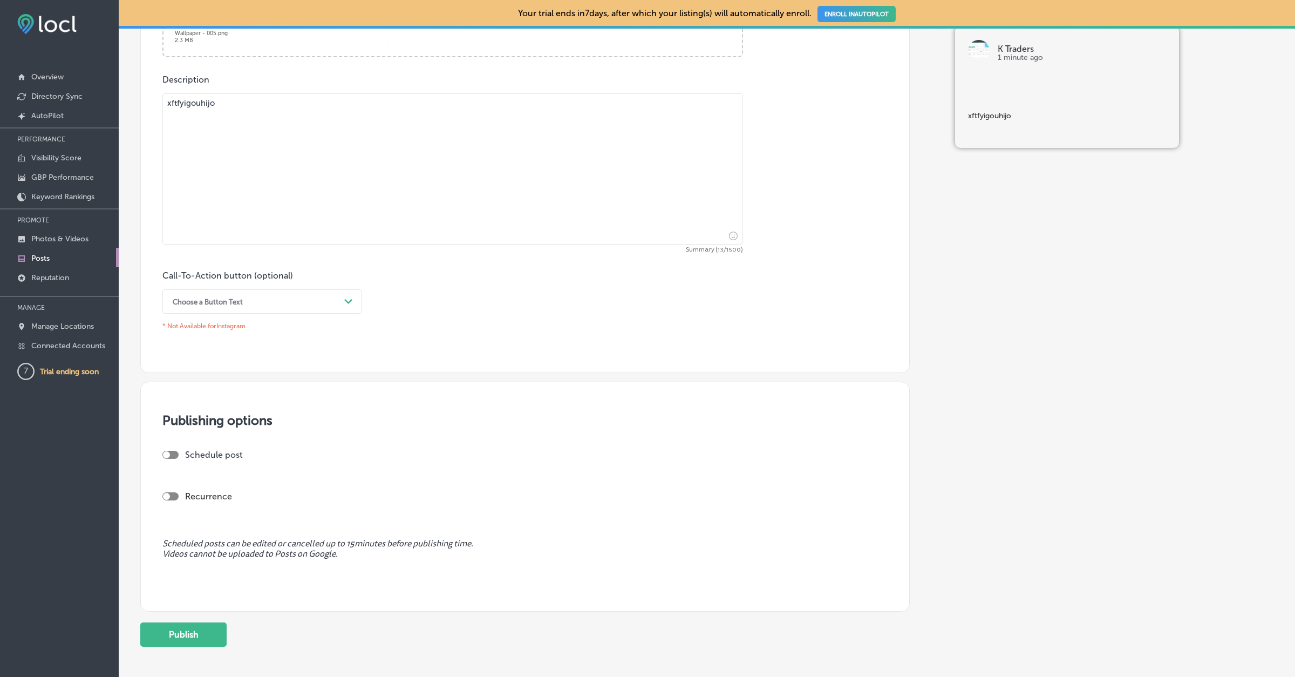
scroll to position [571, 0]
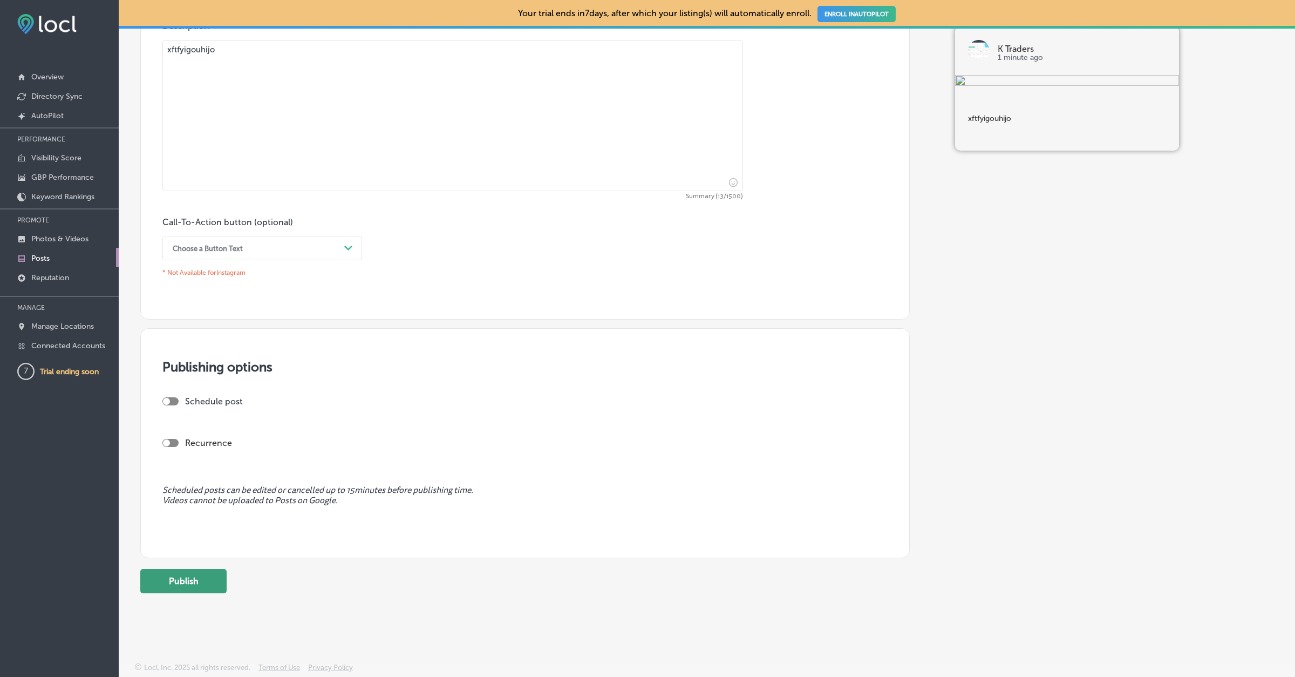
type textarea "xftfyigouhijo"
click at [187, 571] on button "Publish" at bounding box center [183, 581] width 86 height 24
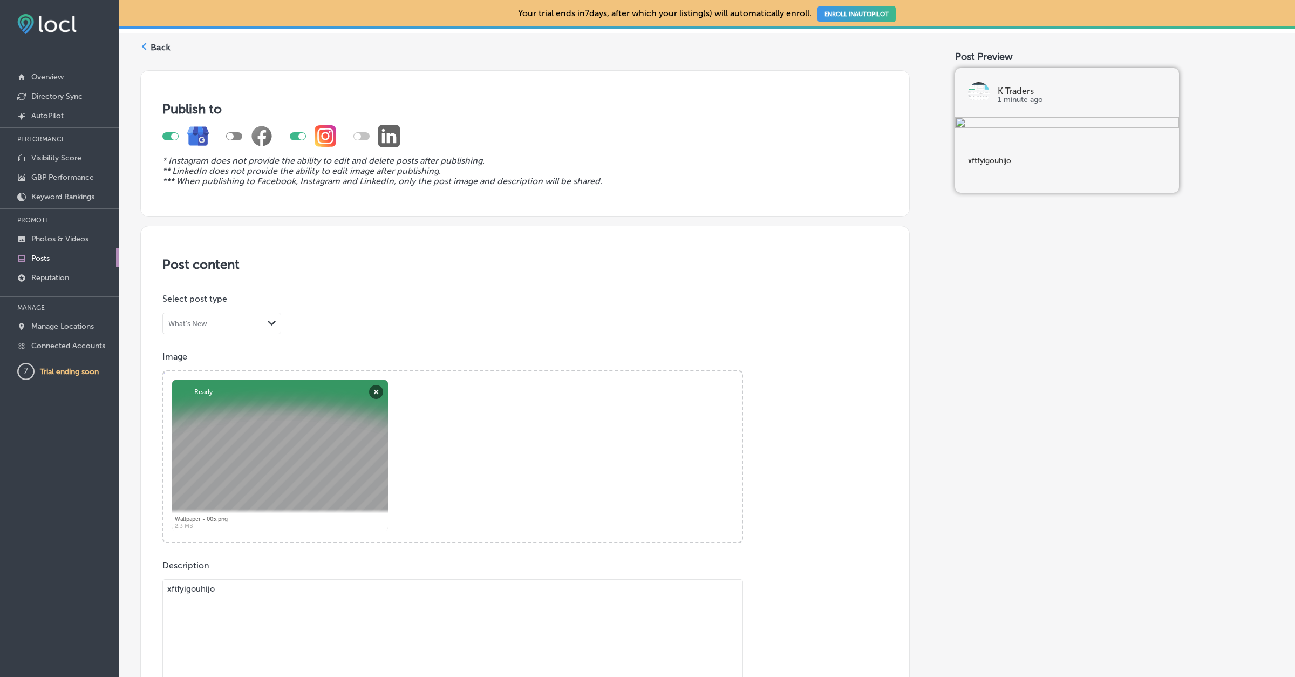
scroll to position [588, 0]
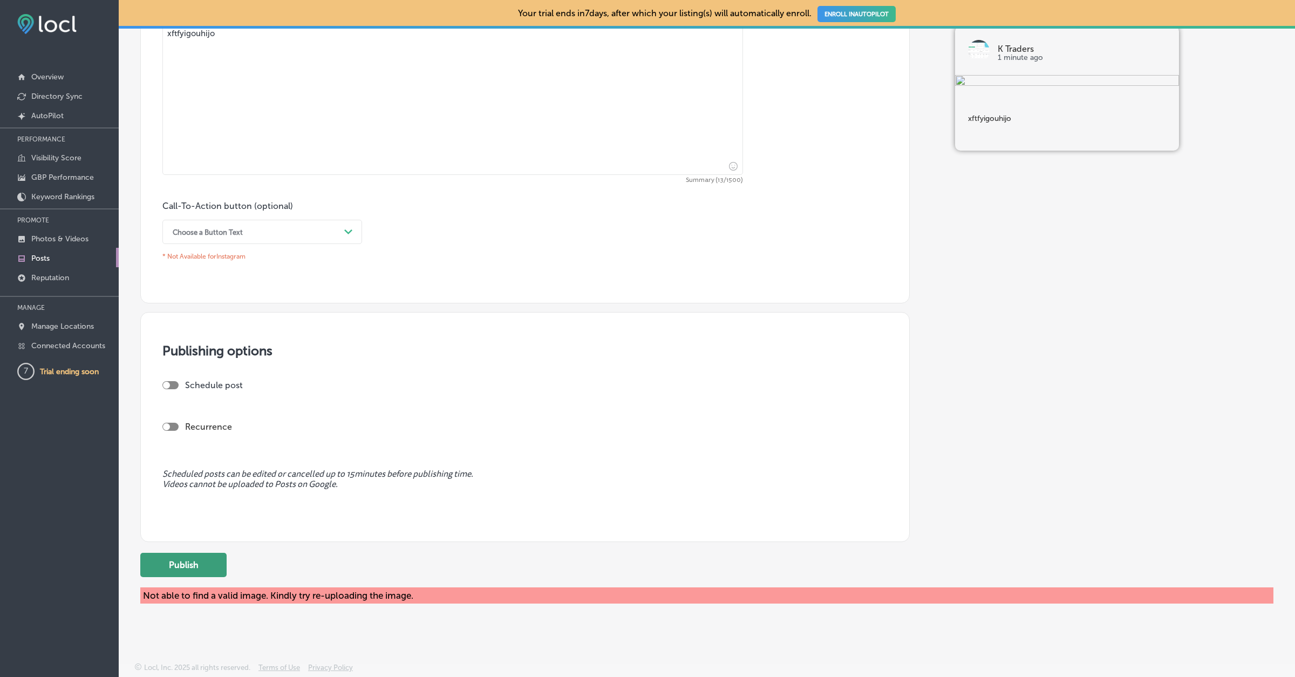
click at [172, 568] on button "Publish" at bounding box center [183, 565] width 86 height 24
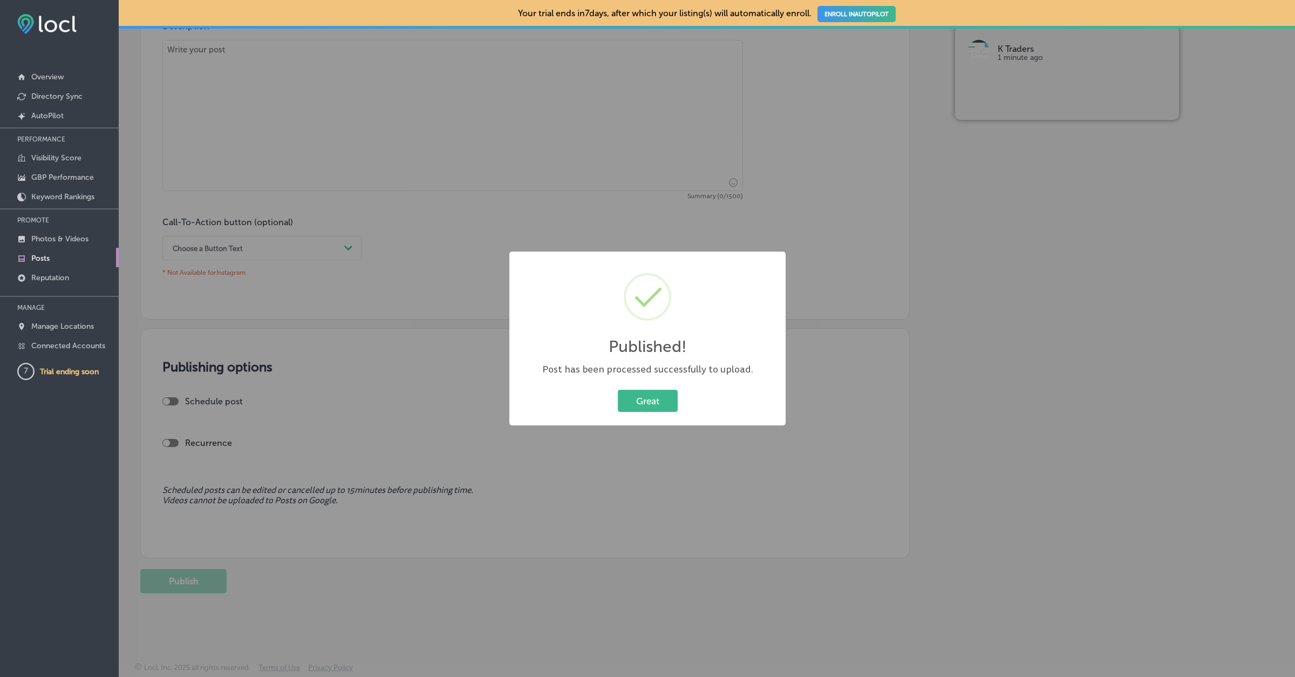
scroll to position [571, 0]
click at [650, 405] on button "Great" at bounding box center [648, 401] width 60 height 22
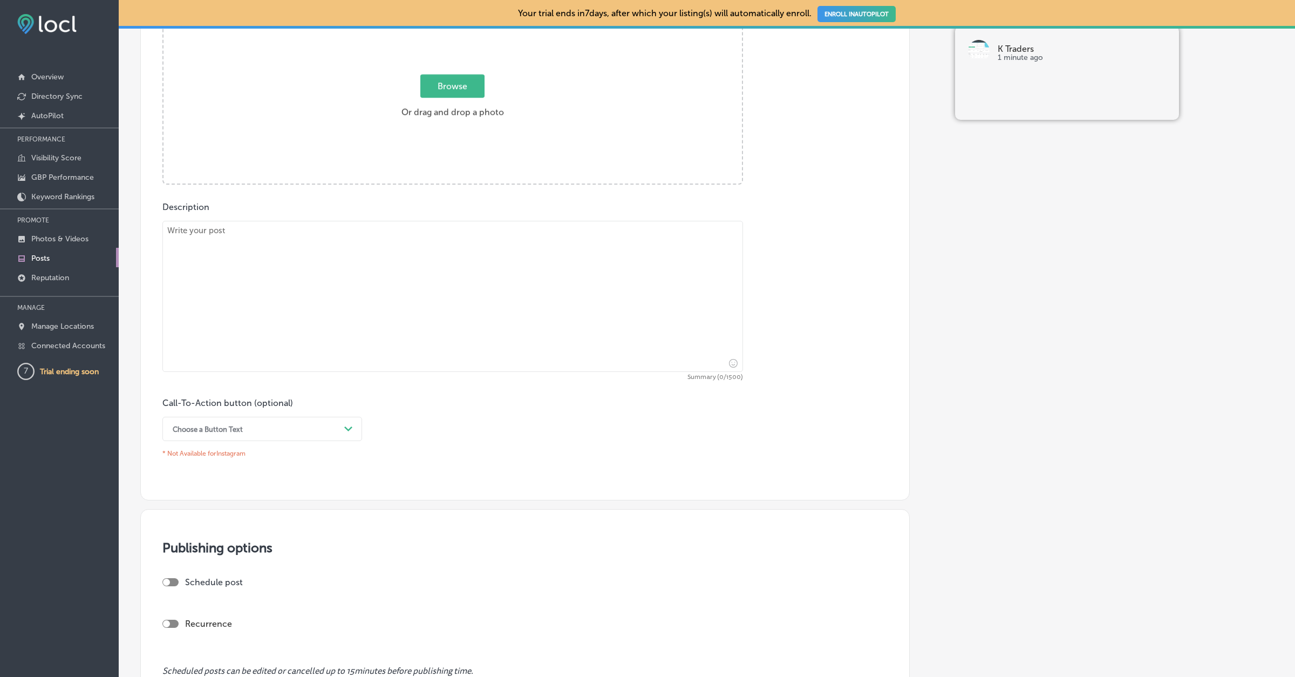
scroll to position [0, 0]
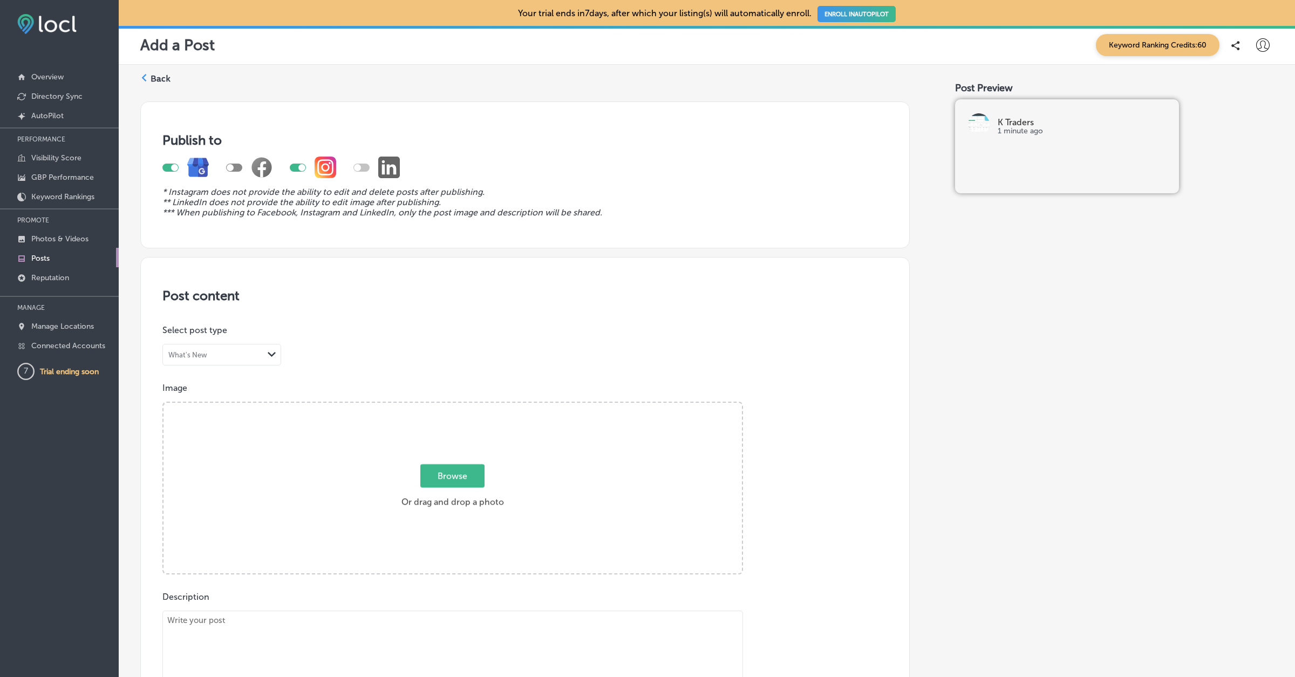
click at [159, 73] on label "Back" at bounding box center [161, 79] width 20 height 12
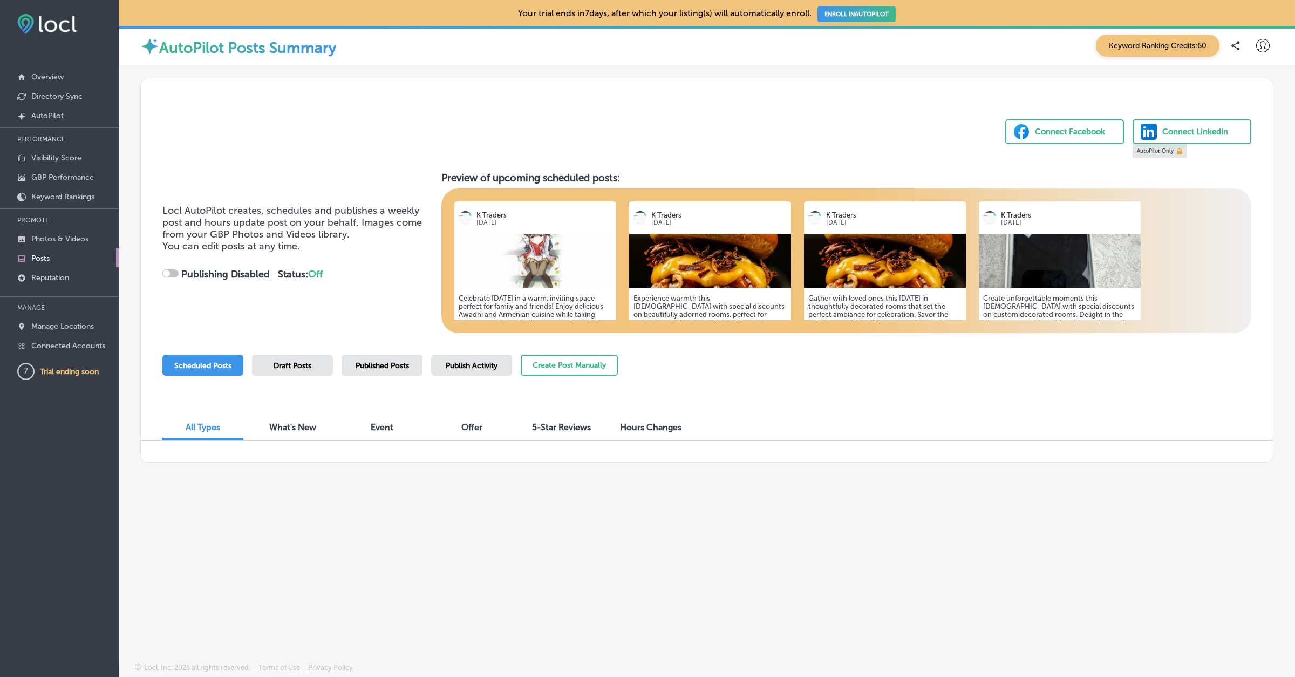
click at [376, 363] on span "Published Posts" at bounding box center [382, 365] width 53 height 9
checkbox input "true"
click at [212, 364] on span "Scheduled Posts" at bounding box center [202, 365] width 57 height 9
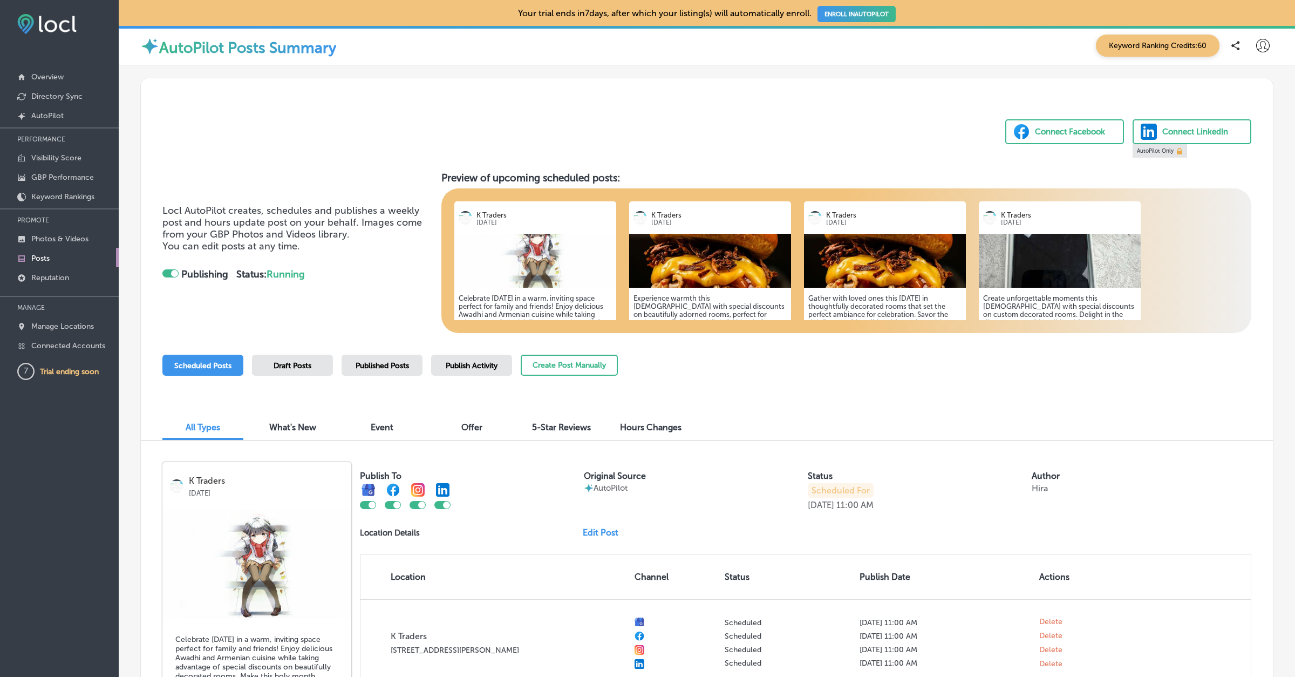
click at [352, 372] on div "Published Posts" at bounding box center [382, 365] width 81 height 21
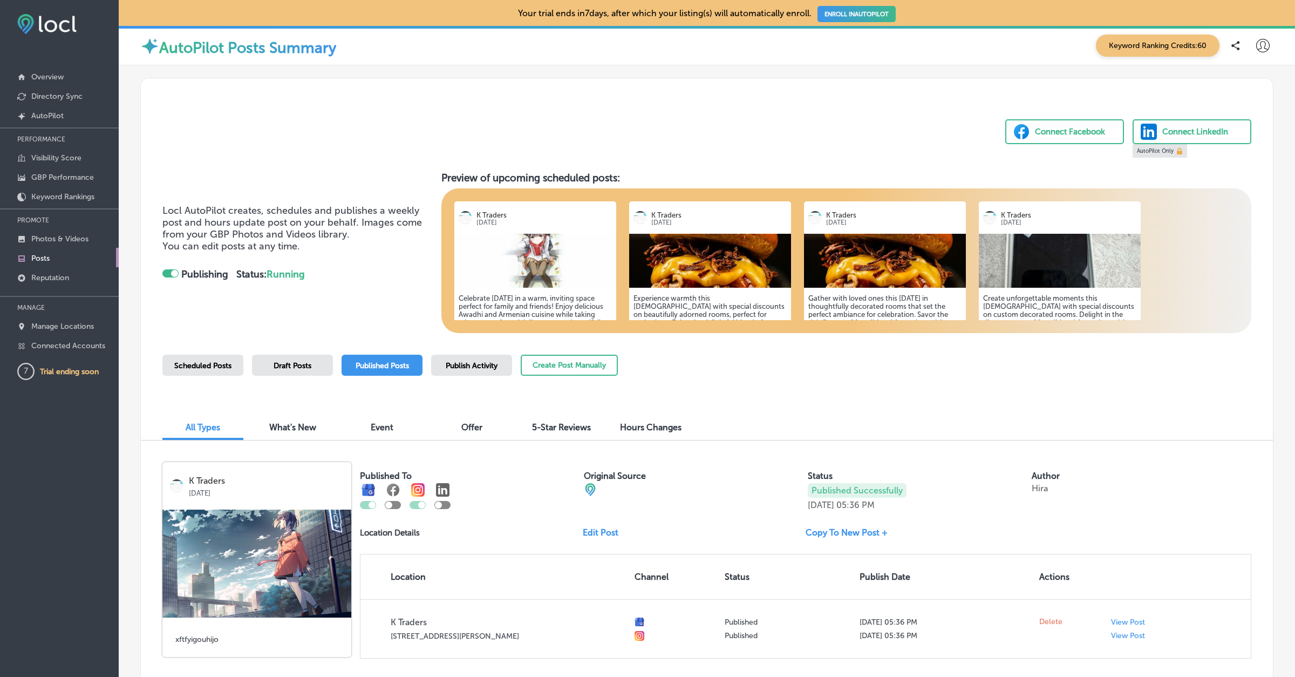
click at [489, 361] on span "Publish Activity" at bounding box center [472, 365] width 52 height 9
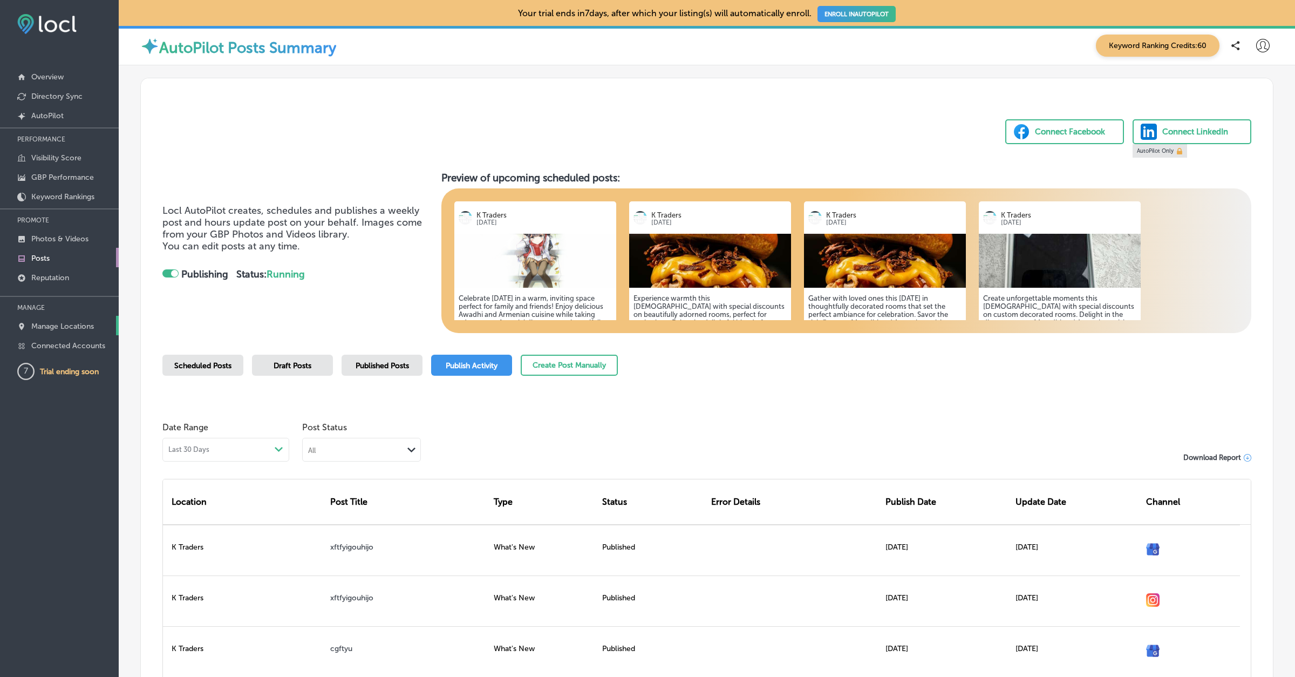
click at [55, 322] on p "Manage Locations" at bounding box center [62, 326] width 63 height 9
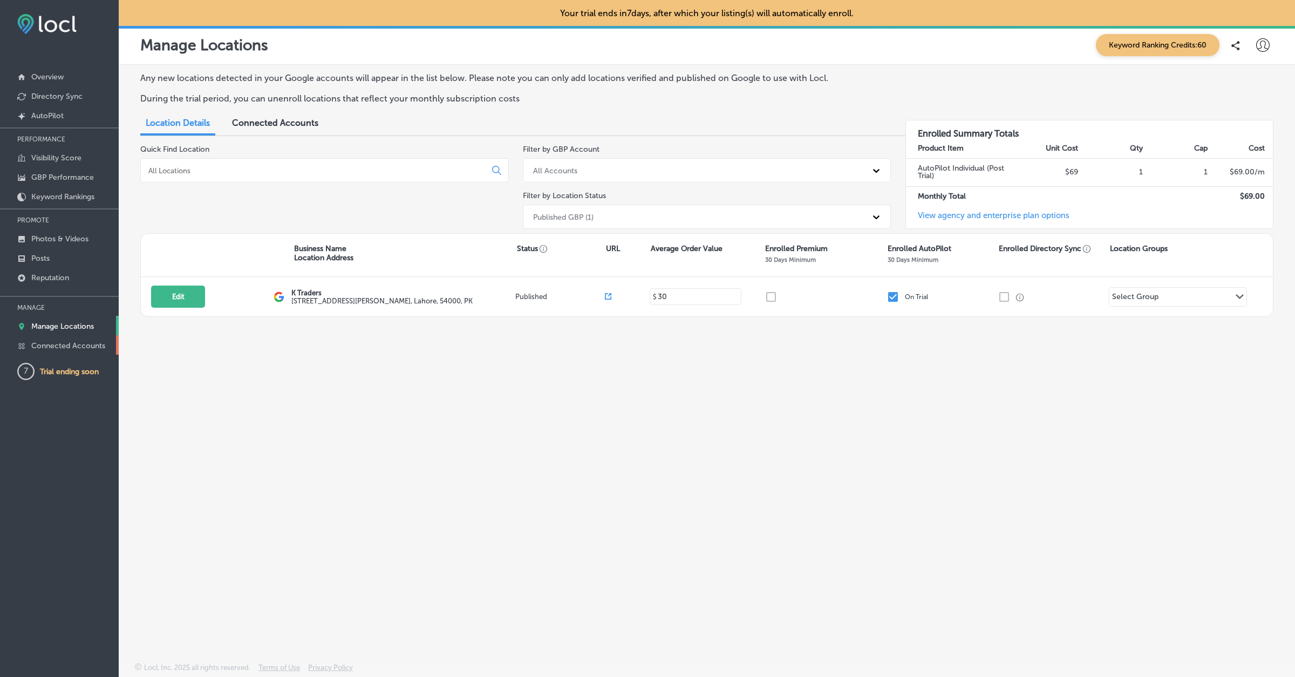
click at [100, 343] on p "Connected Accounts" at bounding box center [68, 345] width 74 height 9
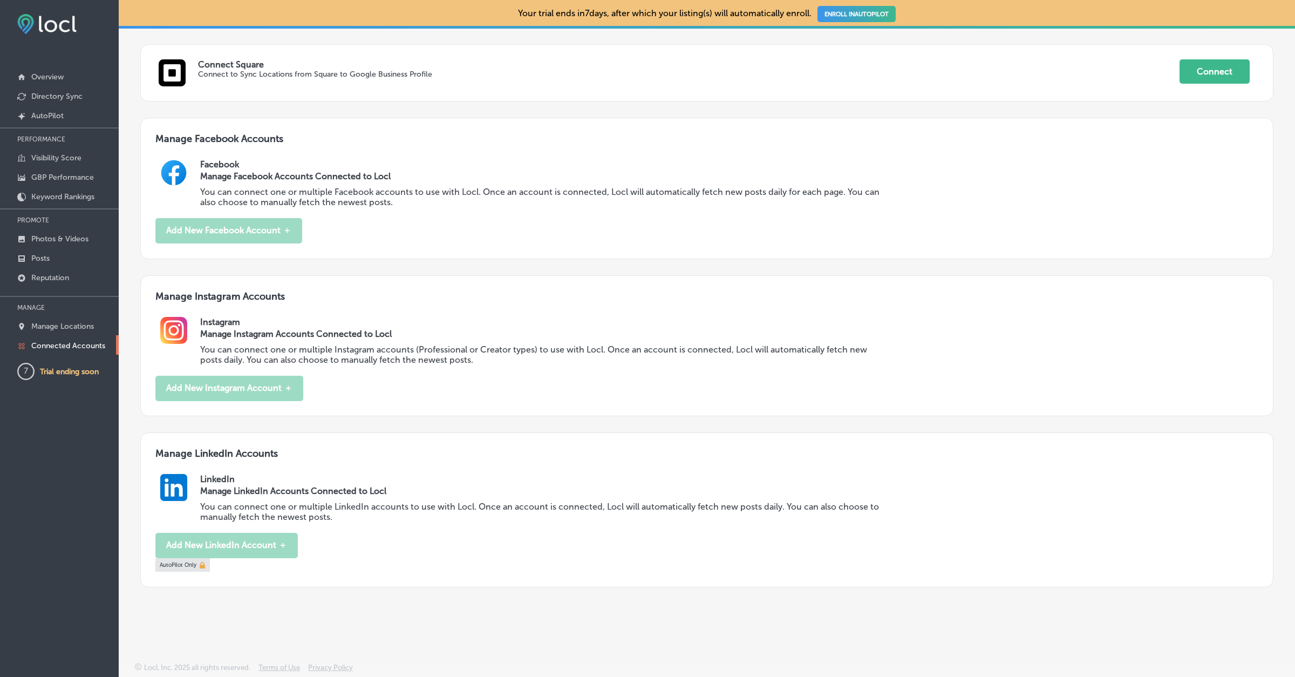
scroll to position [454, 0]
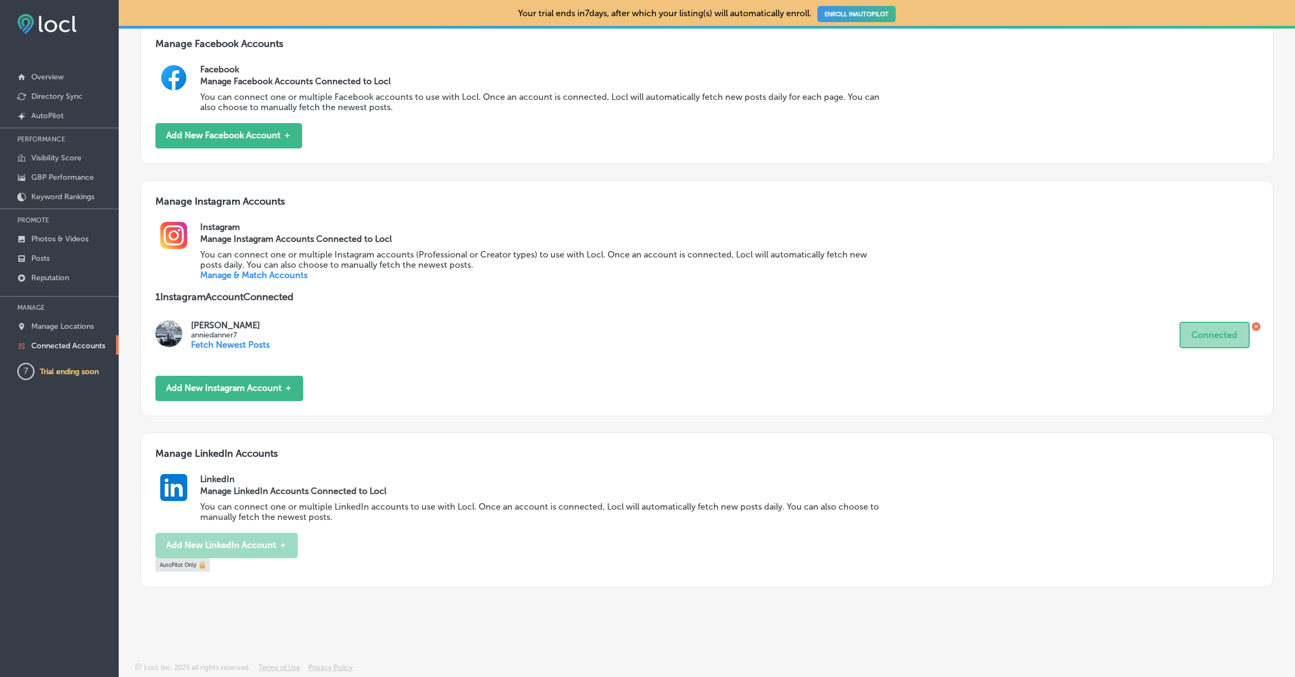
click at [1258, 323] on icon at bounding box center [1256, 326] width 9 height 9
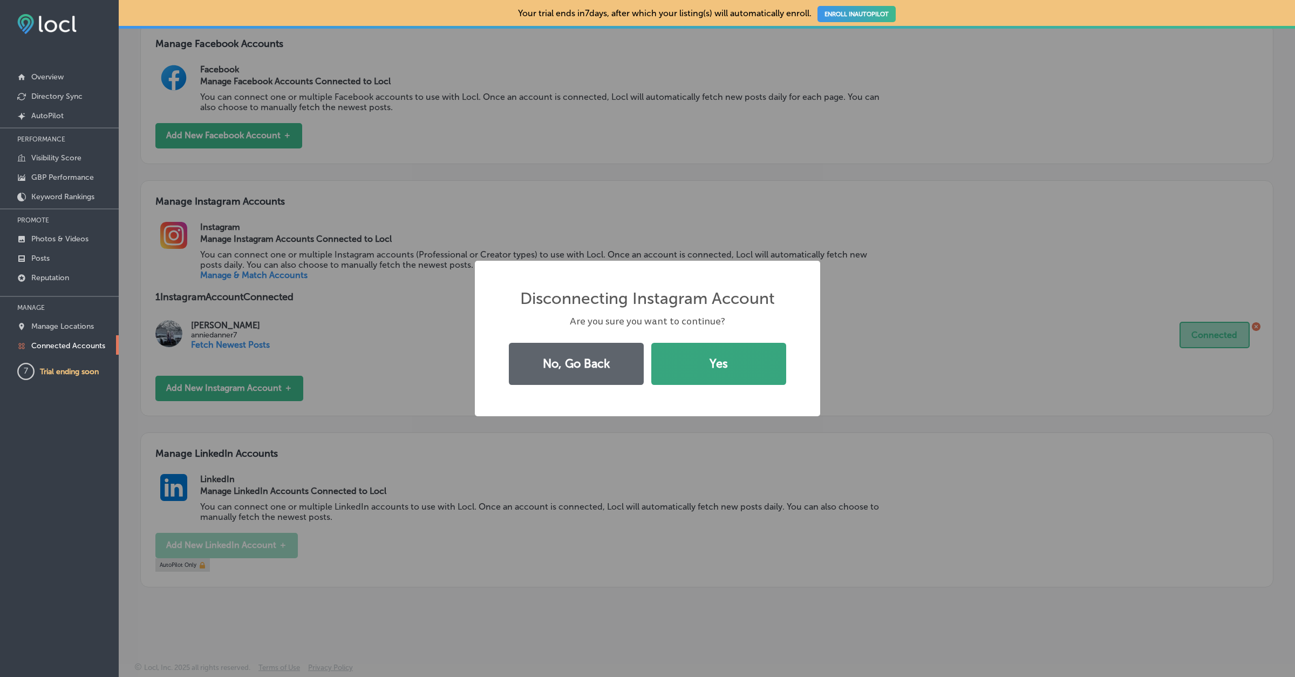
click at [733, 355] on button "Yes" at bounding box center [718, 364] width 135 height 42
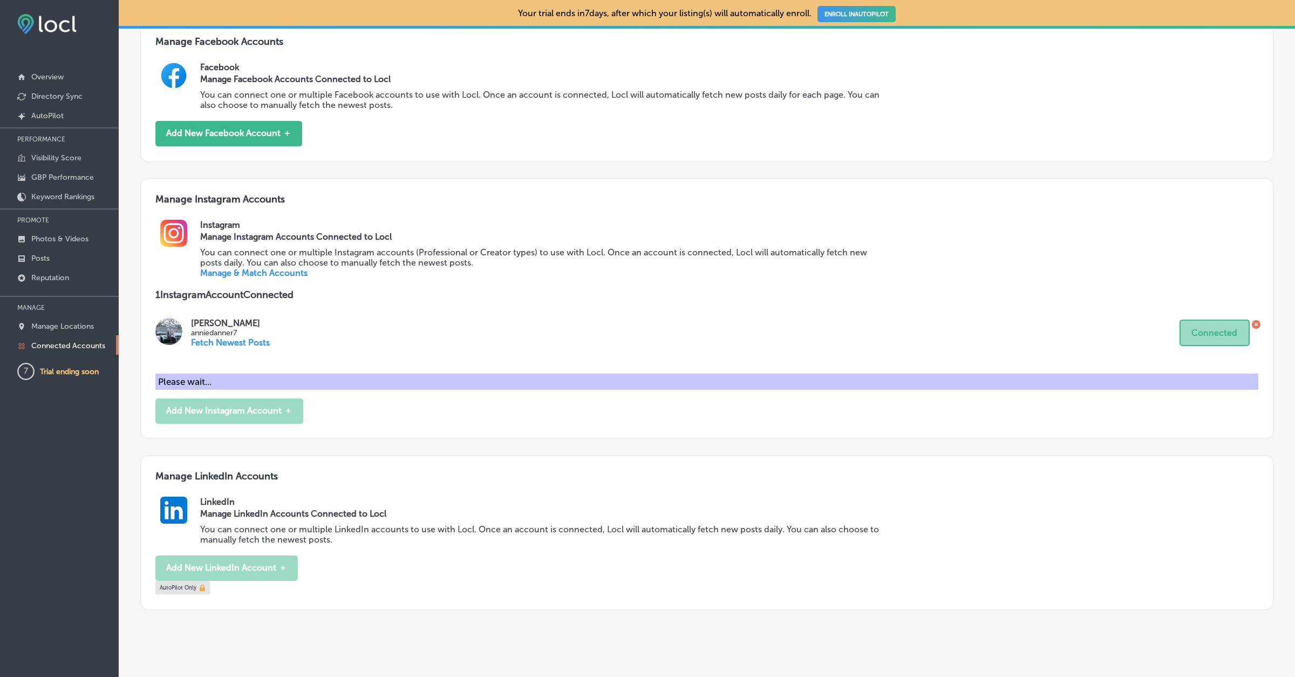
scroll to position [359, 0]
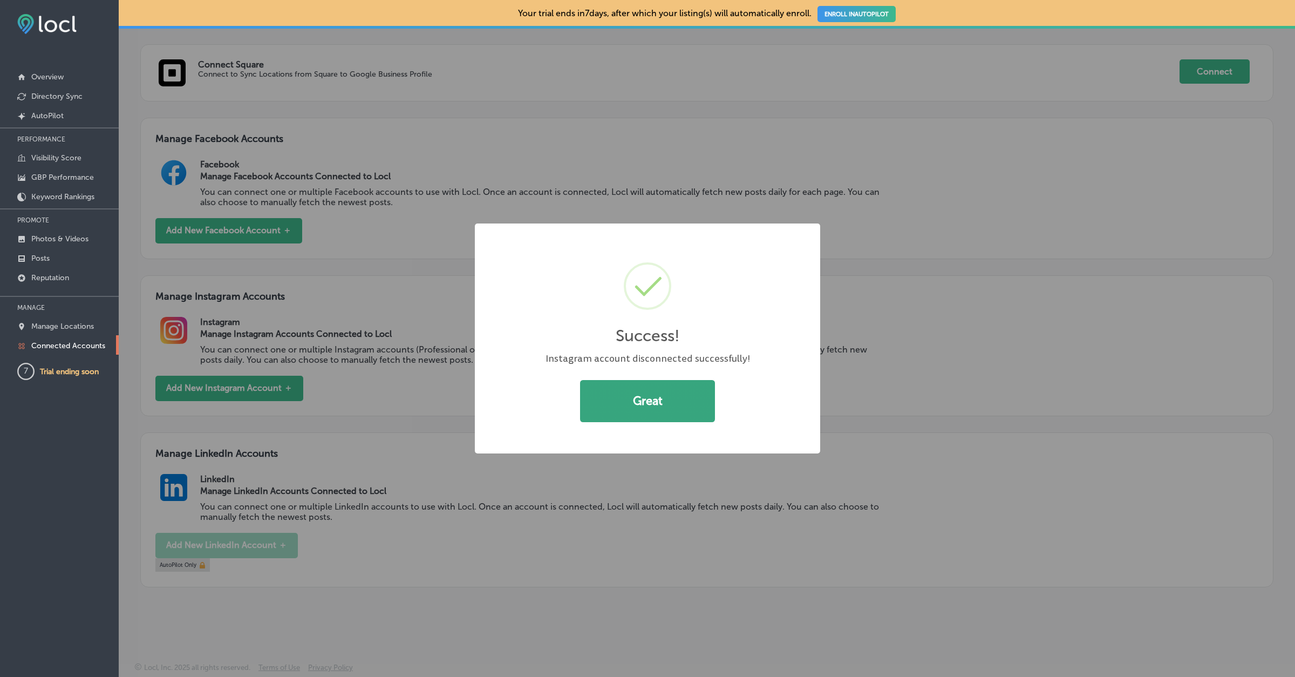
click at [640, 398] on button "Great" at bounding box center [647, 401] width 135 height 42
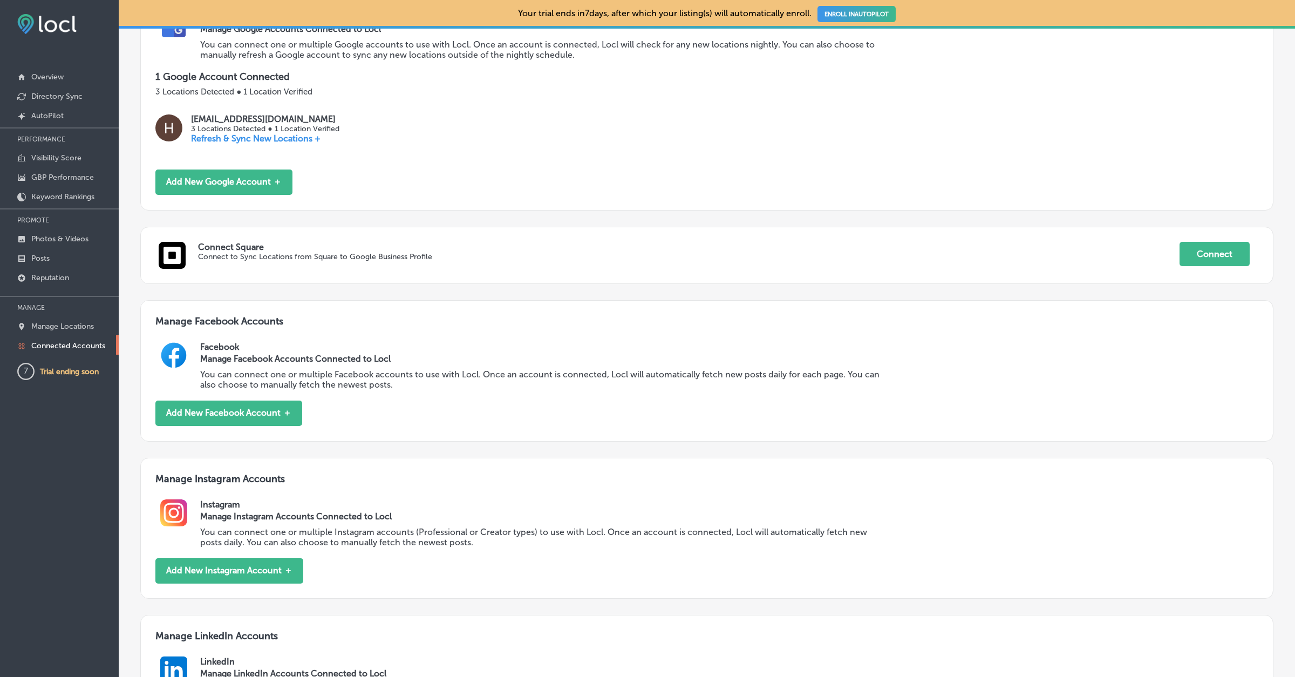
scroll to position [0, 0]
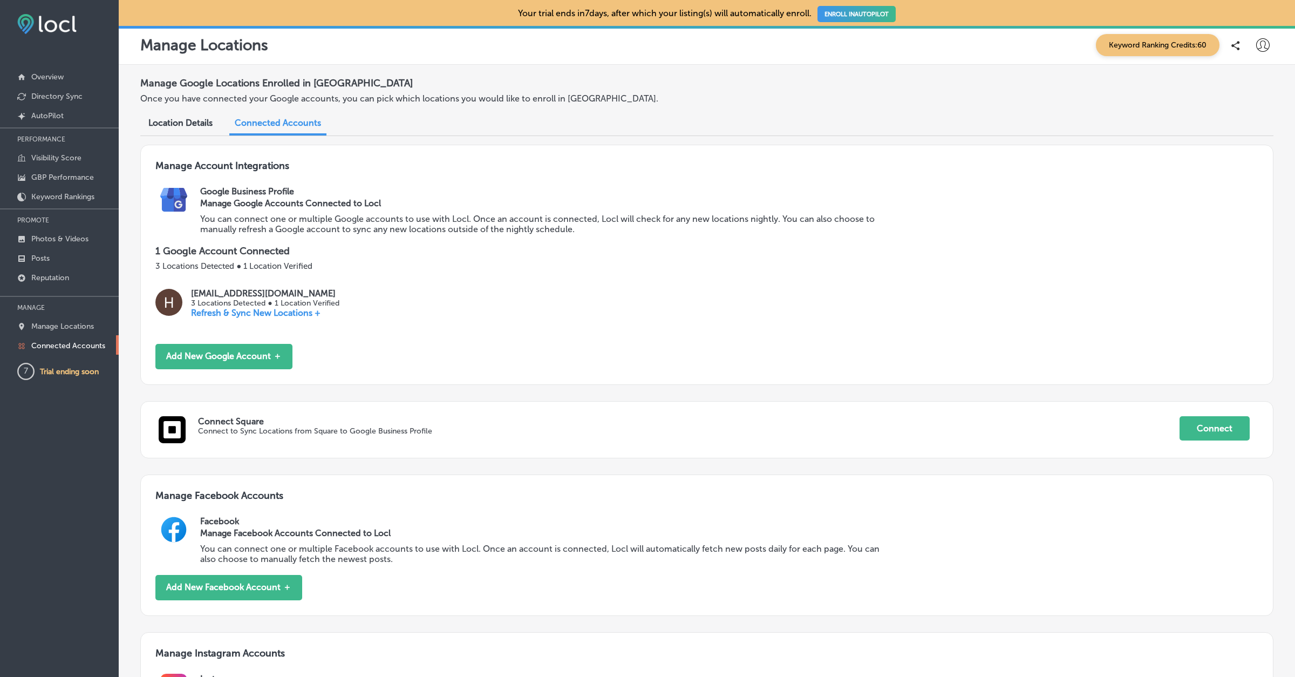
click at [1259, 43] on icon at bounding box center [1262, 44] width 13 height 13
click at [1244, 166] on div at bounding box center [647, 338] width 1295 height 677
click at [1260, 41] on icon at bounding box center [1262, 44] width 13 height 13
click at [1246, 136] on p "Log Out" at bounding box center [1239, 139] width 32 height 13
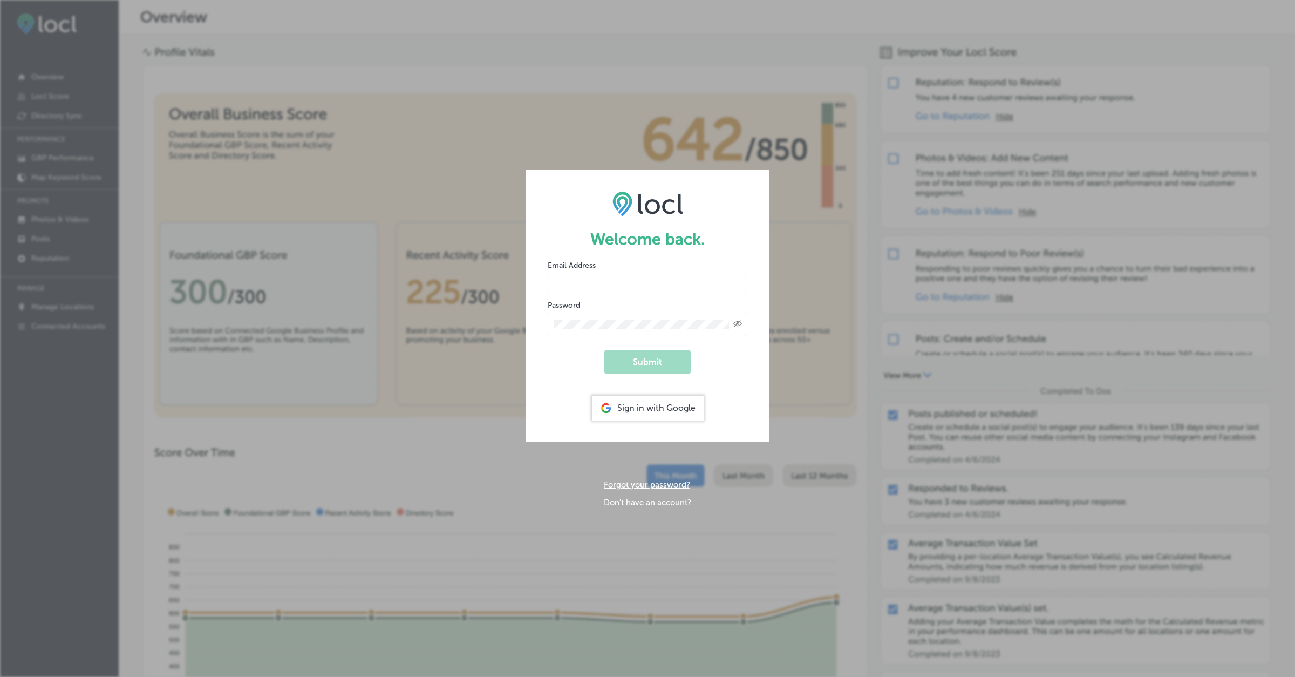
type input "hiratahir.eketchers+test85@gmail.com"
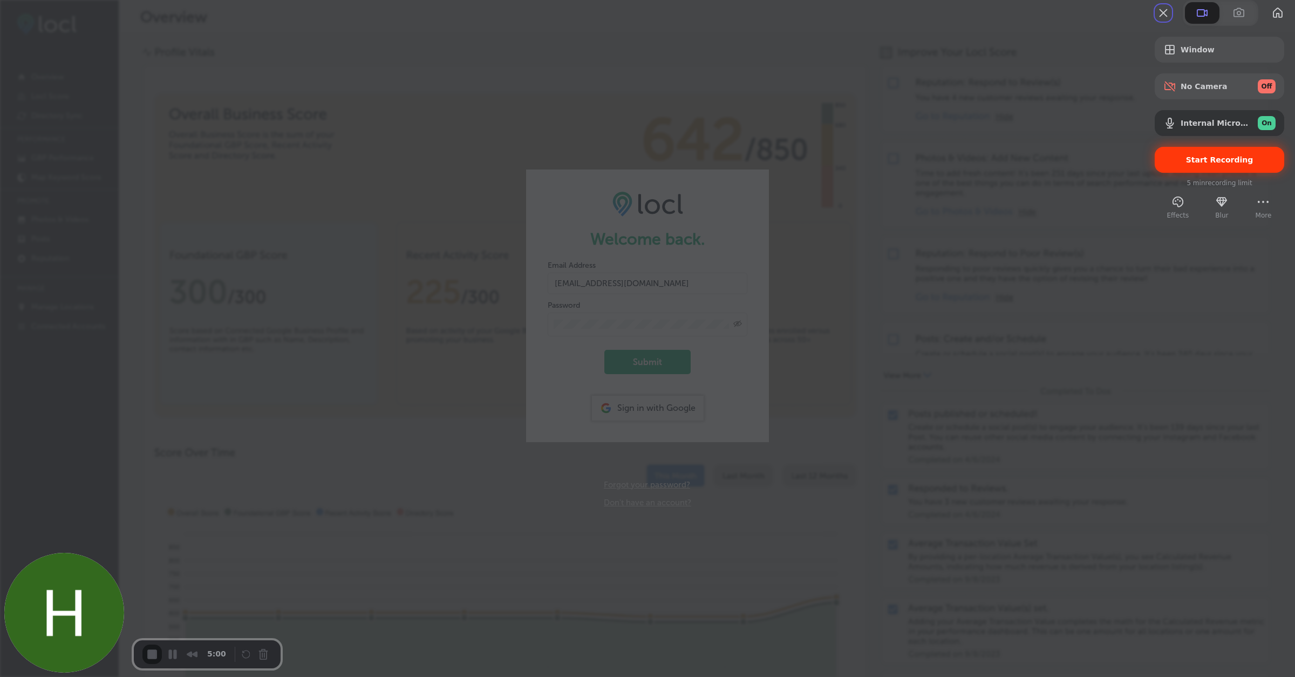
click at [1212, 164] on span "Start Recording" at bounding box center [1219, 159] width 67 height 9
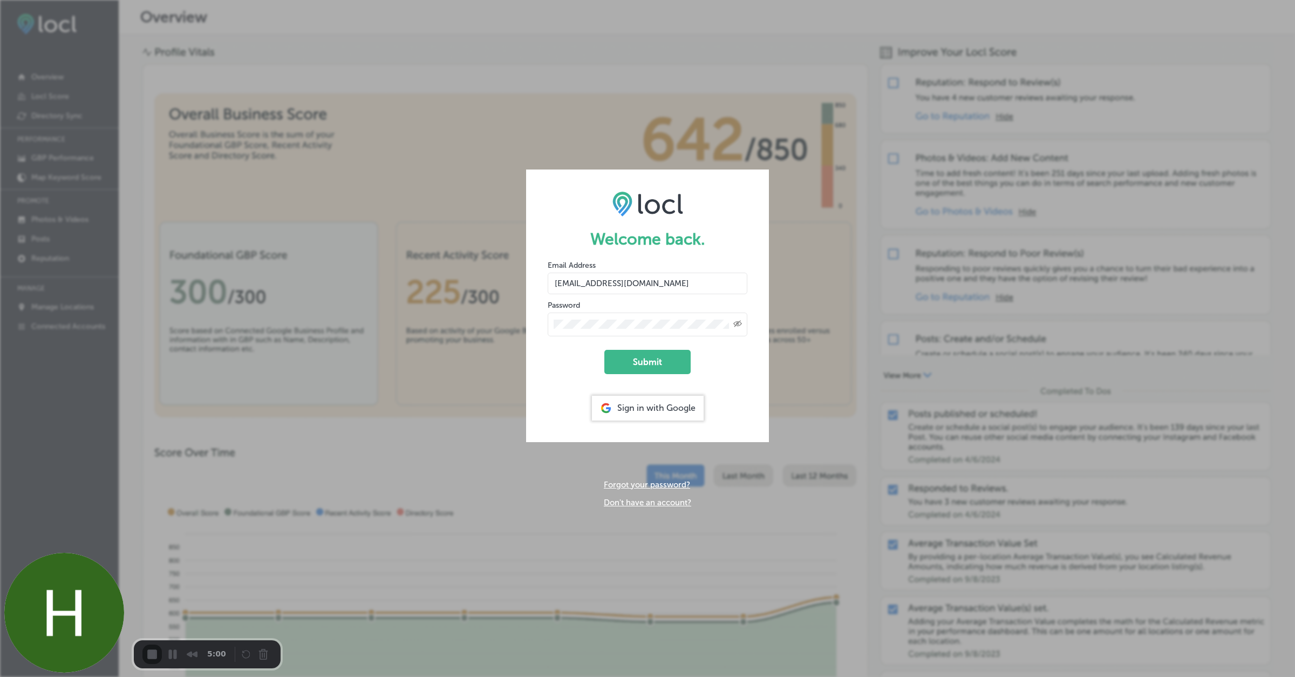
click at [638, 365] on button "Submit" at bounding box center [647, 362] width 86 height 24
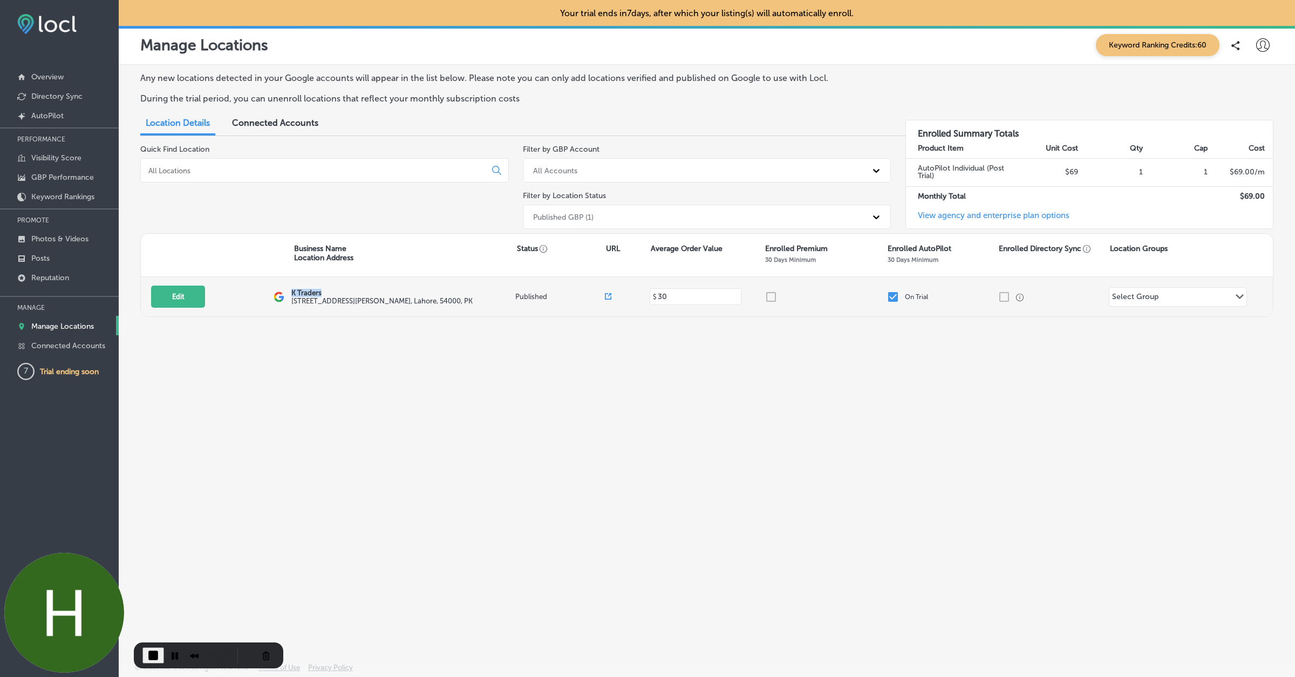
drag, startPoint x: 289, startPoint y: 291, endPoint x: 323, endPoint y: 294, distance: 34.6
click at [323, 294] on div "Edit This location is not published yet. K Traders 505 A1 Block Johar Town , La…" at bounding box center [707, 296] width 1132 height 39
click at [315, 293] on p "K Traders" at bounding box center [381, 293] width 181 height 8
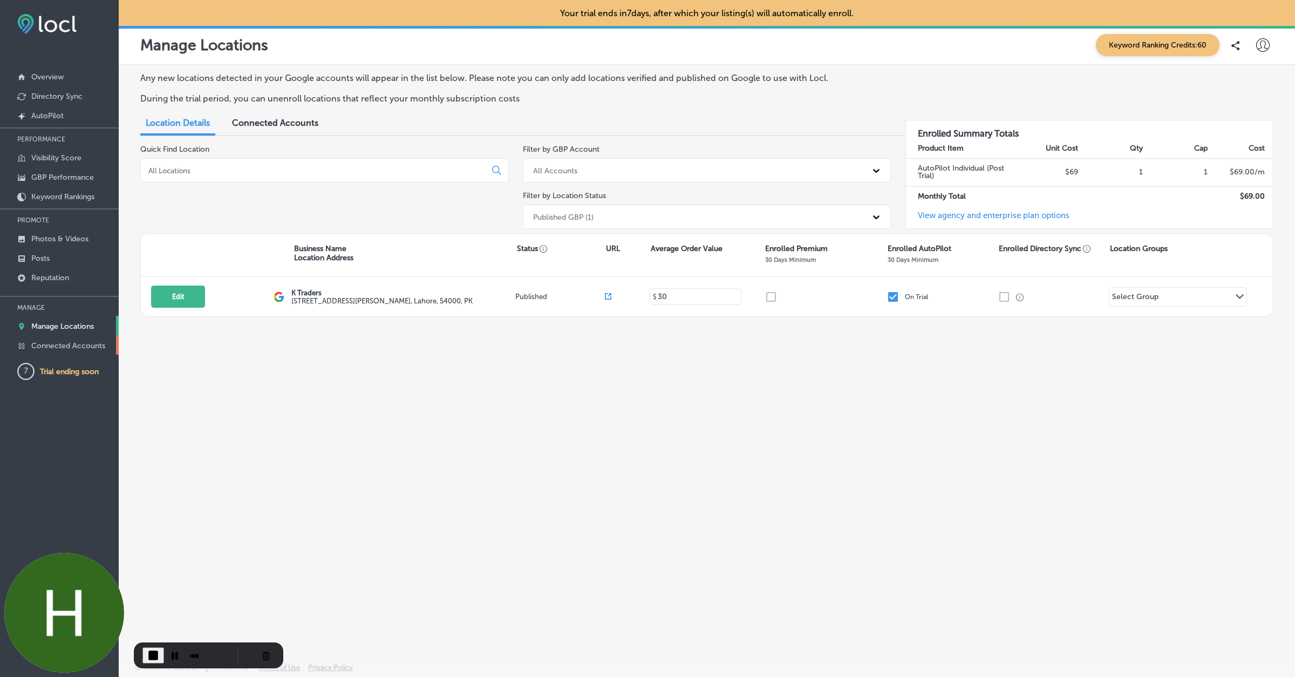
click at [51, 339] on link "Connected Accounts" at bounding box center [59, 344] width 119 height 19
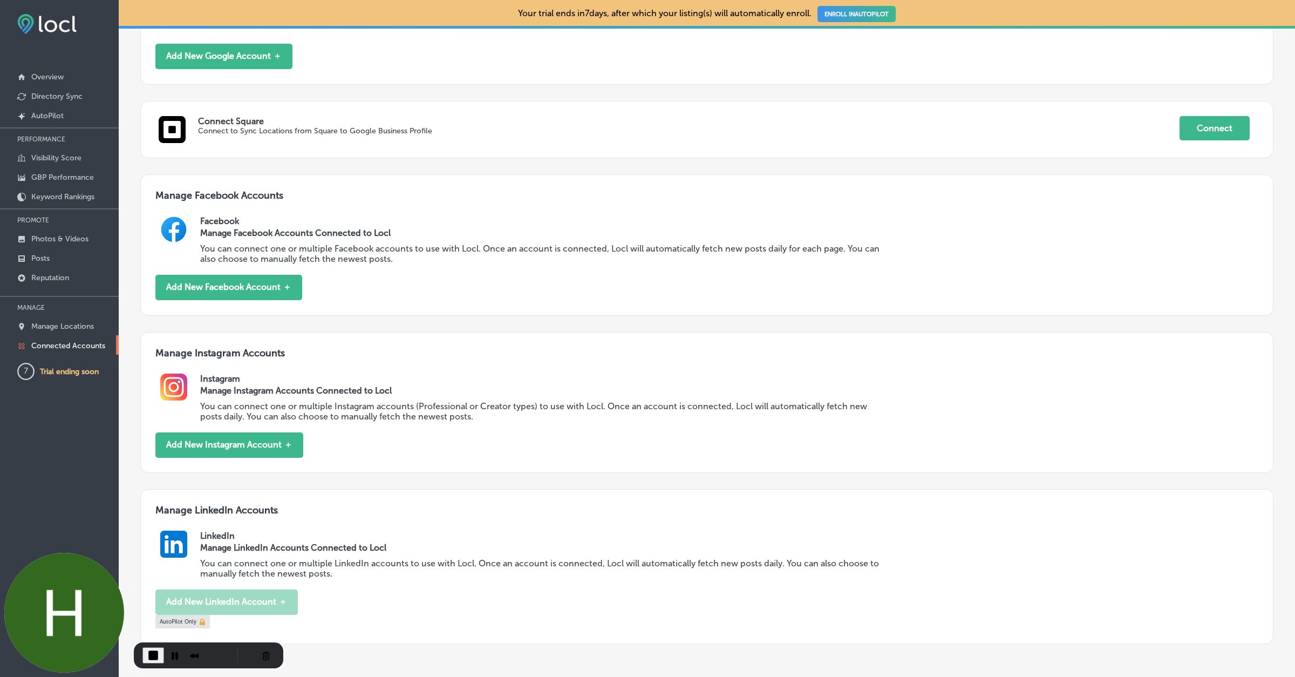
scroll to position [345, 0]
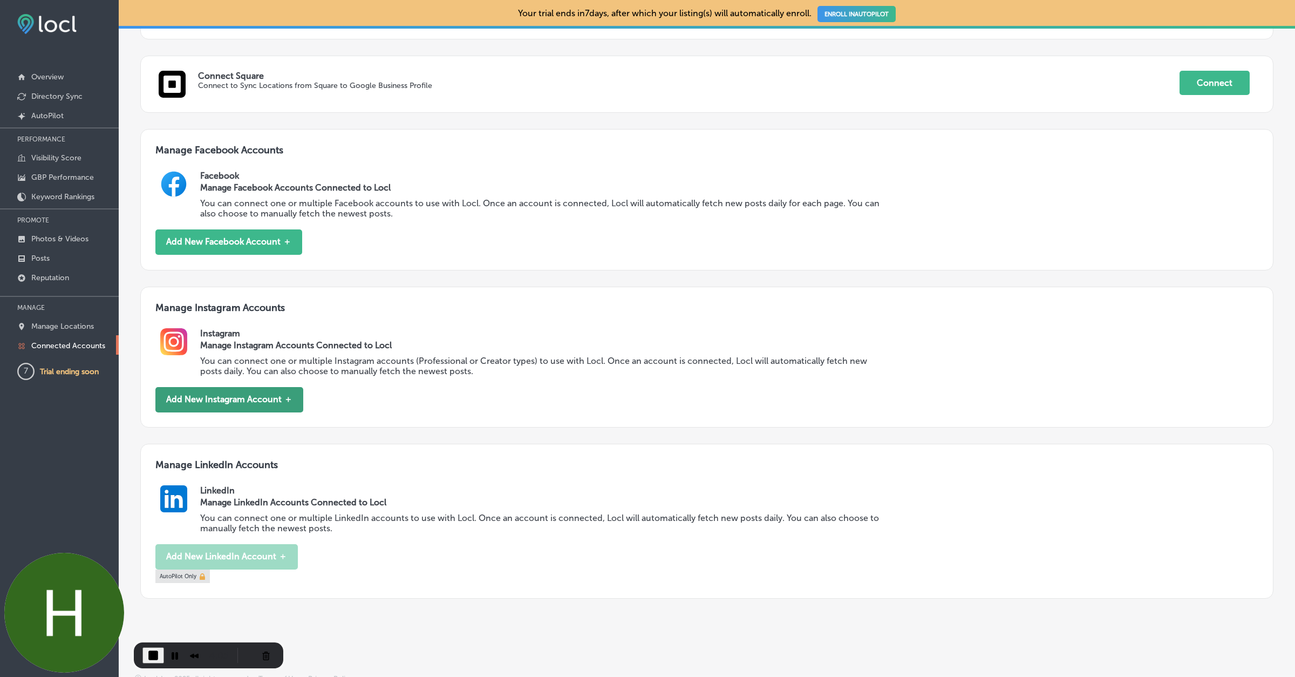
click at [256, 399] on button "Add New Instagram Account ＋" at bounding box center [229, 399] width 148 height 25
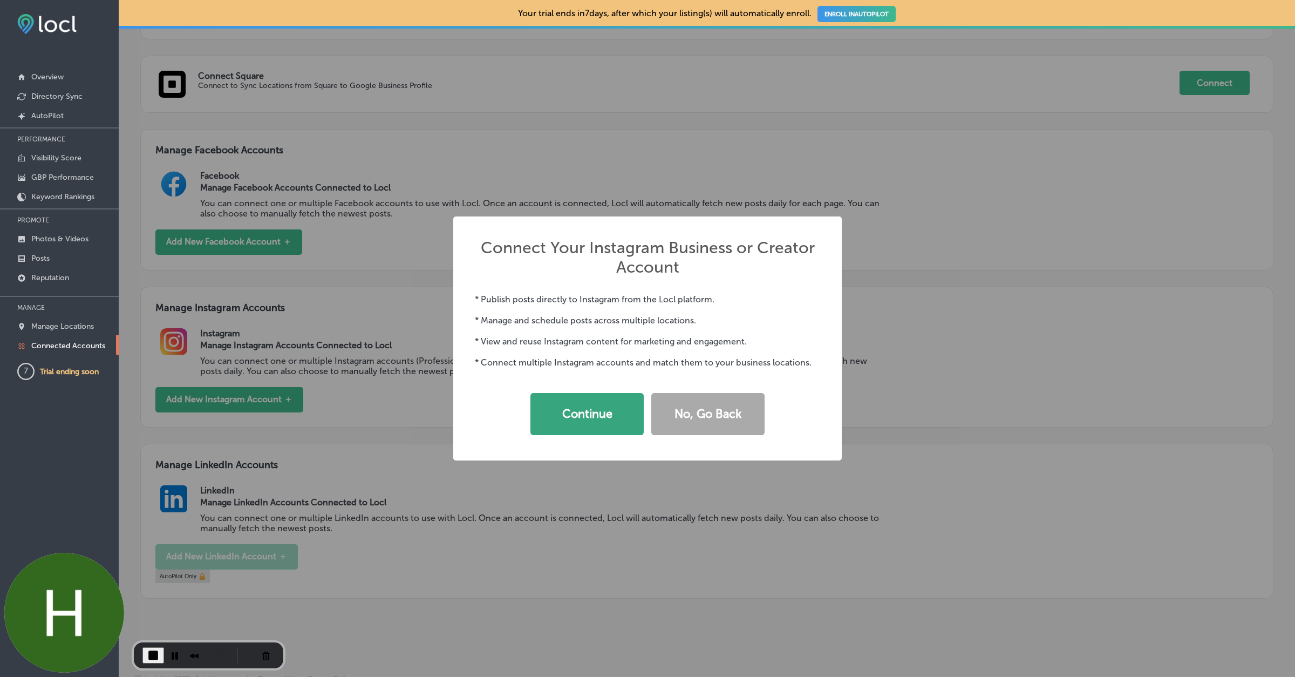
click at [592, 408] on button "Continue" at bounding box center [586, 414] width 113 height 42
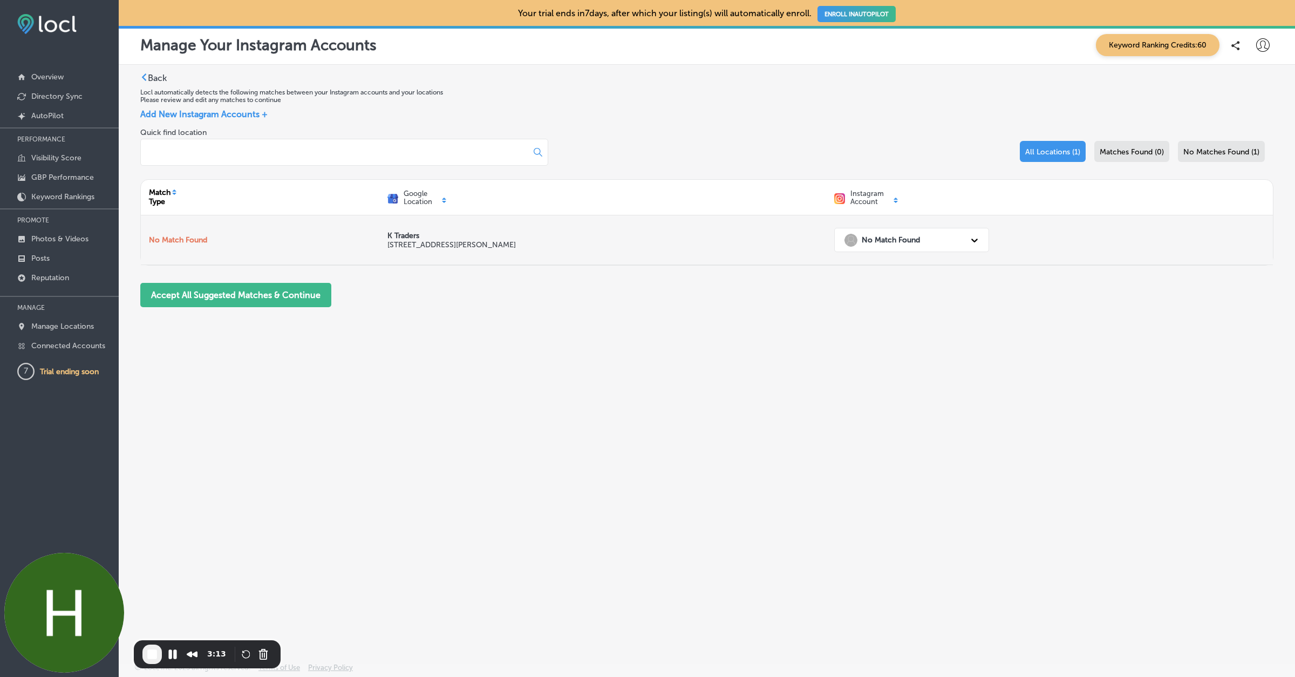
click at [888, 239] on strong "No Match Found" at bounding box center [891, 239] width 58 height 9
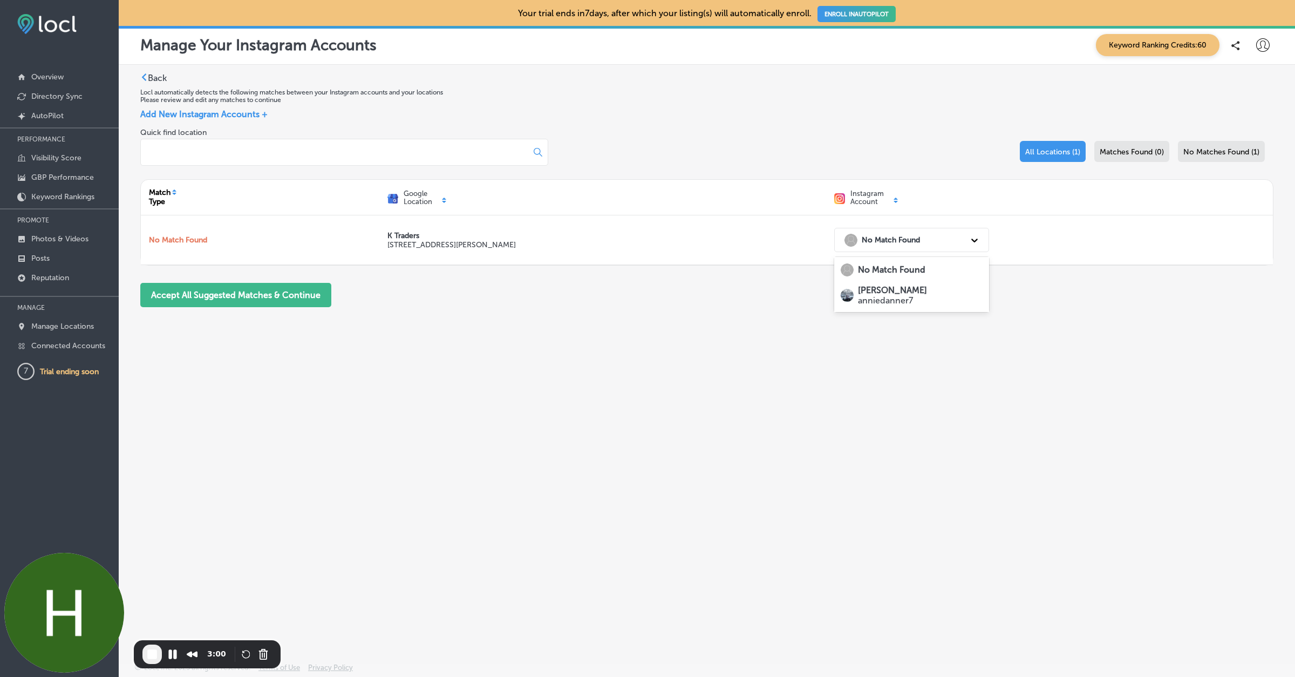
click at [883, 289] on strong "[PERSON_NAME]" at bounding box center [892, 290] width 69 height 10
click at [277, 295] on button "Accept All Suggested Matches & Continue" at bounding box center [235, 295] width 191 height 24
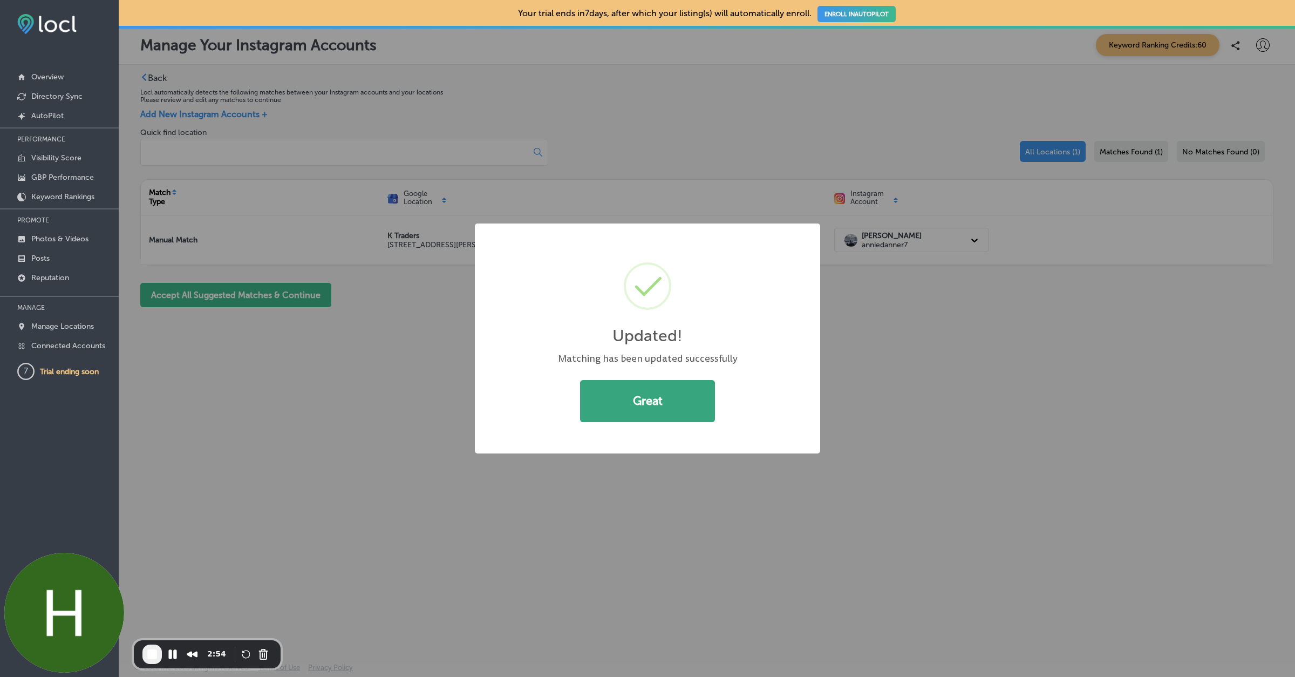
click at [611, 384] on button "Great" at bounding box center [647, 401] width 135 height 42
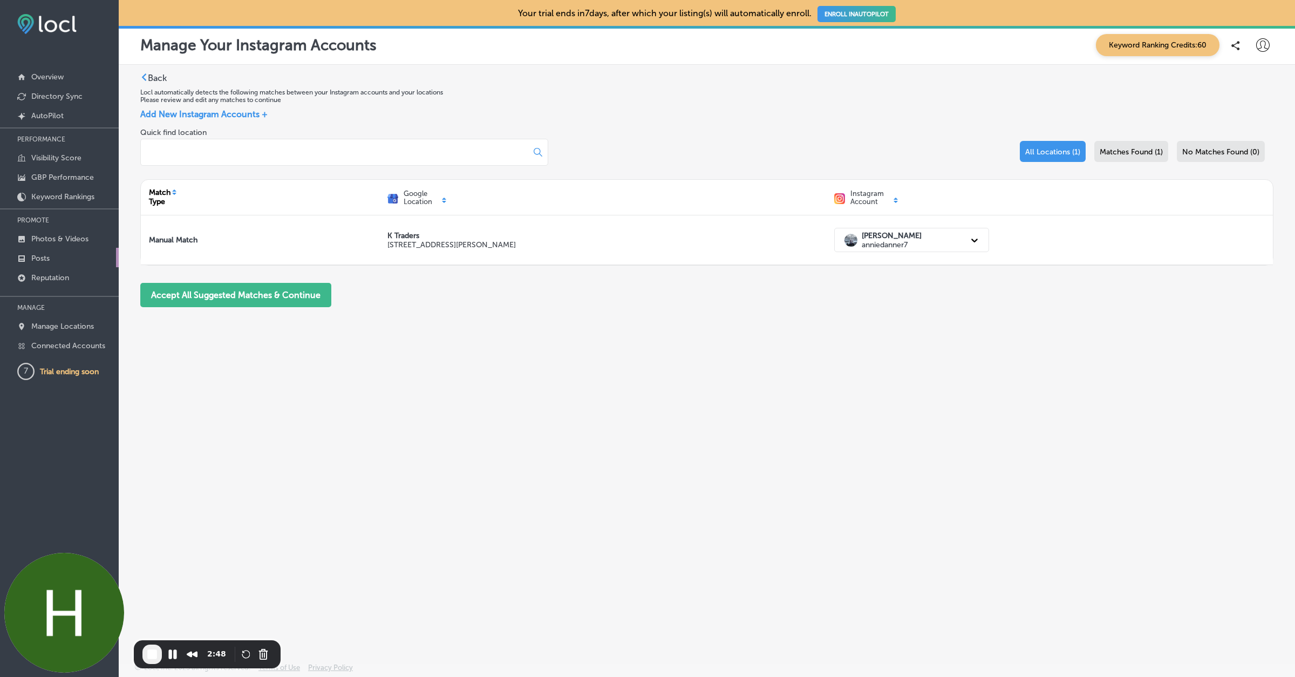
click at [39, 255] on p "Posts" at bounding box center [40, 258] width 18 height 9
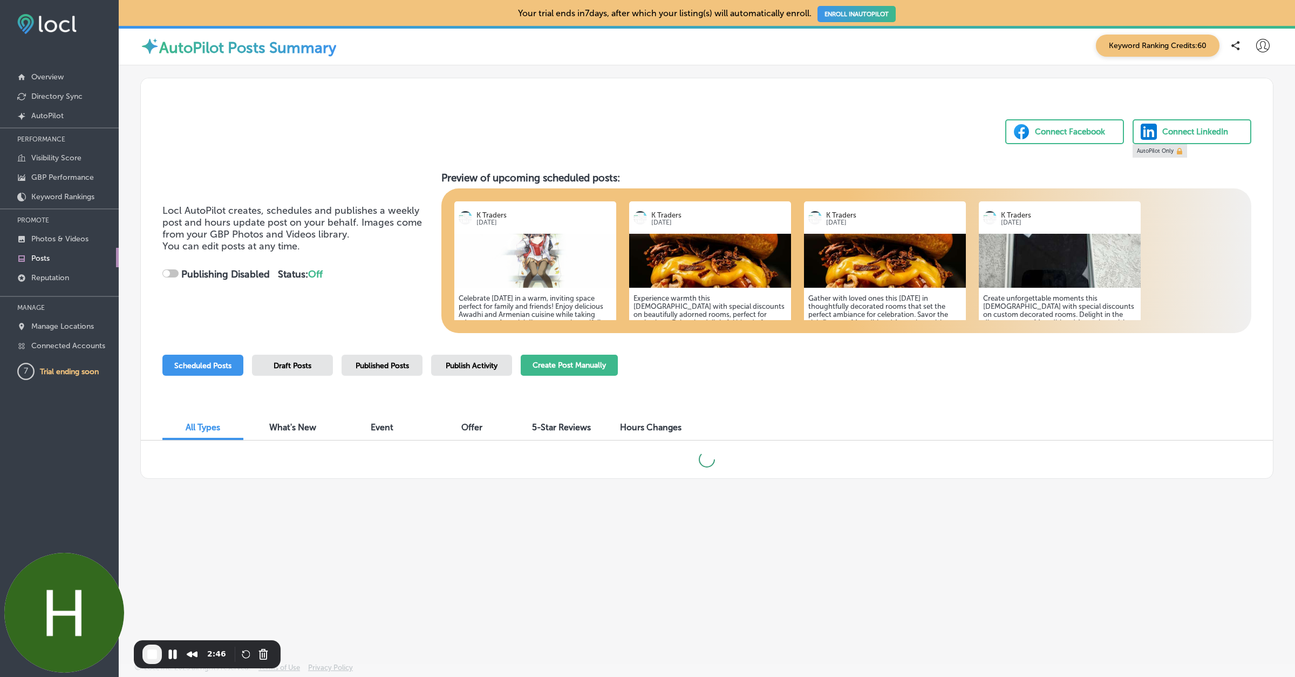
checkbox input "true"
click at [581, 357] on button "Create Post Manually" at bounding box center [569, 365] width 97 height 21
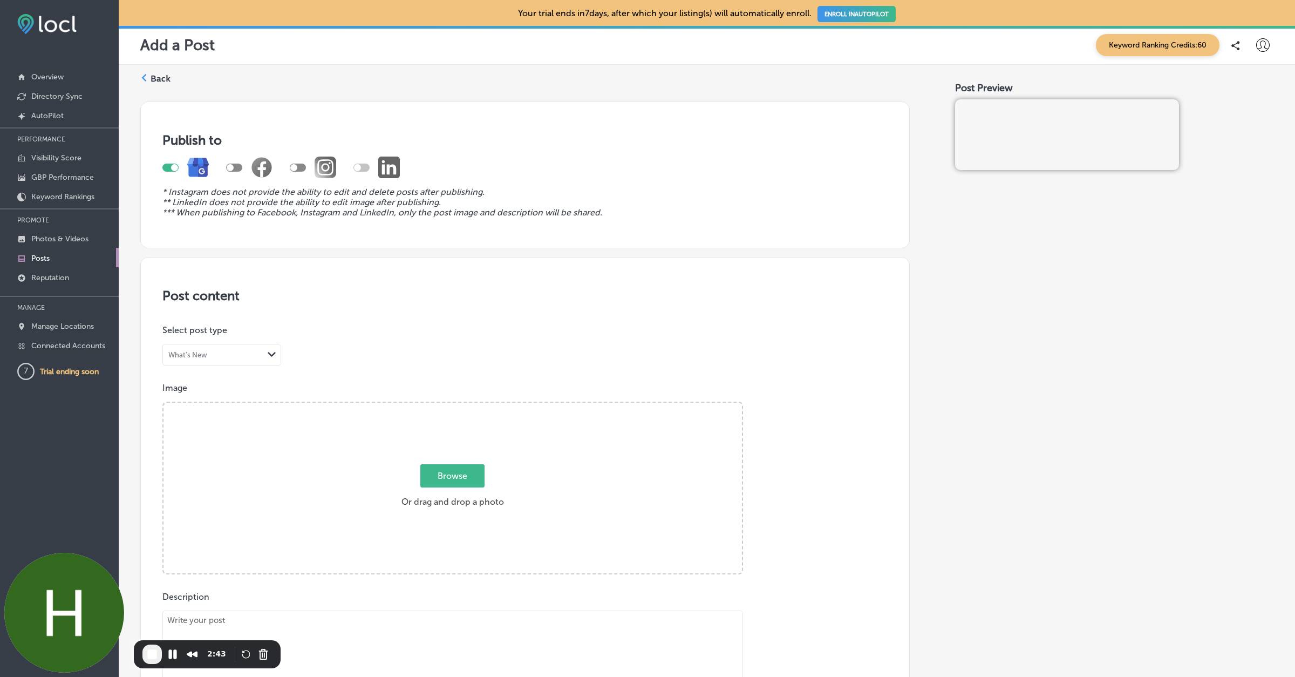
click at [297, 165] on div at bounding box center [298, 168] width 16 height 8
checkbox input "true"
click at [442, 474] on span "Browse" at bounding box center [452, 475] width 64 height 23
click at [442, 406] on input "Browse Or drag and drop a photo" at bounding box center [453, 404] width 578 height 3
type input "C:\fakepath\Wallpaper - 006.png"
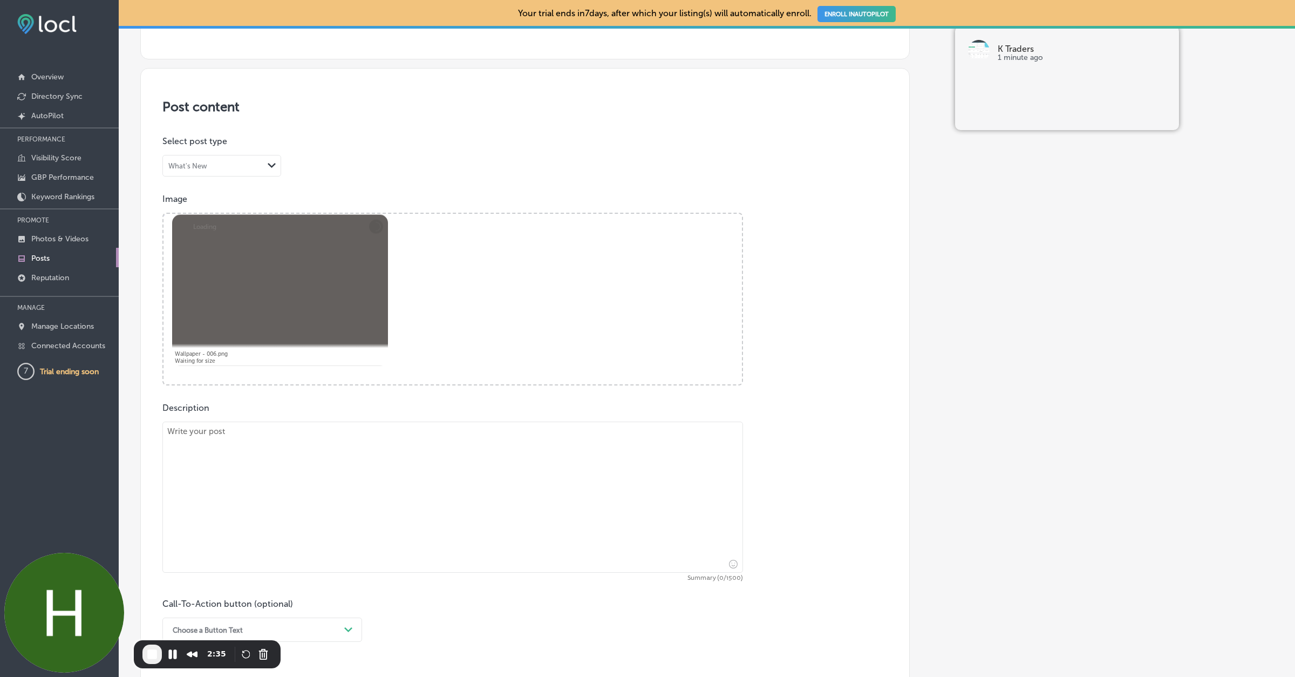
scroll to position [228, 0]
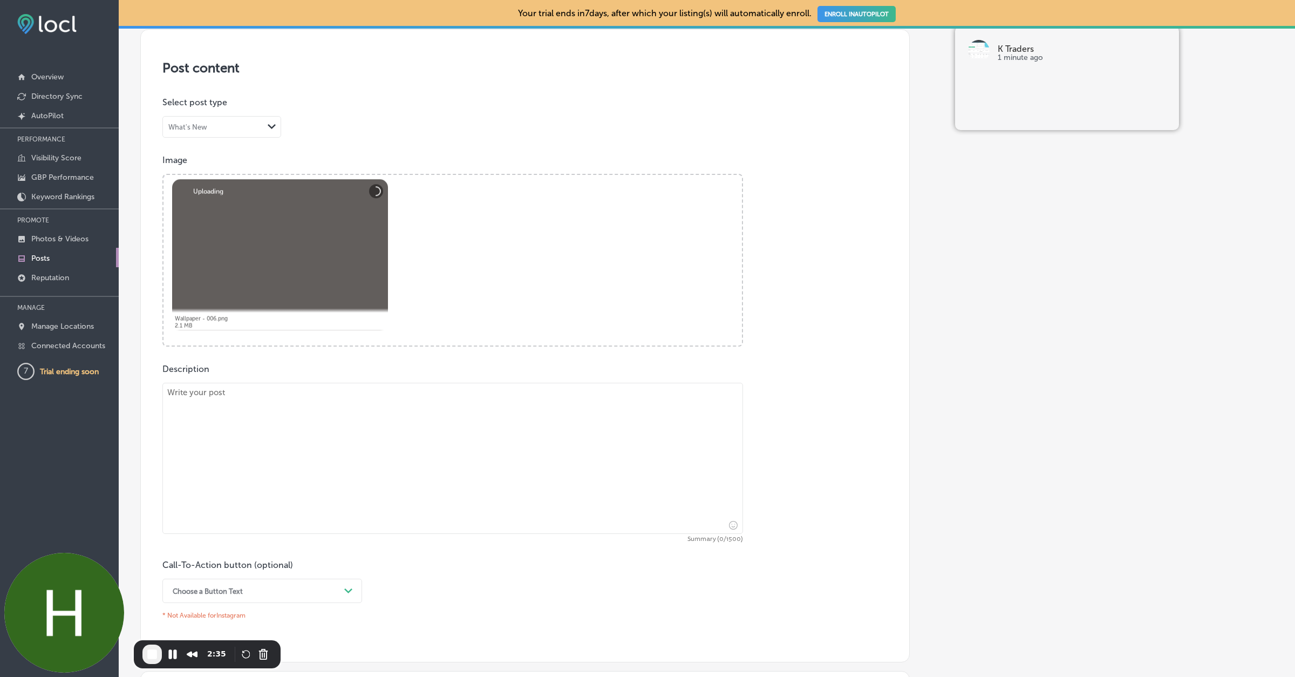
click at [340, 453] on textarea at bounding box center [452, 458] width 581 height 151
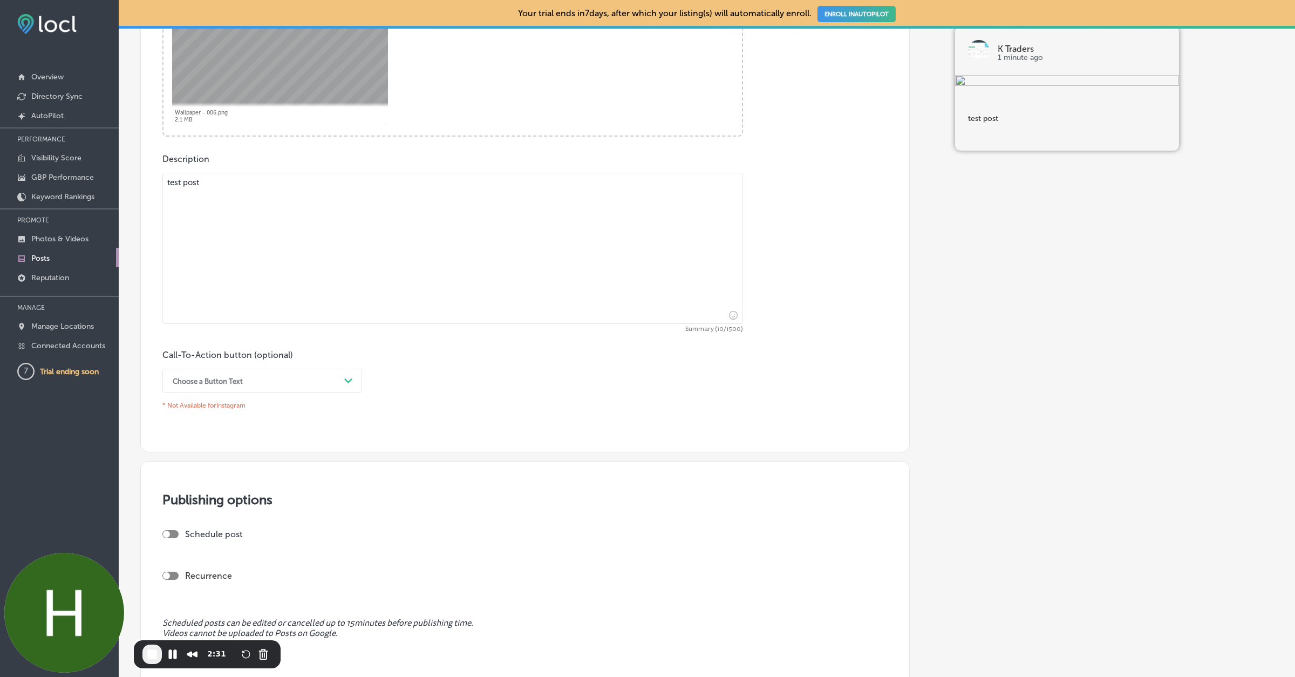
scroll to position [571, 0]
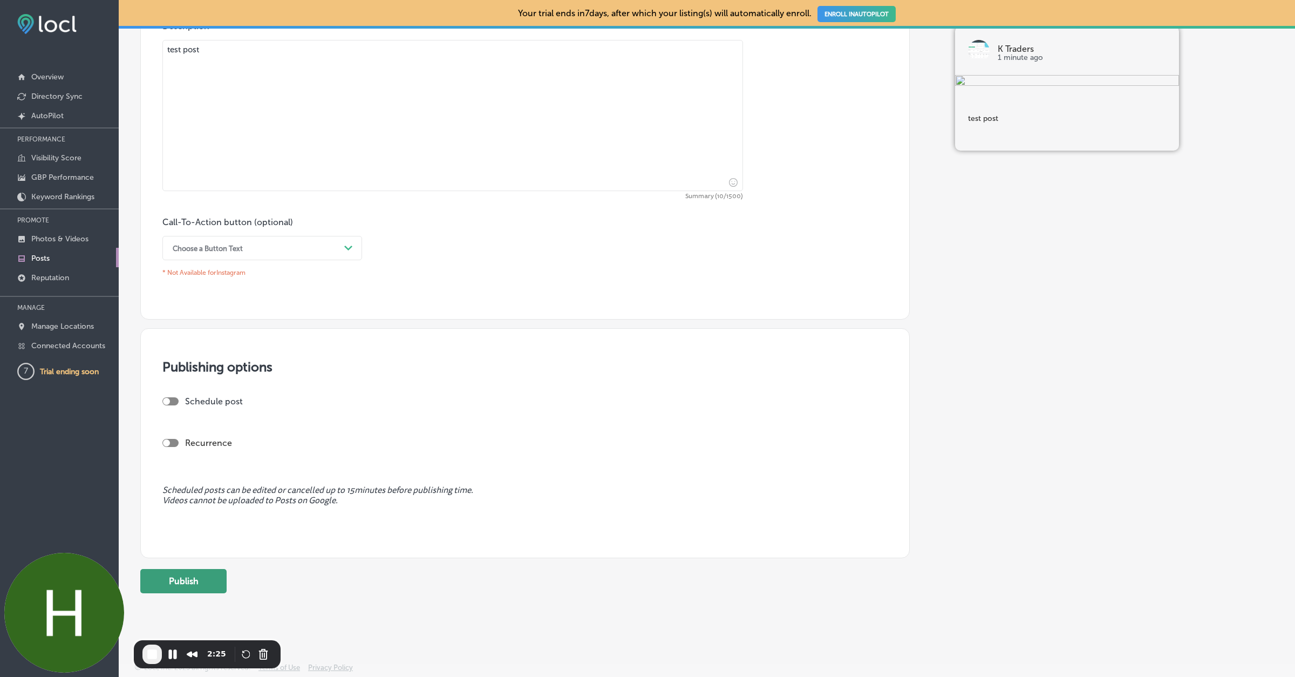
type textarea "test post"
click at [194, 578] on button "Publish" at bounding box center [183, 581] width 86 height 24
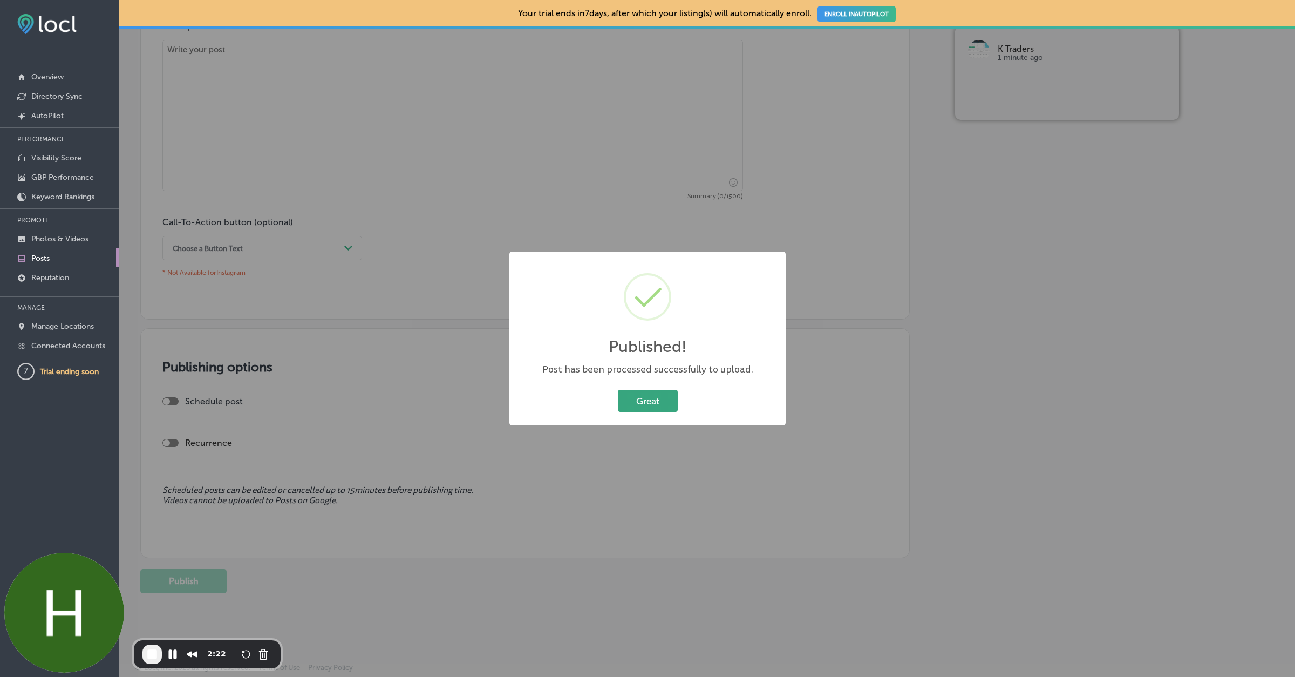
click at [637, 399] on button "Great" at bounding box center [648, 401] width 60 height 22
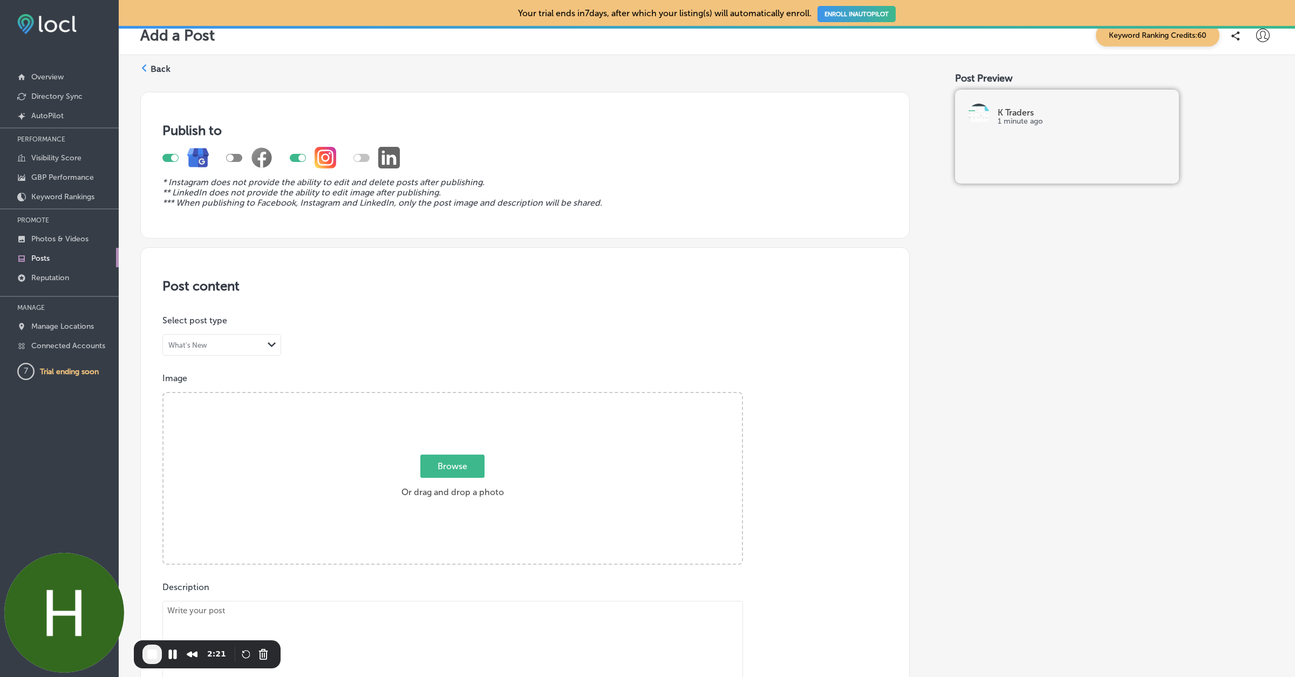
scroll to position [0, 0]
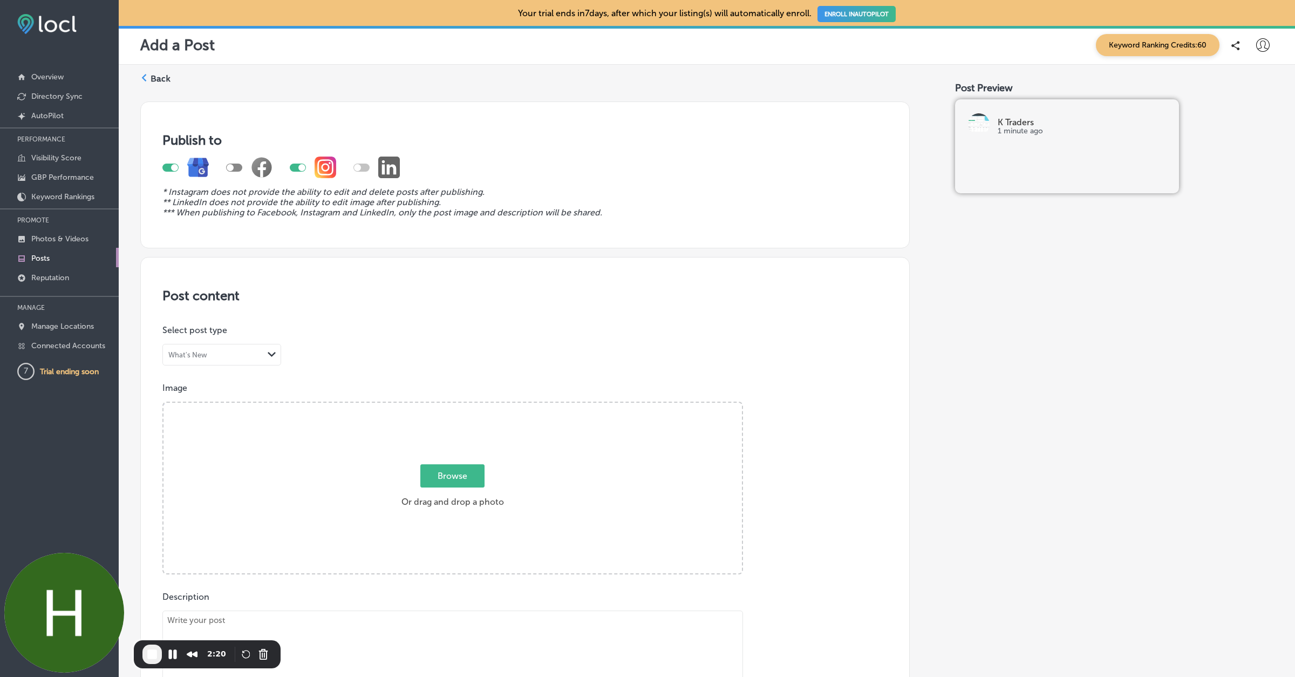
click at [156, 84] on label "Back" at bounding box center [161, 79] width 20 height 12
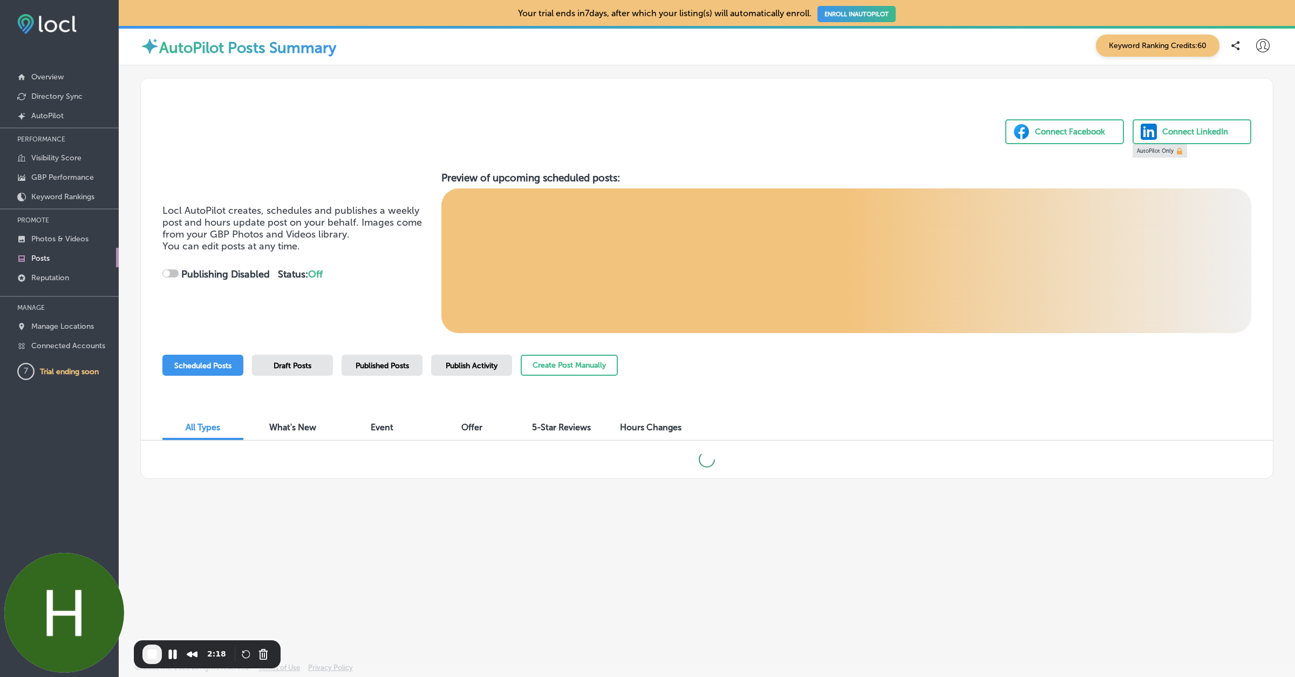
checkbox input "true"
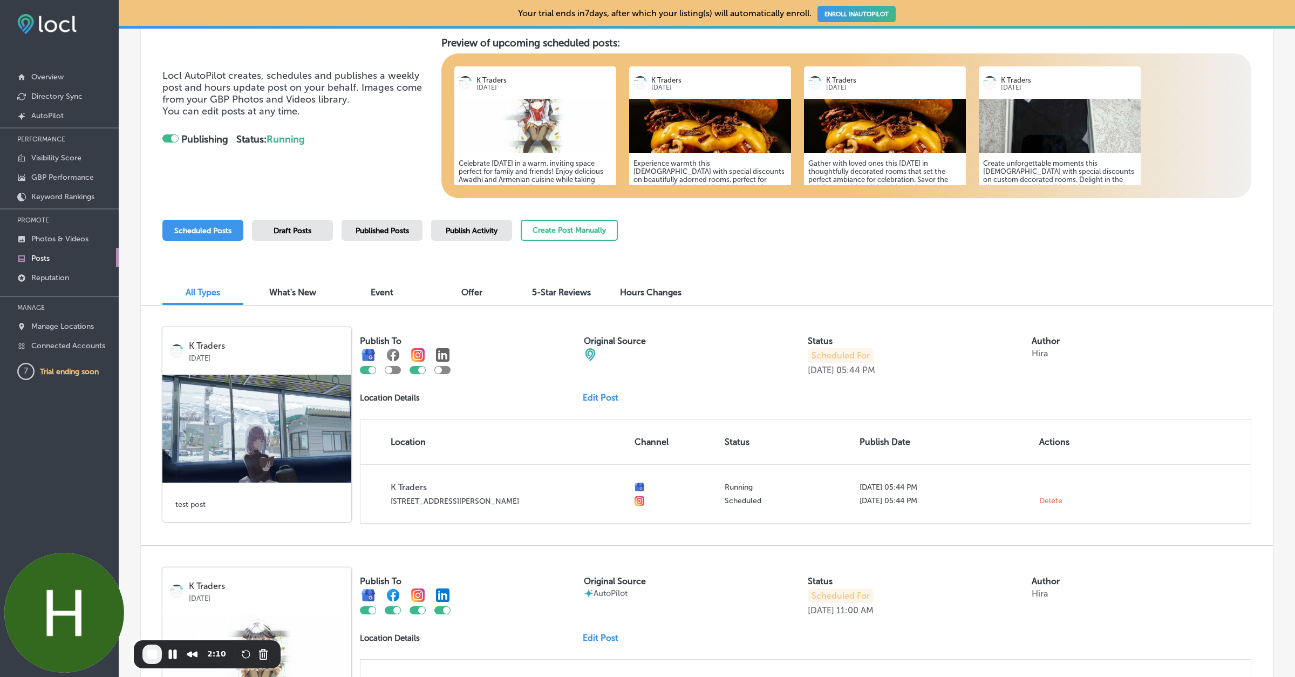
scroll to position [135, 0]
drag, startPoint x: 816, startPoint y: 372, endPoint x: 878, endPoint y: 372, distance: 61.5
click at [875, 372] on div "[DATE] 05:44 PM" at bounding box center [841, 369] width 67 height 10
click at [900, 372] on div "Scheduled For [DATE] 05:44 PM" at bounding box center [918, 361] width 220 height 27
drag, startPoint x: 811, startPoint y: 353, endPoint x: 869, endPoint y: 355, distance: 58.3
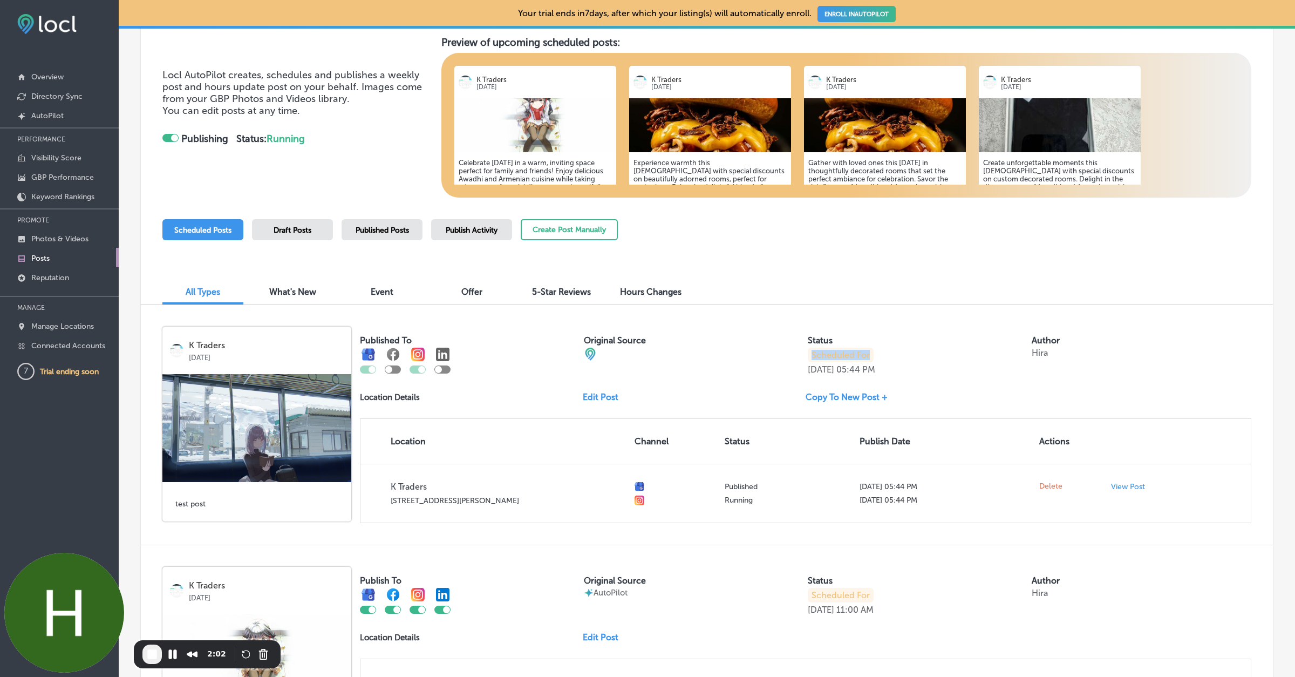
click at [869, 355] on p "Scheduled For" at bounding box center [841, 355] width 66 height 15
click at [870, 352] on p "Scheduled For" at bounding box center [841, 355] width 66 height 15
drag, startPoint x: 823, startPoint y: 357, endPoint x: 882, endPoint y: 357, distance: 58.8
click at [882, 357] on p "Published Successfully" at bounding box center [857, 355] width 99 height 15
click at [907, 355] on div "Published Successfully" at bounding box center [859, 355] width 103 height 15
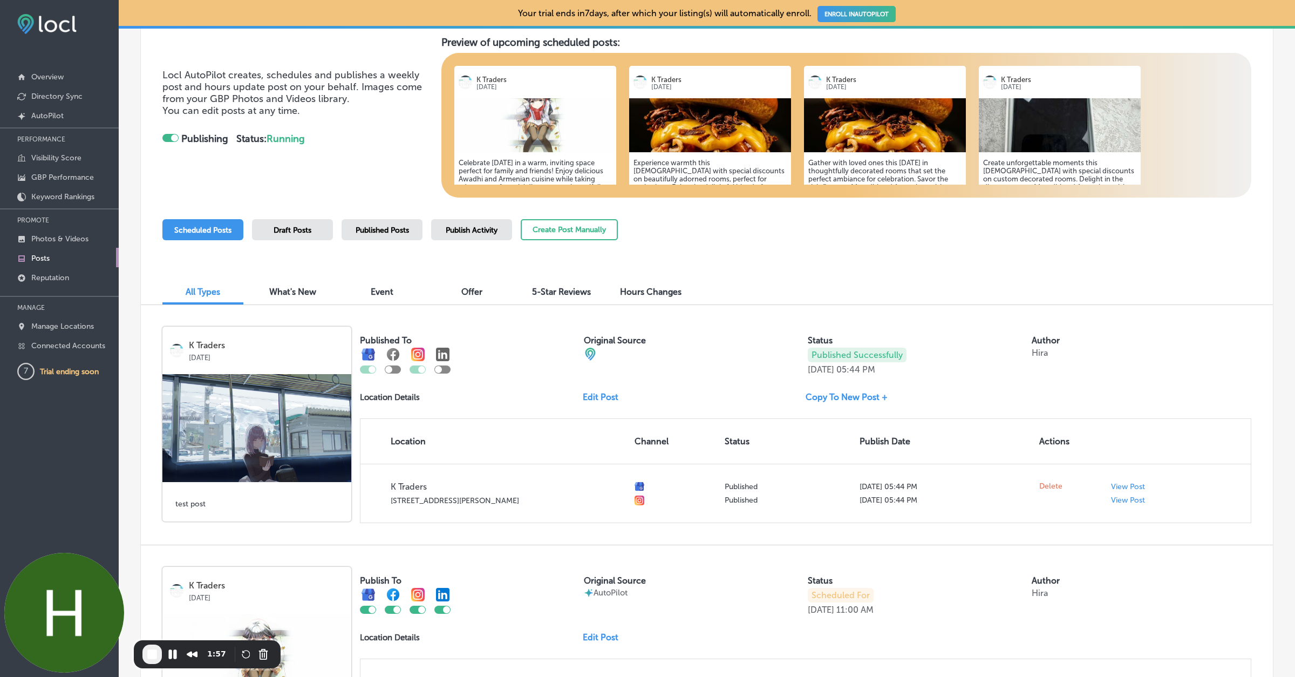
click at [396, 222] on div "Published Posts" at bounding box center [382, 229] width 81 height 21
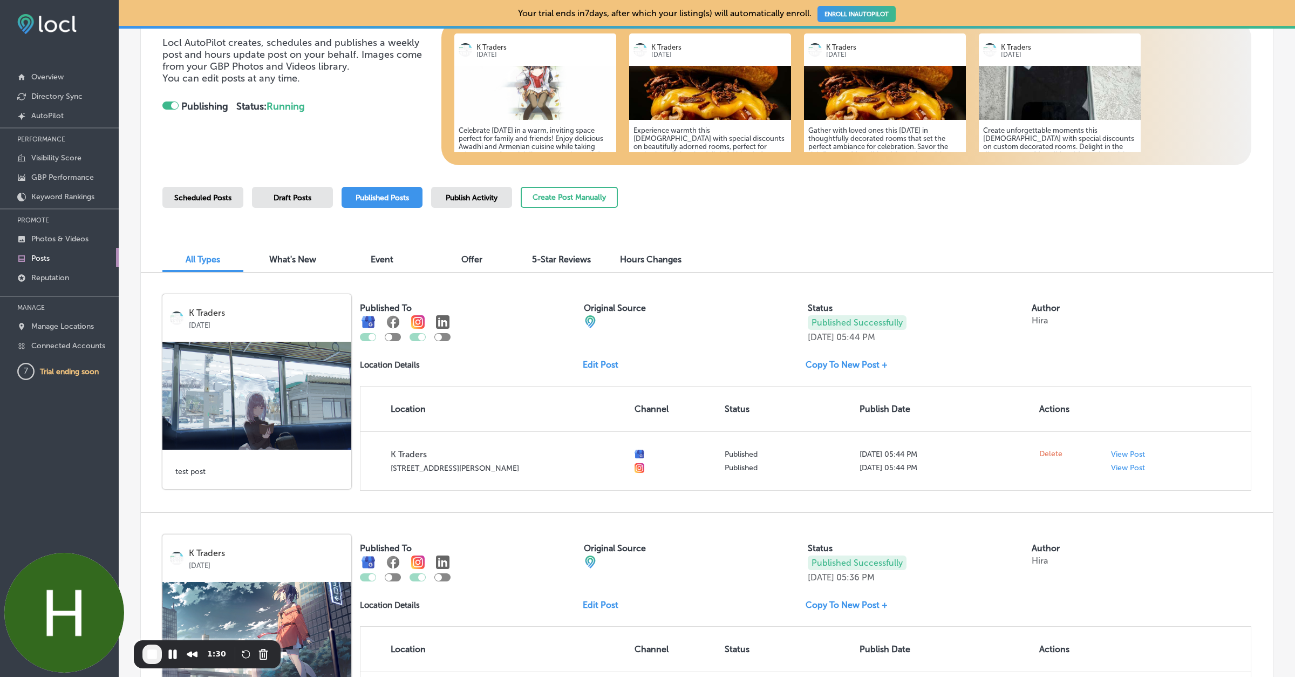
scroll to position [171, 0]
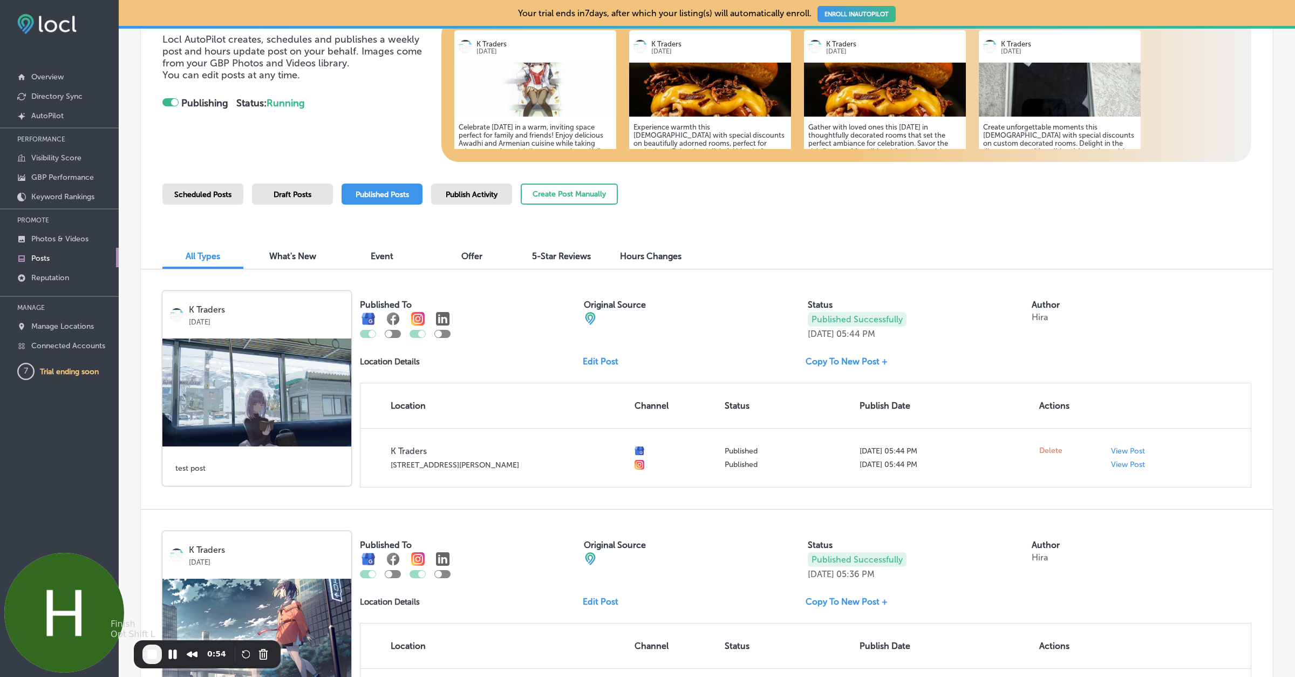
click at [150, 650] on span "End Recording" at bounding box center [152, 654] width 13 height 13
